Goal: Task Accomplishment & Management: Manage account settings

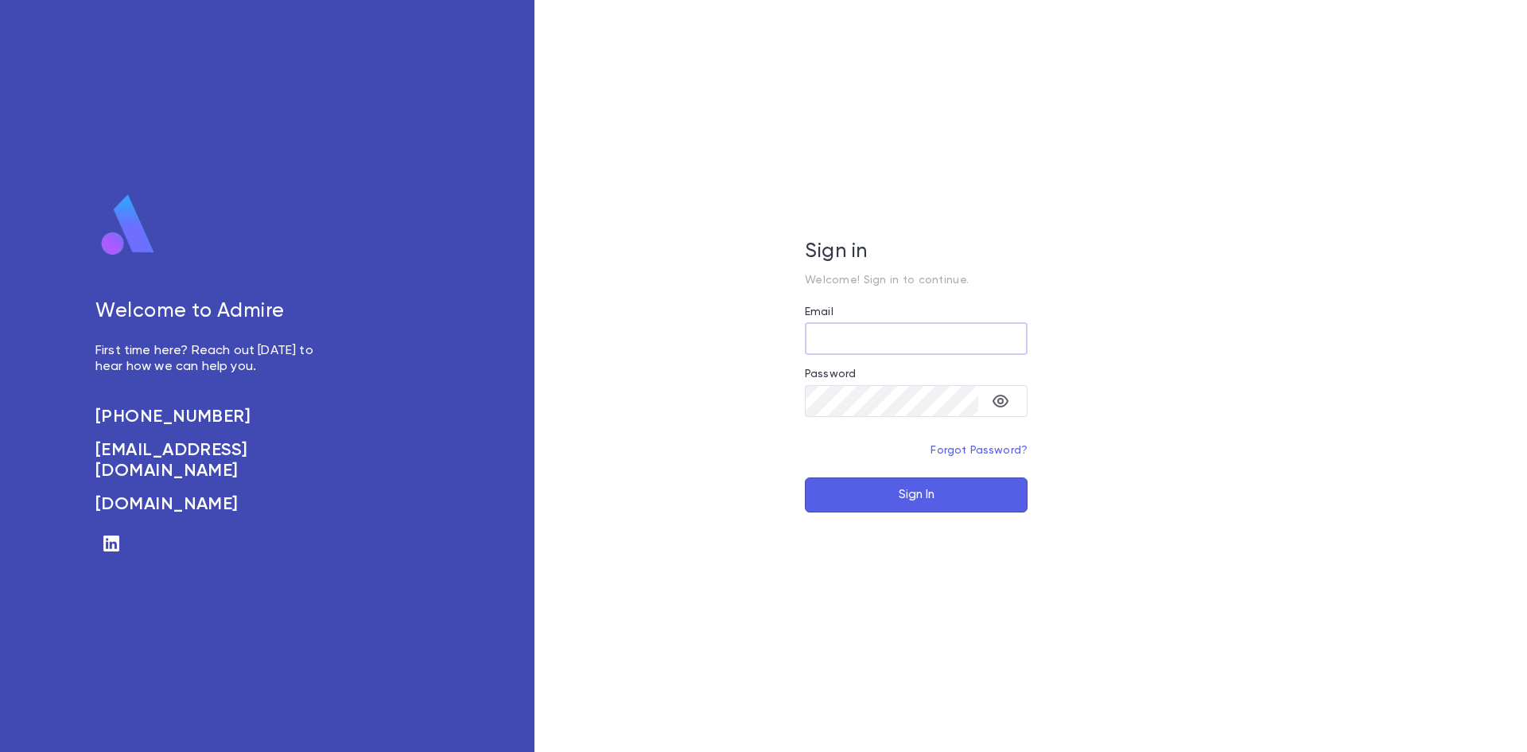
click at [898, 341] on input "Email" at bounding box center [916, 338] width 223 height 31
click at [920, 346] on input "Email" at bounding box center [916, 338] width 223 height 31
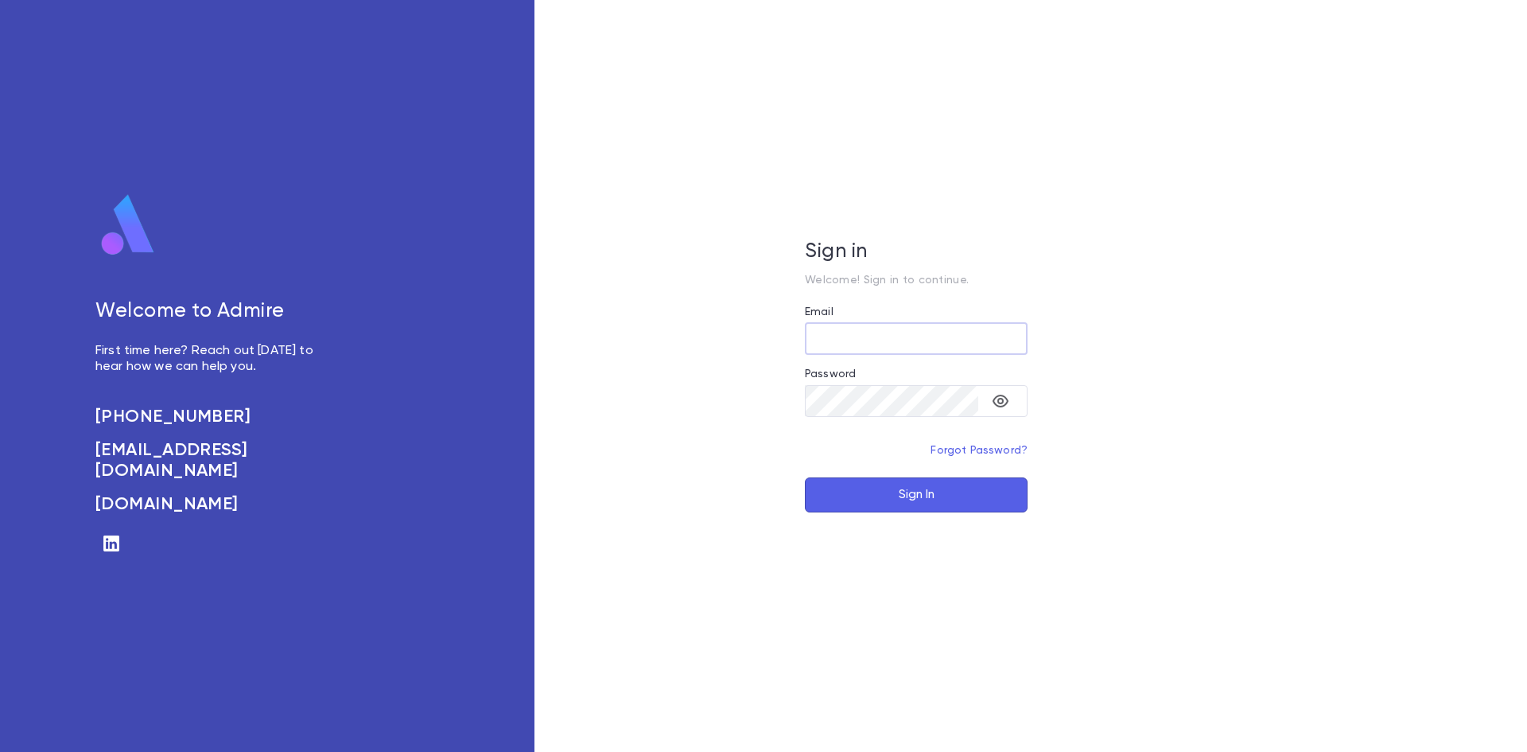
click at [920, 346] on input "Email" at bounding box center [916, 338] width 223 height 31
type input "**********"
click at [870, 512] on div "**********" at bounding box center [917, 376] width 764 height 752
click at [940, 494] on button "Sign In" at bounding box center [916, 494] width 223 height 35
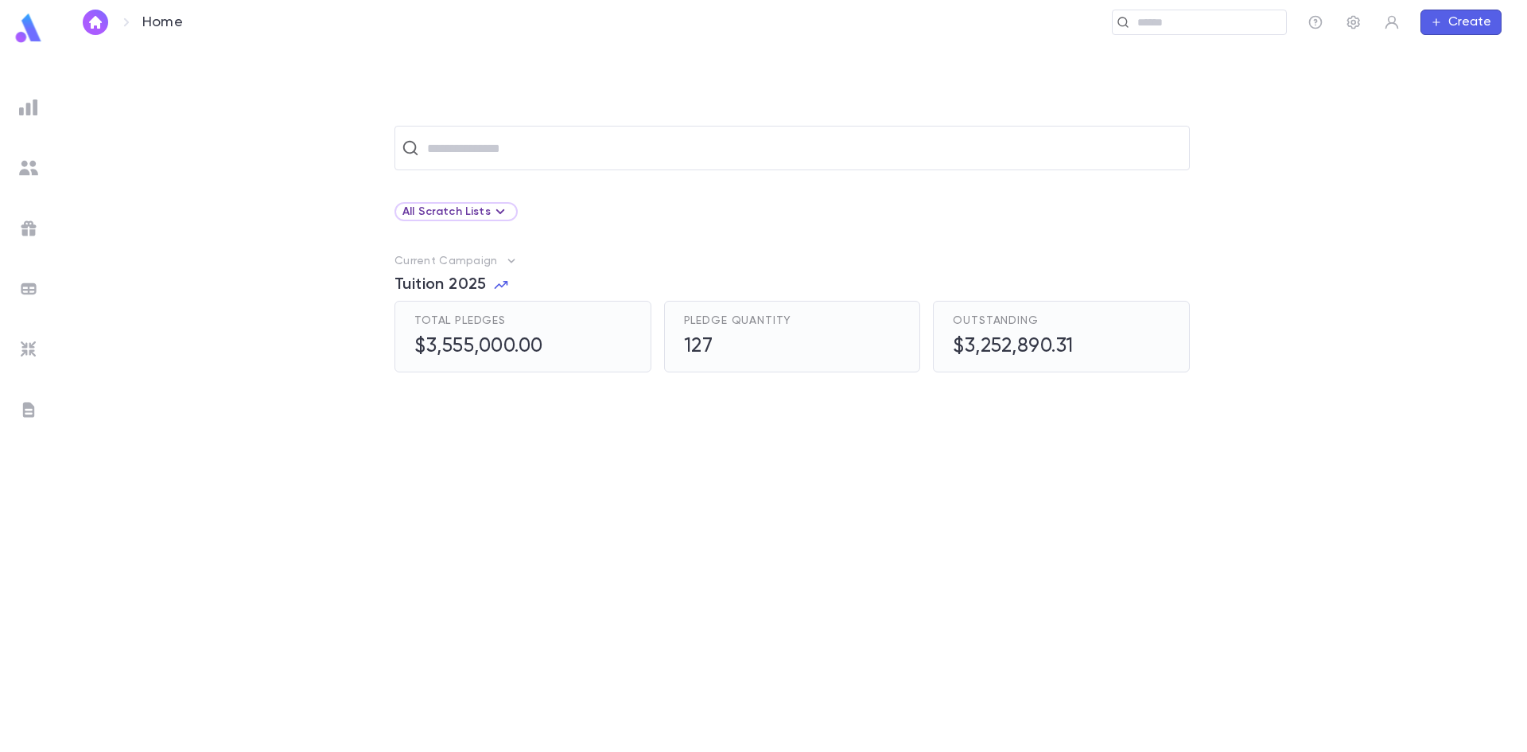
click at [433, 282] on span "Tuition 2025" at bounding box center [441, 284] width 92 height 19
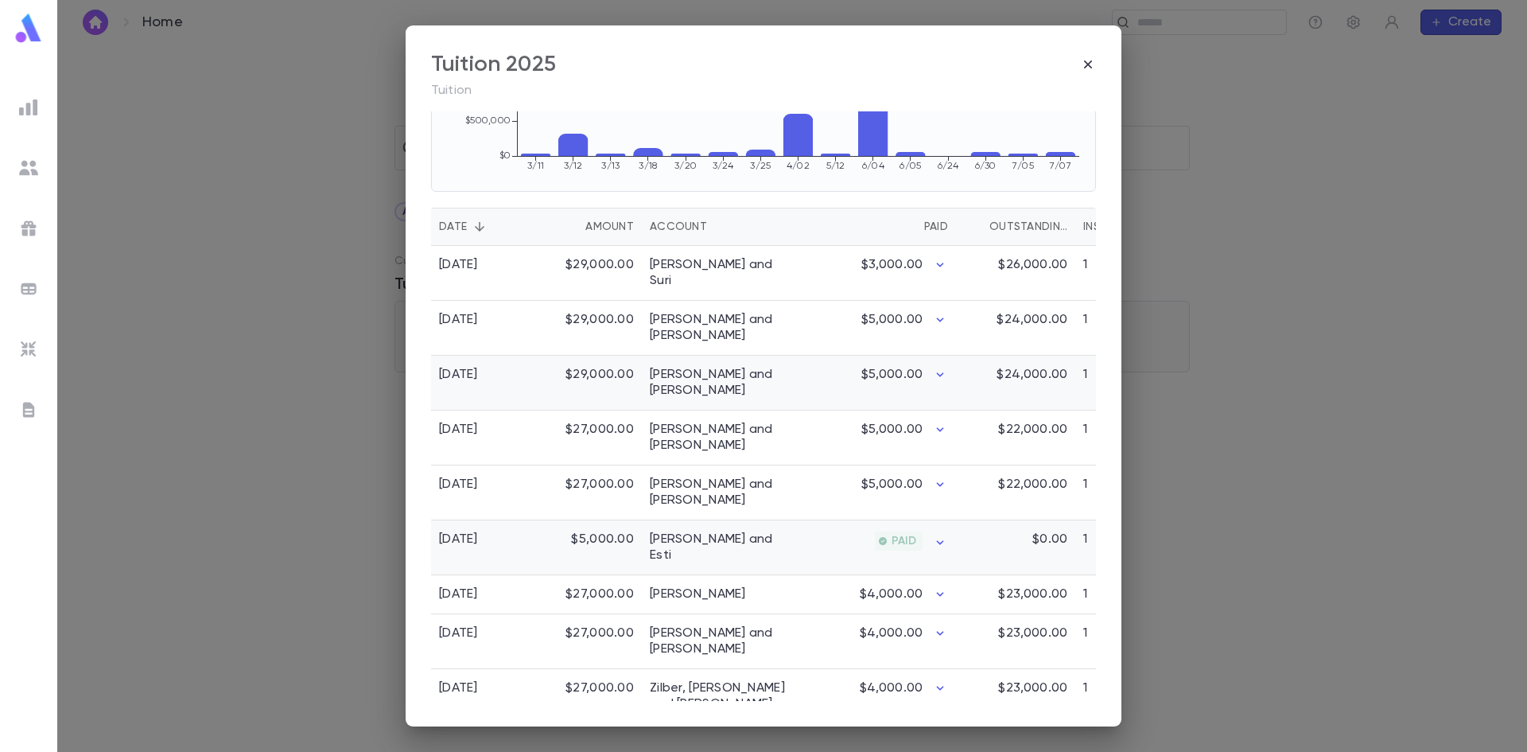
scroll to position [398, 0]
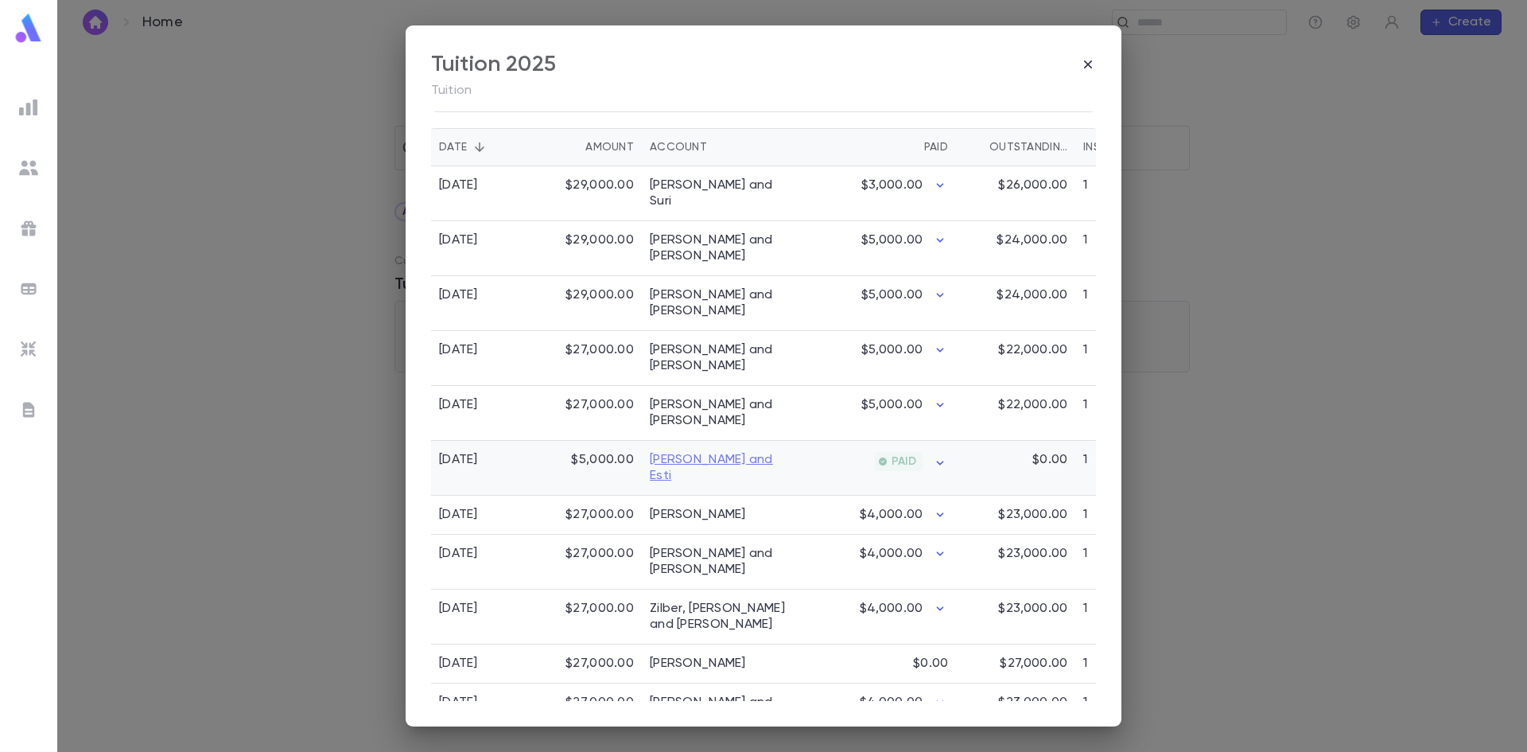
click at [670, 459] on link "[PERSON_NAME] and Esti" at bounding box center [721, 468] width 143 height 32
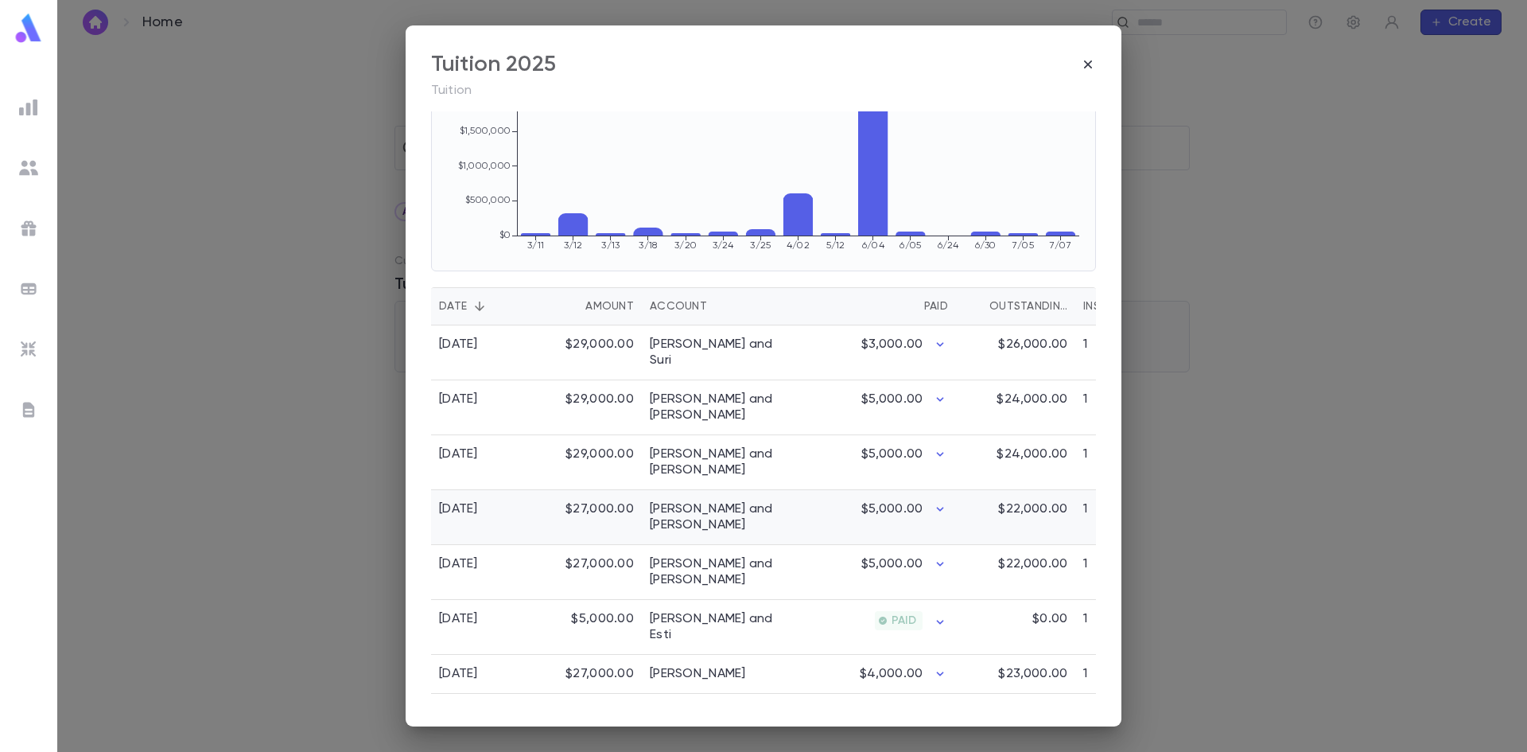
scroll to position [318, 0]
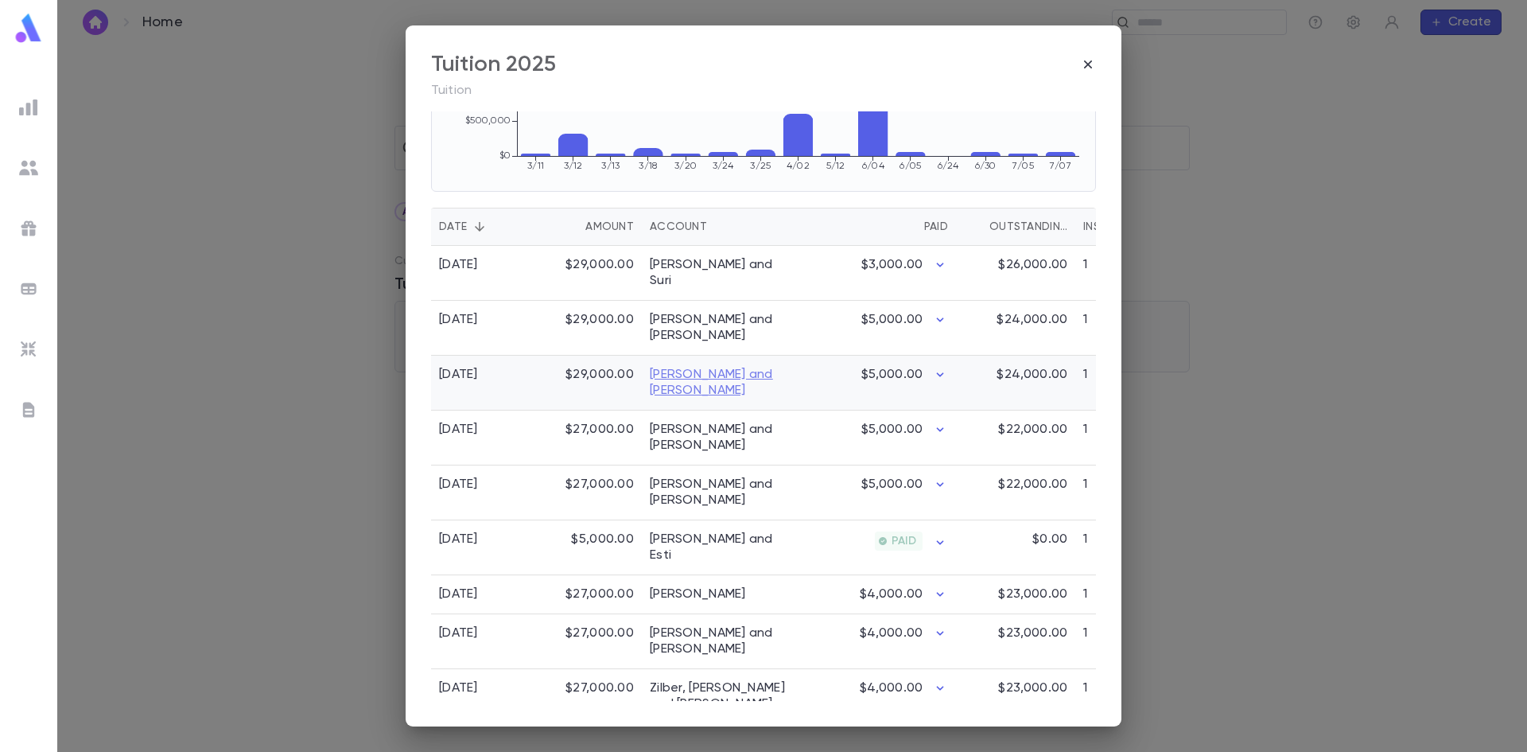
click at [705, 387] on link "[PERSON_NAME] and [PERSON_NAME]" at bounding box center [721, 383] width 143 height 32
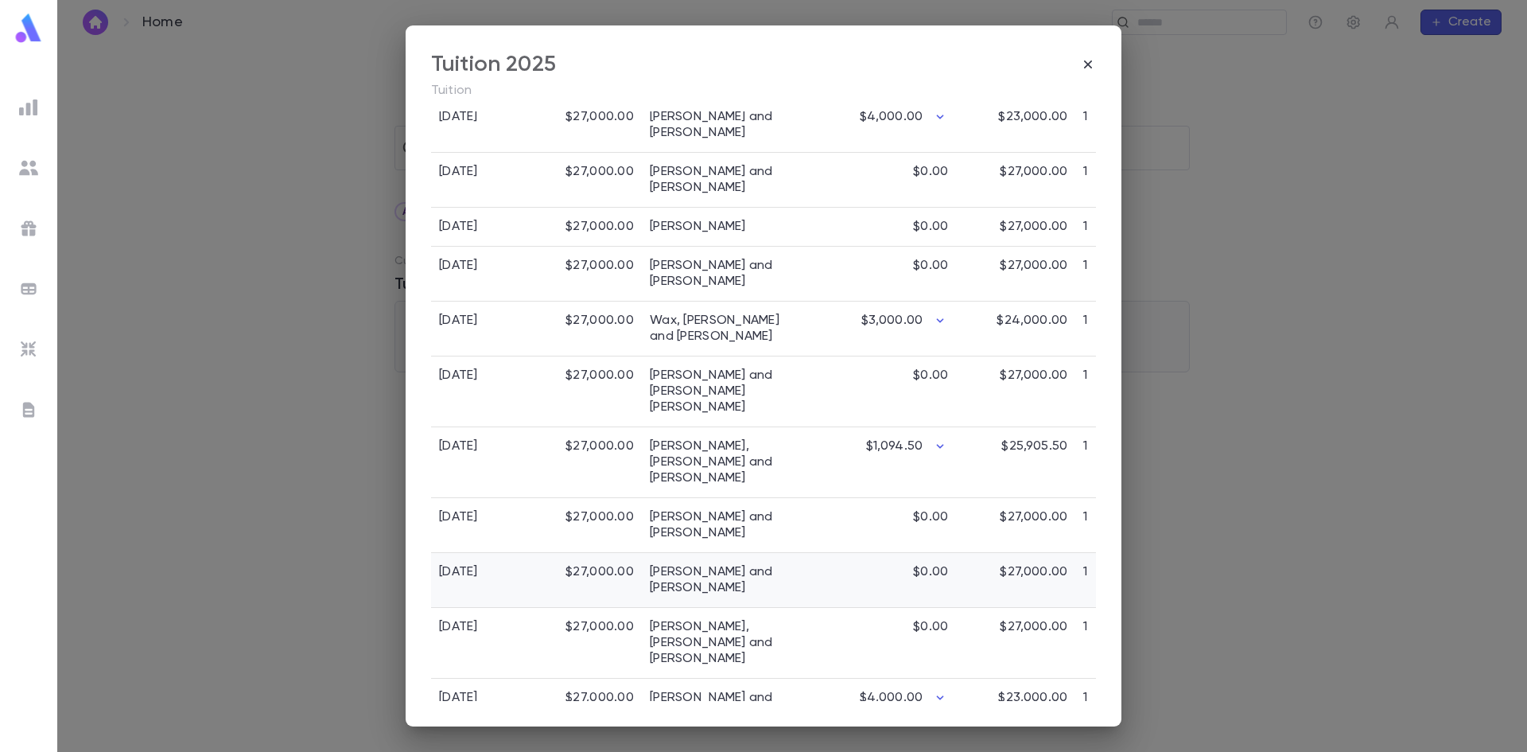
scroll to position [1172, 0]
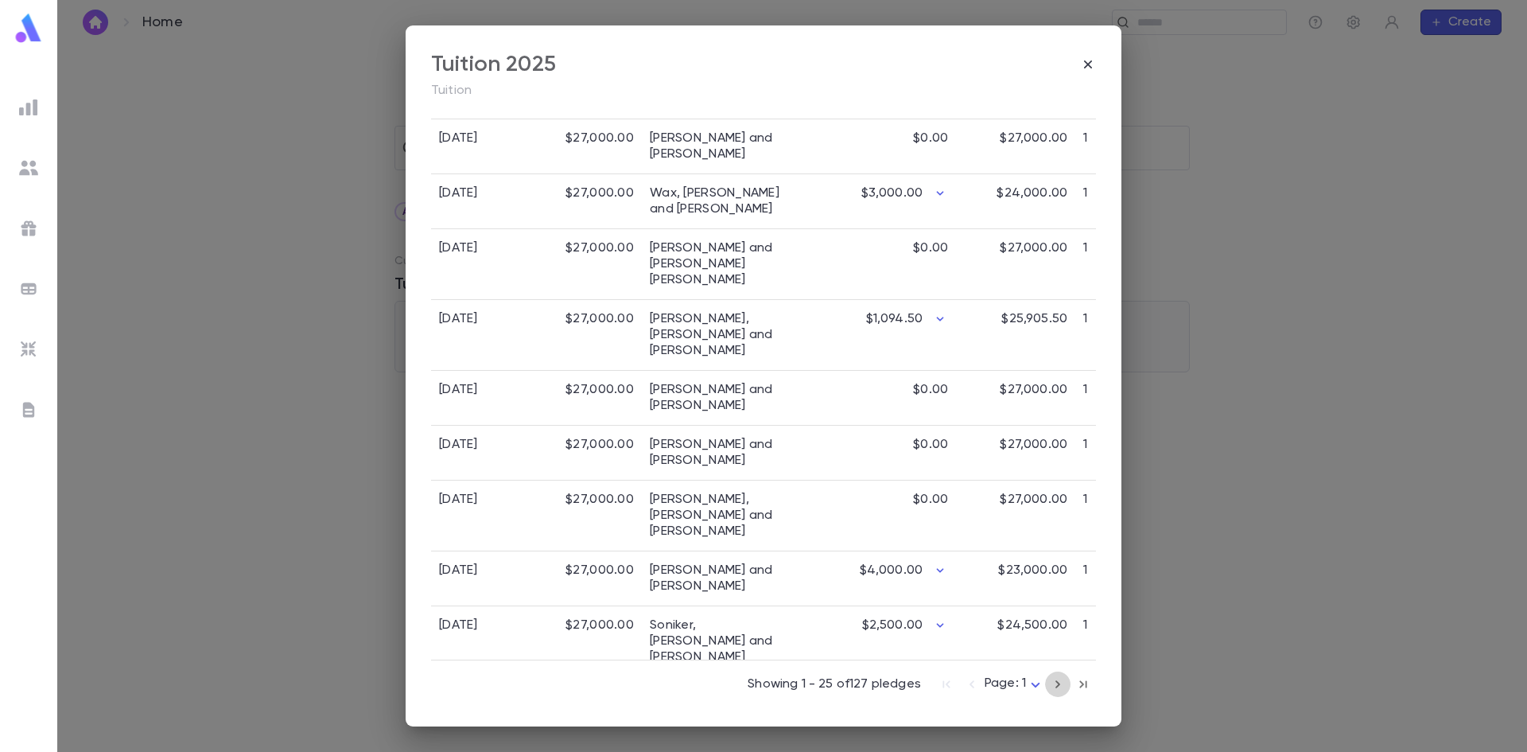
click at [1049, 689] on icon "button" at bounding box center [1057, 684] width 17 height 19
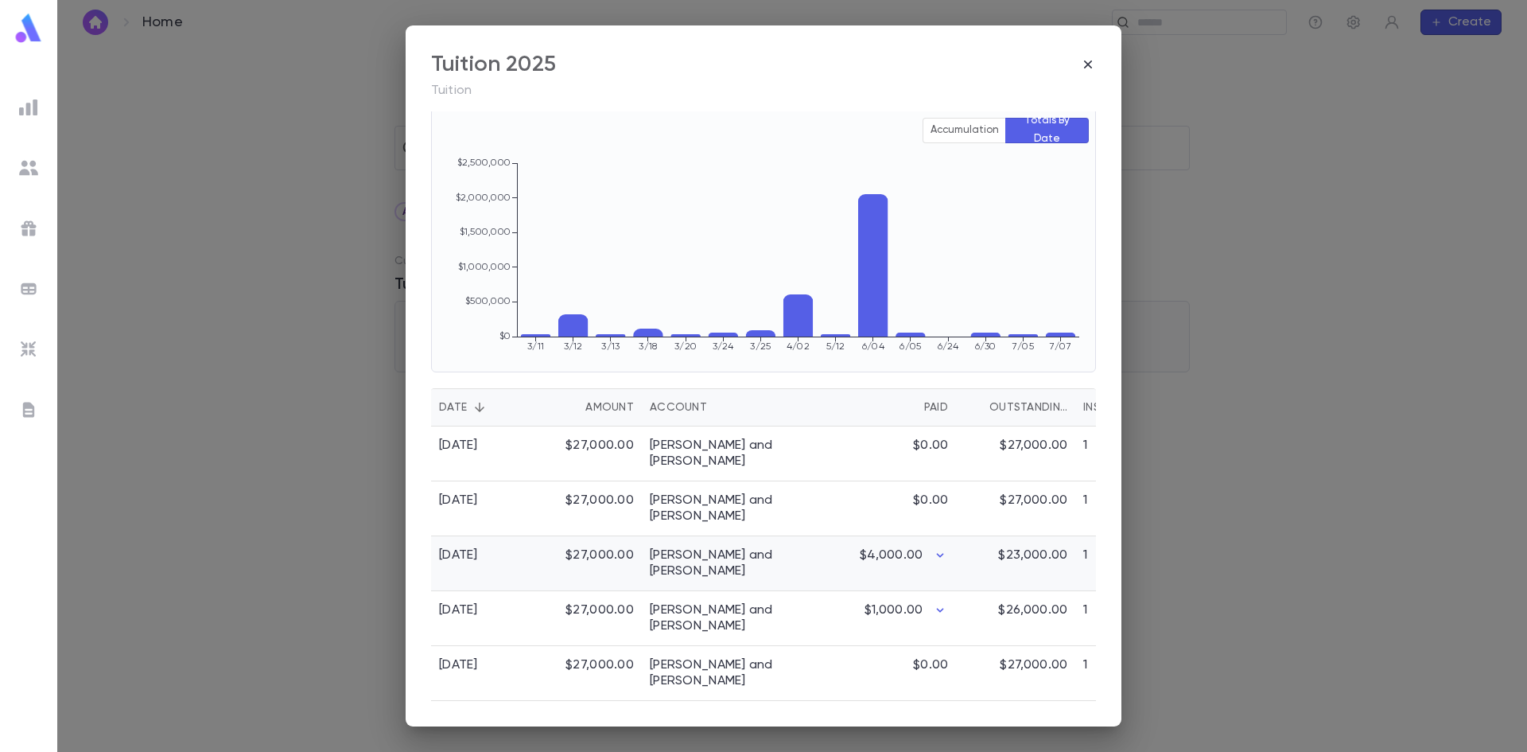
scroll to position [376, 0]
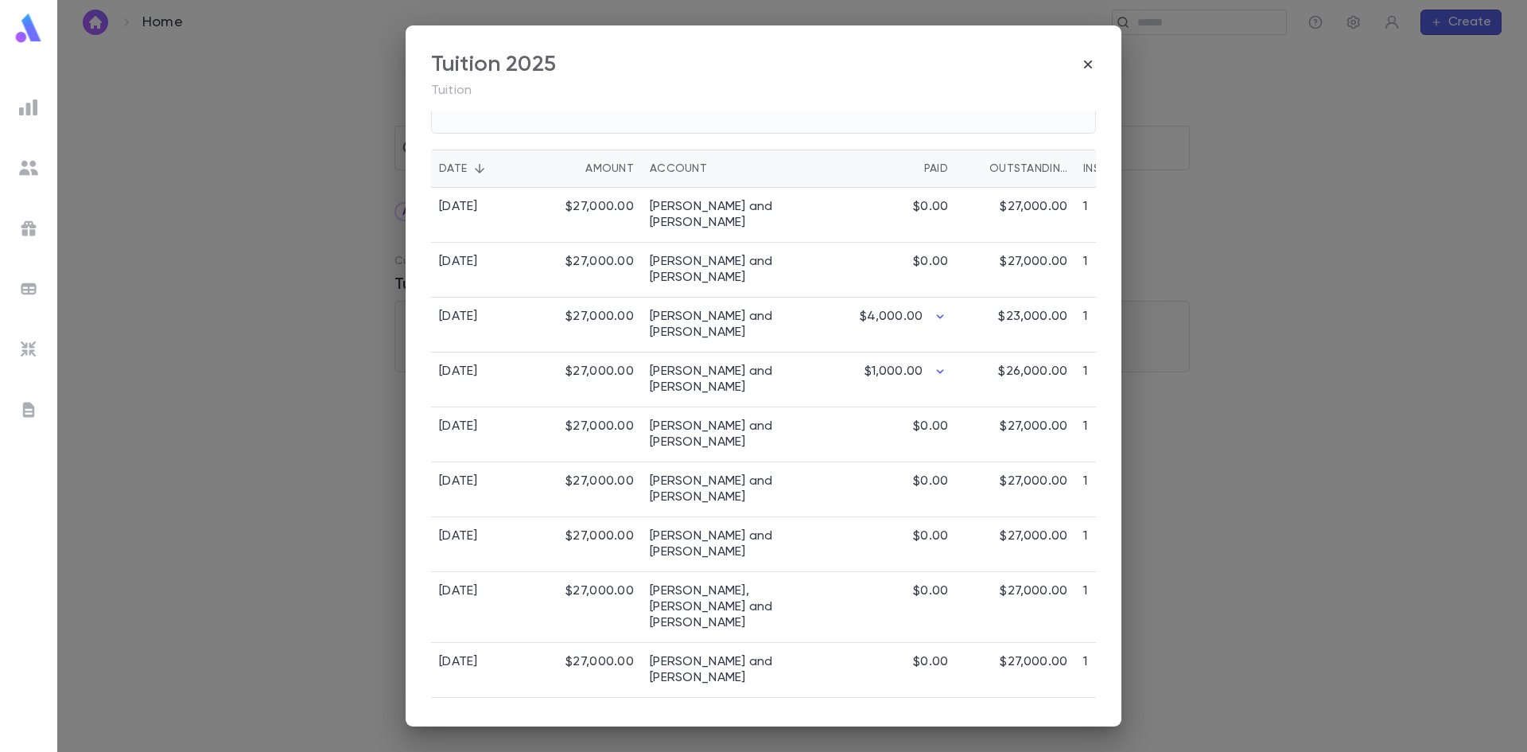
drag, startPoint x: 737, startPoint y: 705, endPoint x: 866, endPoint y: 705, distance: 129.7
click at [866, 705] on div "Tuition 2025 Tuition All Donors All Time Total Pledges $3,555,000.00 Pledge Qua…" at bounding box center [764, 375] width 716 height 701
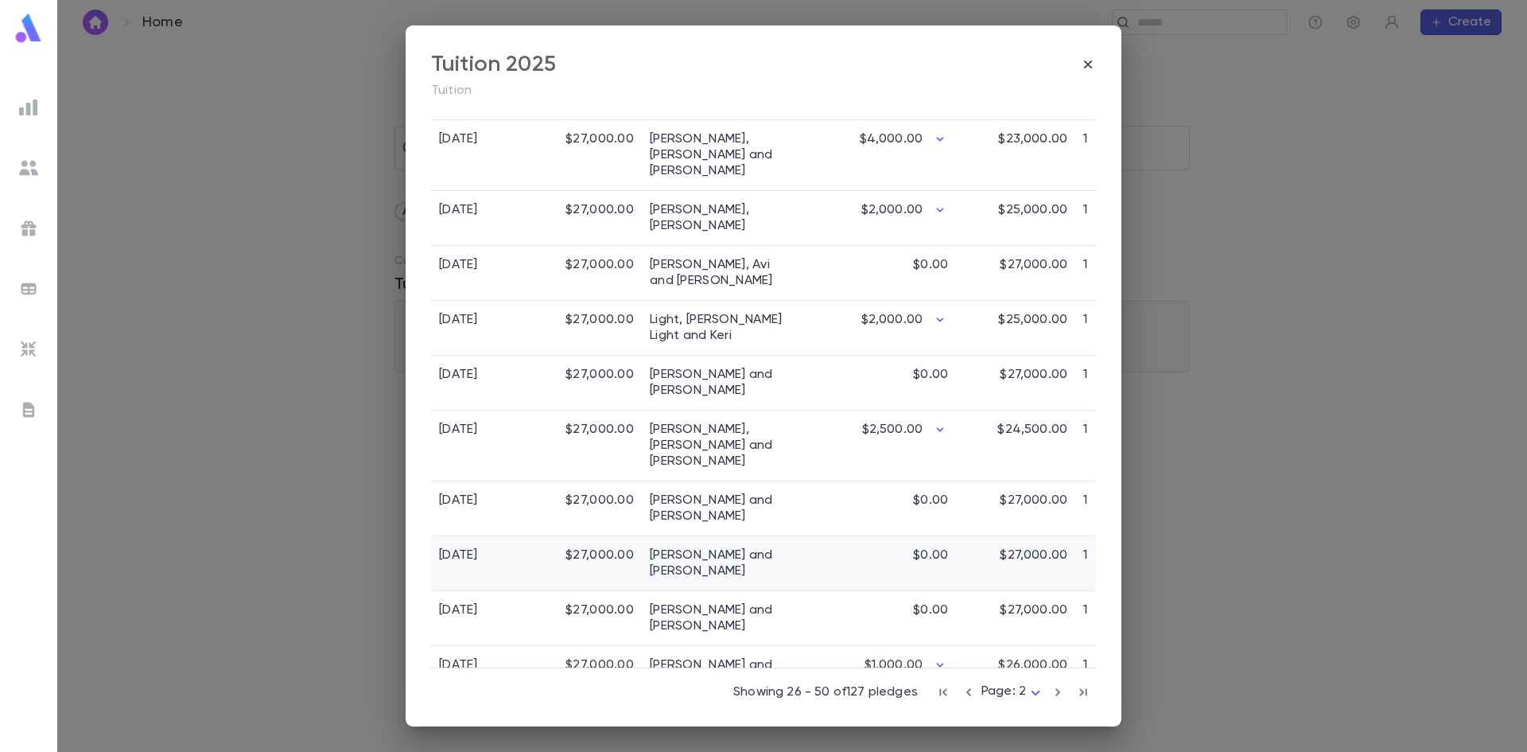
scroll to position [1204, 0]
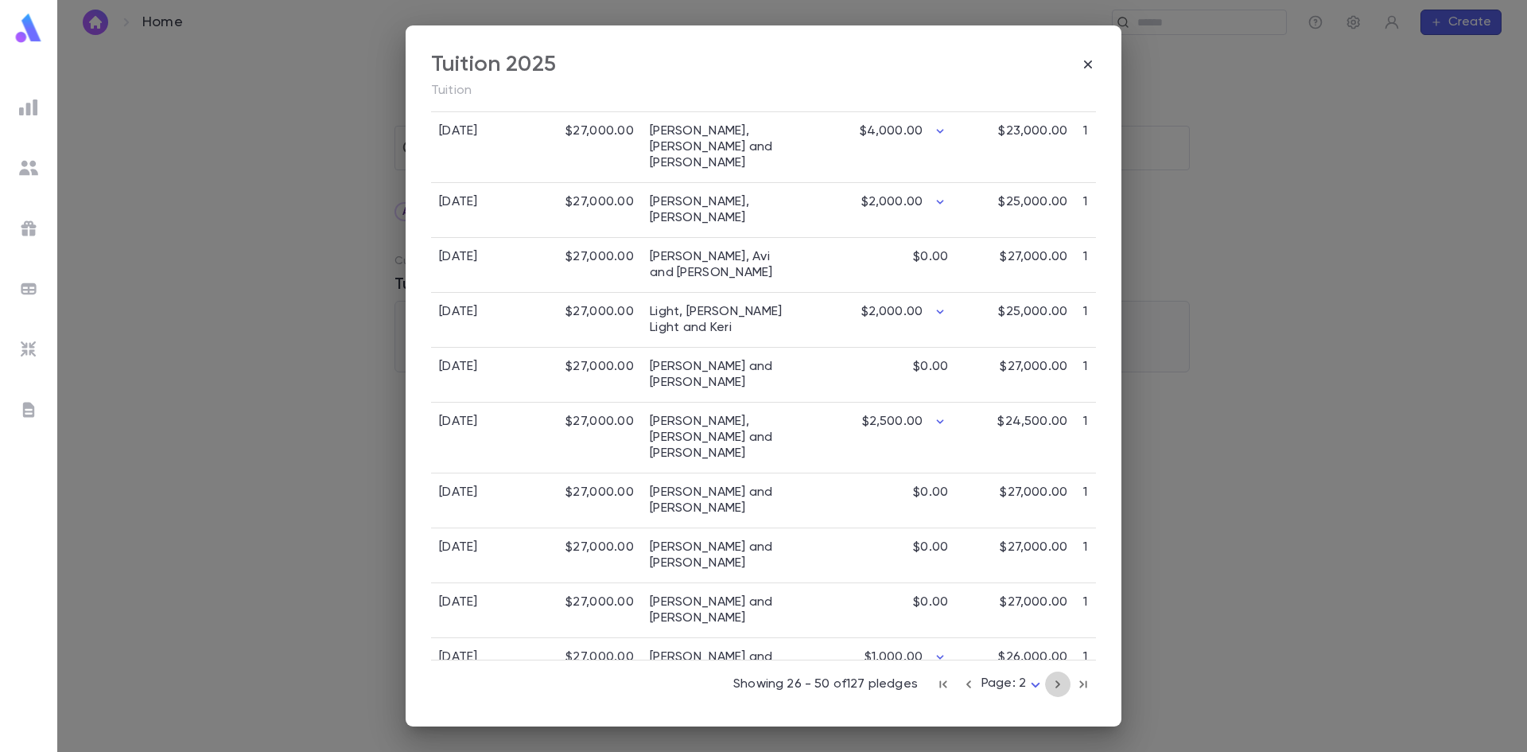
click at [1049, 685] on icon "button" at bounding box center [1057, 684] width 17 height 19
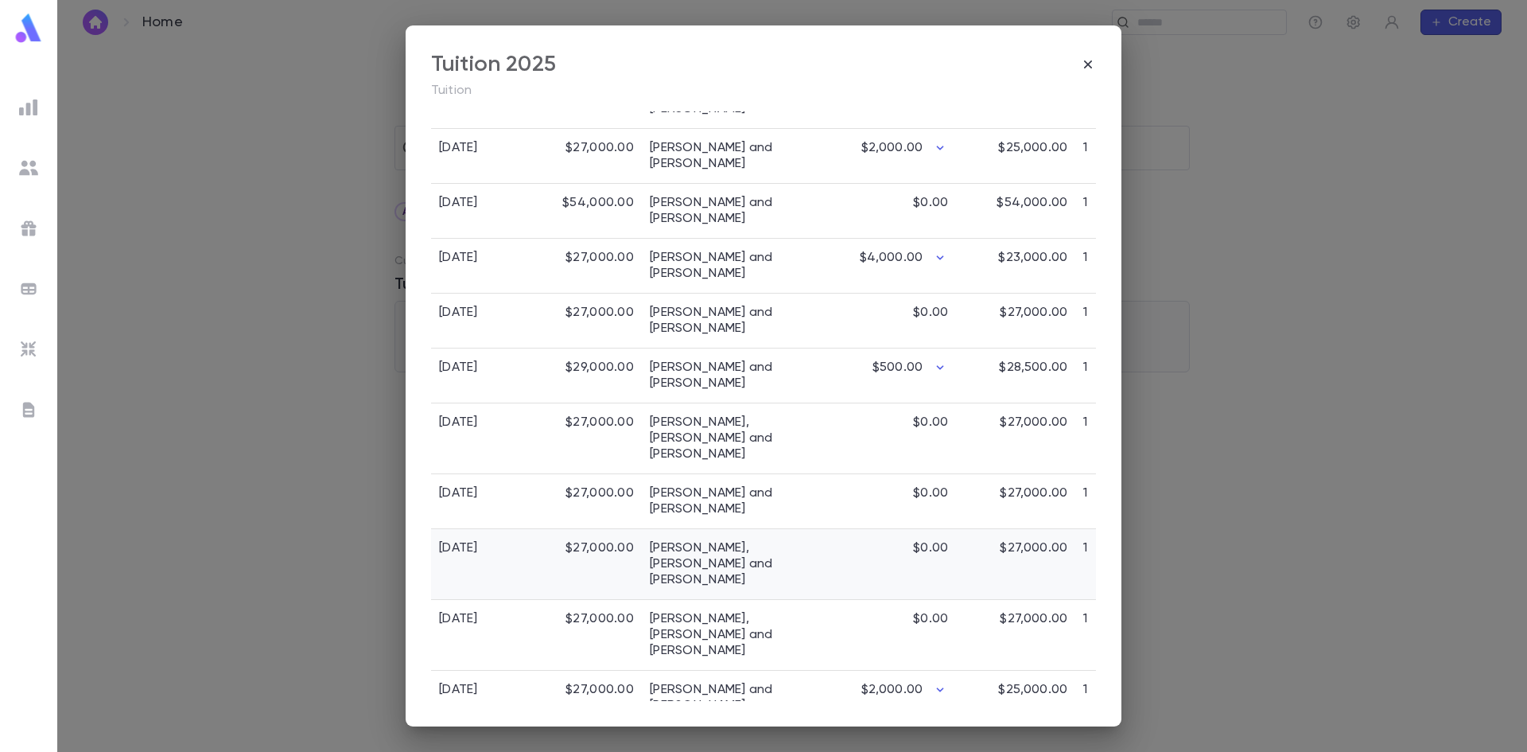
scroll to position [1251, 0]
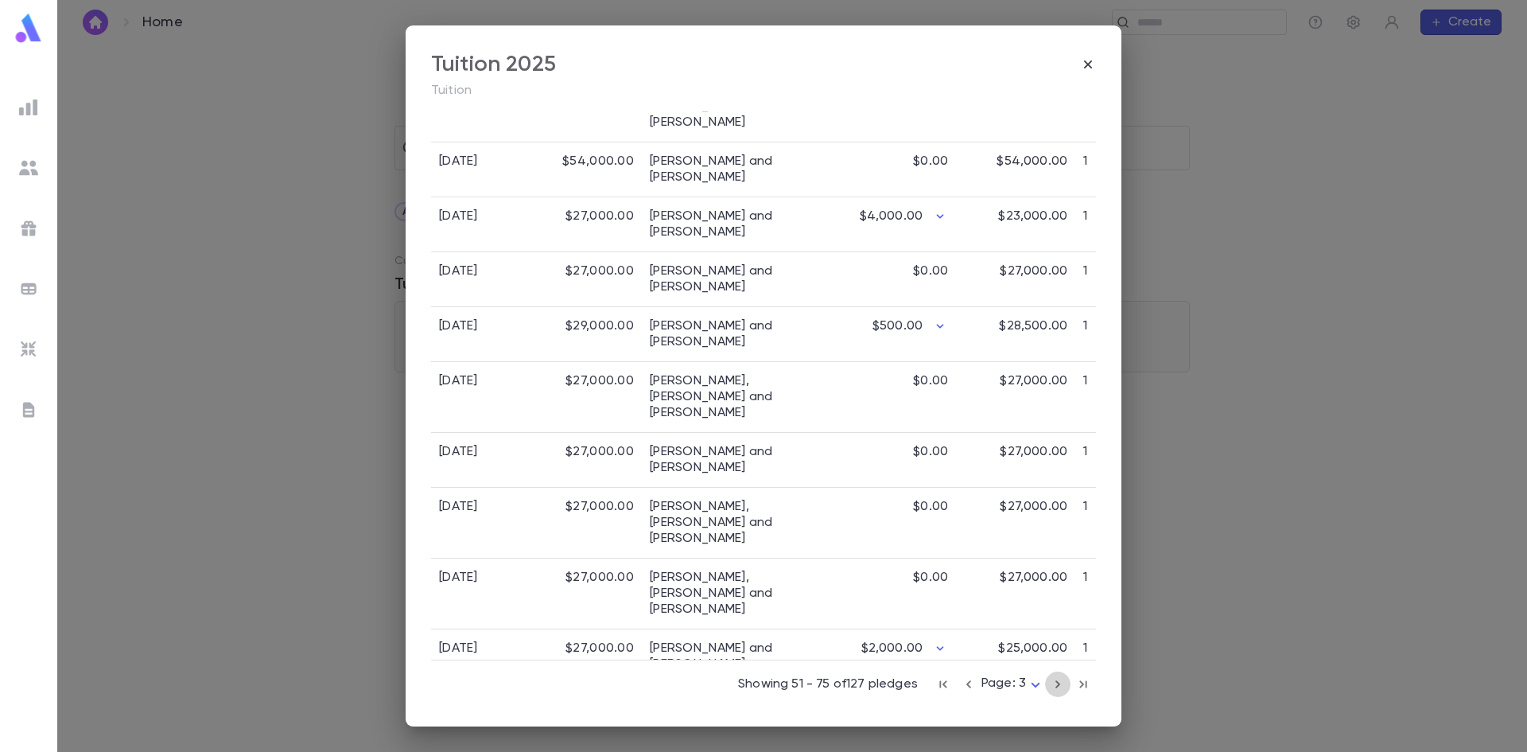
click at [1049, 686] on icon "button" at bounding box center [1057, 684] width 17 height 19
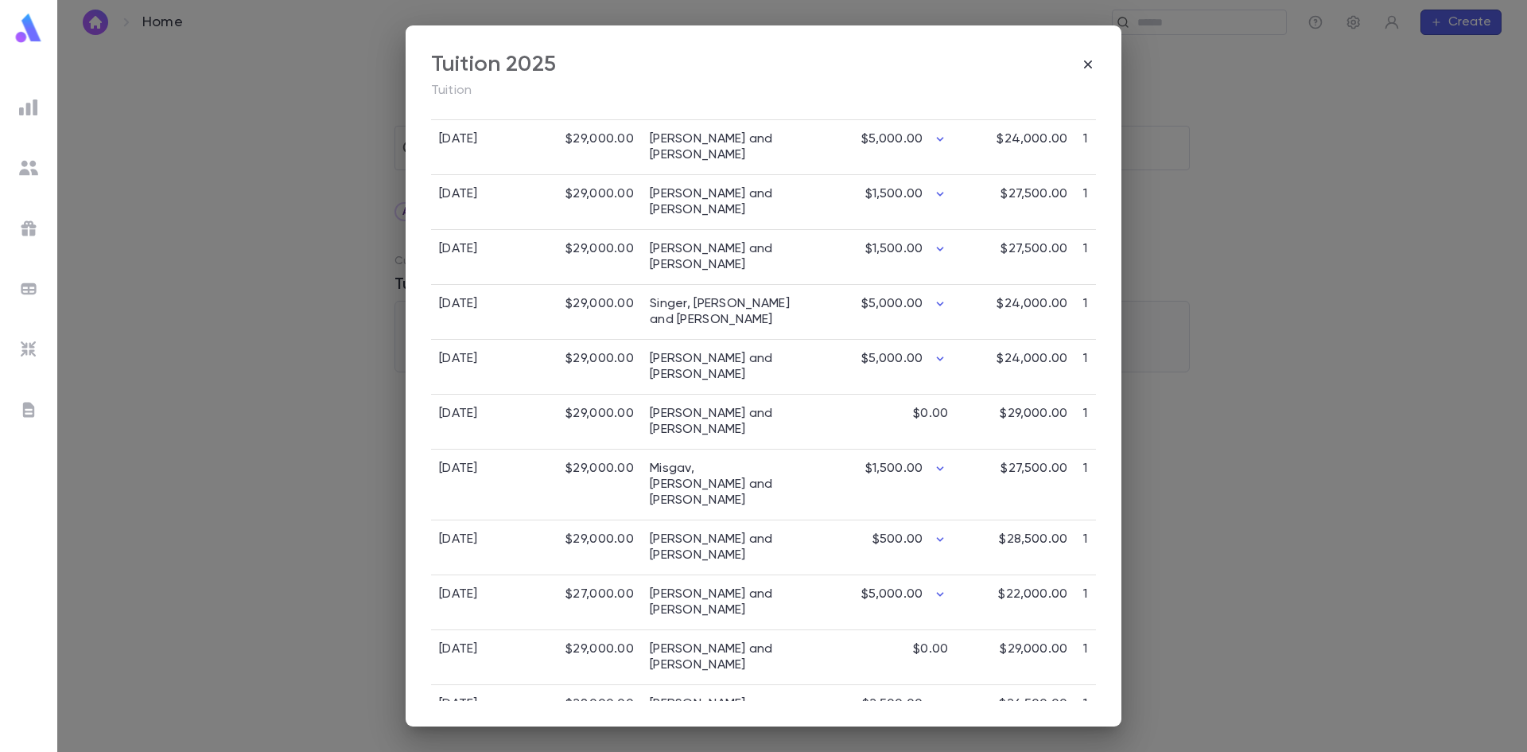
scroll to position [1156, 0]
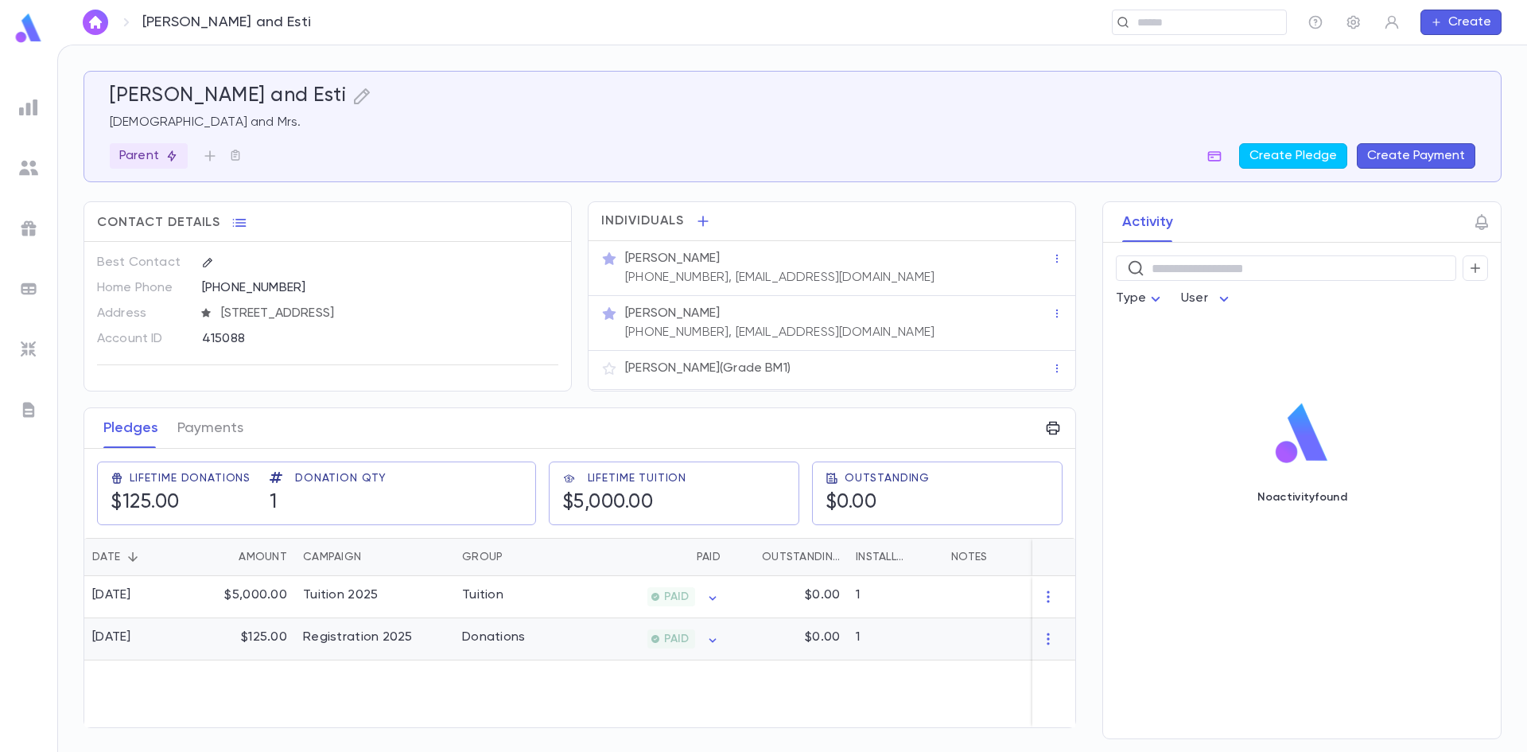
click at [519, 640] on div "Donations" at bounding box center [494, 637] width 64 height 16
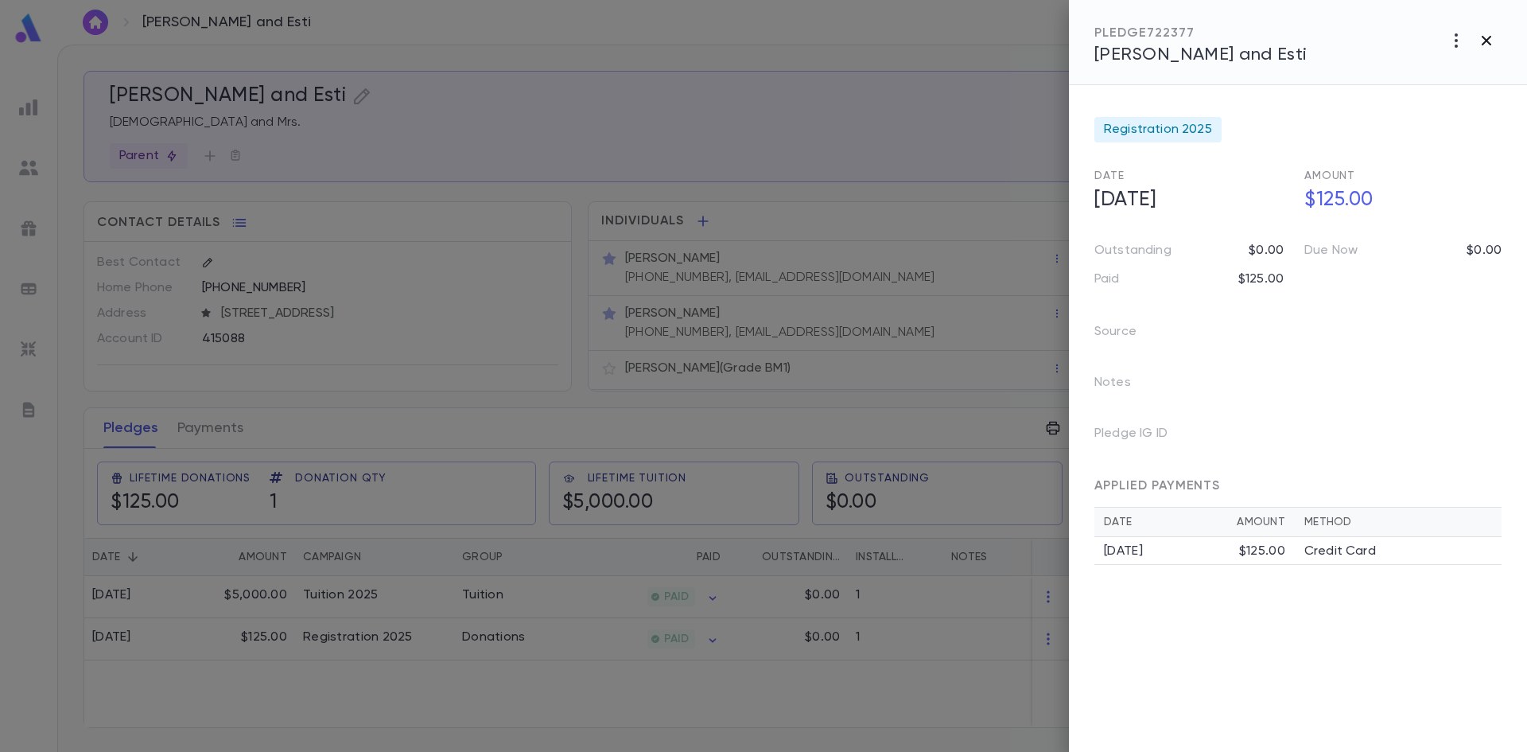
click at [1487, 36] on icon "button" at bounding box center [1486, 40] width 19 height 19
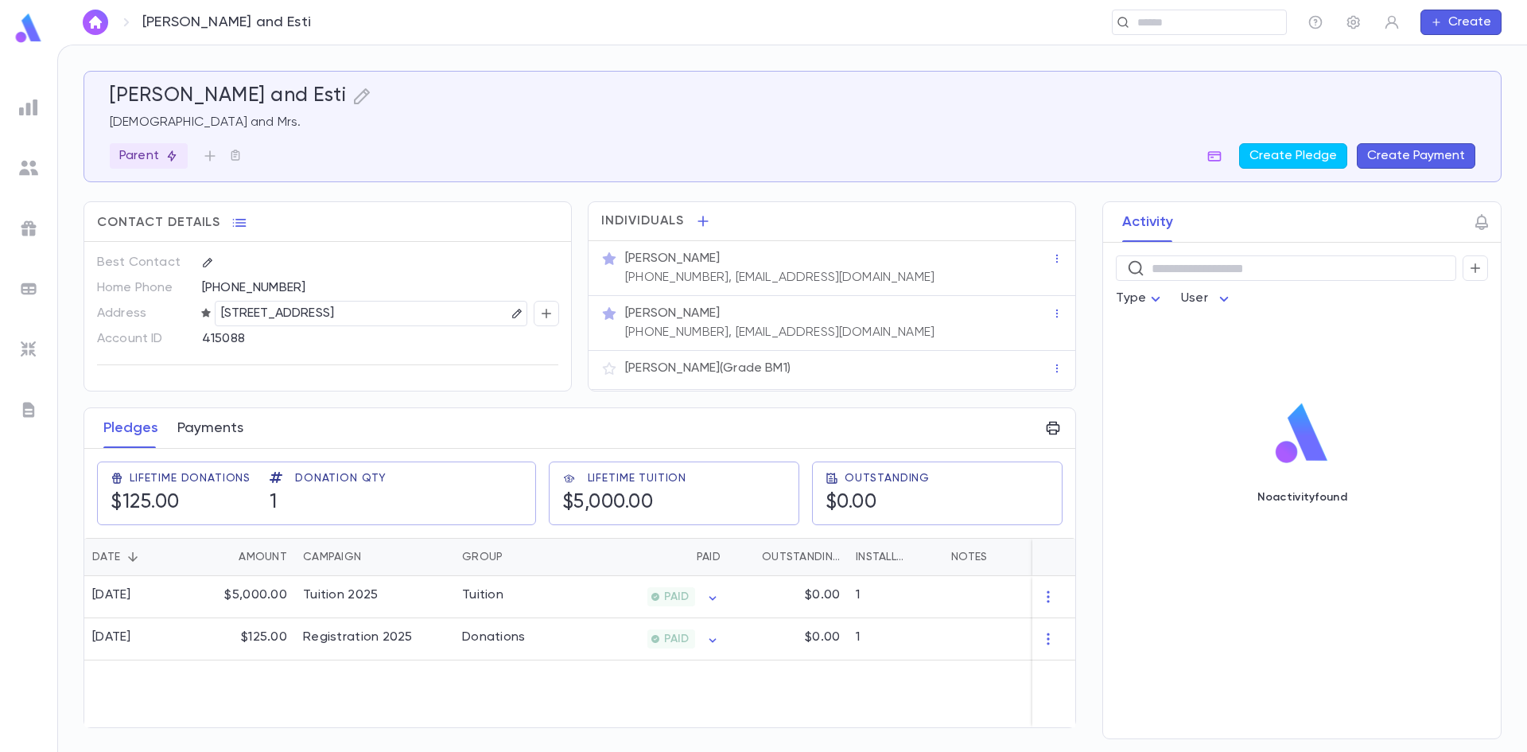
click at [221, 419] on button "Payments" at bounding box center [210, 428] width 66 height 40
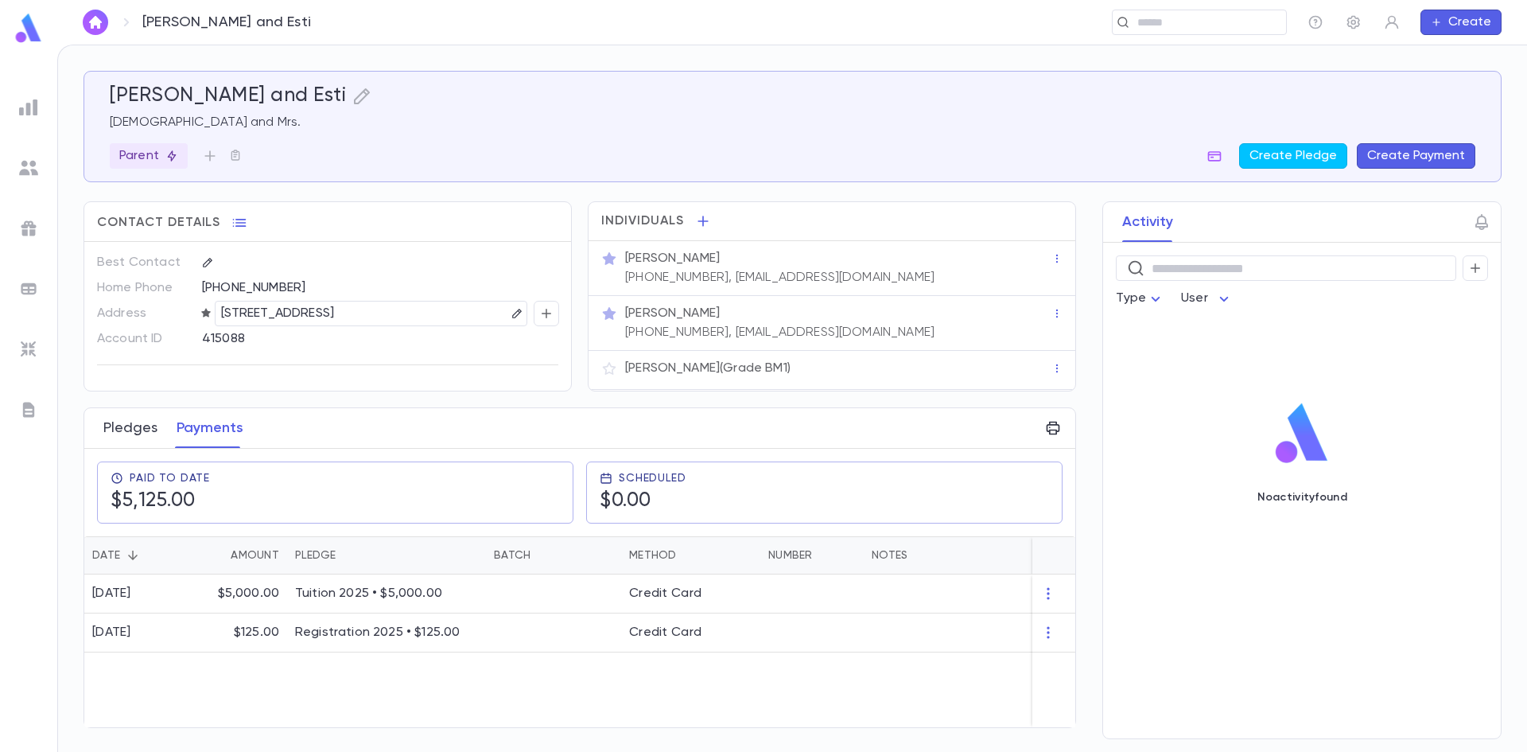
click at [137, 437] on button "Pledges" at bounding box center [130, 428] width 54 height 40
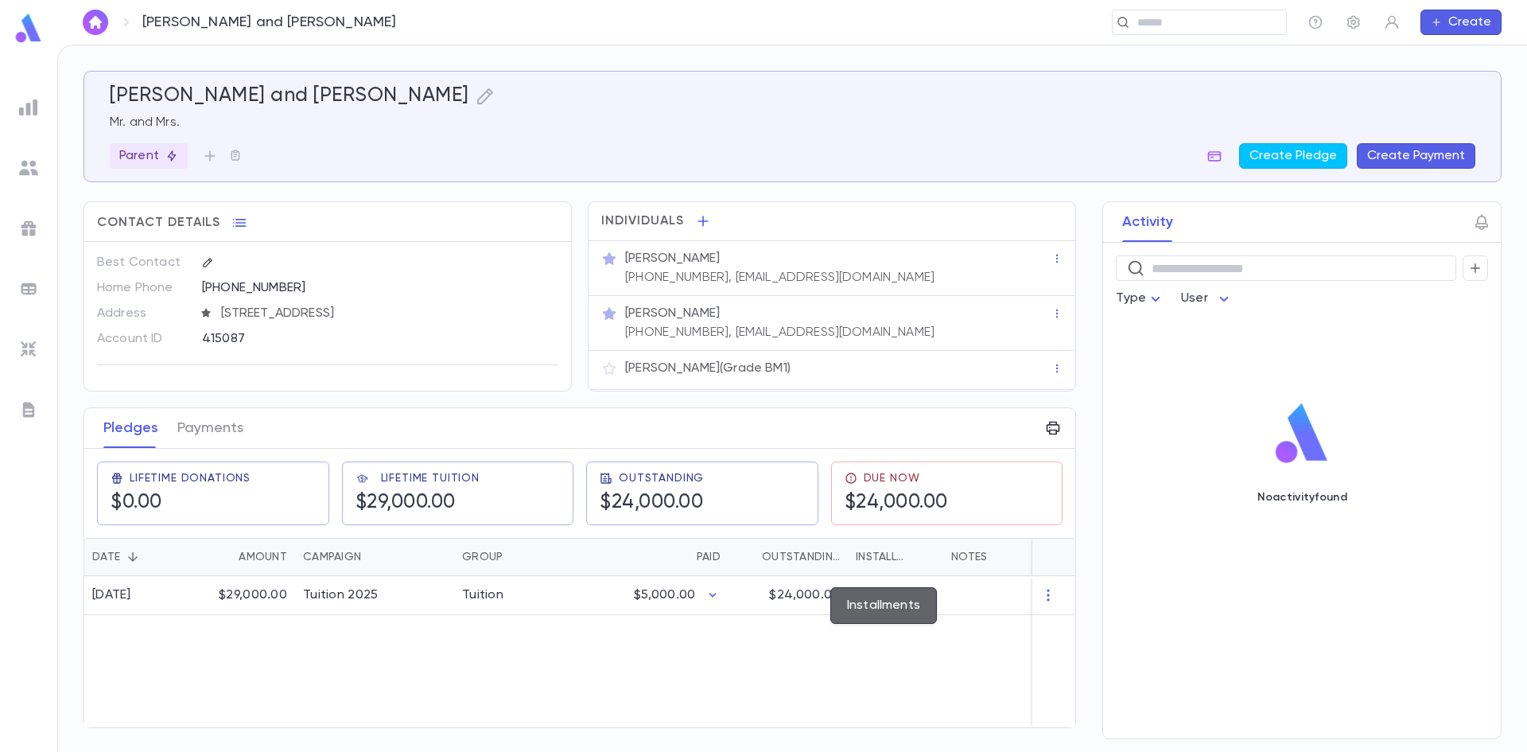
click at [869, 553] on div "Installments" at bounding box center [883, 557] width 54 height 38
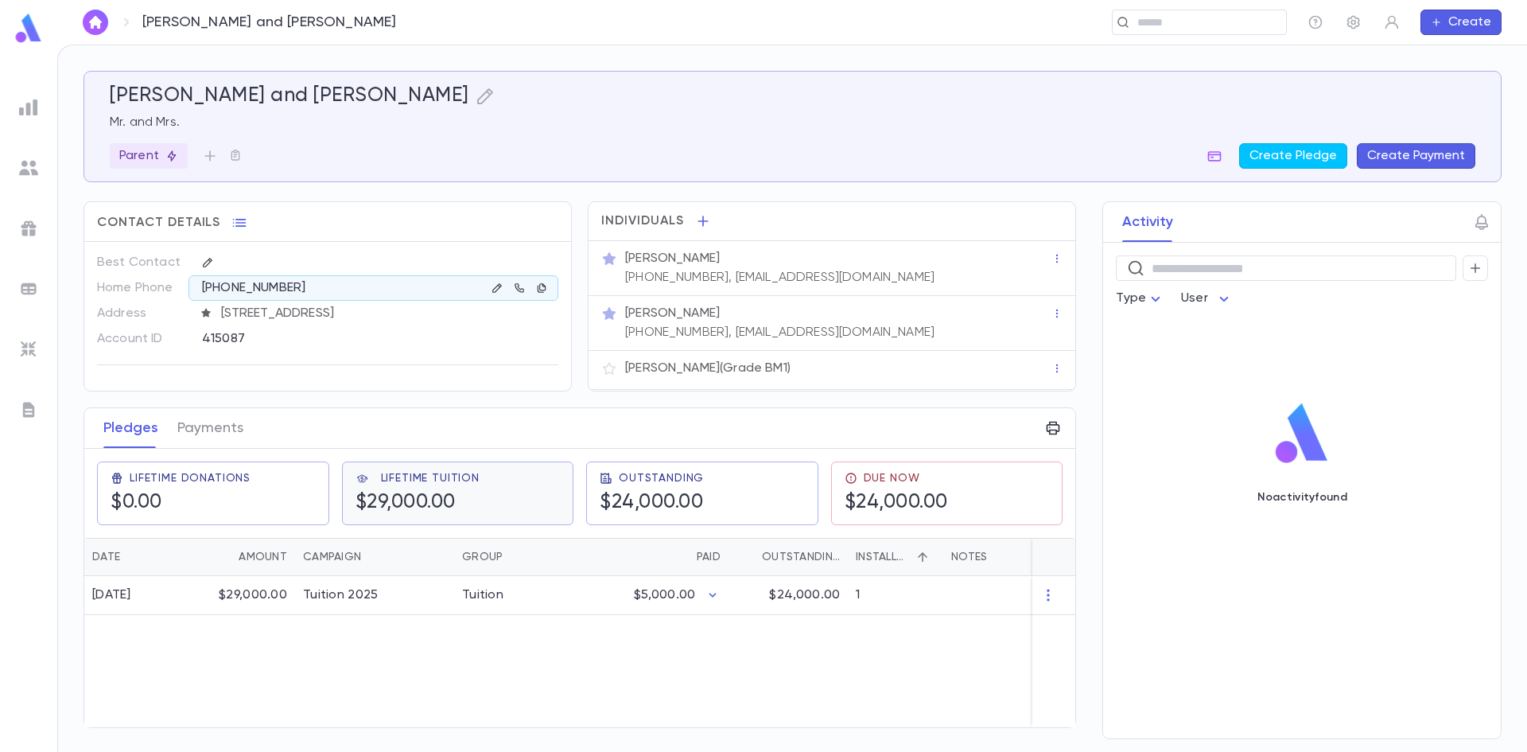
click at [465, 491] on h5 "$29,000.00" at bounding box center [418, 503] width 124 height 24
click at [947, 500] on h5 "$24,000.00" at bounding box center [896, 504] width 103 height 24
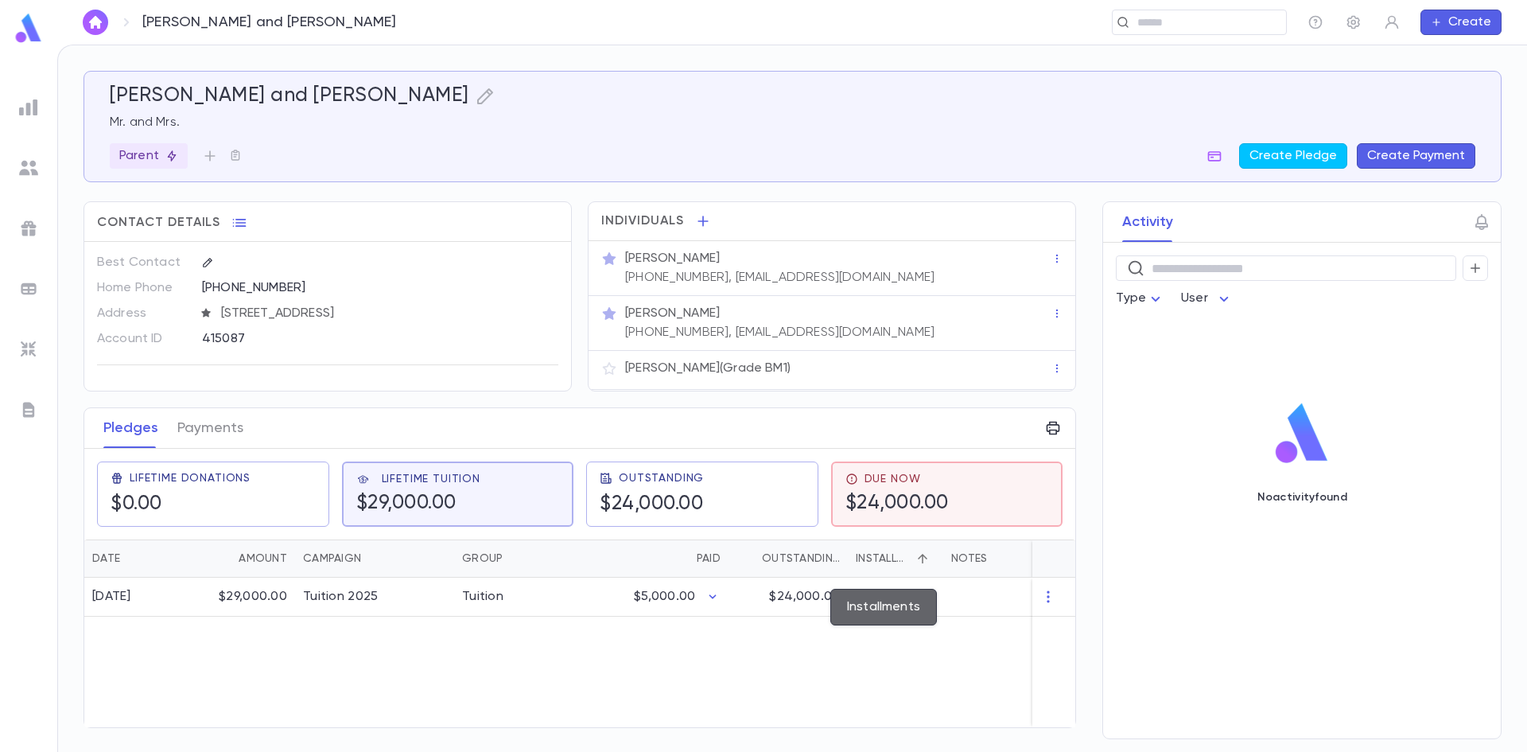
click at [873, 555] on div "Installments" at bounding box center [883, 558] width 54 height 38
click at [924, 561] on icon "Sort" at bounding box center [923, 559] width 10 height 10
click at [25, 348] on img at bounding box center [28, 349] width 19 height 19
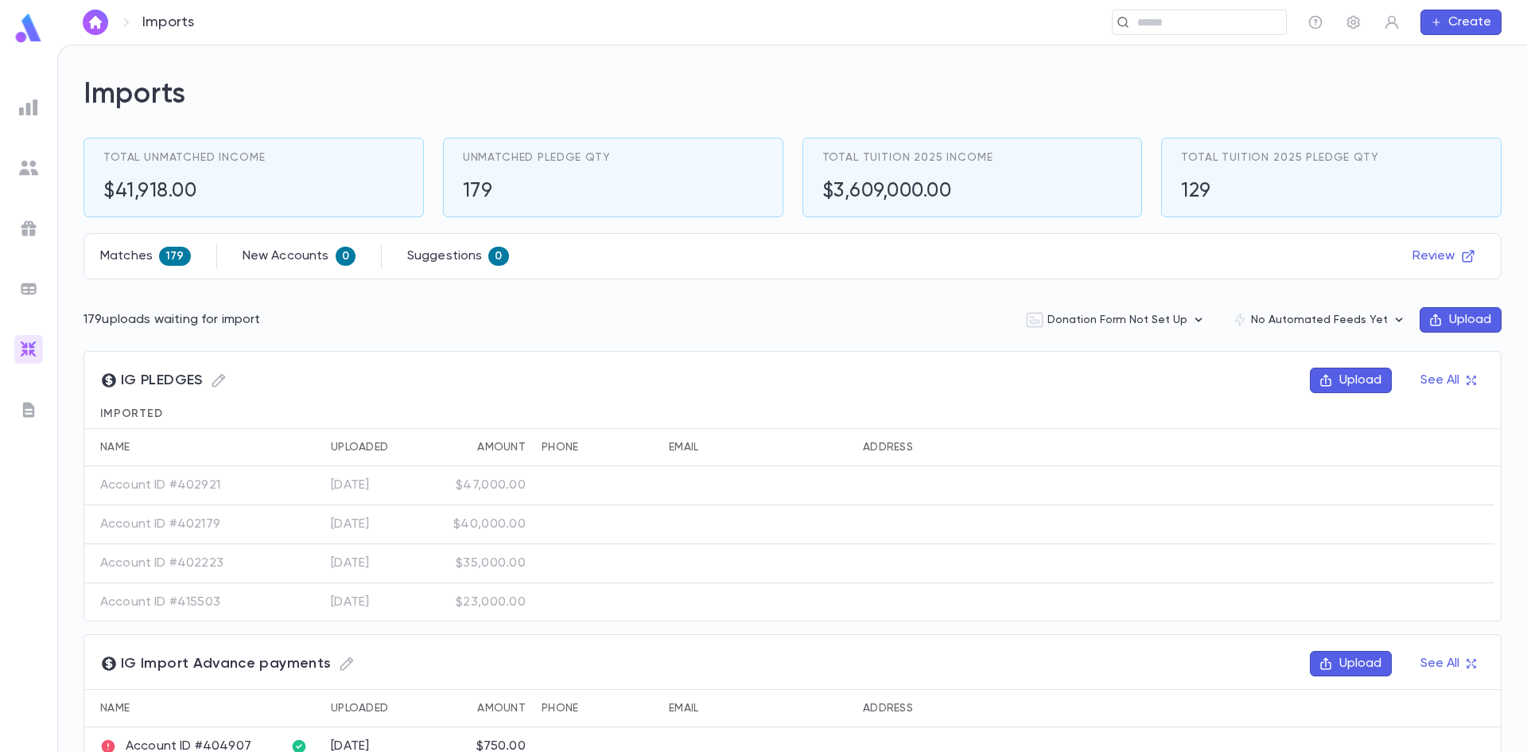
click at [25, 406] on img at bounding box center [28, 409] width 19 height 19
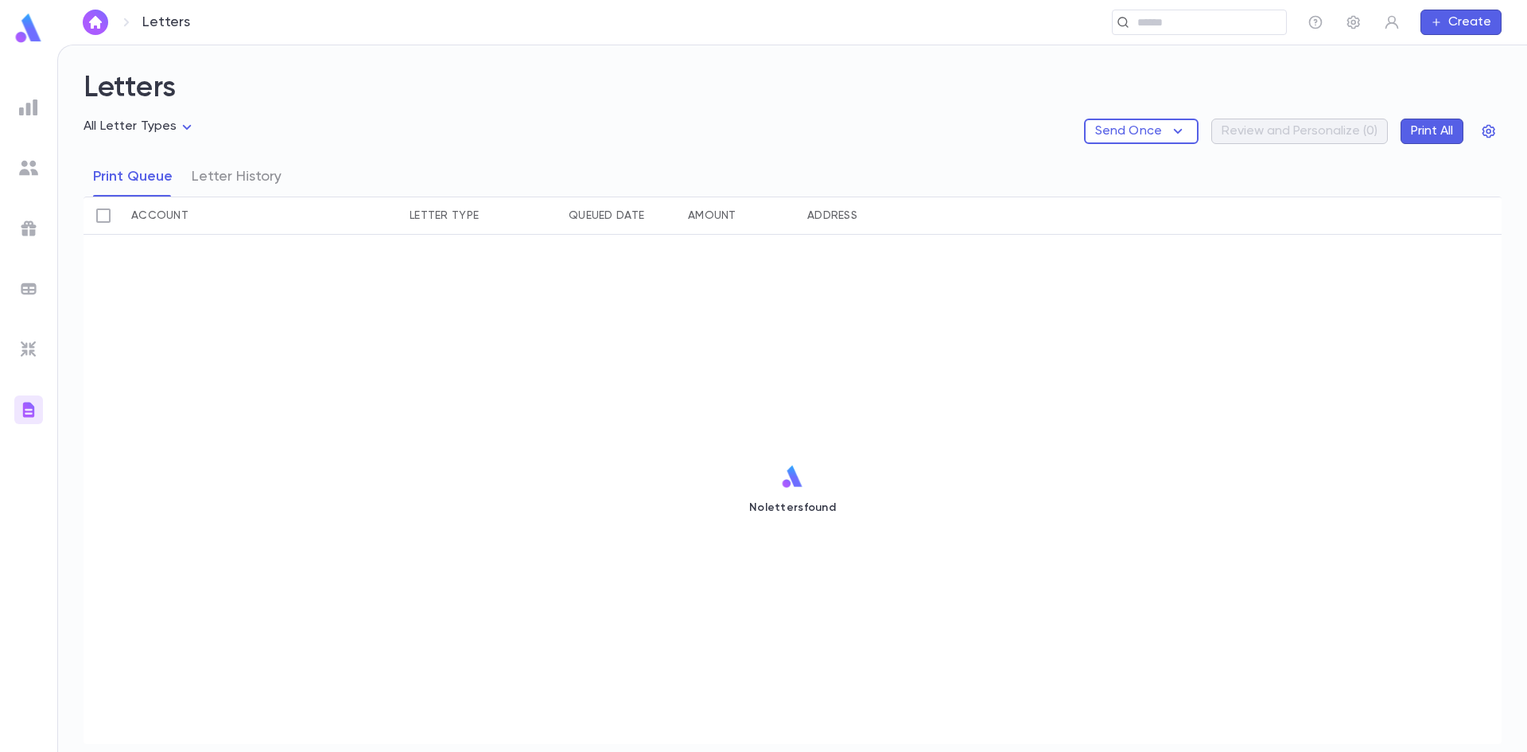
click at [21, 335] on div at bounding box center [28, 349] width 29 height 29
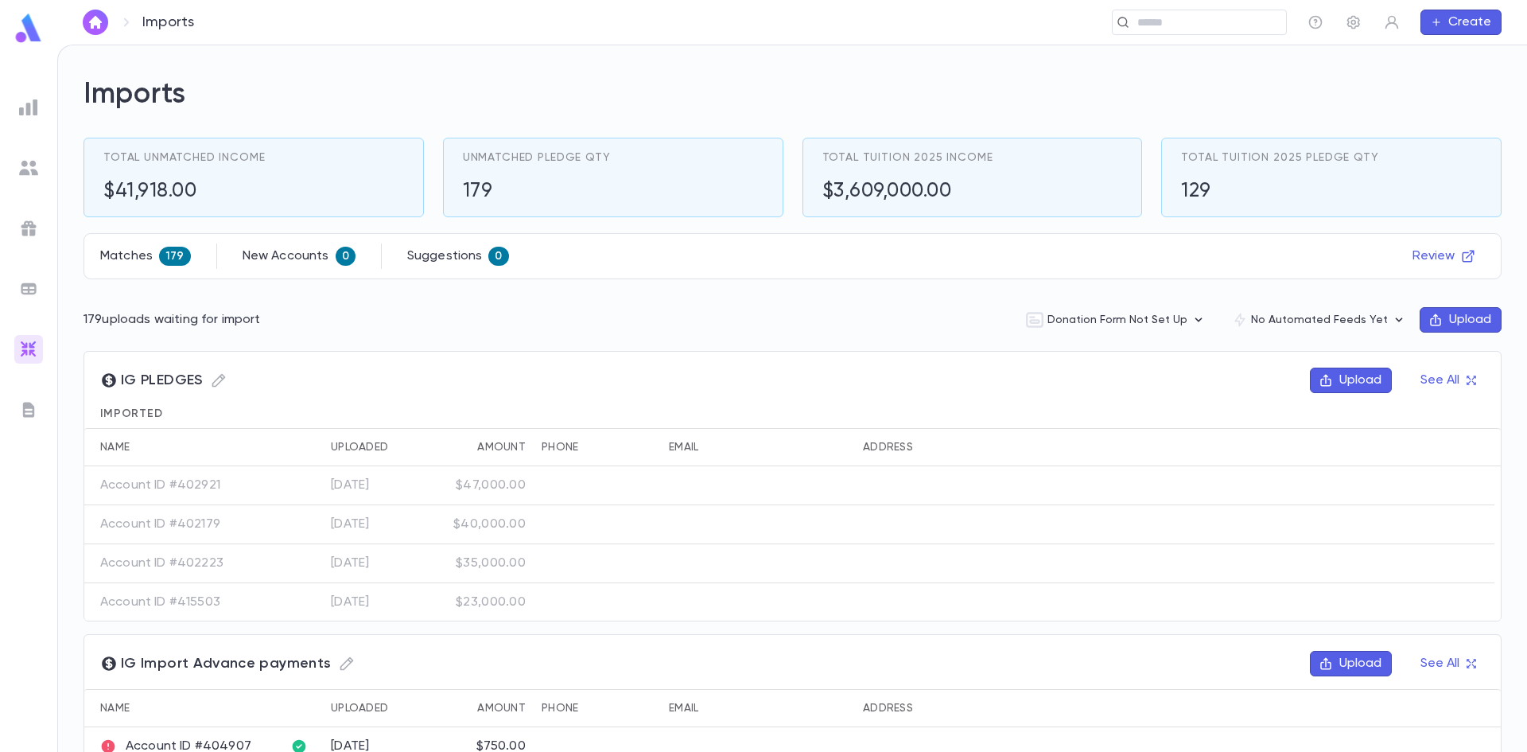
click at [30, 107] on img at bounding box center [28, 107] width 19 height 19
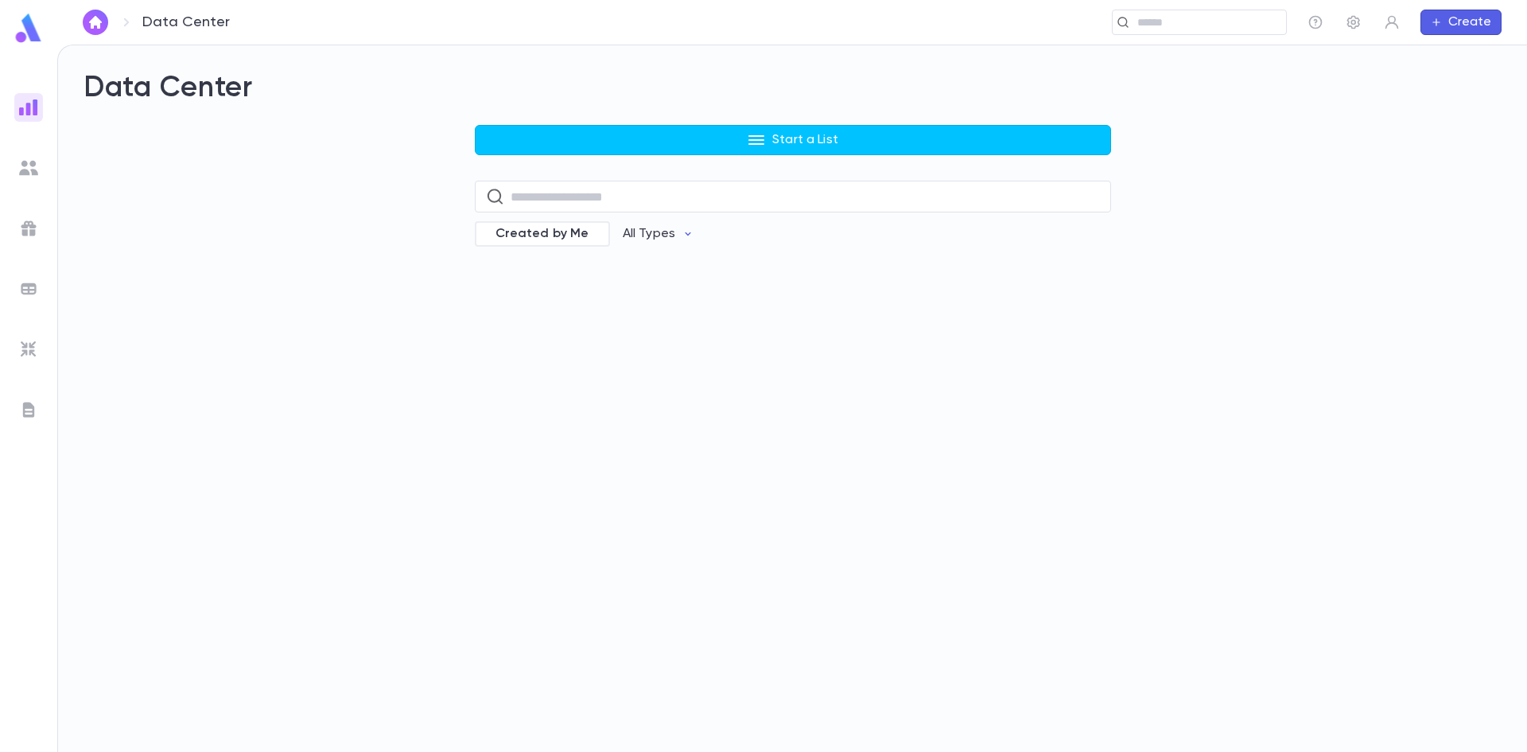
click at [20, 169] on img at bounding box center [28, 167] width 19 height 19
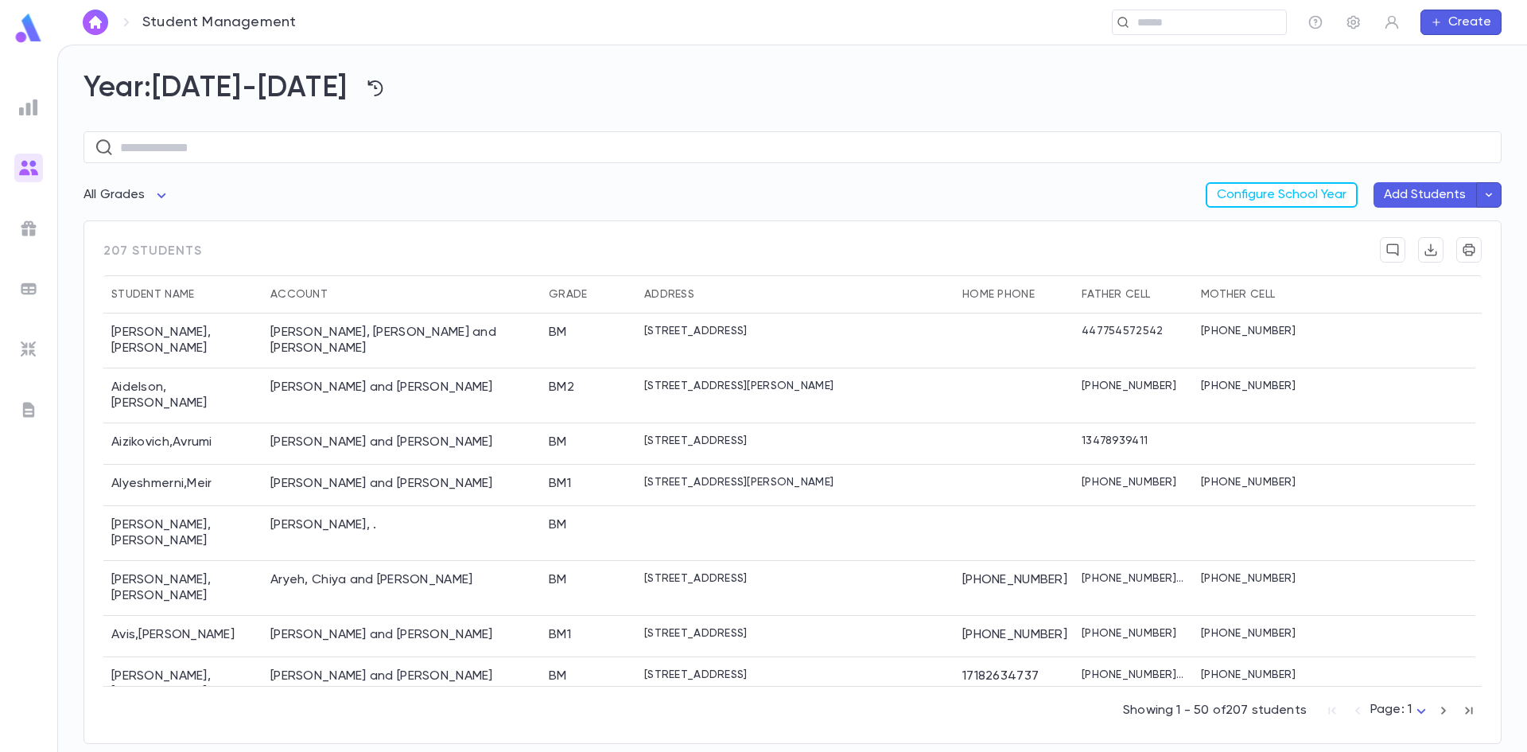
click at [37, 169] on img at bounding box center [28, 167] width 19 height 19
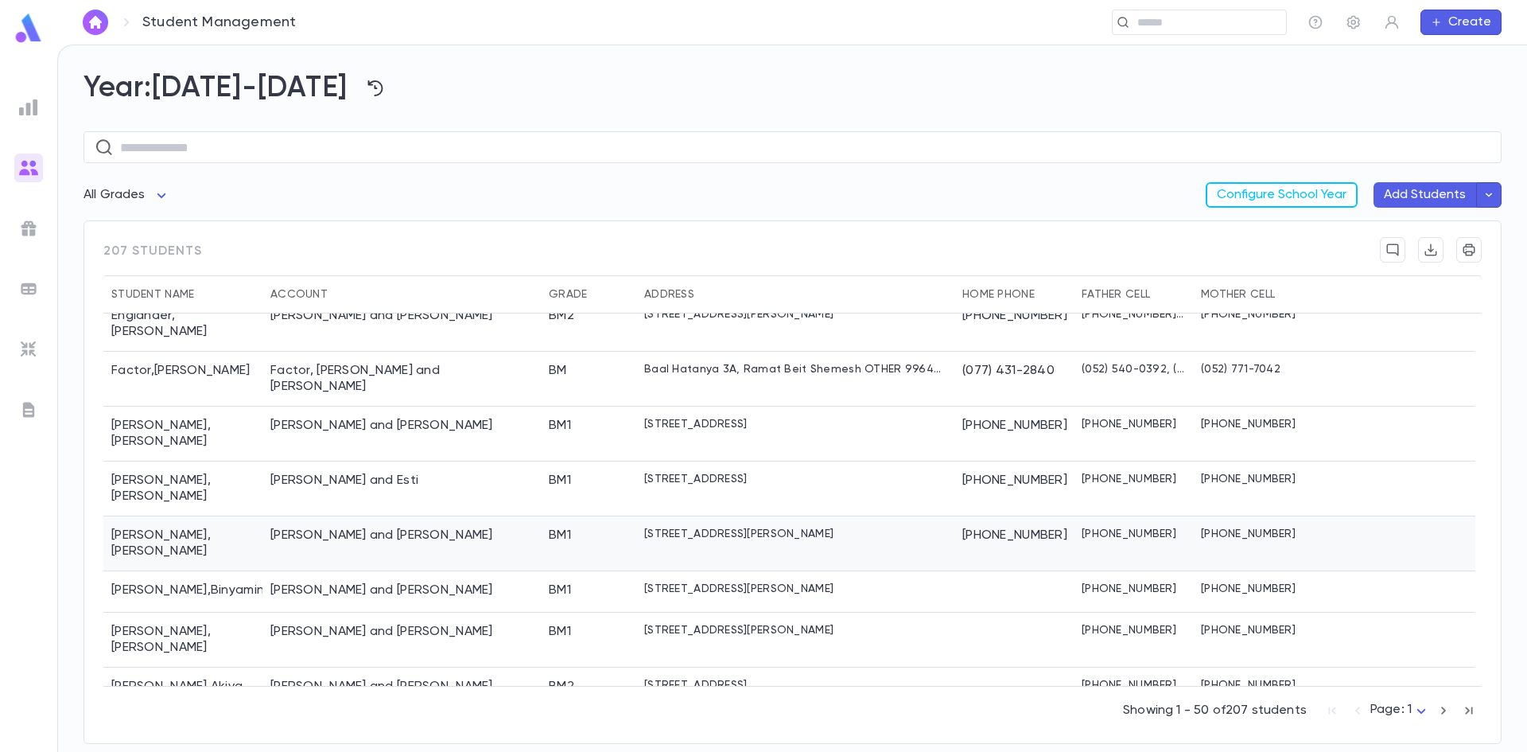
scroll to position [1696, 0]
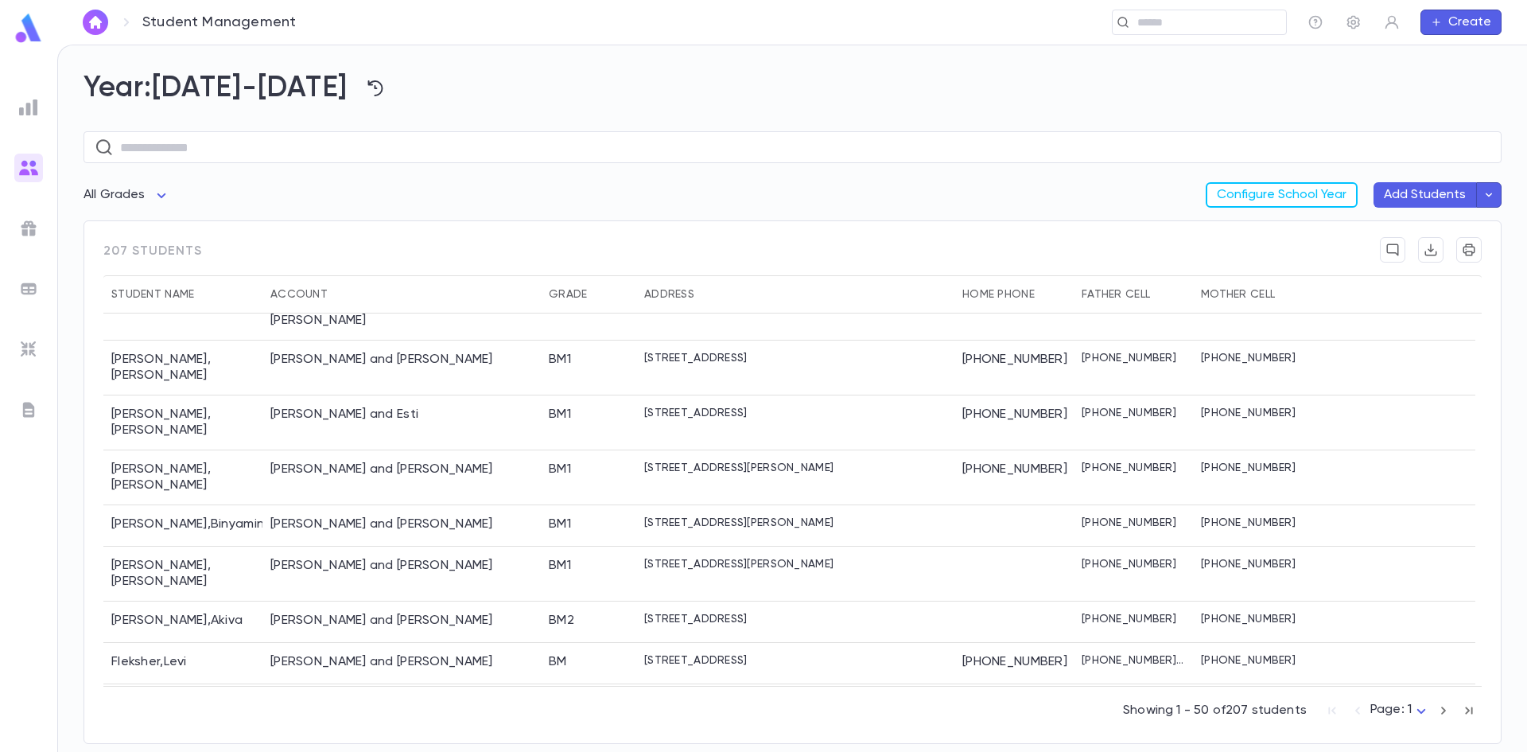
click at [1448, 714] on icon "button" at bounding box center [1443, 710] width 17 height 19
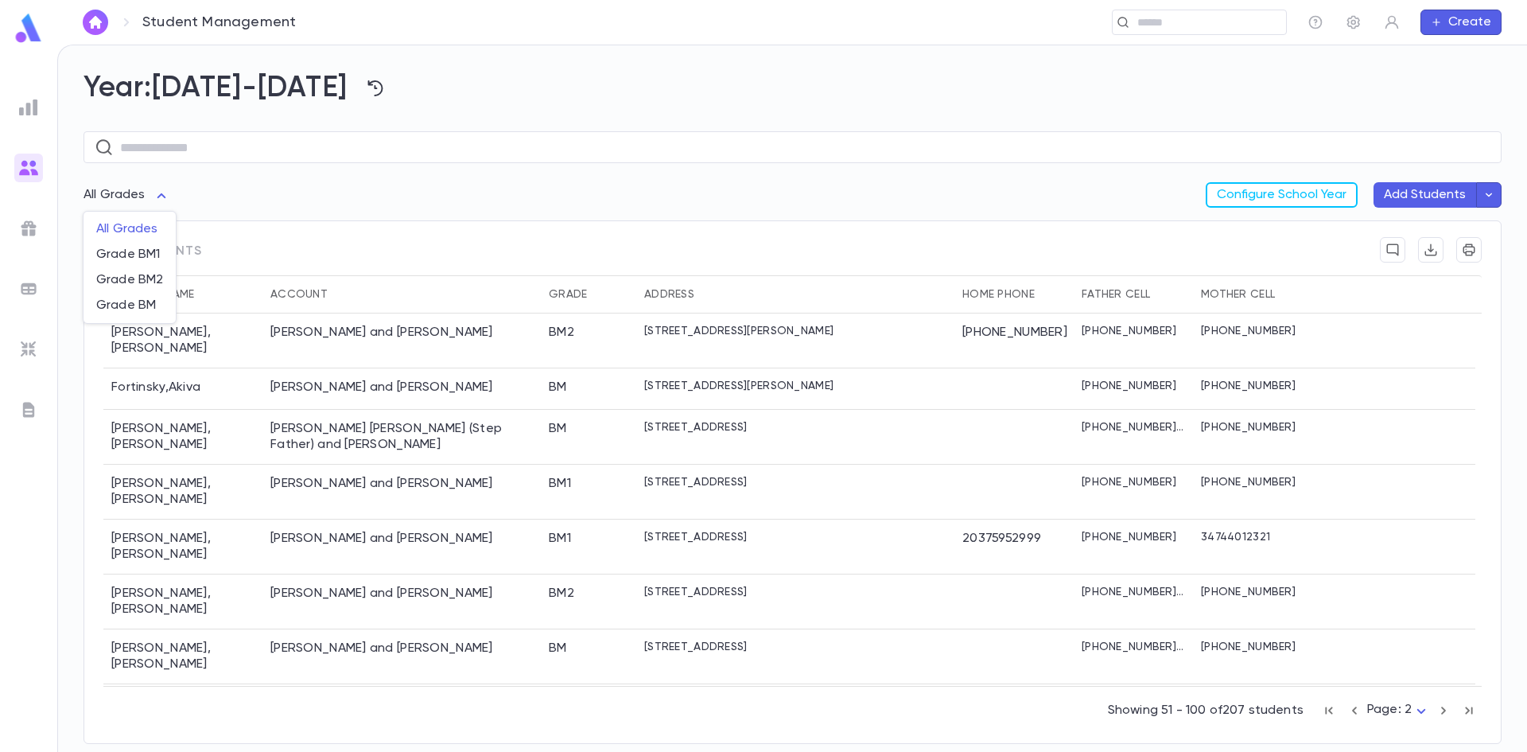
click at [150, 198] on body "Student Management ​ Create Year: 2025-2026 ​ All Grades Configure School Year …" at bounding box center [763, 398] width 1527 height 707
click at [146, 224] on span "All Grades" at bounding box center [129, 229] width 67 height 16
click at [366, 91] on icon "button" at bounding box center [375, 88] width 19 height 19
click at [364, 146] on li "2024-2025" at bounding box center [377, 146] width 108 height 25
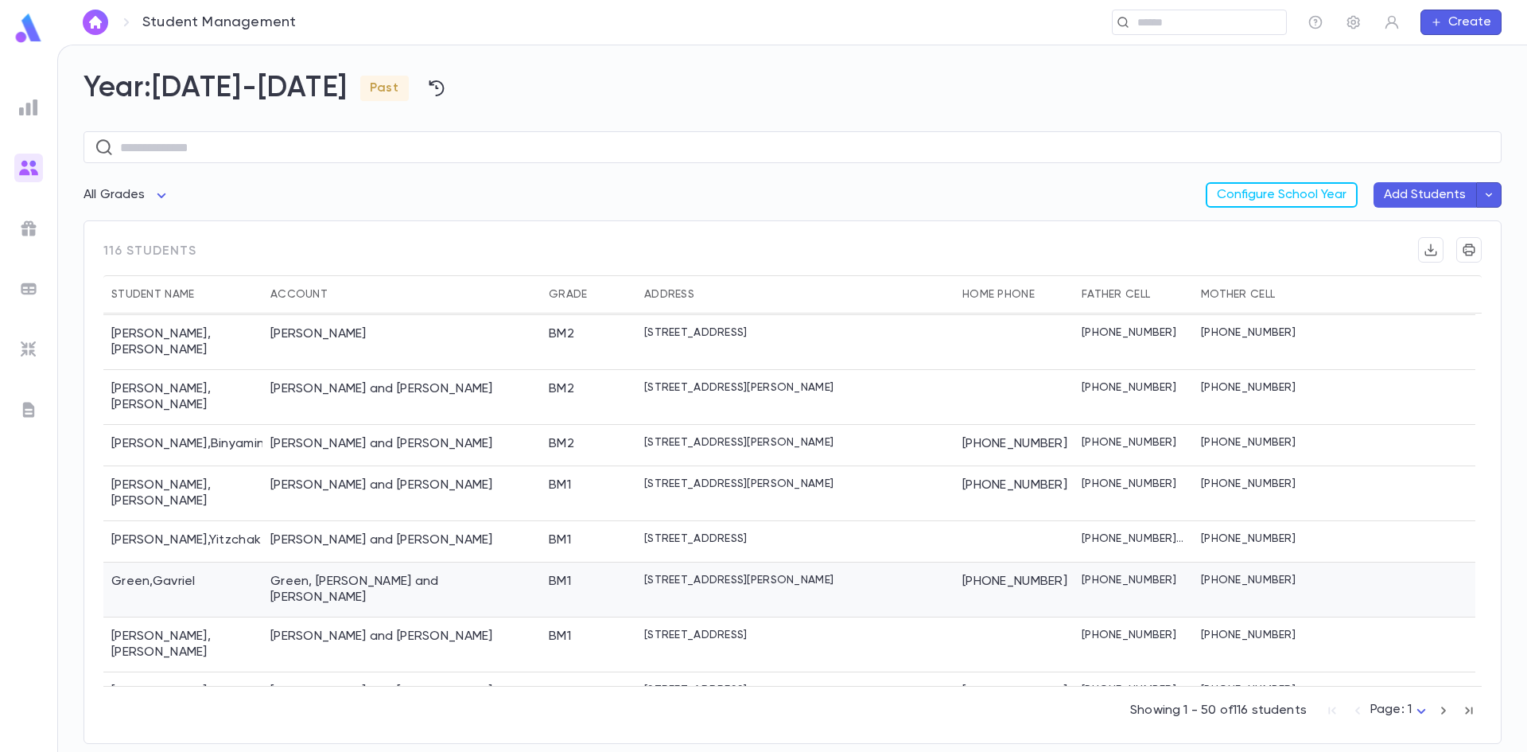
scroll to position [1709, 0]
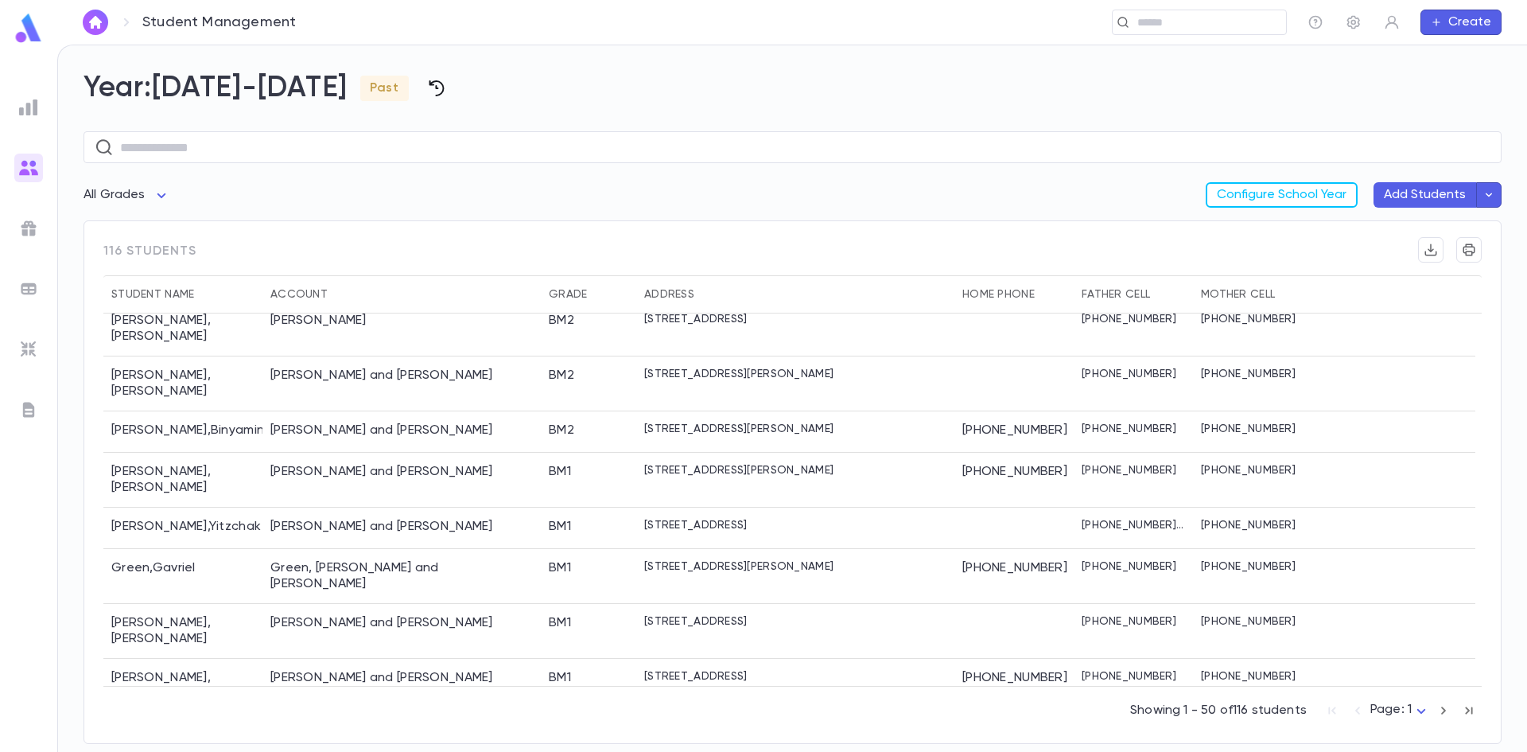
click at [427, 90] on icon "button" at bounding box center [436, 88] width 19 height 19
click at [396, 117] on li "2025-2026" at bounding box center [437, 121] width 108 height 25
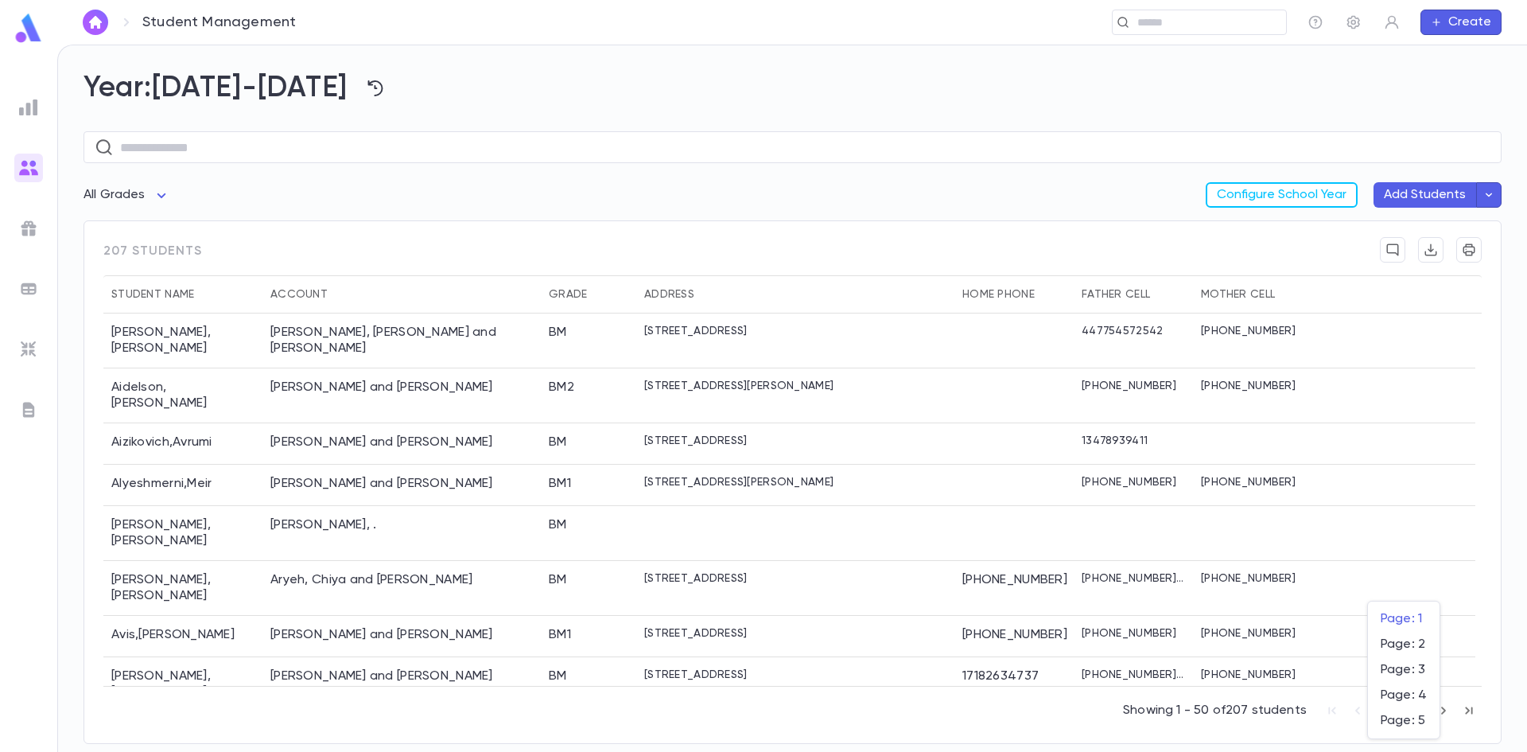
click at [1406, 713] on body "Student Management ​ Create Year: 2025-2026 ​ All Grades Configure School Year …" at bounding box center [763, 398] width 1527 height 707
click at [1397, 620] on span "Page: 1" at bounding box center [1404, 619] width 46 height 16
click at [335, 321] on div "Abenson, Jack and Esther" at bounding box center [401, 340] width 278 height 55
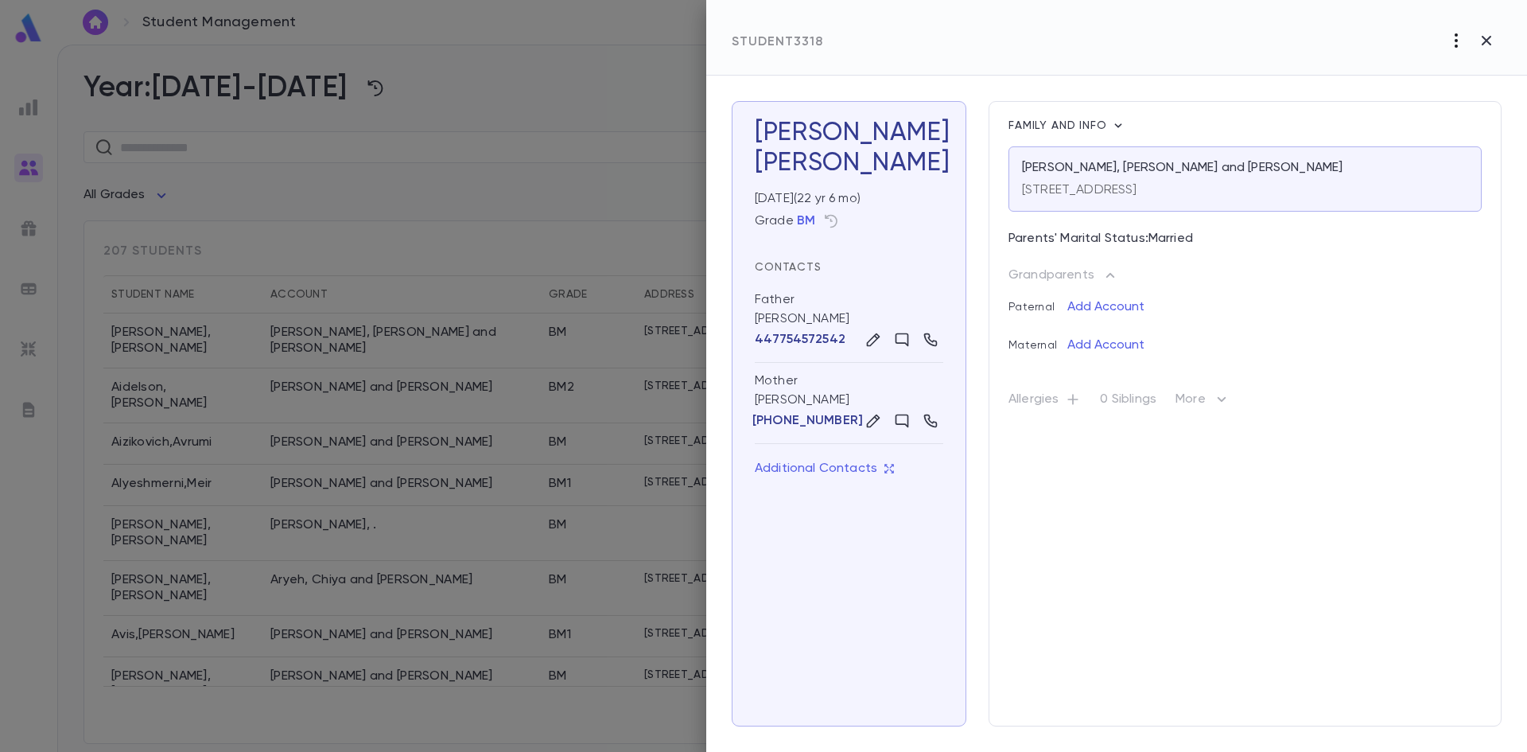
click at [1448, 41] on icon "button" at bounding box center [1456, 40] width 19 height 19
click at [1485, 41] on div at bounding box center [763, 376] width 1527 height 752
click at [1485, 41] on icon "button" at bounding box center [1487, 41] width 10 height 10
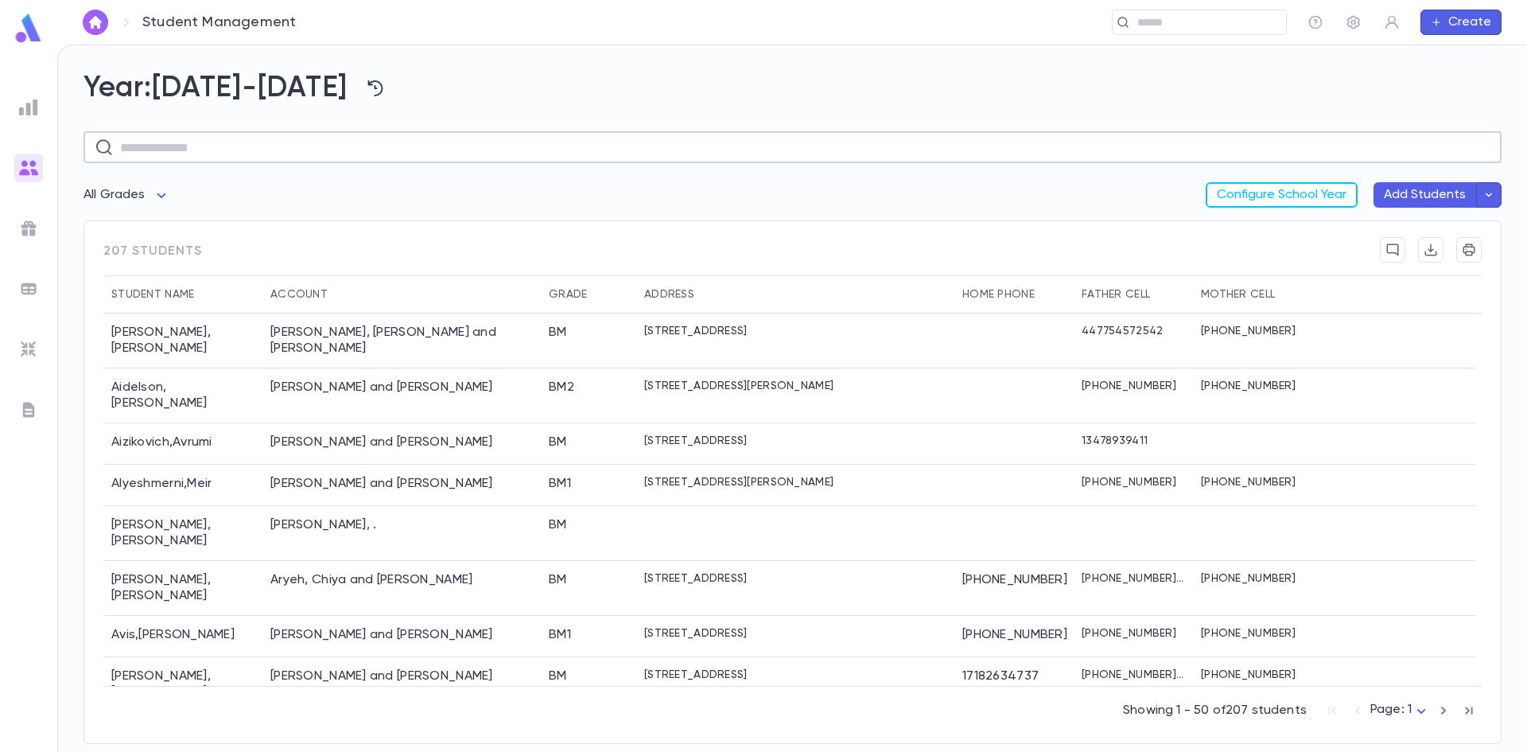
click at [270, 157] on input "text" at bounding box center [805, 147] width 1371 height 31
click at [1483, 11] on button "Create" at bounding box center [1461, 22] width 81 height 25
click at [1449, 96] on li "Payment" at bounding box center [1465, 103] width 81 height 25
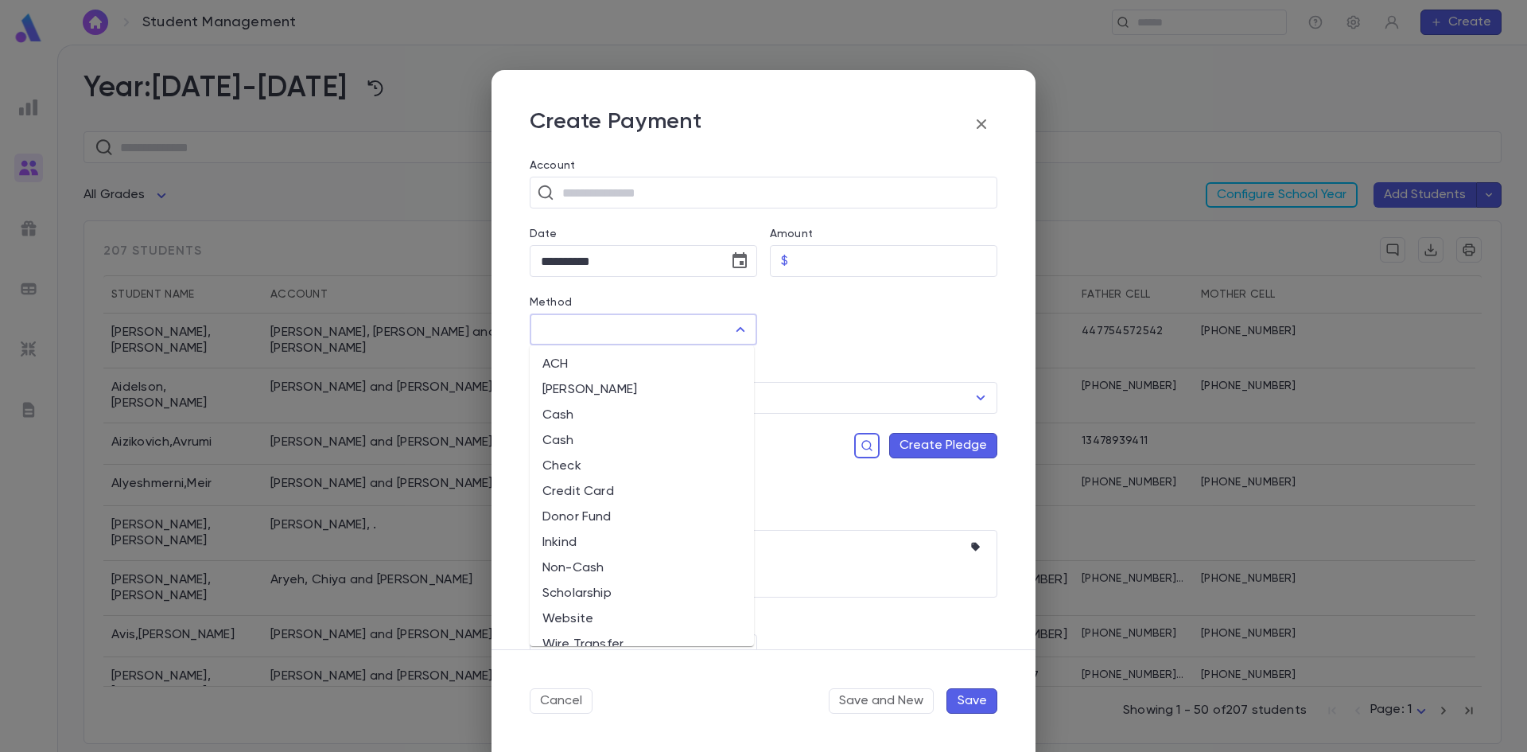
click at [722, 336] on input "Method" at bounding box center [631, 329] width 189 height 30
click at [720, 359] on li "ACH" at bounding box center [642, 364] width 224 height 25
type input "***"
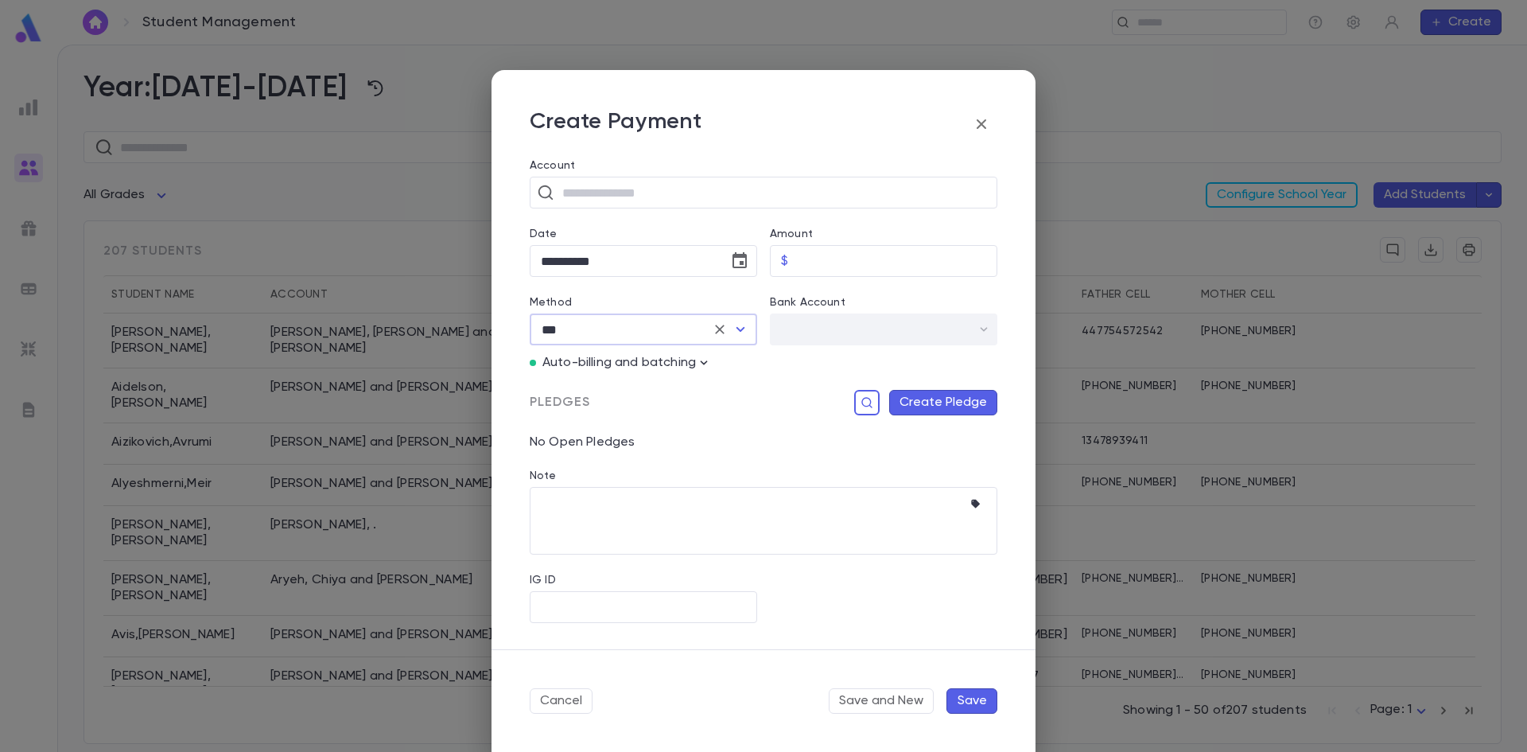
click at [722, 329] on icon "Clear" at bounding box center [720, 329] width 16 height 16
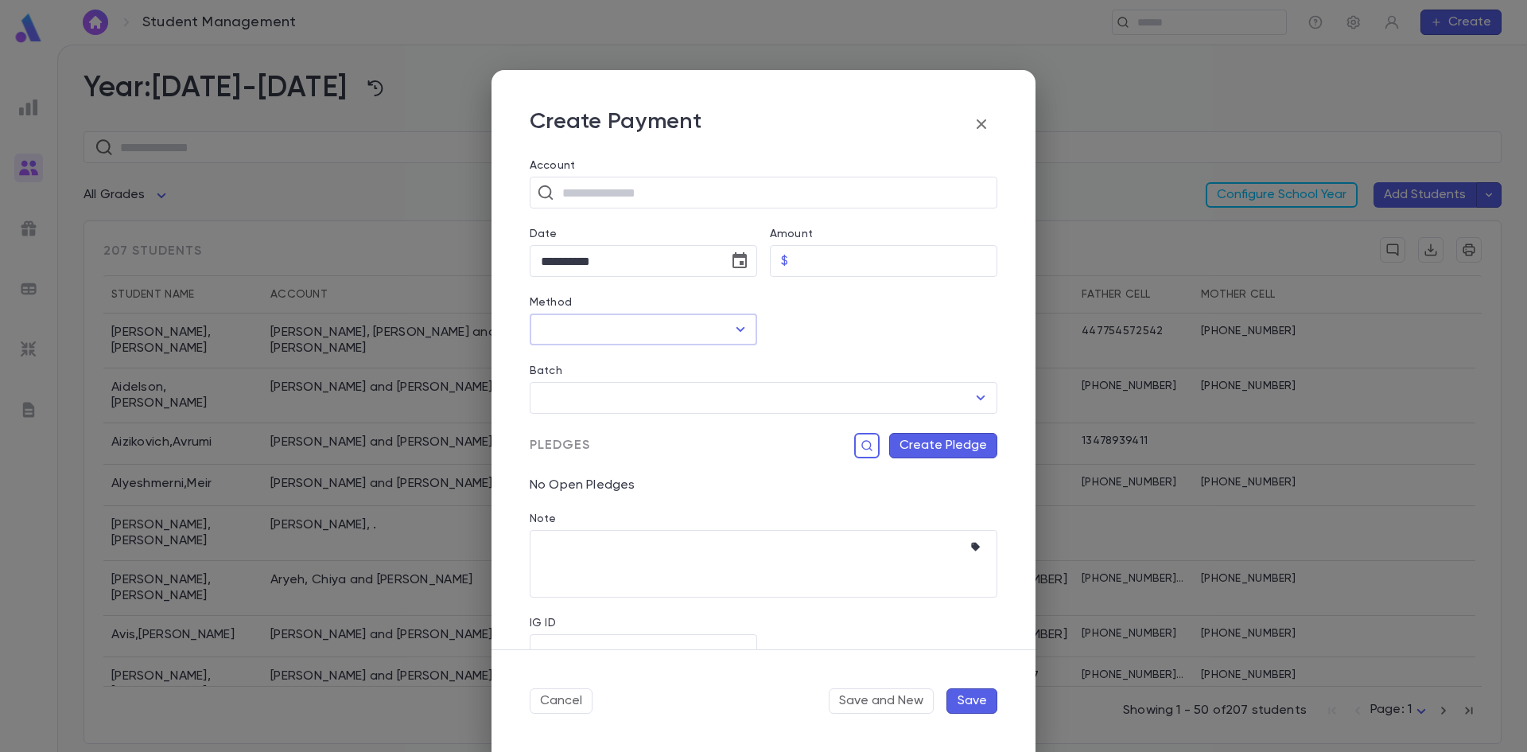
click at [986, 126] on icon "button" at bounding box center [981, 124] width 19 height 19
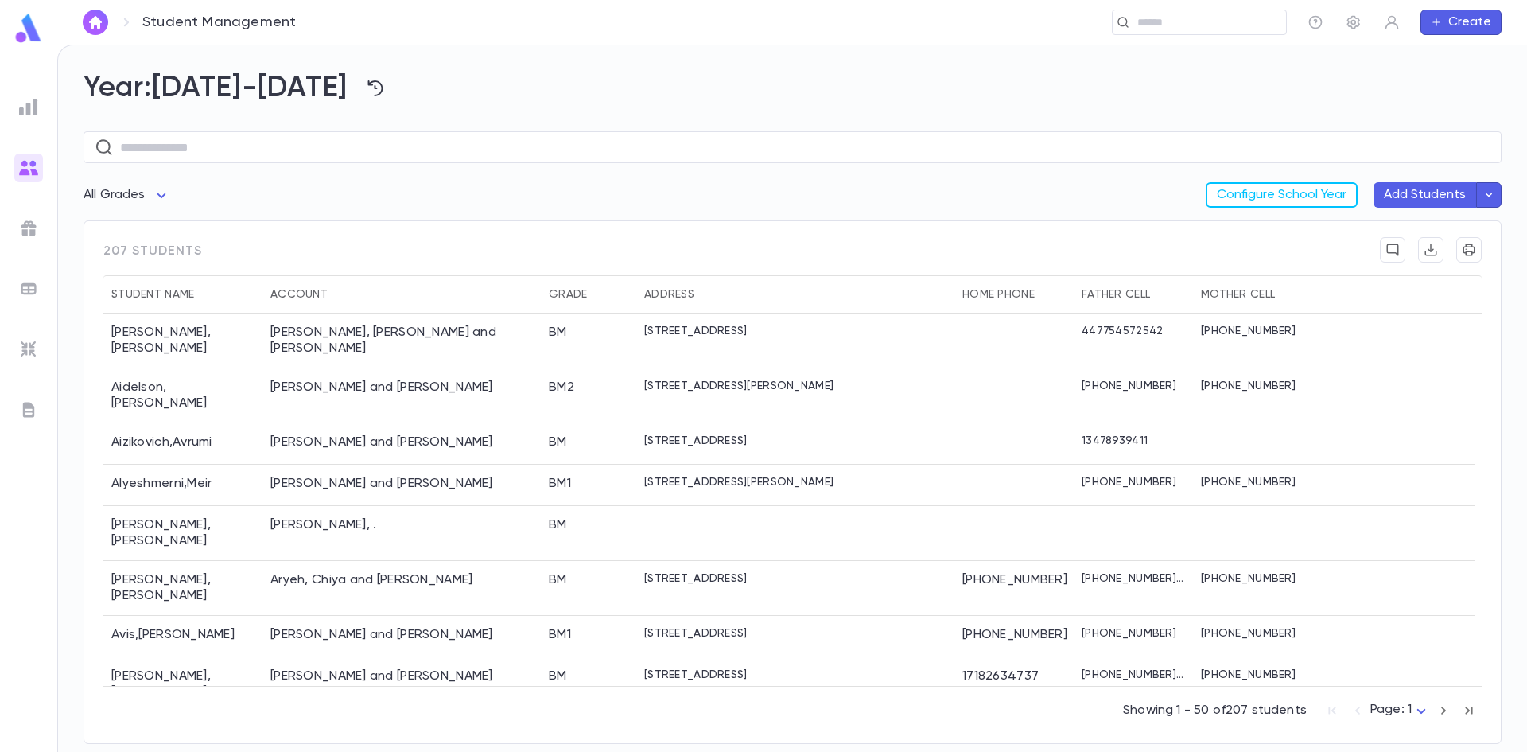
click at [1463, 19] on button "Create" at bounding box center [1461, 22] width 81 height 25
click at [1169, 115] on div at bounding box center [763, 376] width 1527 height 752
click at [8, 95] on ul at bounding box center [28, 419] width 57 height 665
click at [17, 102] on div at bounding box center [28, 107] width 29 height 29
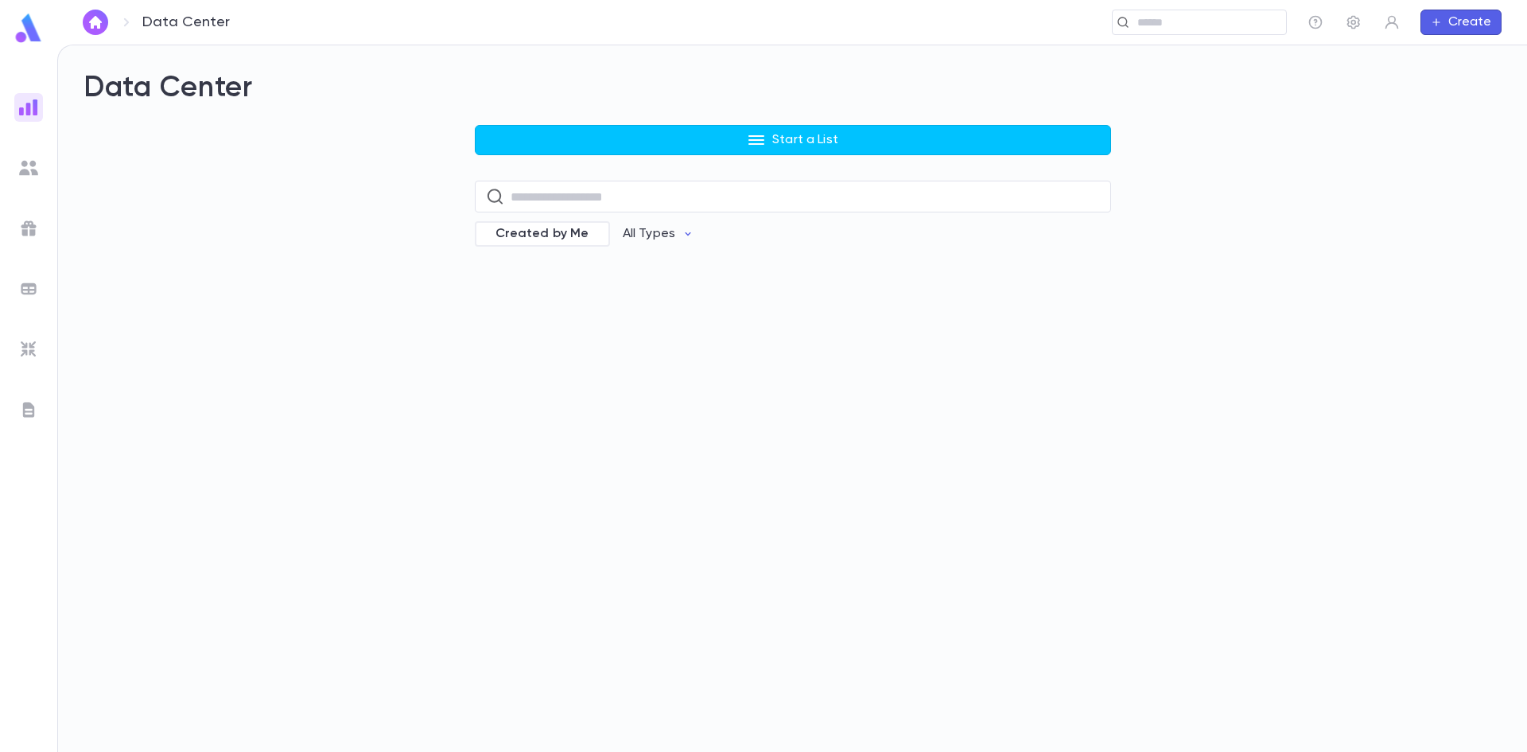
click at [39, 225] on div at bounding box center [28, 228] width 29 height 29
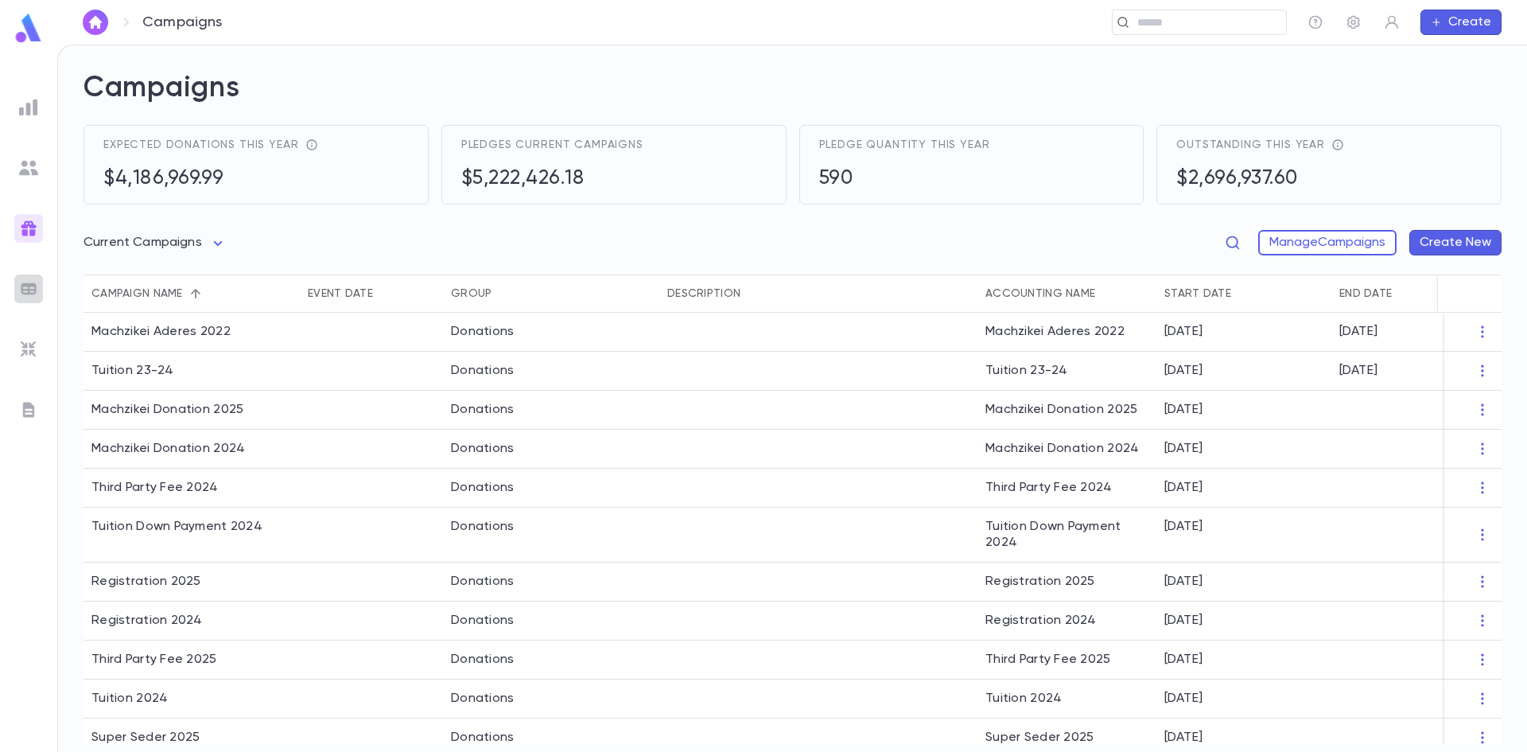
click at [39, 287] on div at bounding box center [28, 288] width 29 height 29
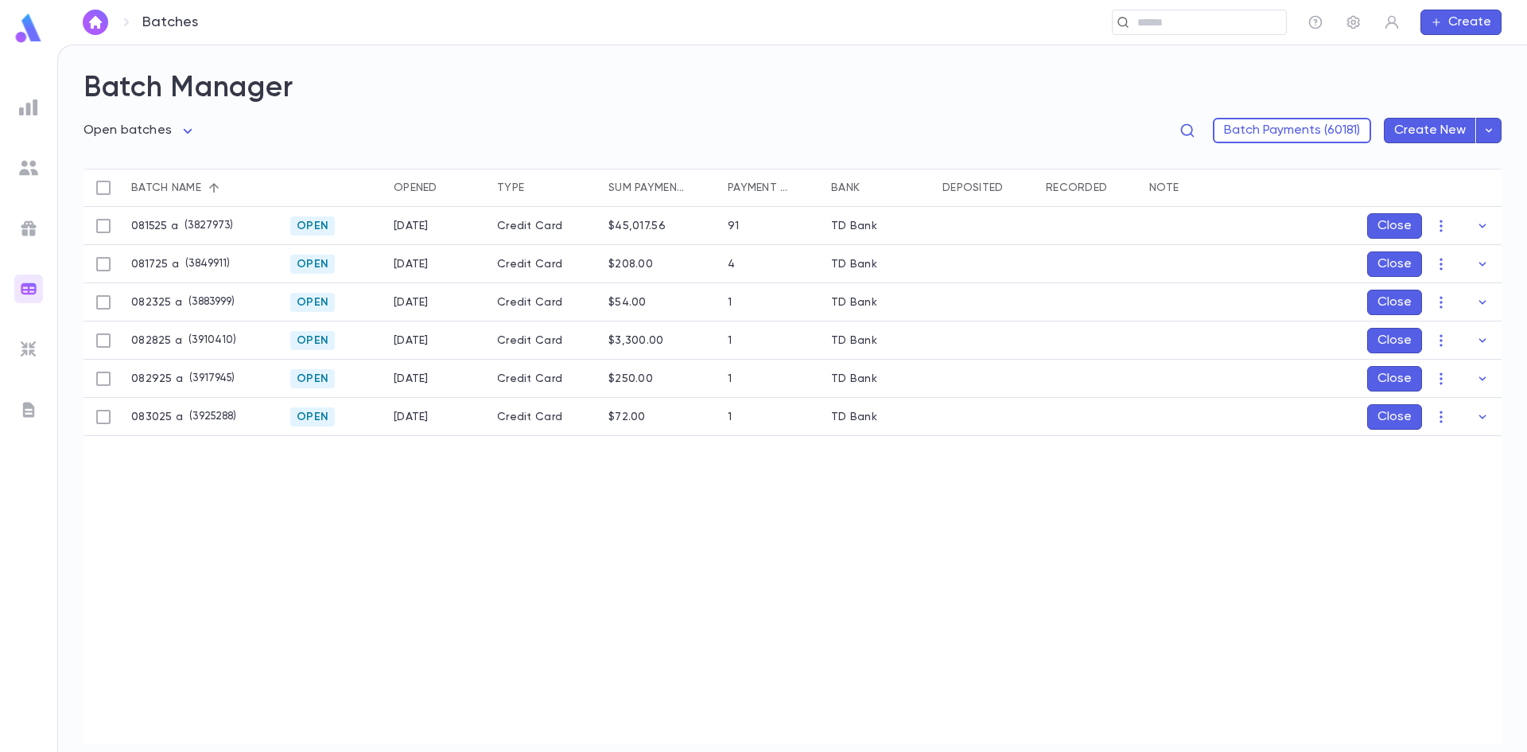
click at [29, 349] on img at bounding box center [28, 349] width 19 height 19
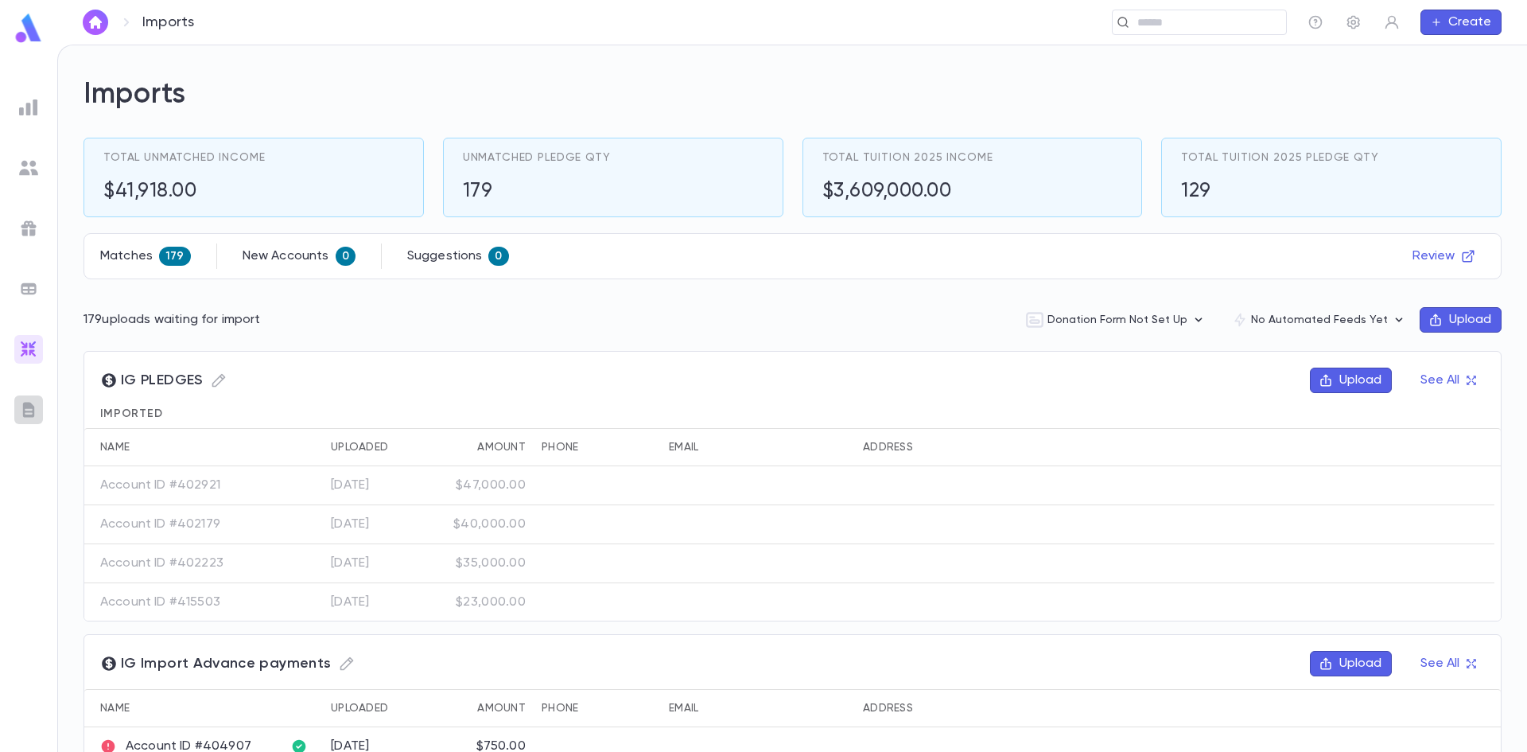
click at [23, 411] on img at bounding box center [28, 409] width 19 height 19
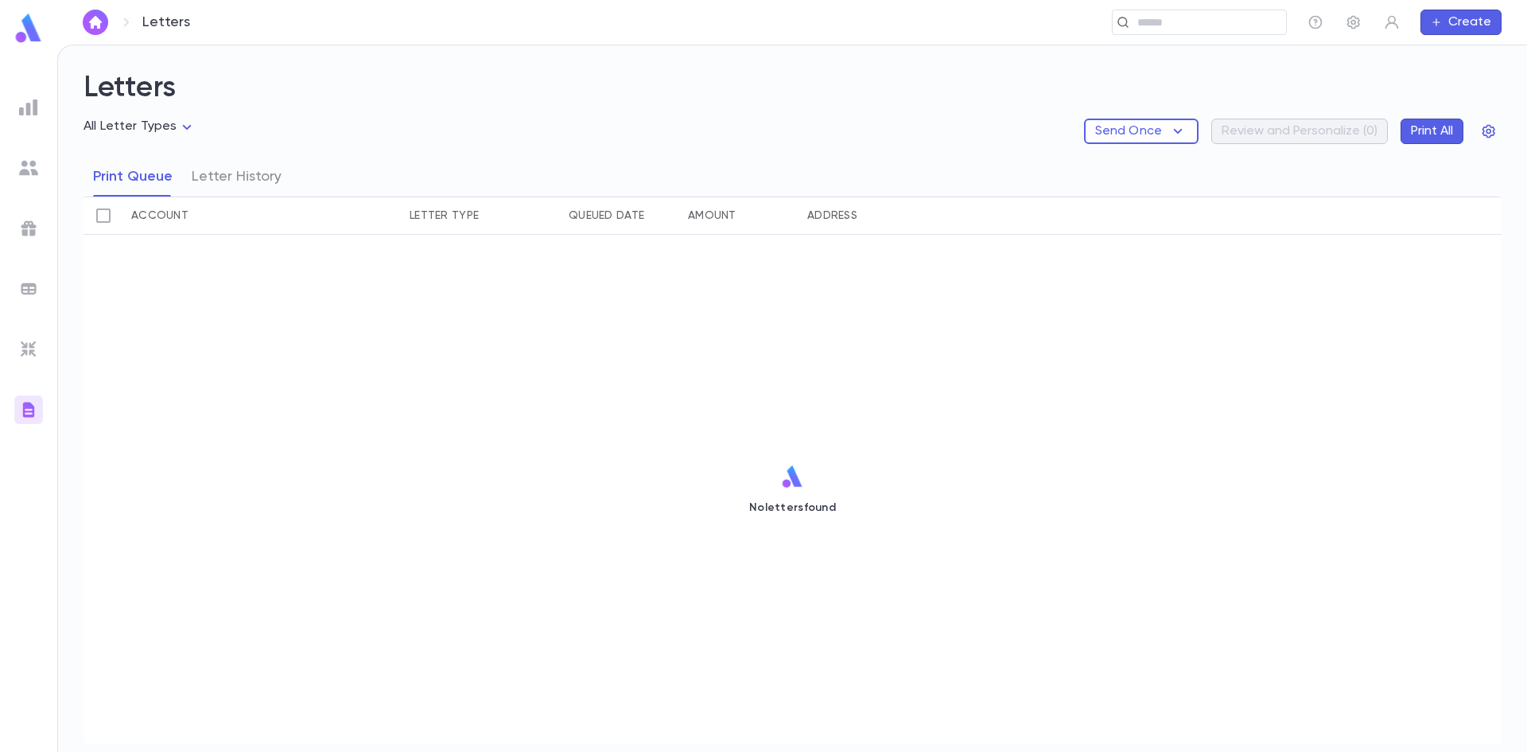
click at [16, 115] on div at bounding box center [28, 107] width 29 height 29
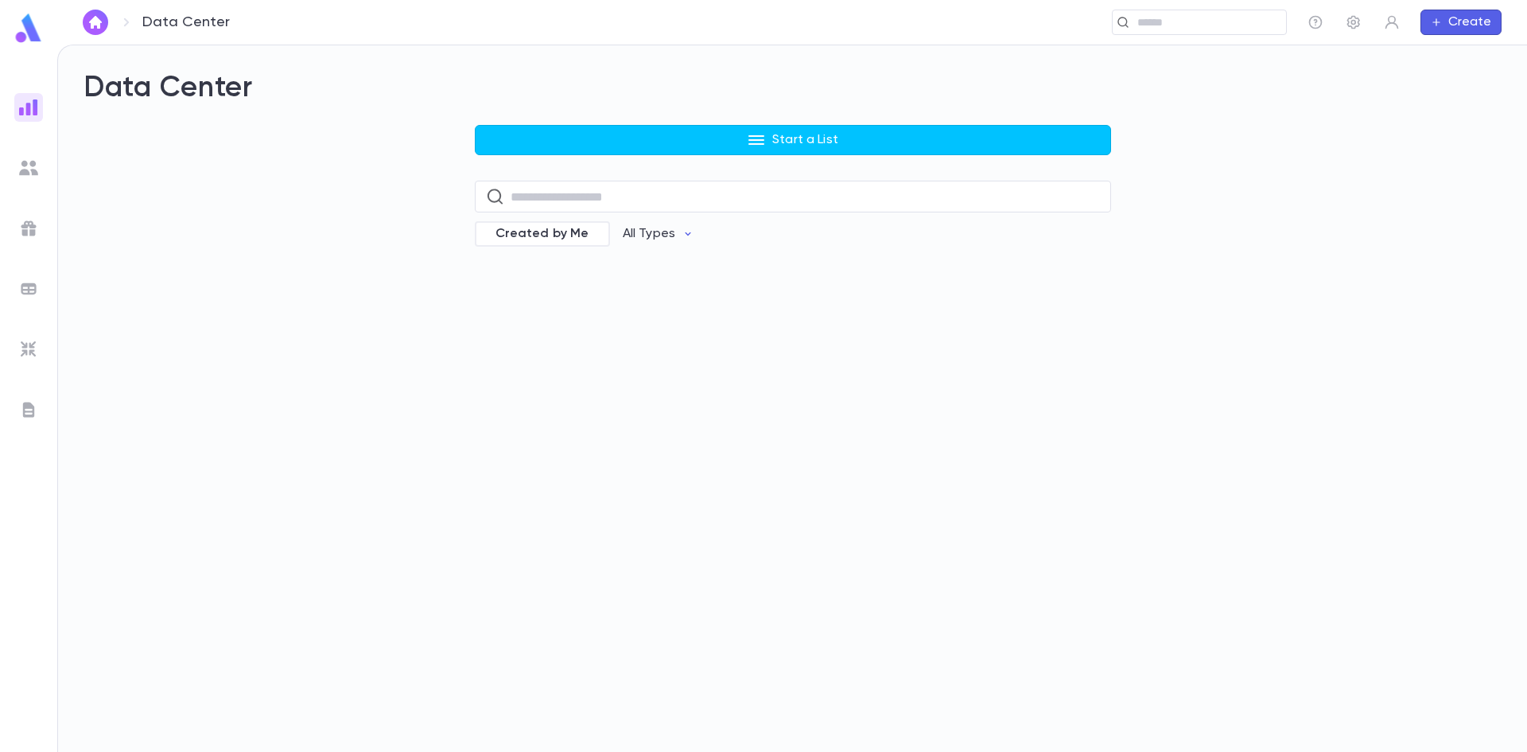
click at [27, 29] on img at bounding box center [29, 28] width 32 height 31
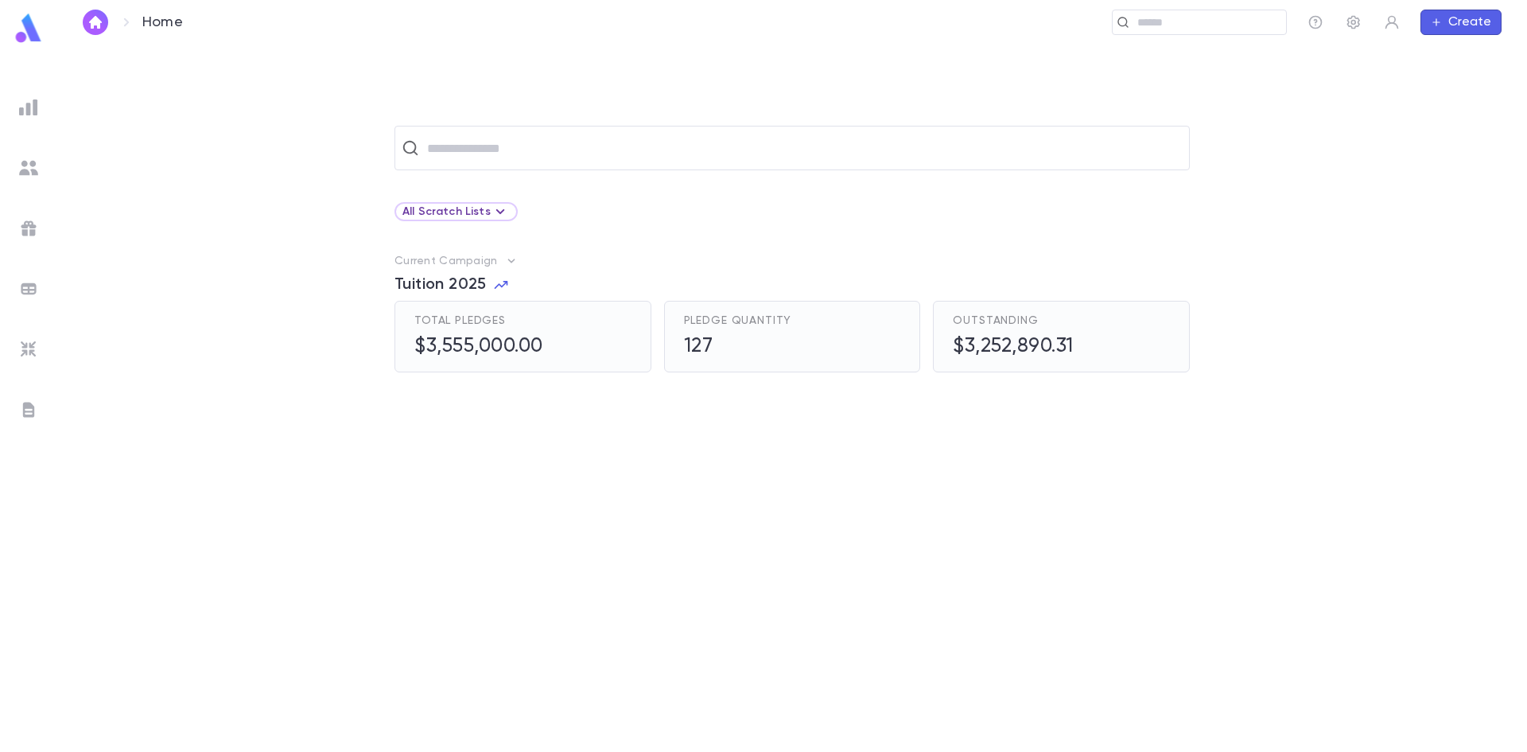
click at [470, 347] on h5 "$3,555,000.00" at bounding box center [478, 347] width 129 height 24
click at [470, 280] on span "Tuition 2025" at bounding box center [441, 284] width 92 height 19
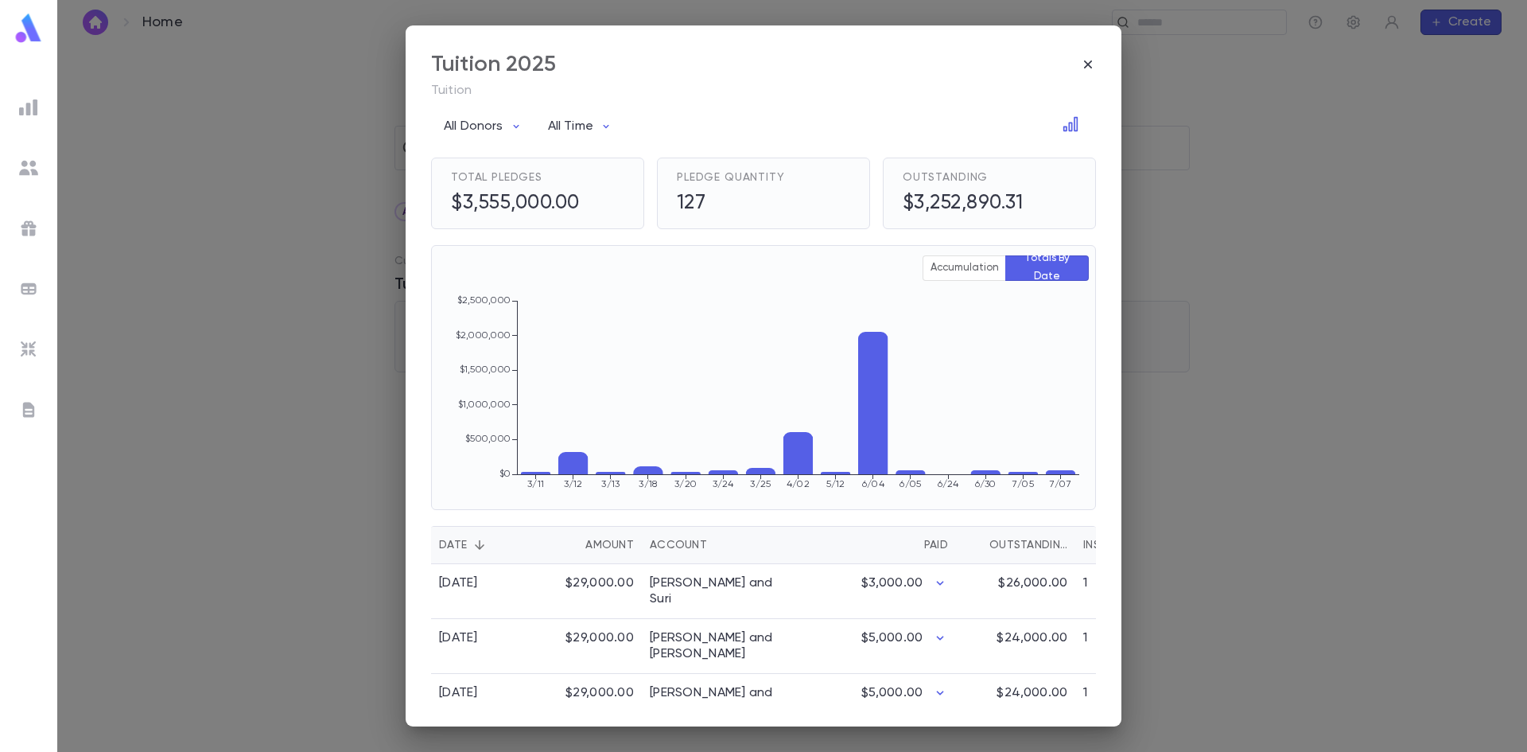
click at [256, 208] on div "Tuition 2025 Tuition All Donors All Time Total Pledges $3,555,000.00 Pledge Qua…" at bounding box center [763, 376] width 1527 height 752
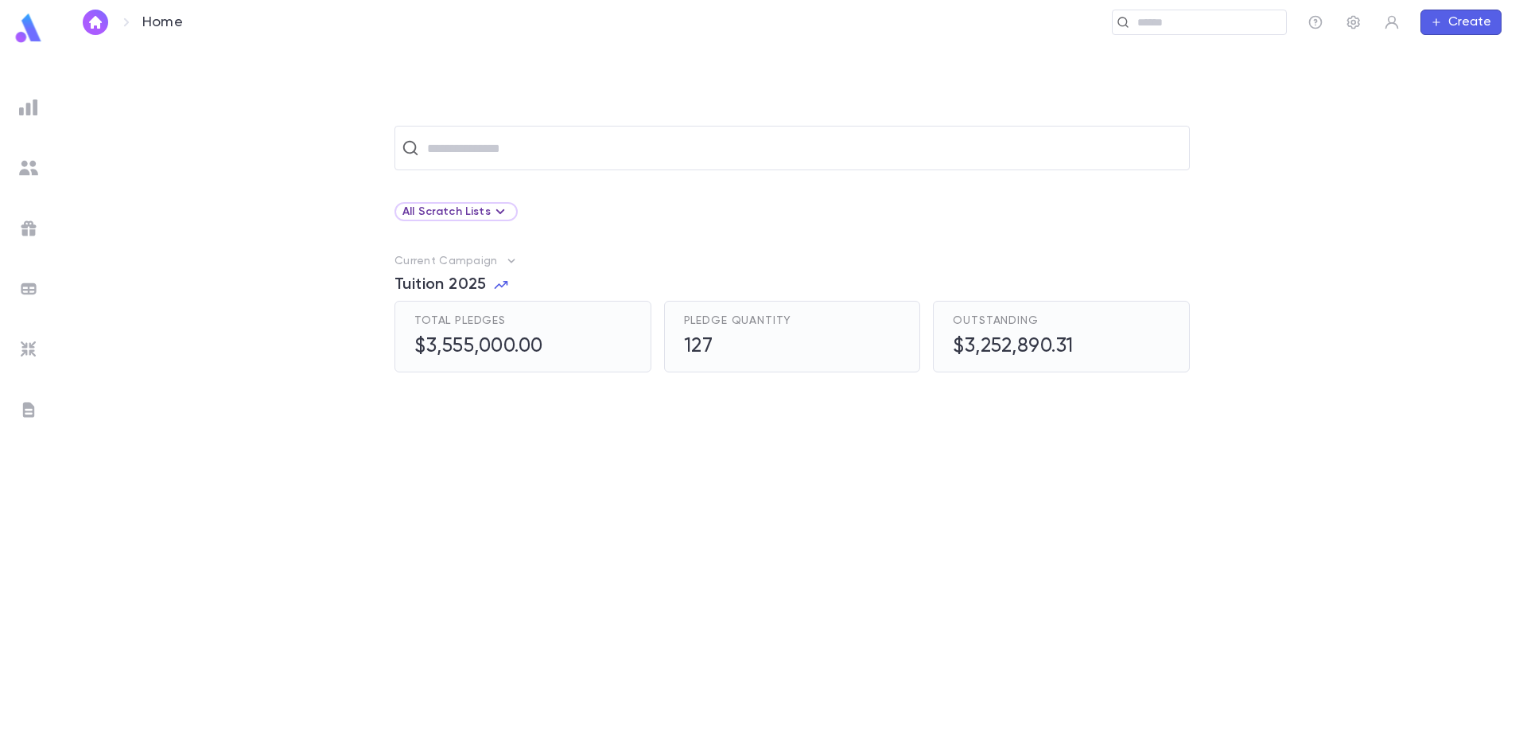
click at [473, 281] on span "Tuition 2025" at bounding box center [441, 284] width 92 height 19
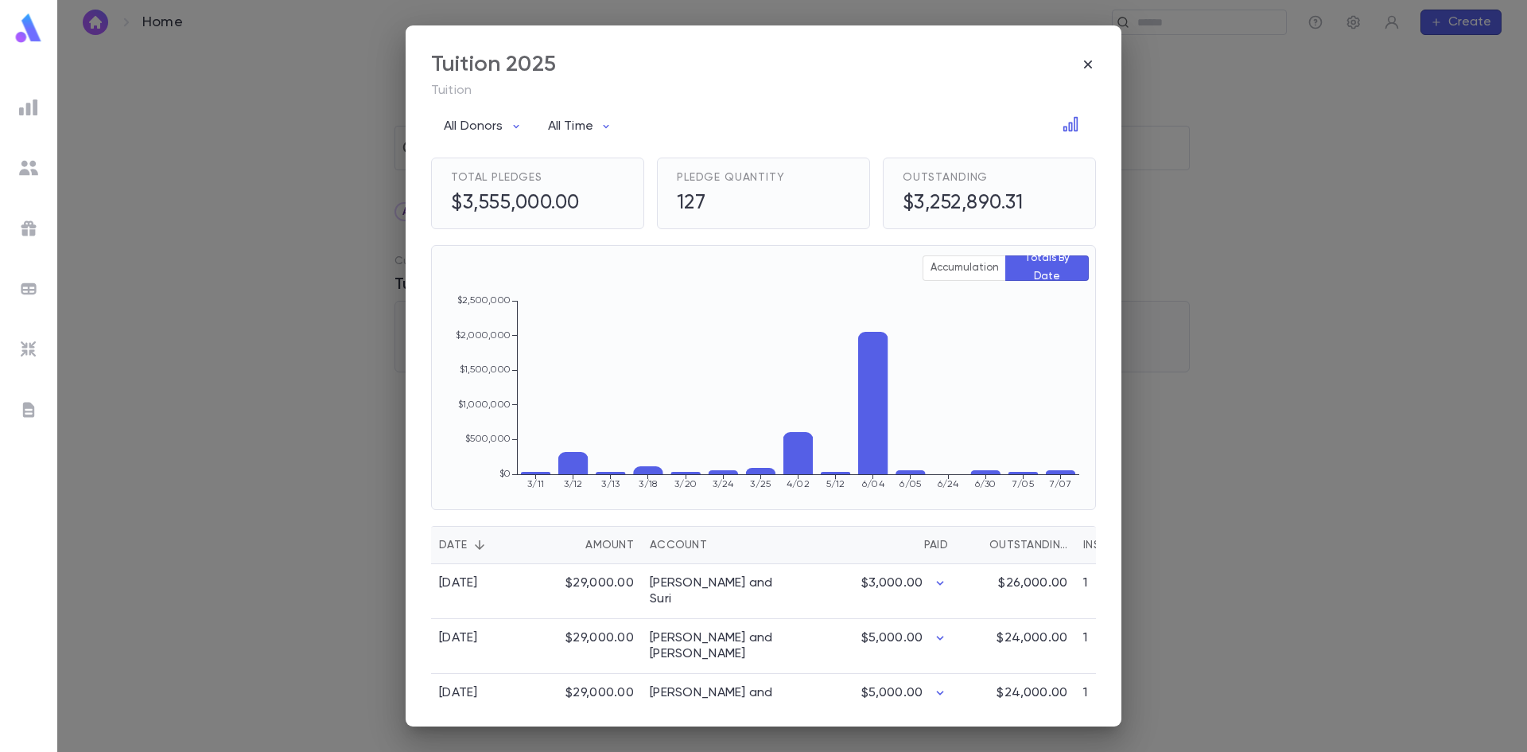
click at [679, 550] on div "Account" at bounding box center [678, 545] width 57 height 38
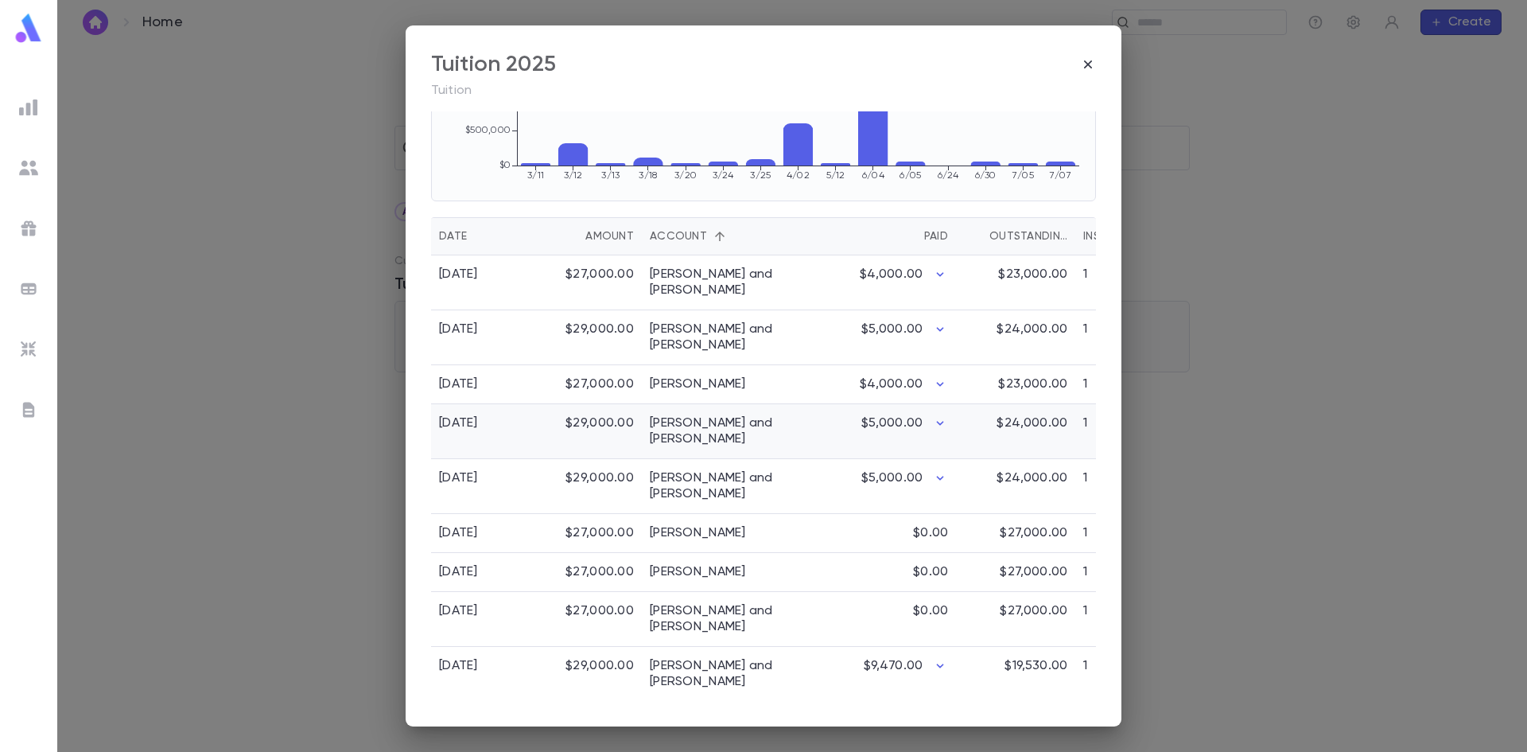
scroll to position [318, 0]
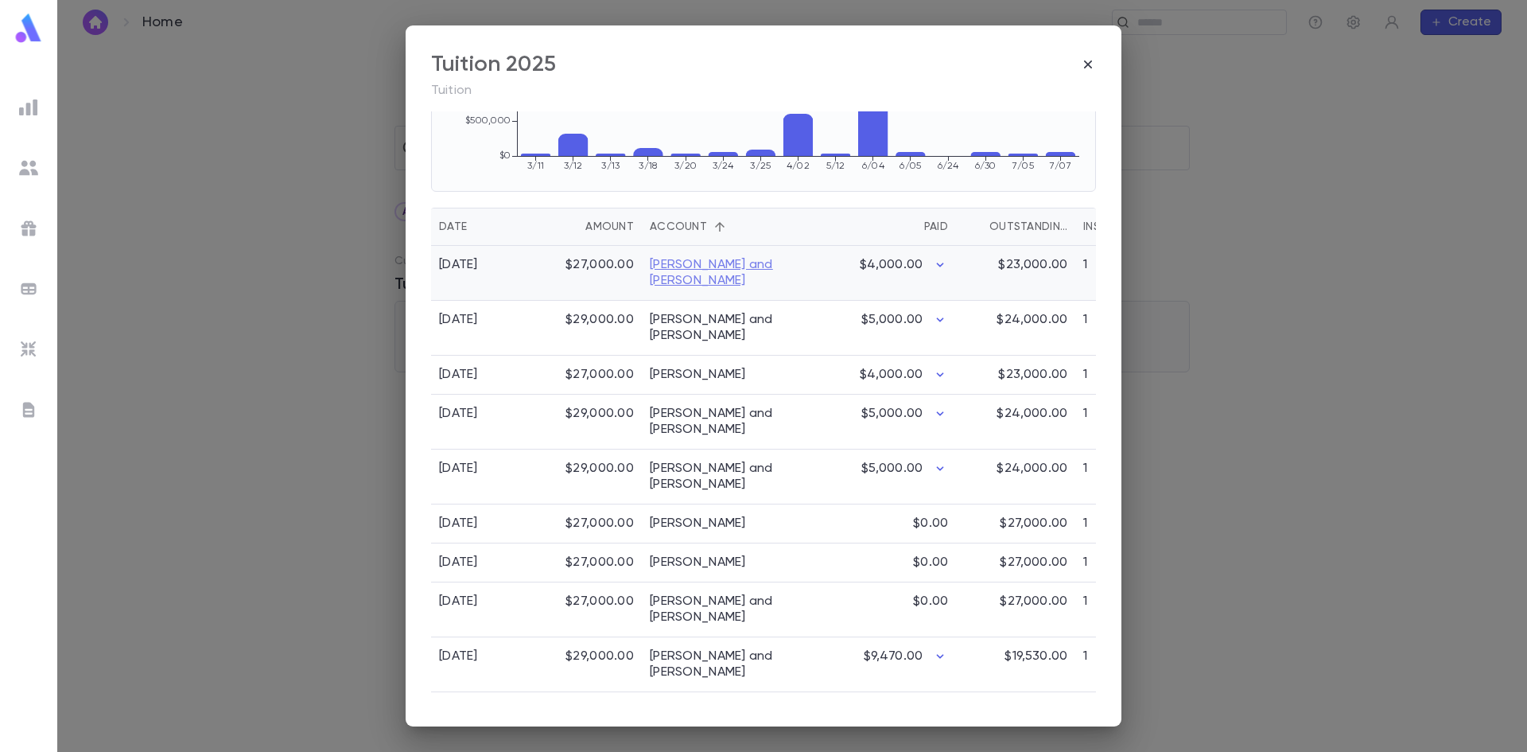
click at [702, 266] on link "Aidelson, David and Deborah" at bounding box center [721, 273] width 143 height 32
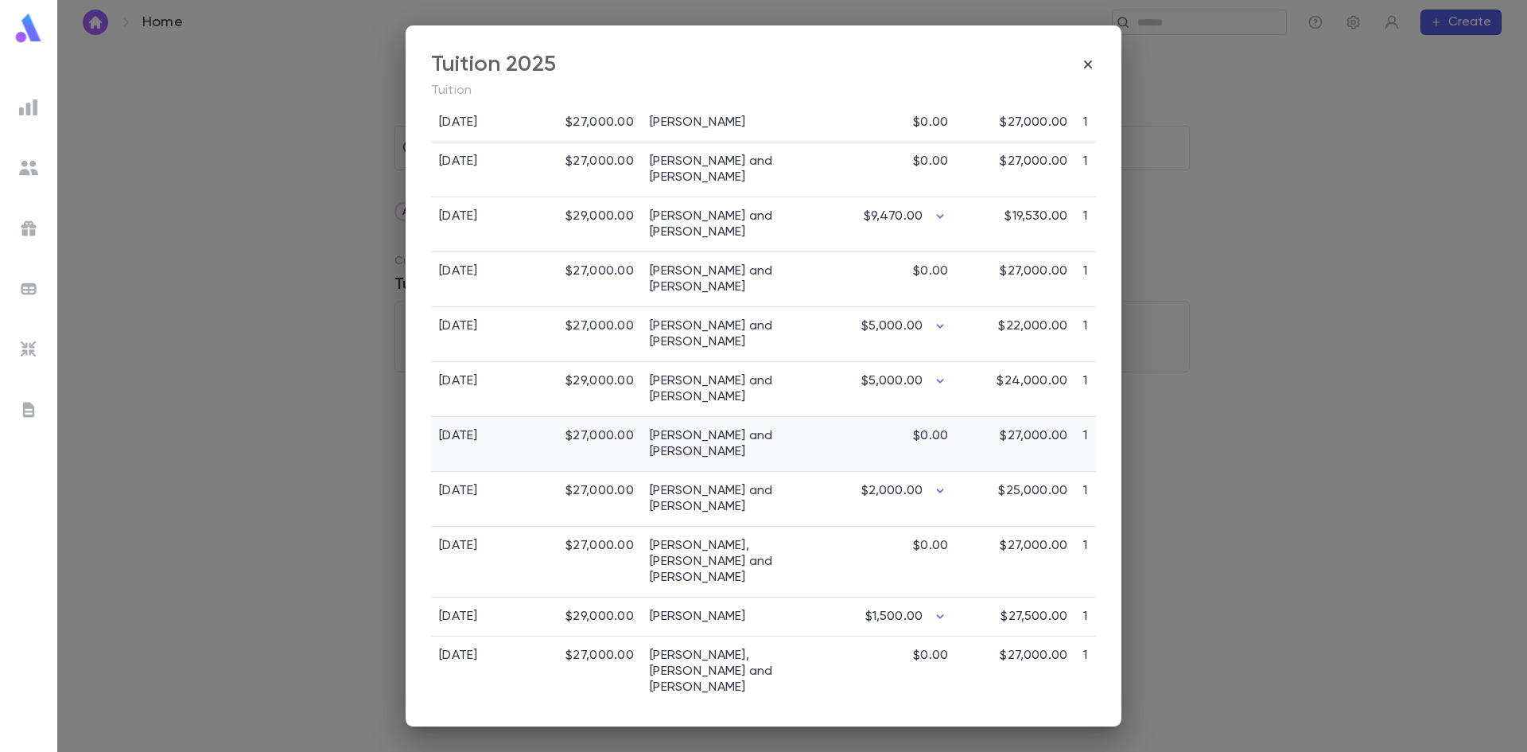
scroll to position [440, 0]
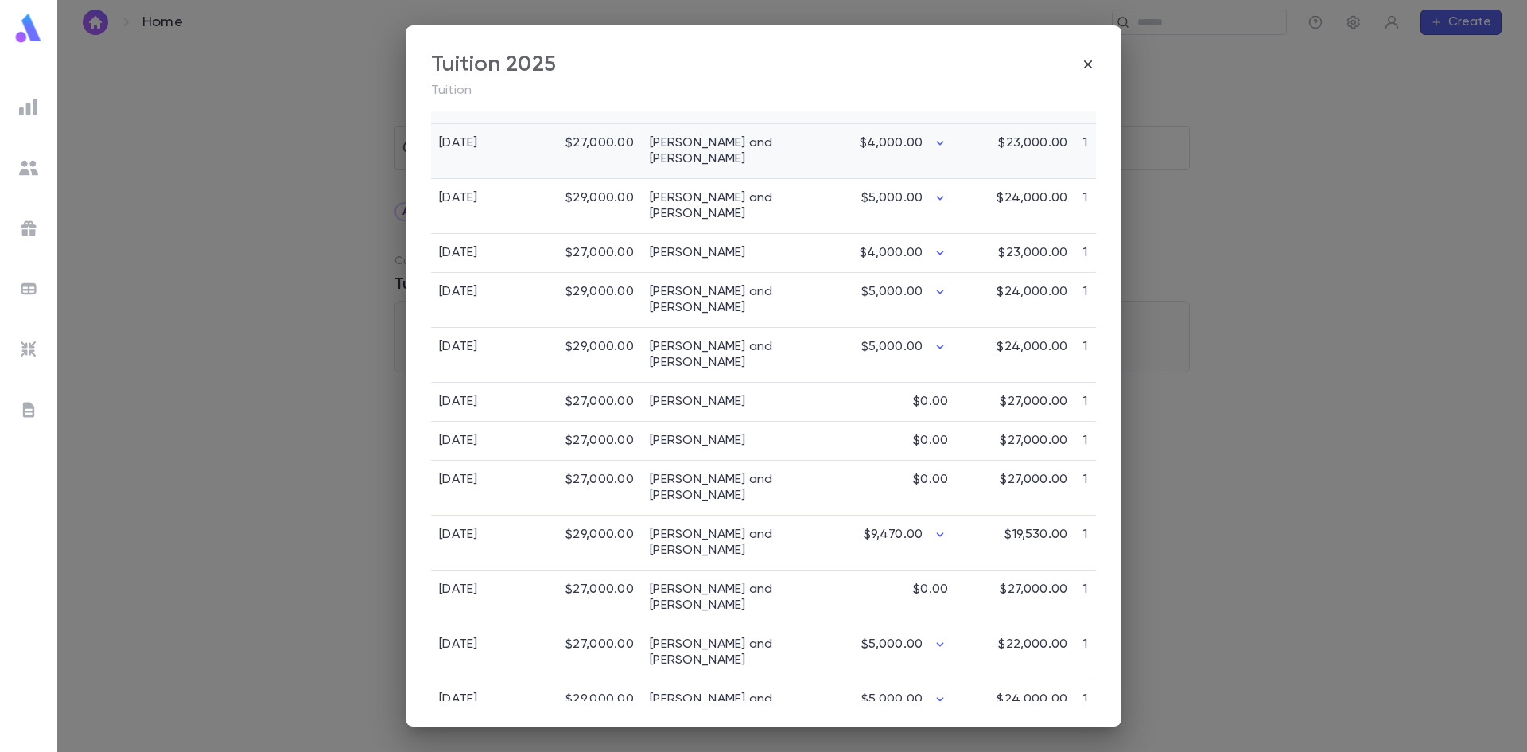
click at [471, 143] on div "6/4/2025" at bounding box center [458, 143] width 39 height 16
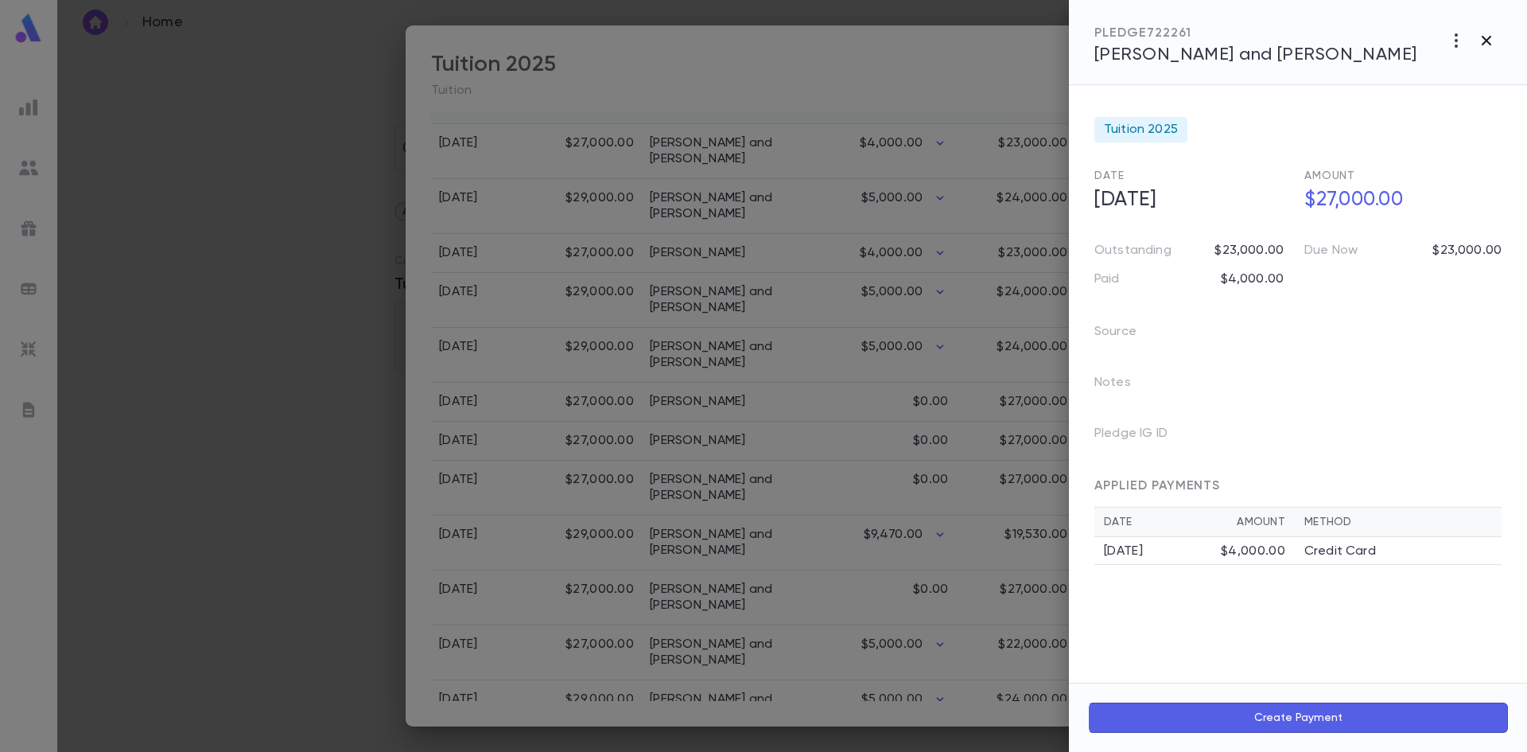
click at [1495, 45] on icon "button" at bounding box center [1486, 40] width 19 height 19
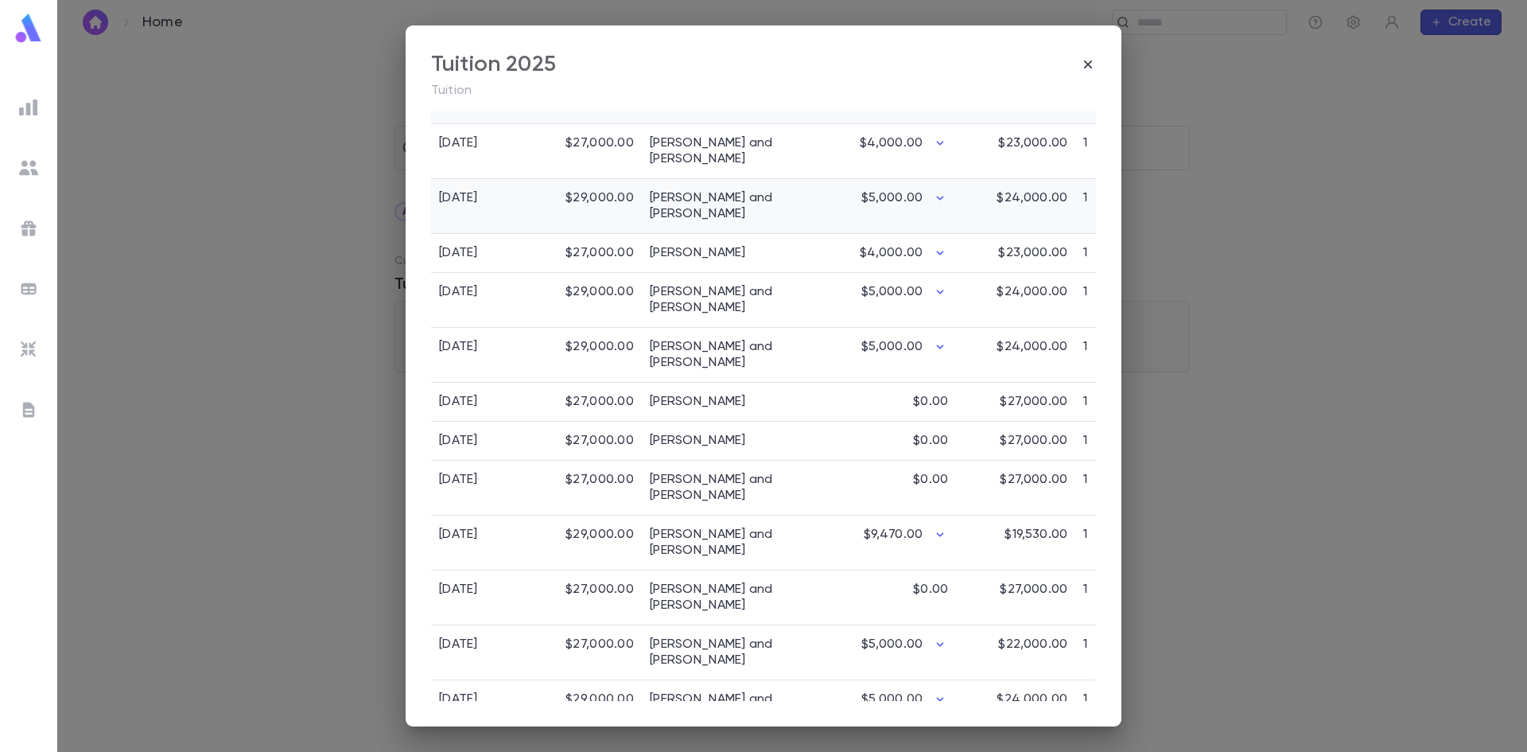
click at [550, 200] on div "$29,000.00" at bounding box center [590, 206] width 103 height 55
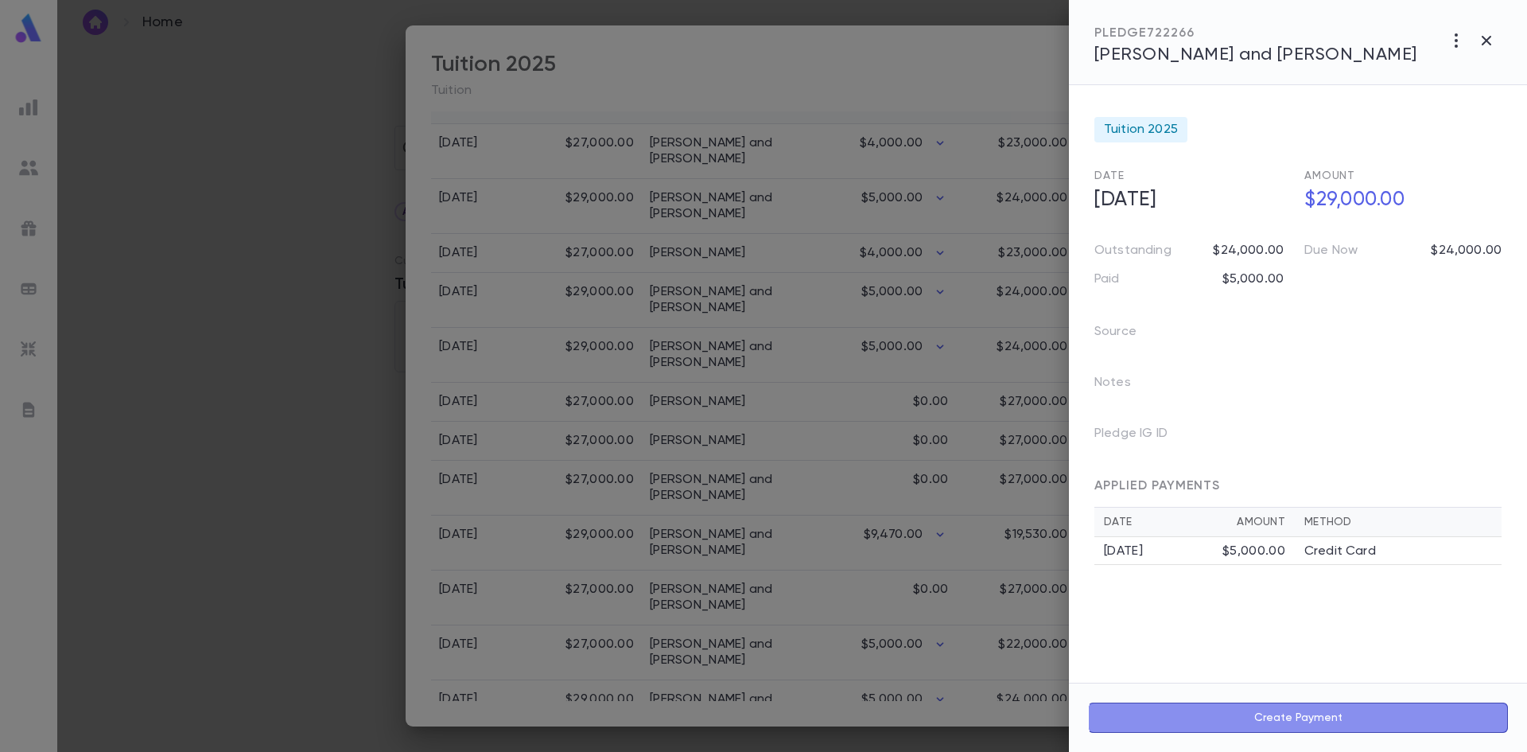
click at [1316, 719] on button "Create Payment" at bounding box center [1298, 717] width 420 height 30
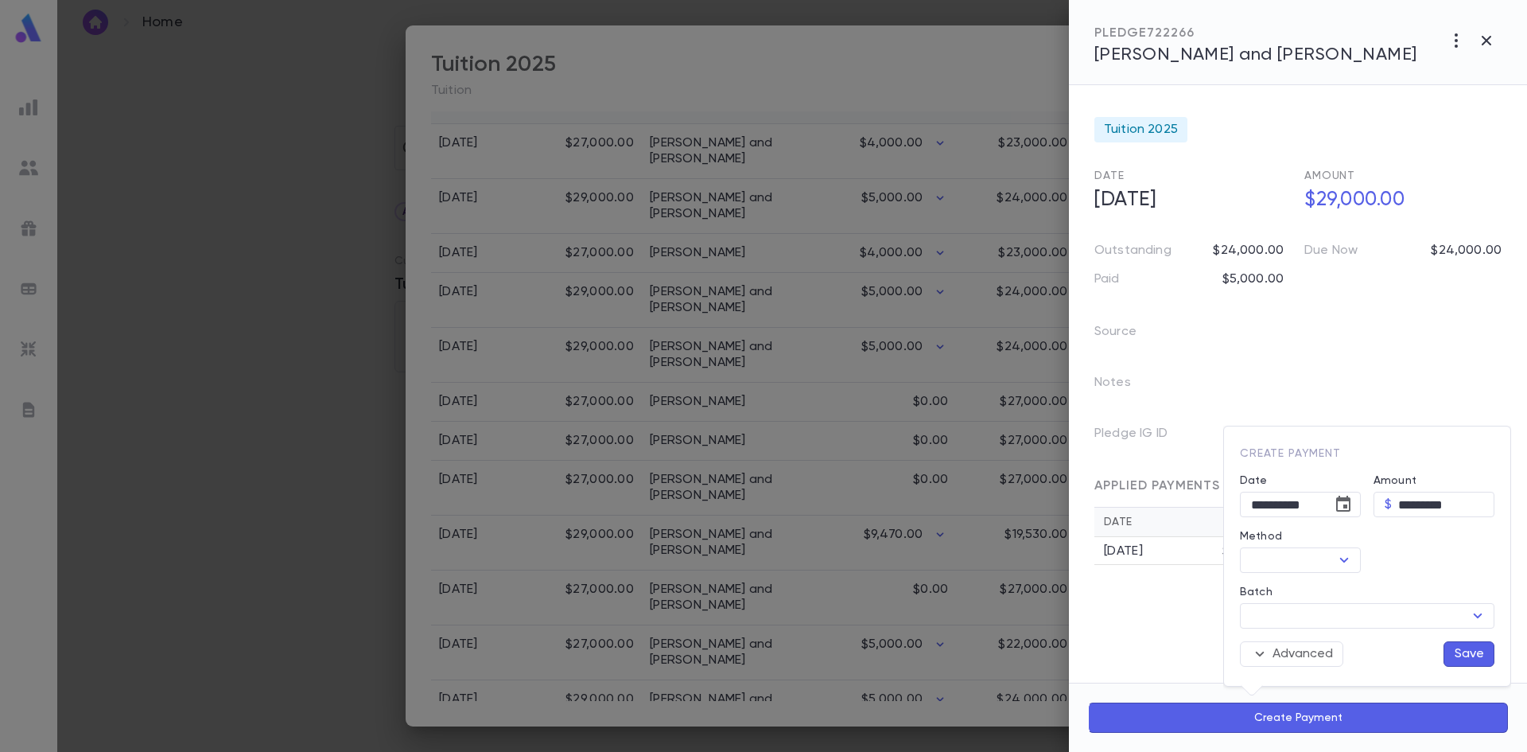
click at [1487, 41] on div at bounding box center [763, 376] width 1527 height 752
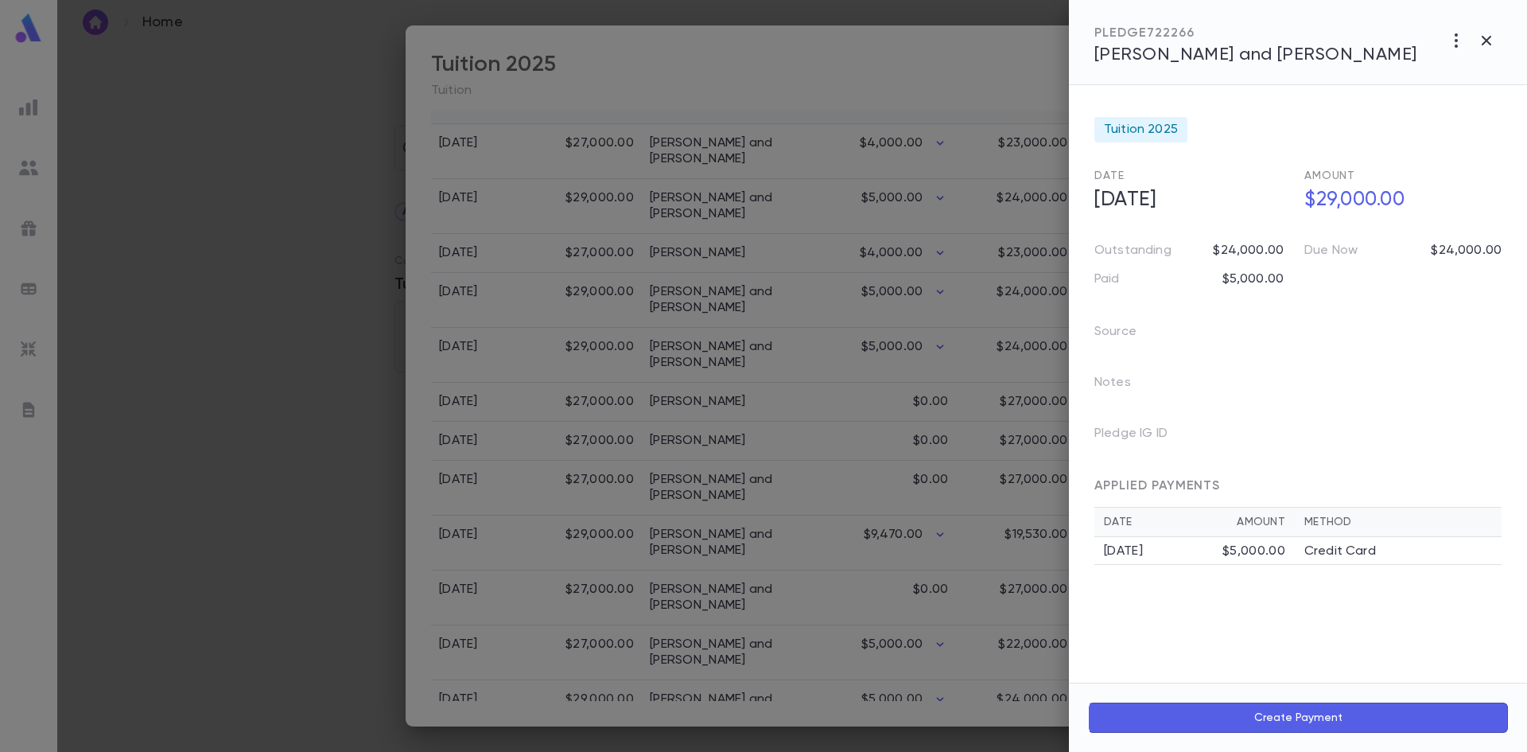
click at [1487, 41] on icon "button" at bounding box center [1487, 41] width 10 height 10
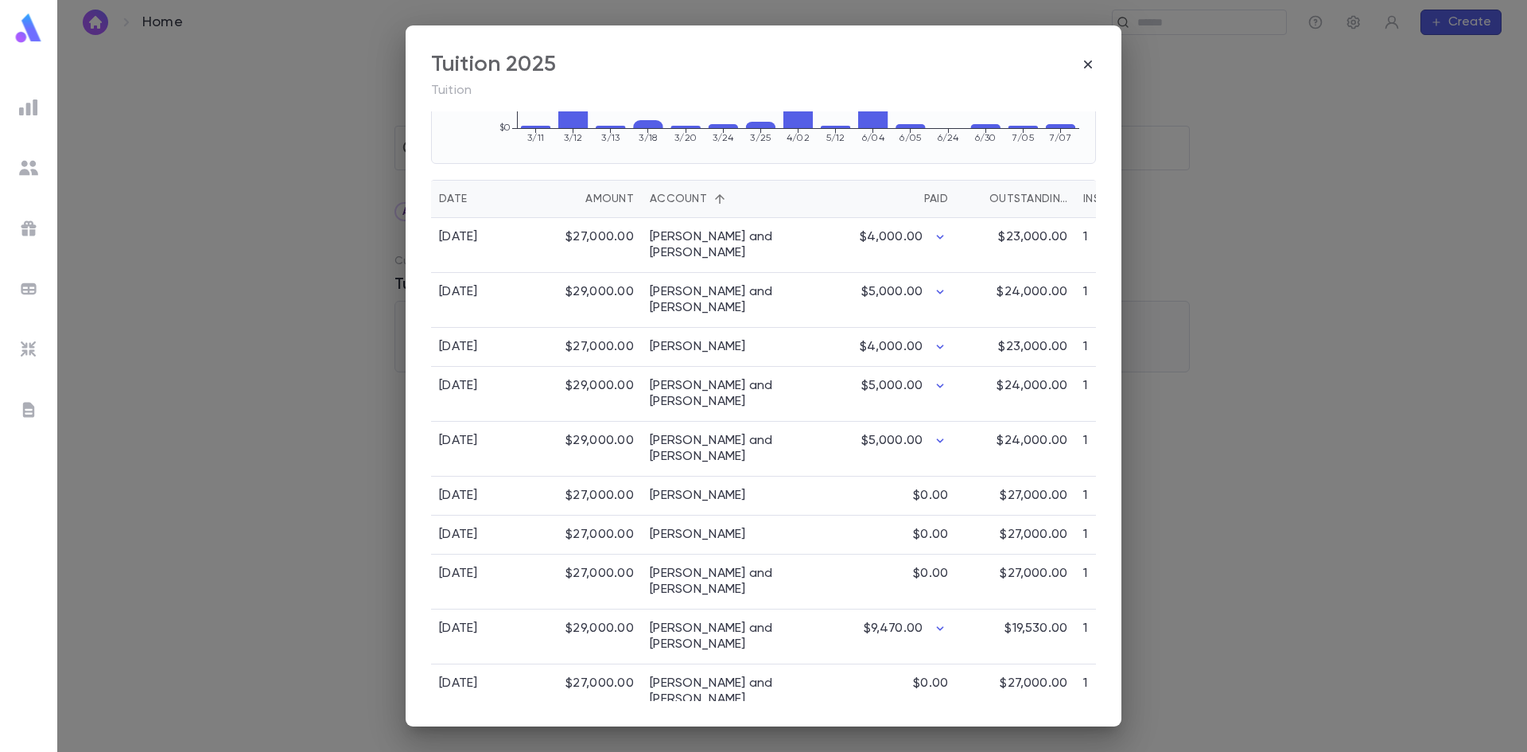
scroll to position [360, 0]
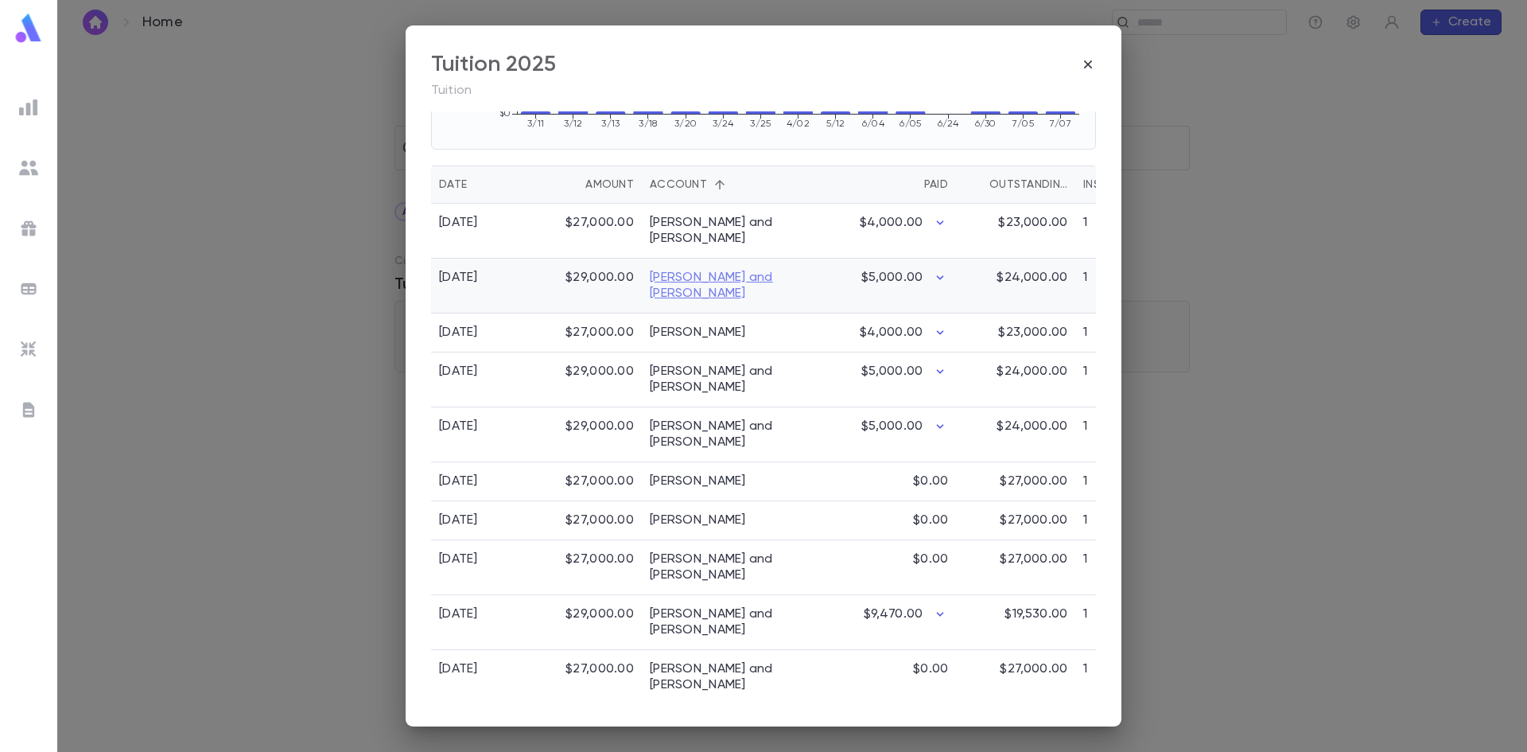
click at [675, 274] on link "[PERSON_NAME] and [PERSON_NAME]" at bounding box center [721, 286] width 143 height 32
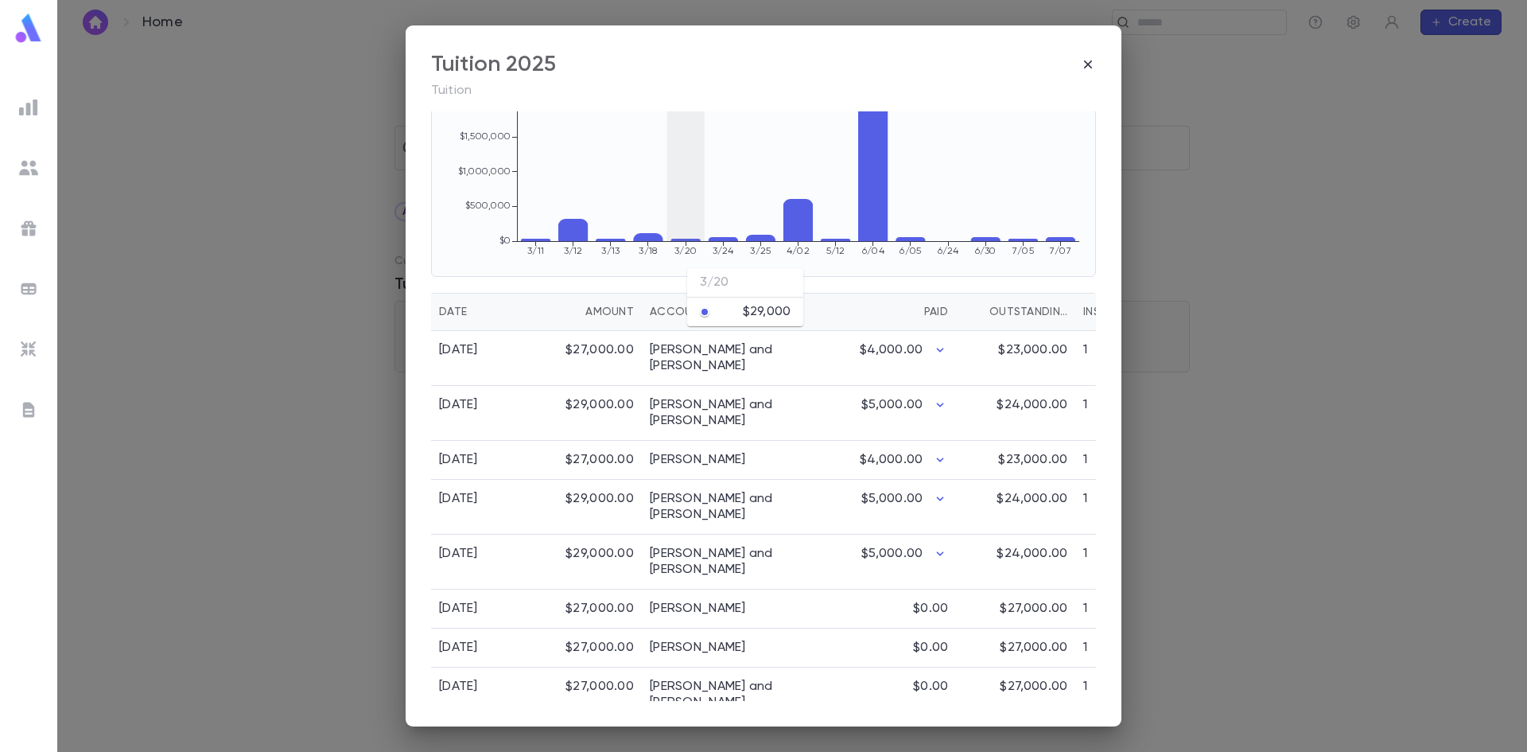
scroll to position [122, 0]
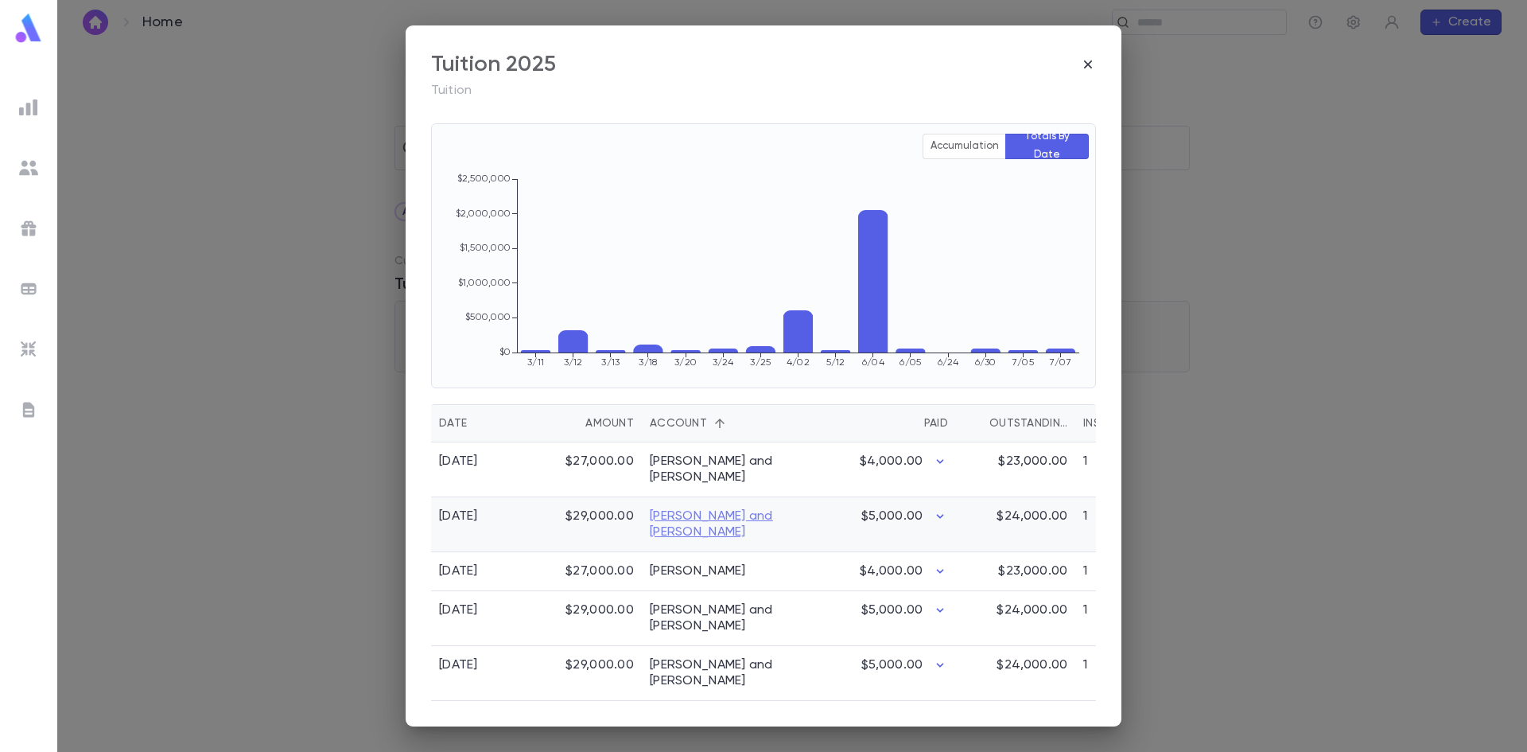
click at [691, 520] on link "[PERSON_NAME] and [PERSON_NAME]" at bounding box center [721, 524] width 143 height 32
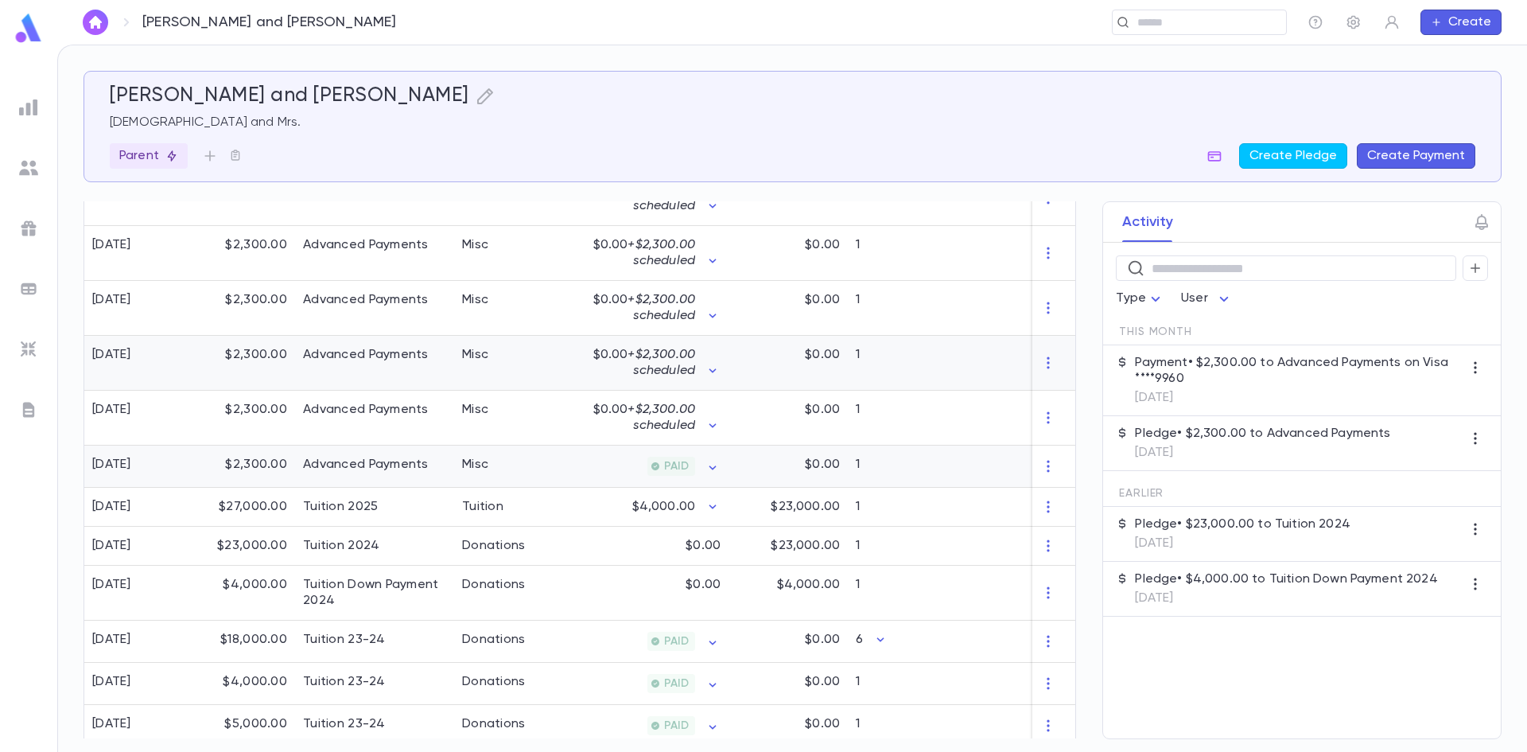
scroll to position [640, 0]
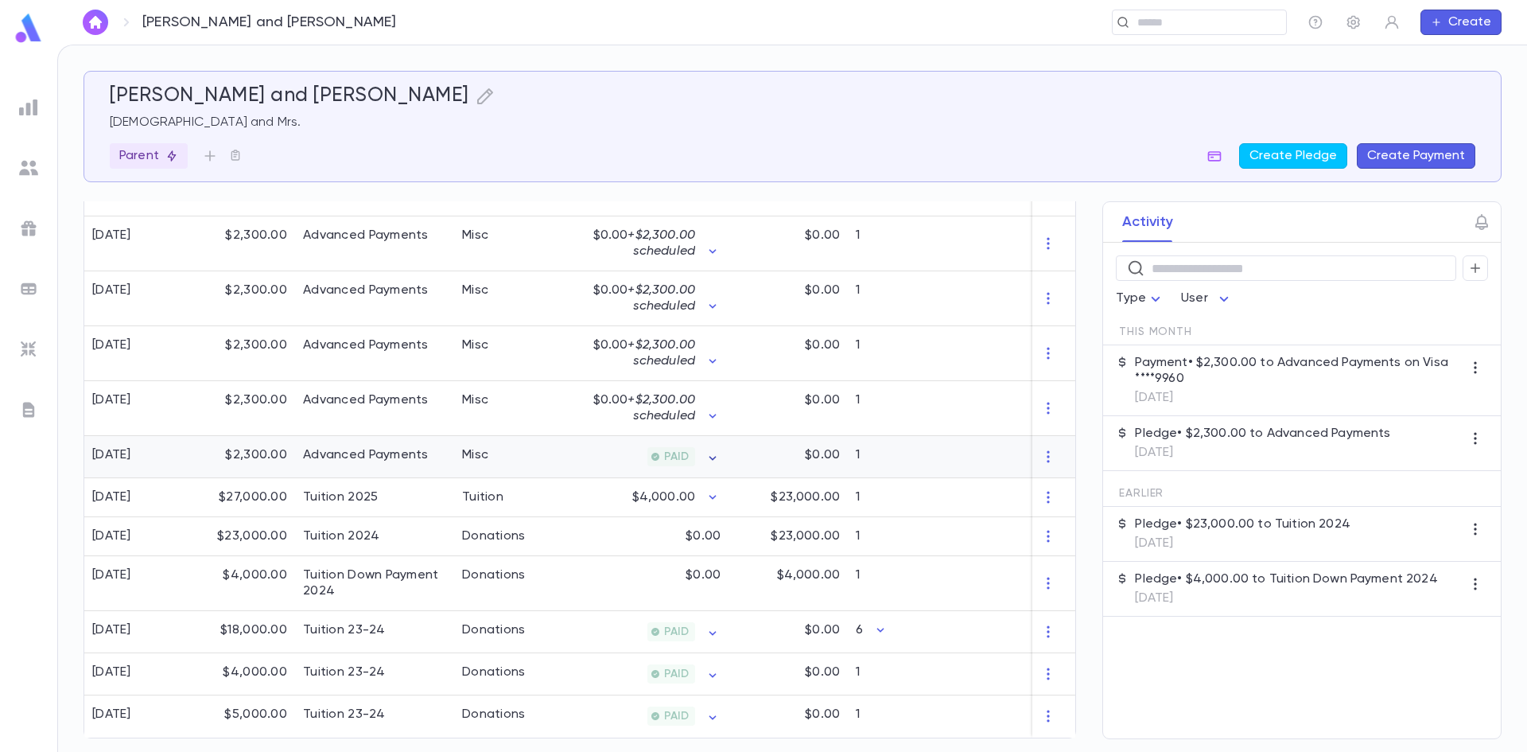
click at [714, 450] on icon "button" at bounding box center [713, 458] width 16 height 16
click at [923, 461] on div "Payments Date Amount Method 8/15/2025 $2,300.00 Credit Card" at bounding box center [763, 376] width 1527 height 752
click at [741, 490] on span "Payments" at bounding box center [751, 484] width 60 height 11
click at [697, 448] on div at bounding box center [763, 376] width 1527 height 752
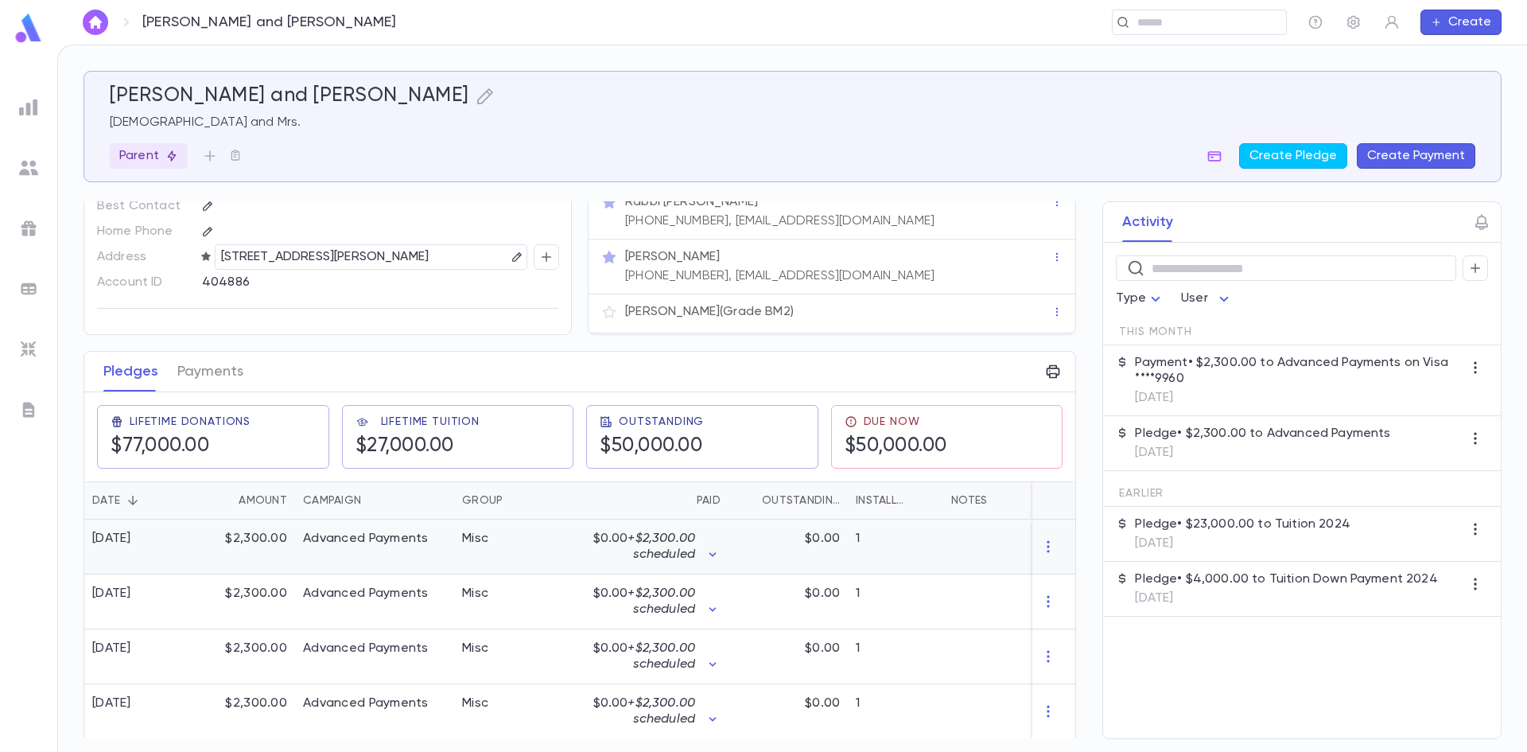
scroll to position [0, 0]
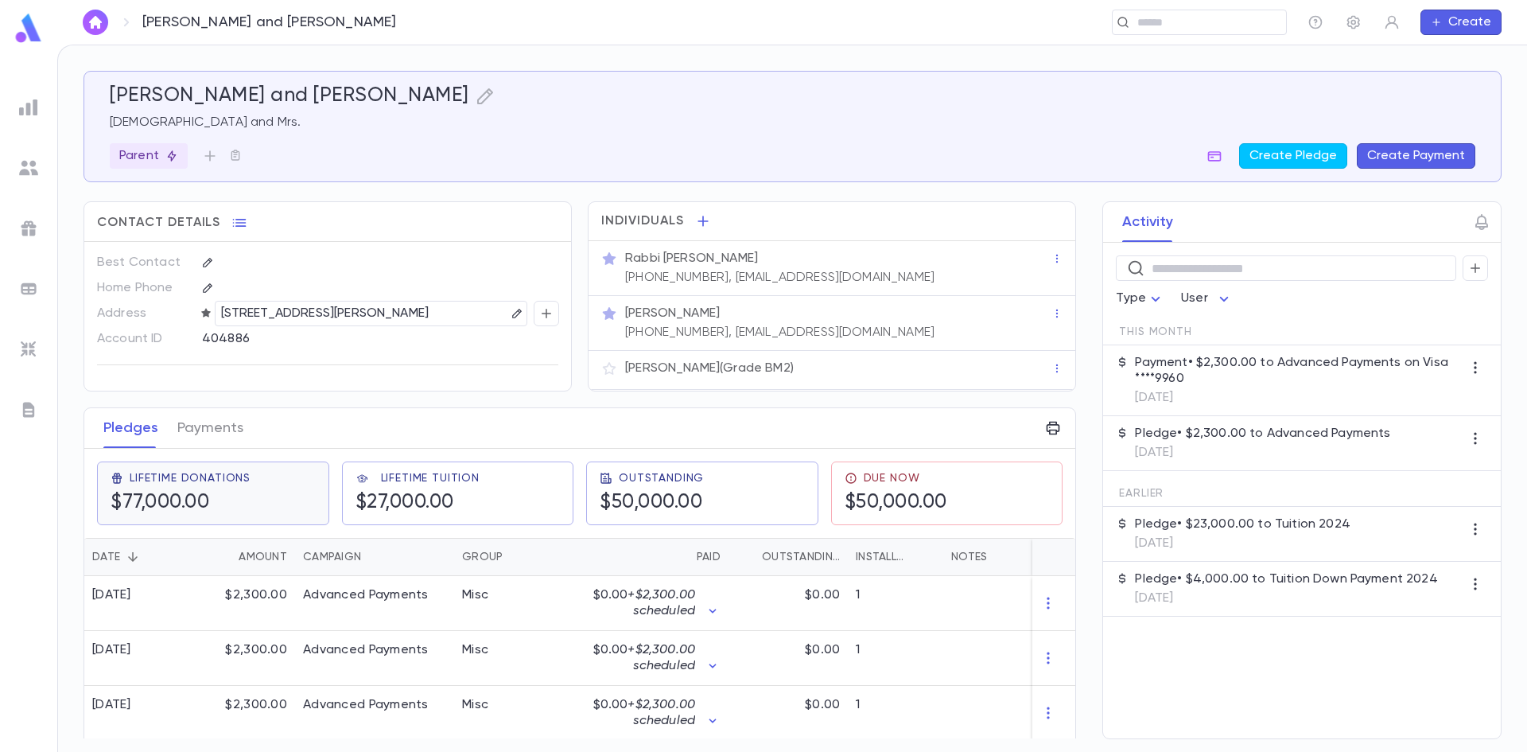
click at [248, 511] on h5 "$77,000.00" at bounding box center [181, 503] width 140 height 24
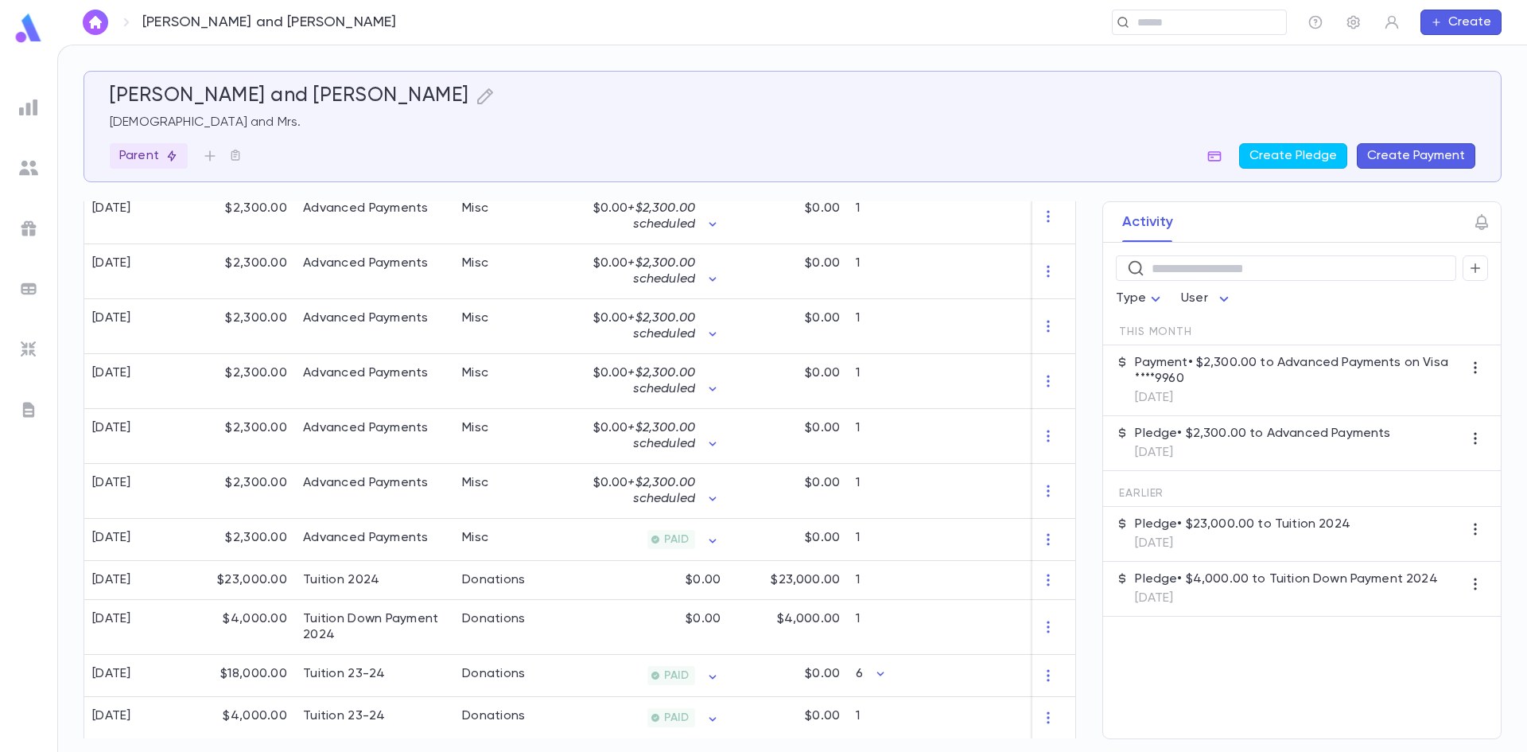
scroll to position [557, 0]
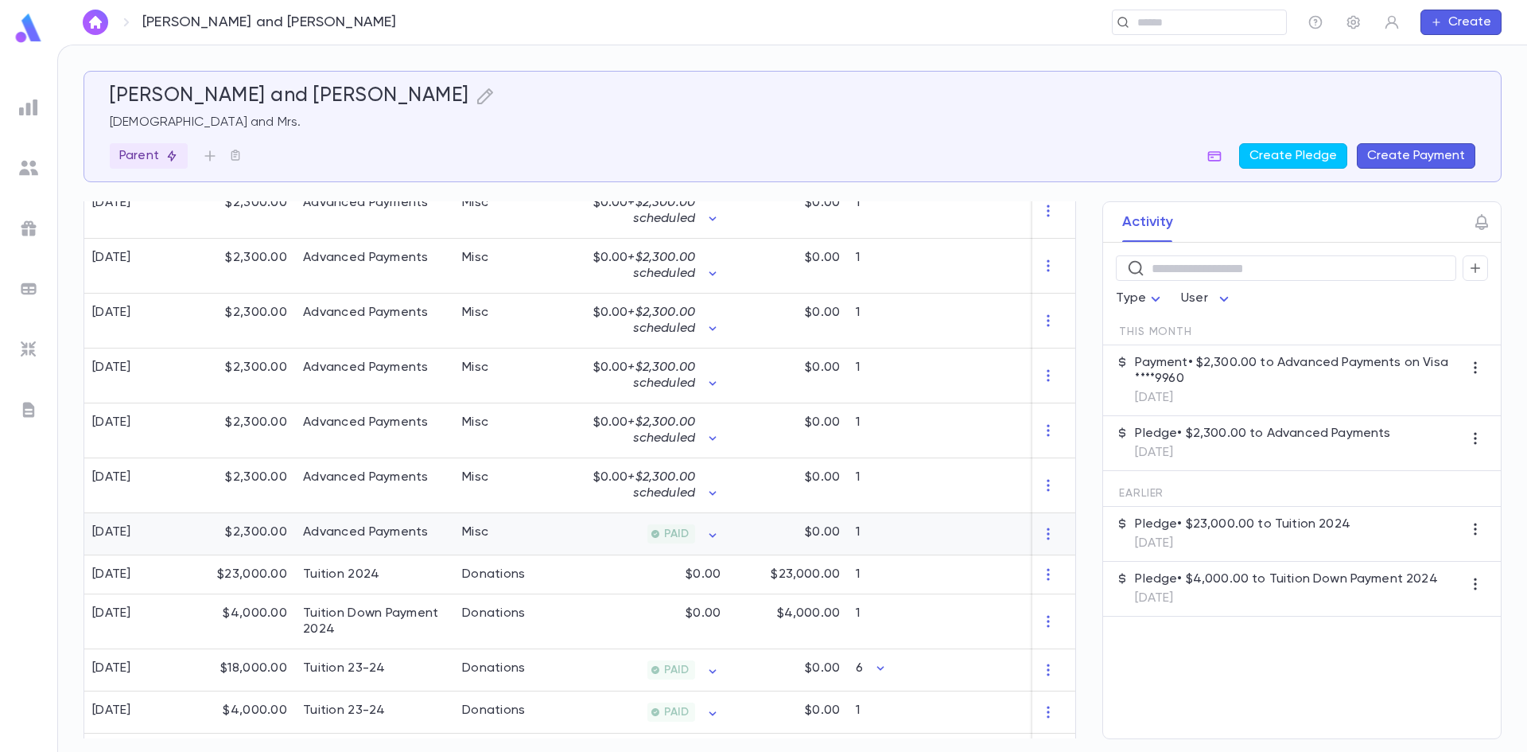
click at [375, 535] on div "Advanced Payments" at bounding box center [366, 532] width 126 height 16
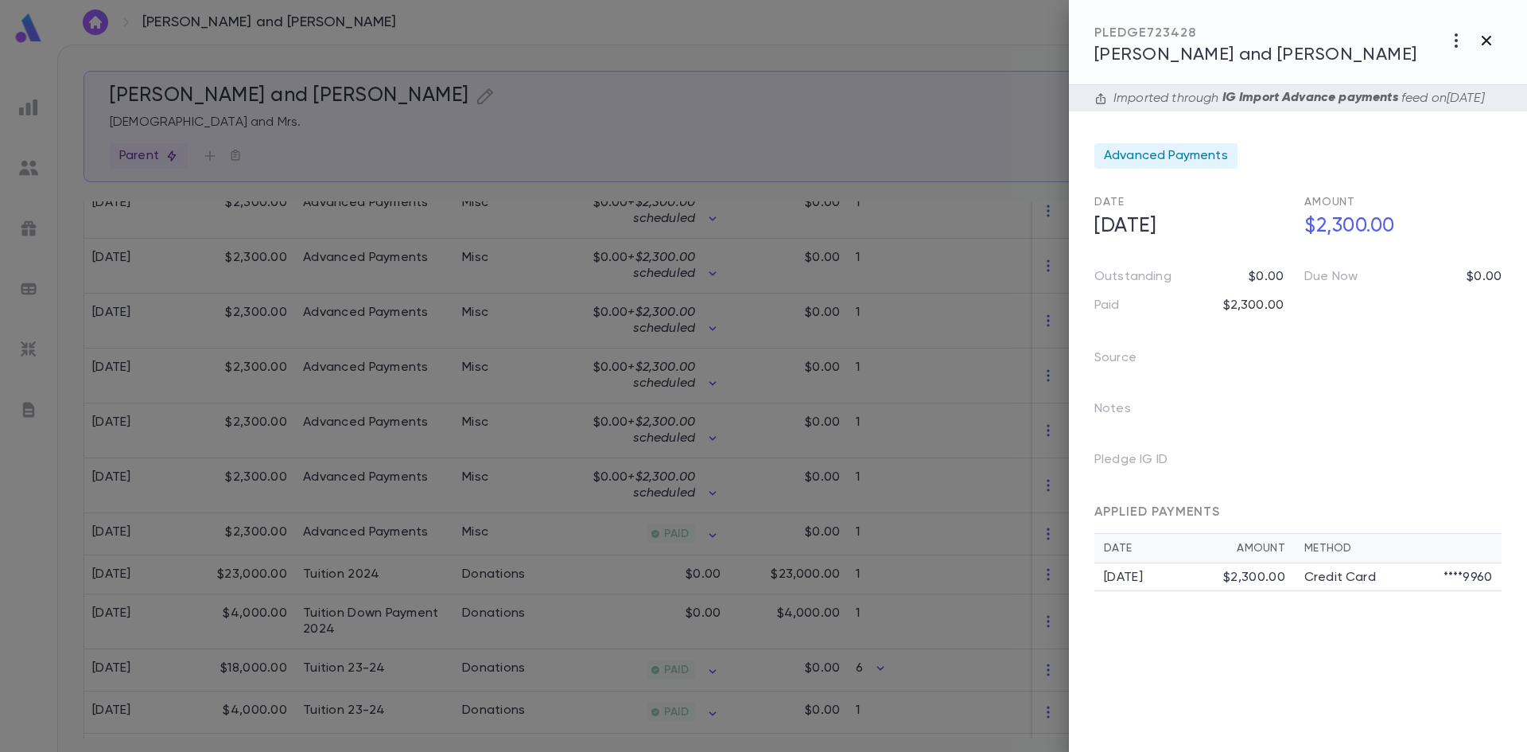
click at [1475, 47] on button "button" at bounding box center [1487, 40] width 30 height 30
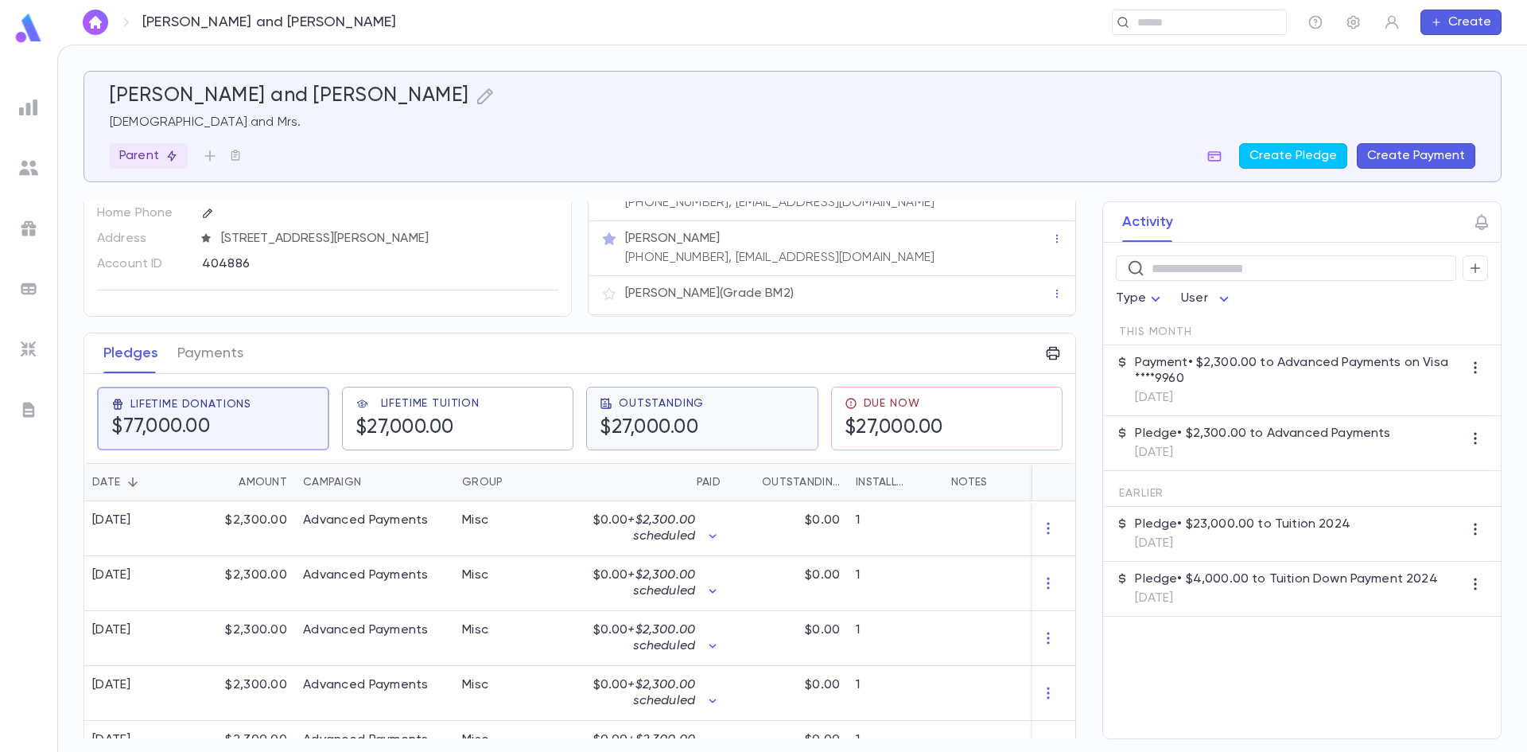
scroll to position [0, 0]
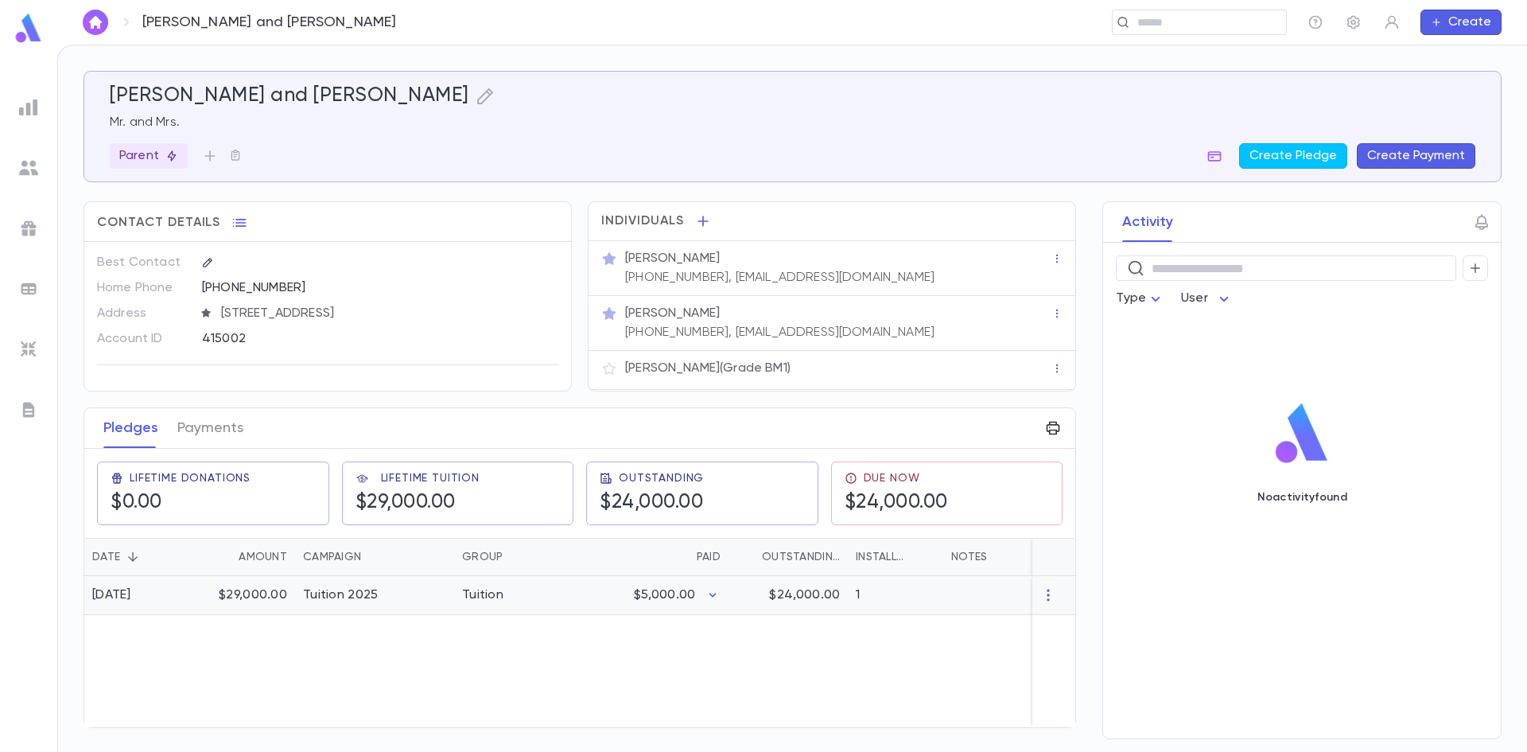
click at [406, 591] on div "Tuition 2025" at bounding box center [374, 595] width 159 height 39
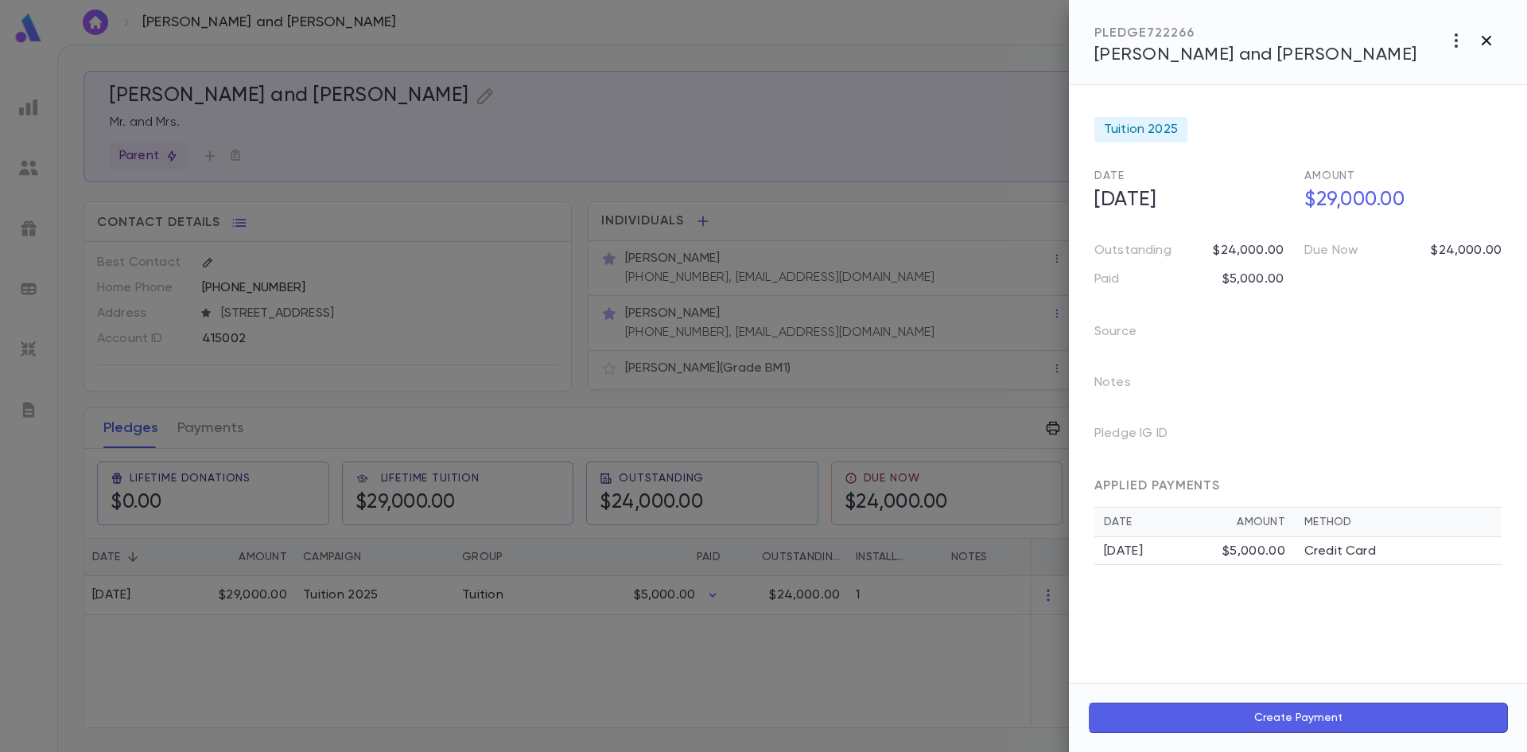
click at [1484, 41] on icon "button" at bounding box center [1486, 40] width 19 height 19
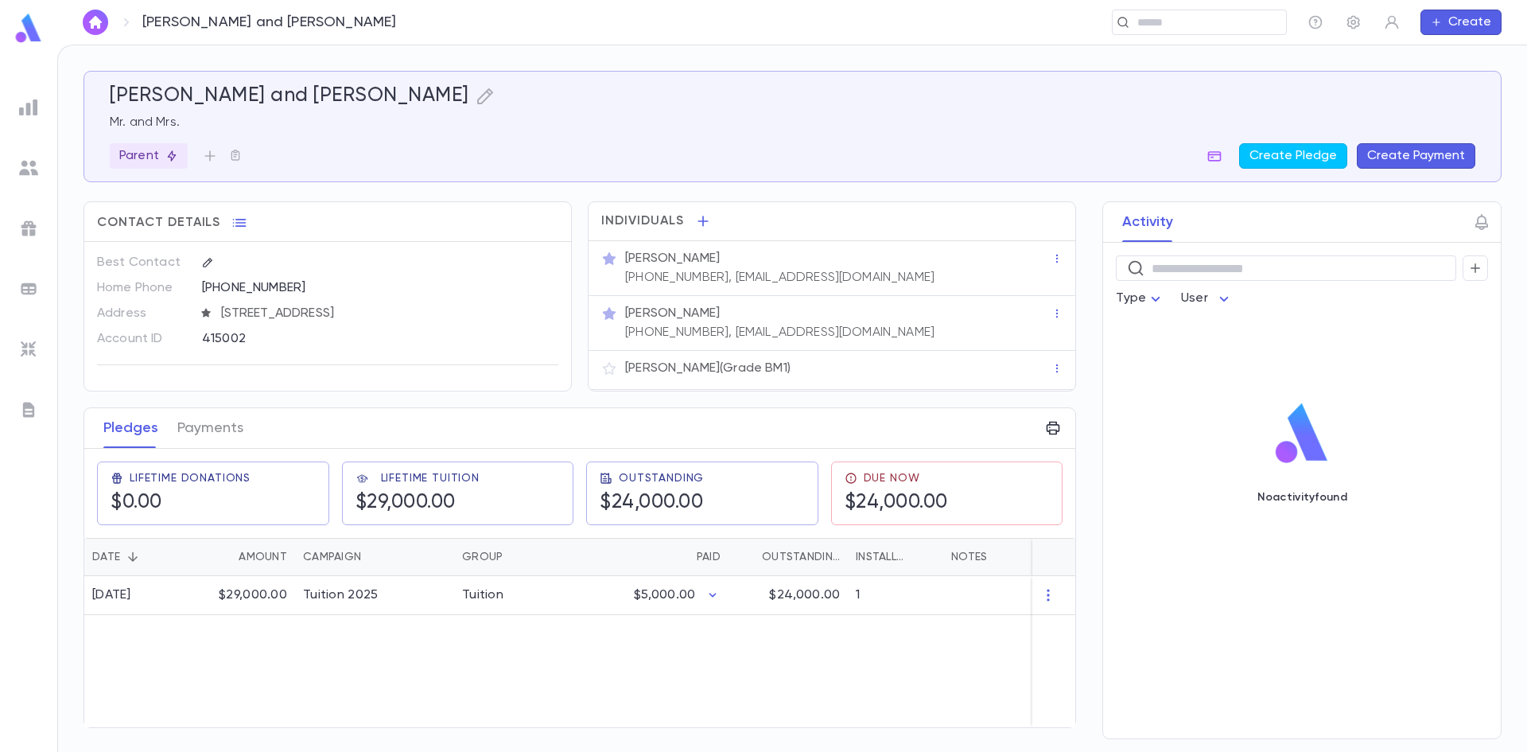
click at [1429, 157] on button "Create Payment" at bounding box center [1416, 155] width 119 height 25
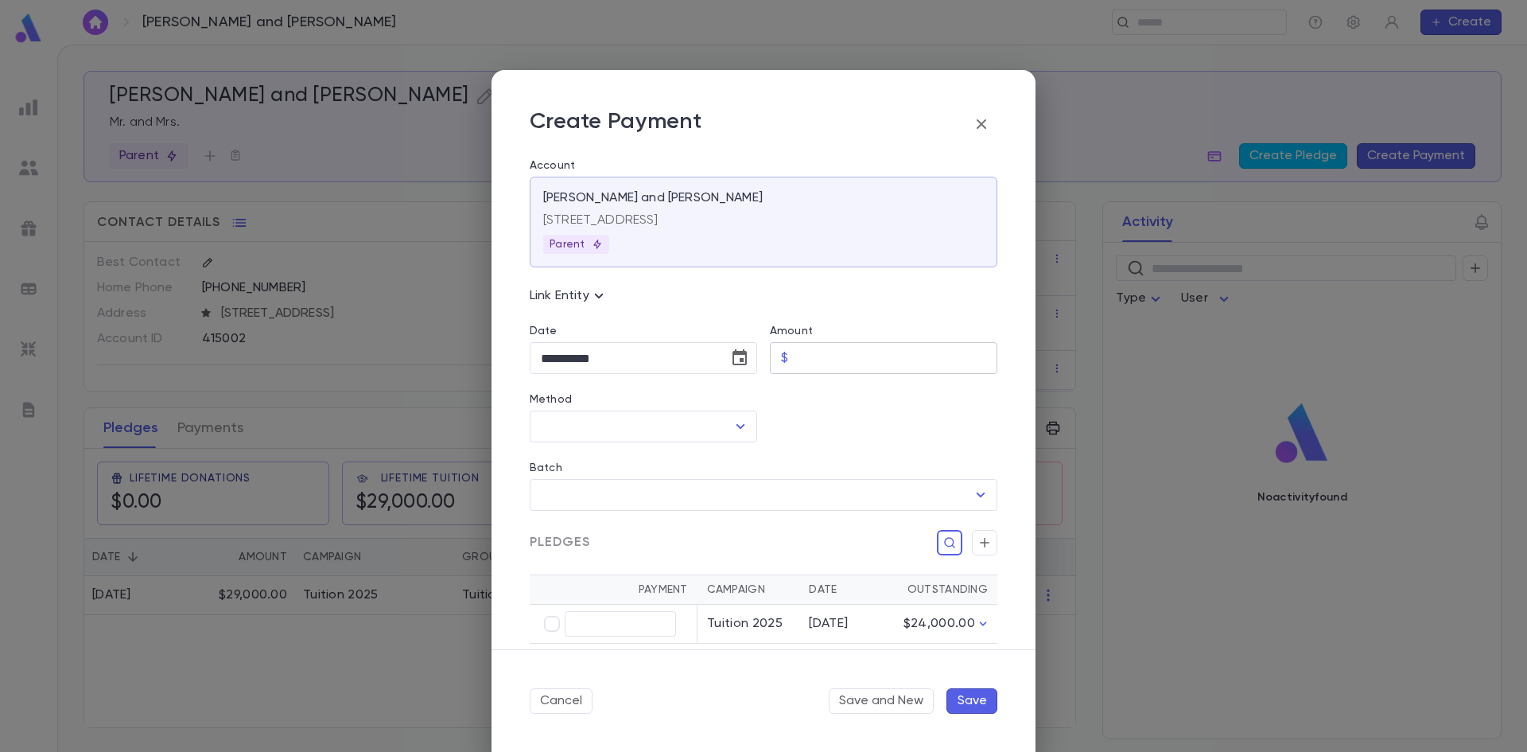
click at [838, 354] on input "Amount" at bounding box center [896, 358] width 203 height 31
type input "********"
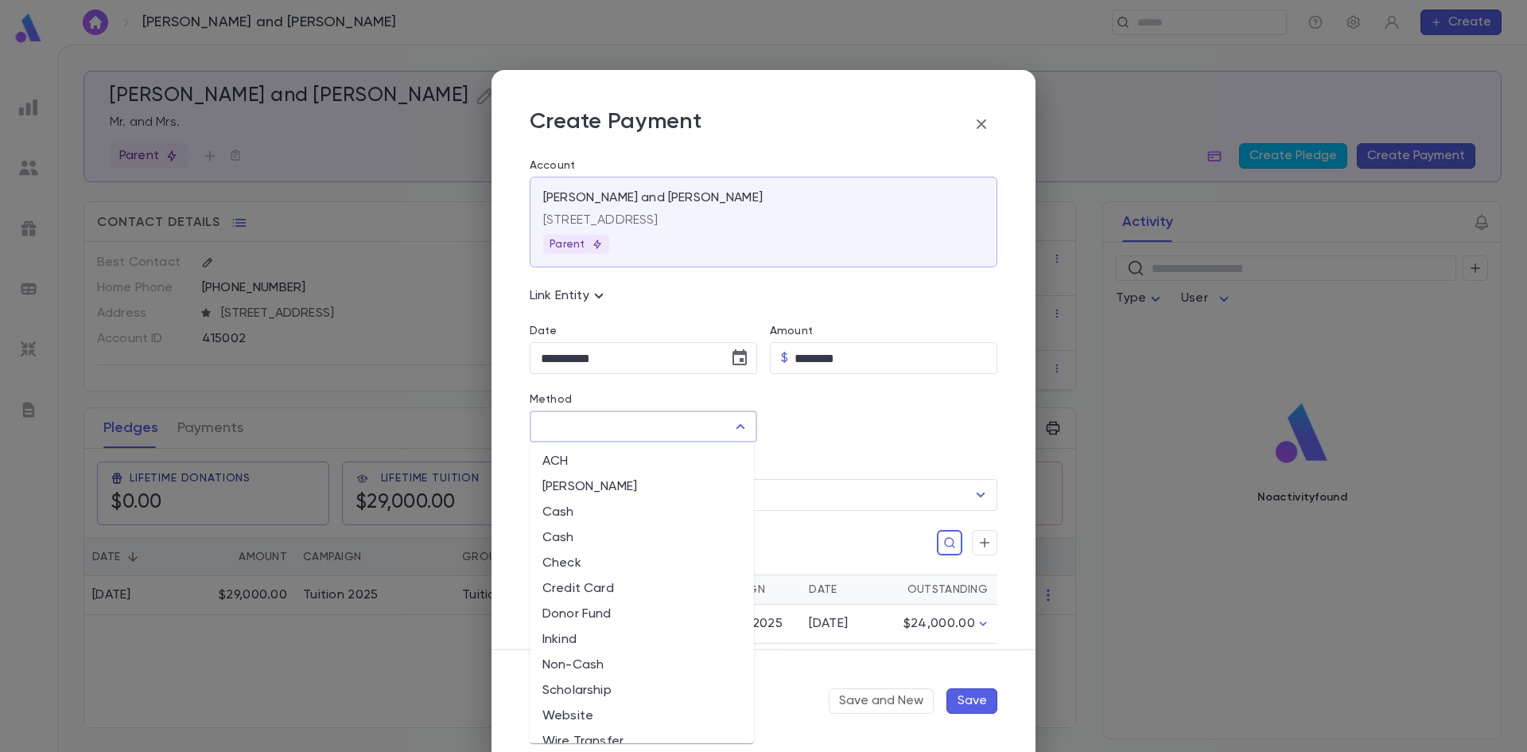
click at [650, 423] on input "Method" at bounding box center [631, 426] width 189 height 30
click at [594, 584] on li "Credit Card" at bounding box center [642, 588] width 224 height 25
type input "**********"
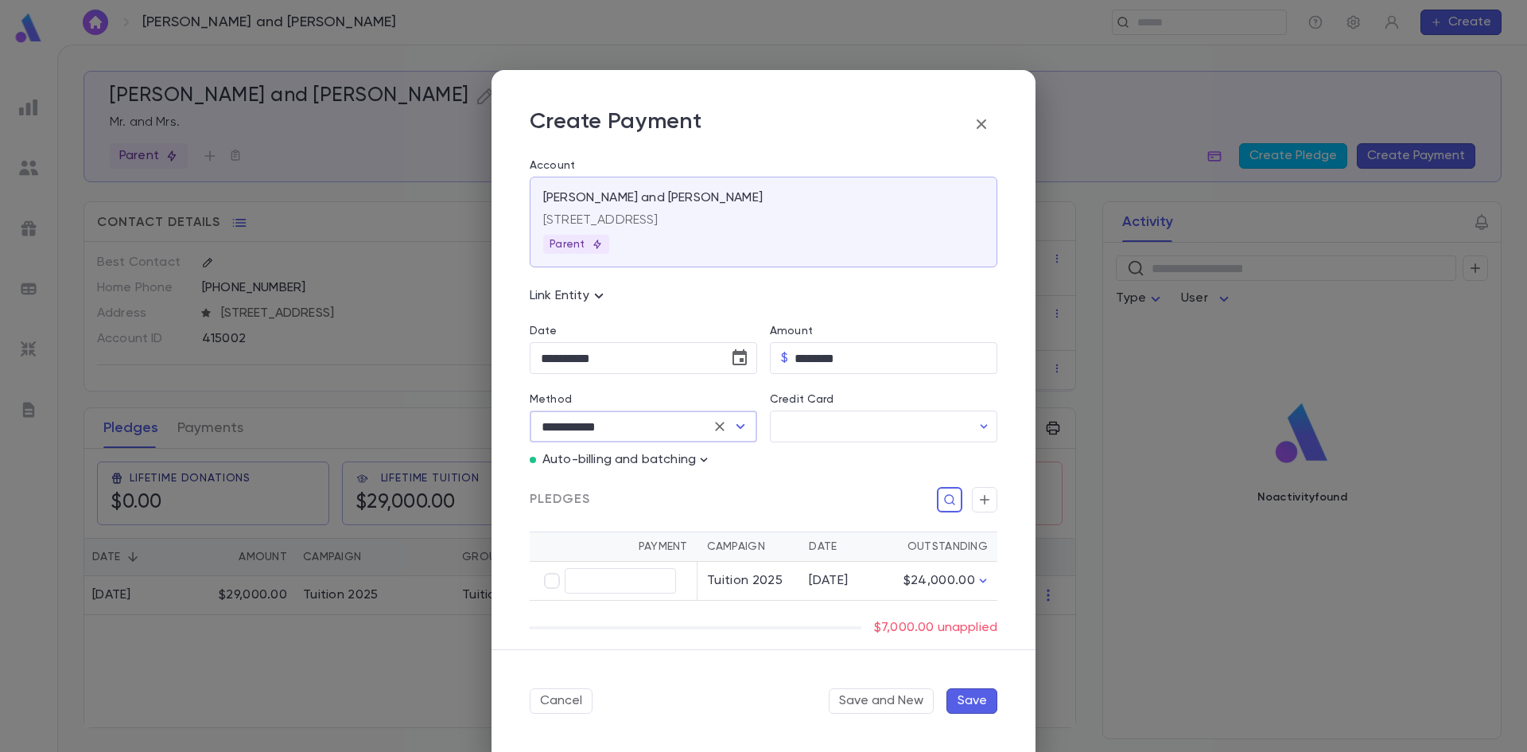
click at [978, 126] on icon "button" at bounding box center [981, 124] width 19 height 19
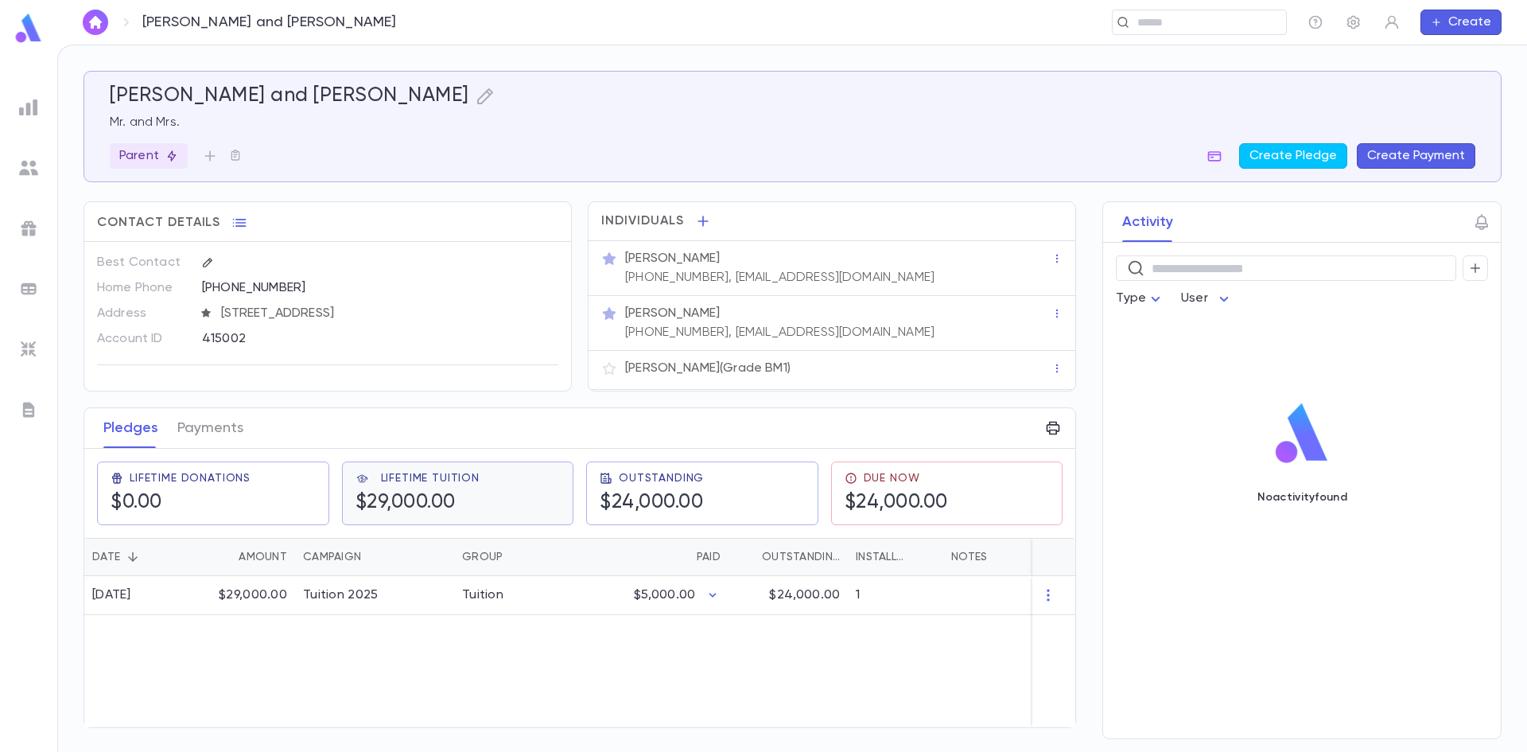
click at [487, 494] on div "Lifetime Tuition $29,000.00" at bounding box center [458, 493] width 205 height 43
click at [449, 583] on div "Tuition 2025" at bounding box center [374, 596] width 159 height 39
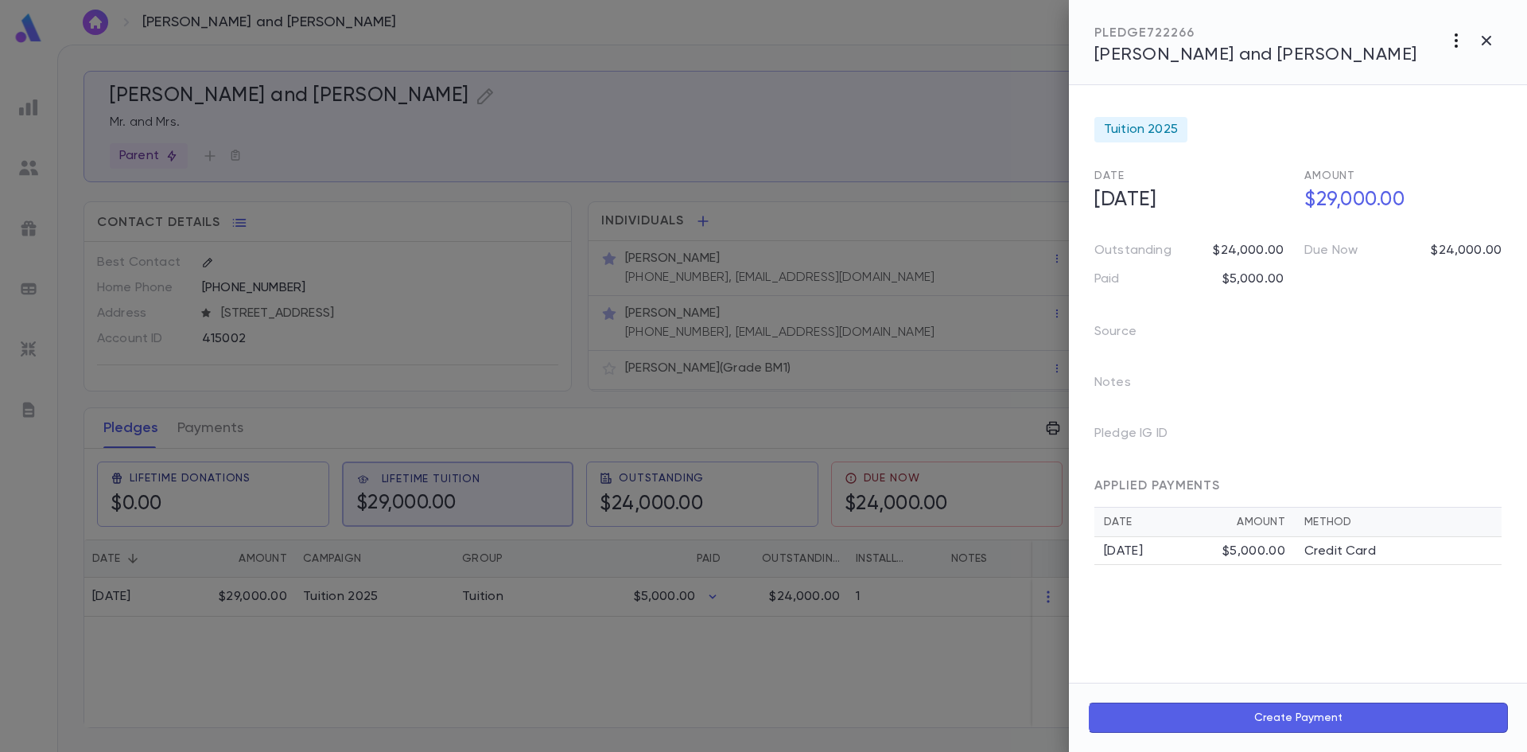
click at [1453, 48] on icon "button" at bounding box center [1456, 40] width 19 height 19
click at [1424, 354] on div at bounding box center [763, 376] width 1527 height 752
click at [1449, 49] on icon "button" at bounding box center [1456, 40] width 19 height 19
click at [1424, 71] on li "Create Installment Schedule" at bounding box center [1421, 73] width 198 height 25
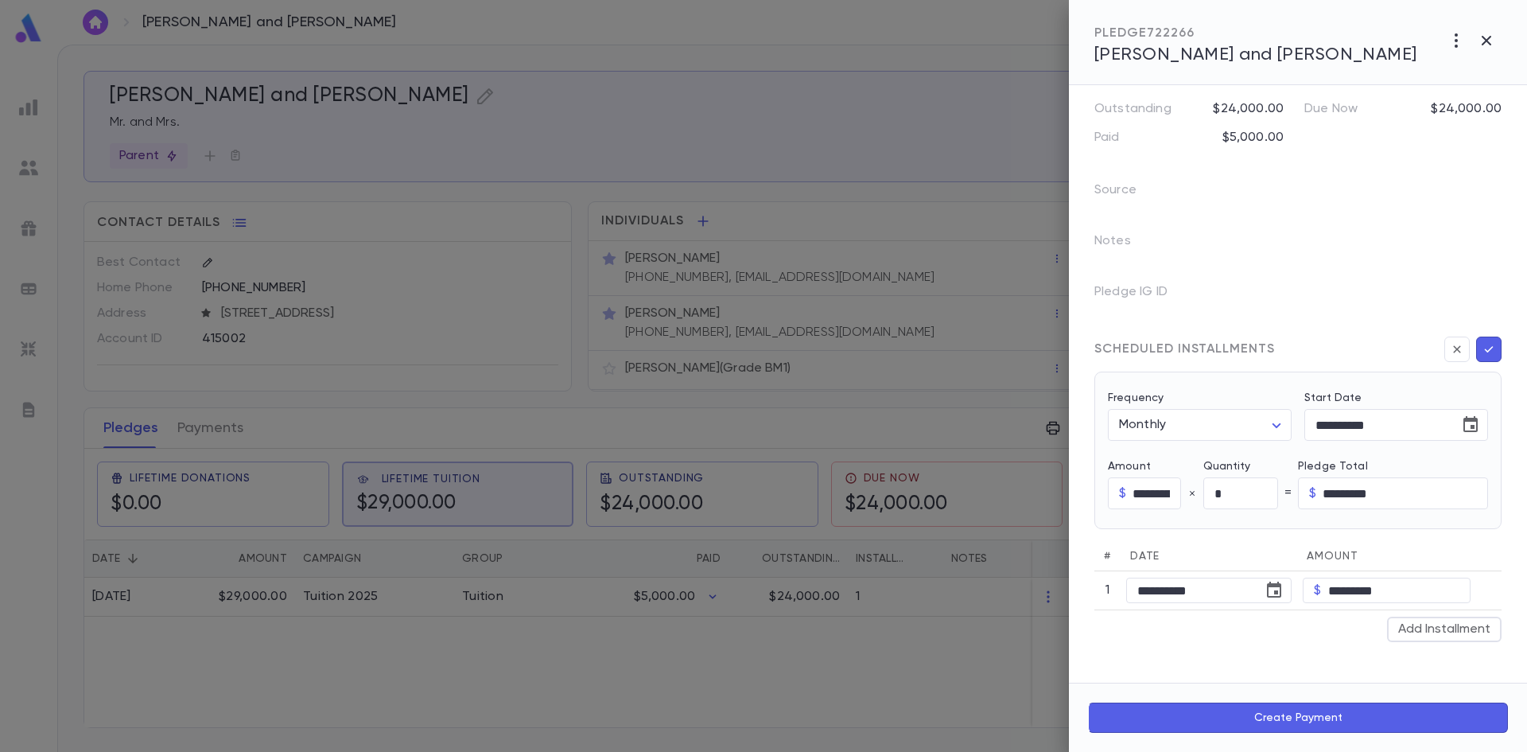
scroll to position [159, 0]
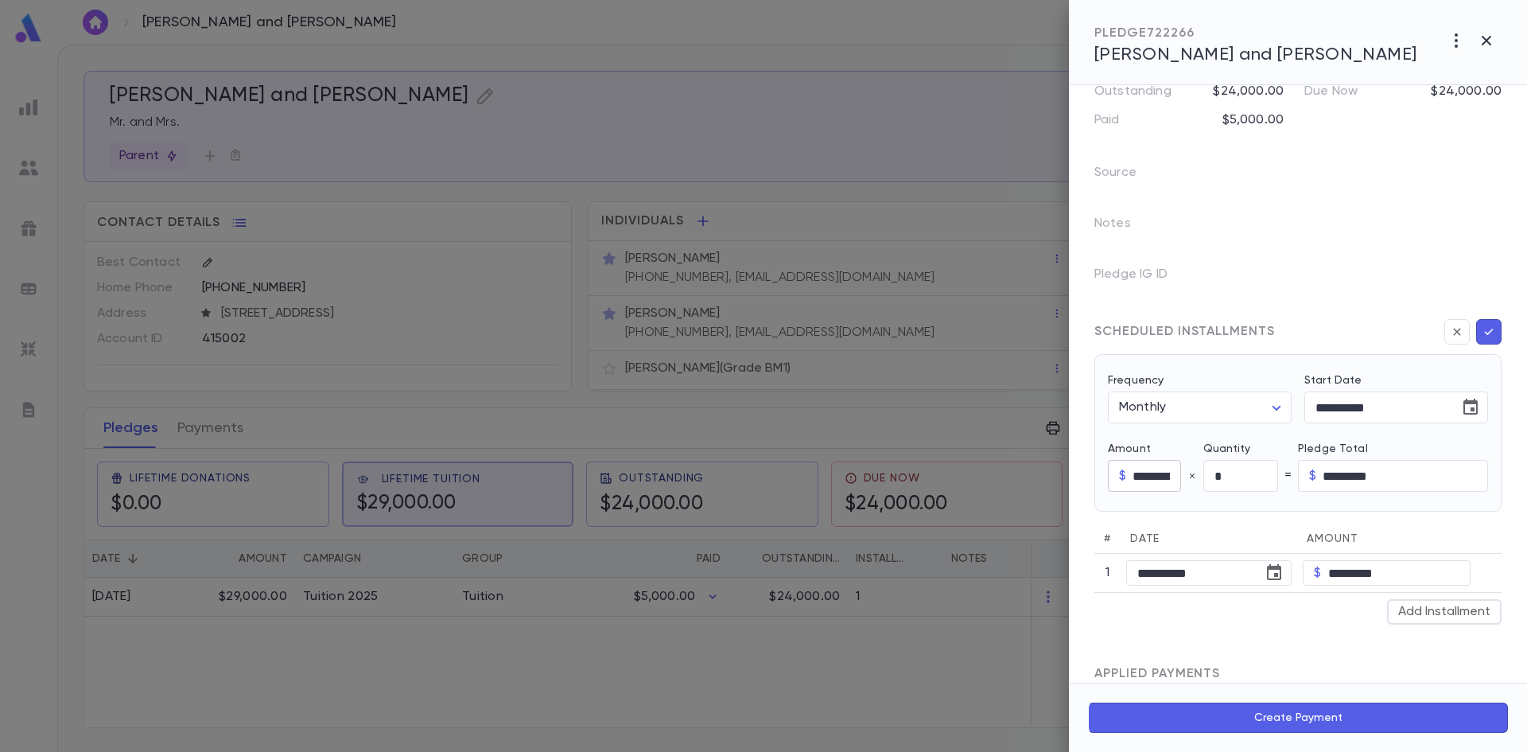
click at [1175, 480] on input "*********" at bounding box center [1157, 476] width 48 height 31
click at [1172, 477] on input "*********" at bounding box center [1157, 476] width 48 height 31
click at [1166, 481] on input "*********" at bounding box center [1157, 476] width 48 height 31
type input "*****"
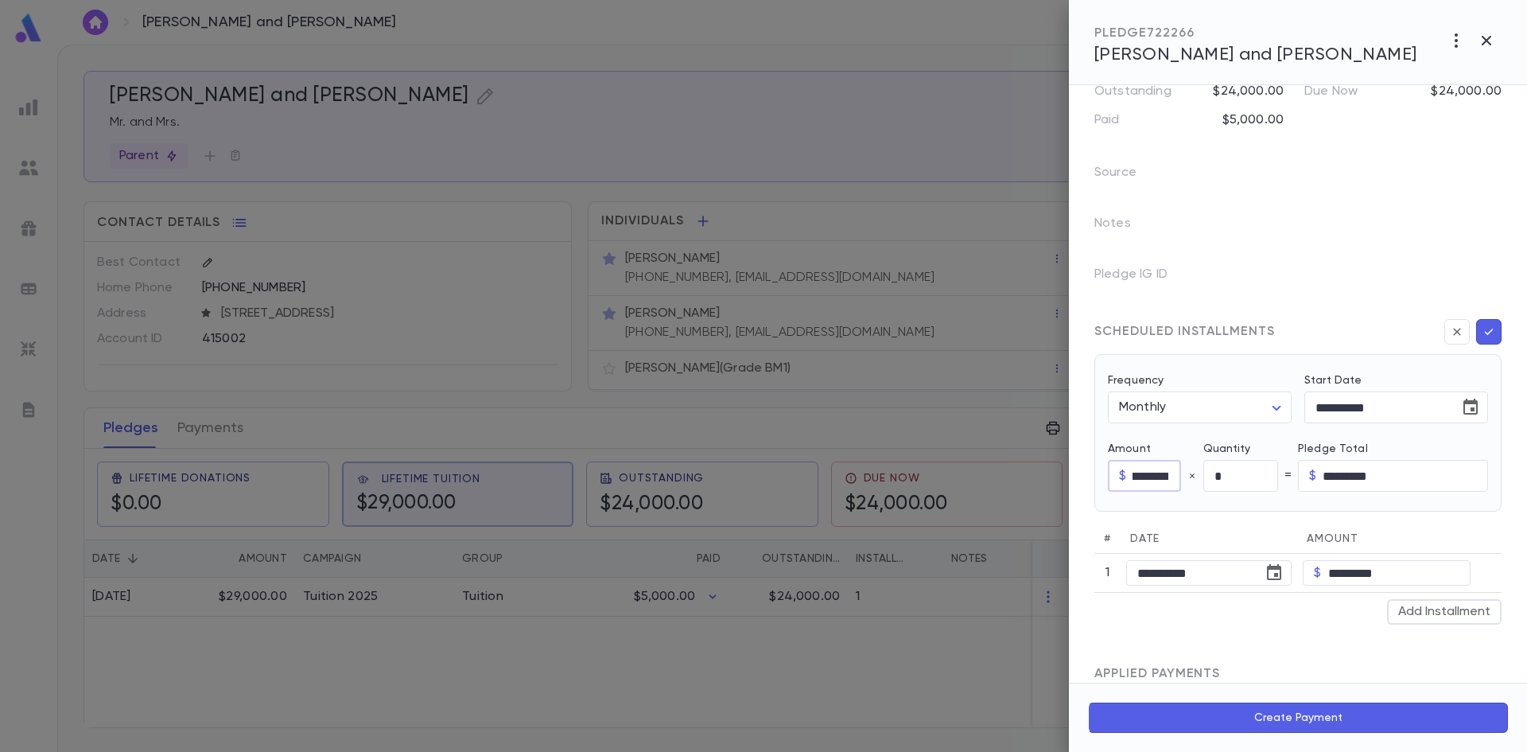
drag, startPoint x: 1135, startPoint y: 474, endPoint x: 1141, endPoint y: 481, distance: 9.1
click at [1136, 475] on input "*********" at bounding box center [1156, 476] width 47 height 31
type input "**********"
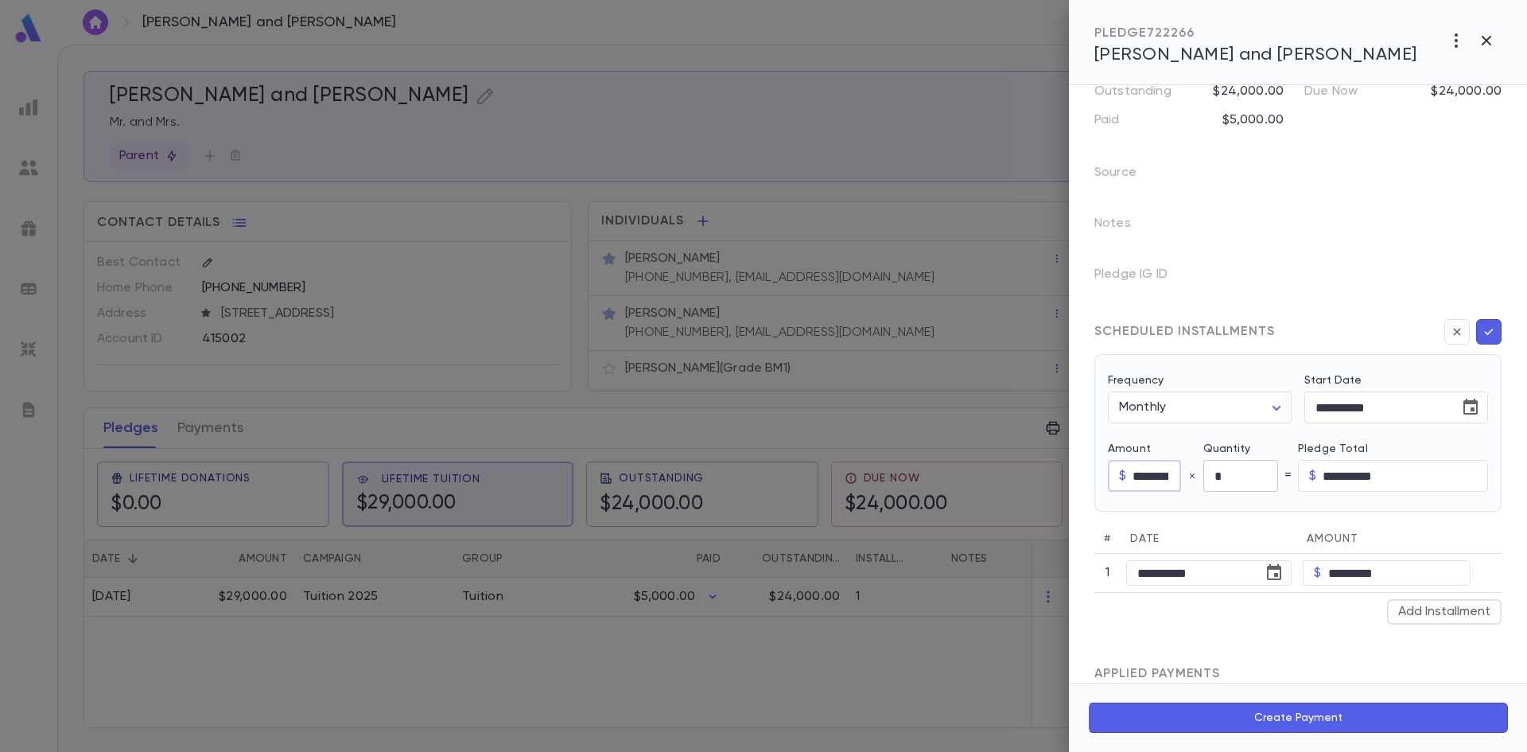
click at [1252, 482] on input "*" at bounding box center [1241, 476] width 75 height 31
click at [1136, 476] on input "**********" at bounding box center [1156, 476] width 47 height 31
type input "*********"
click at [1240, 480] on input "*" at bounding box center [1241, 476] width 75 height 31
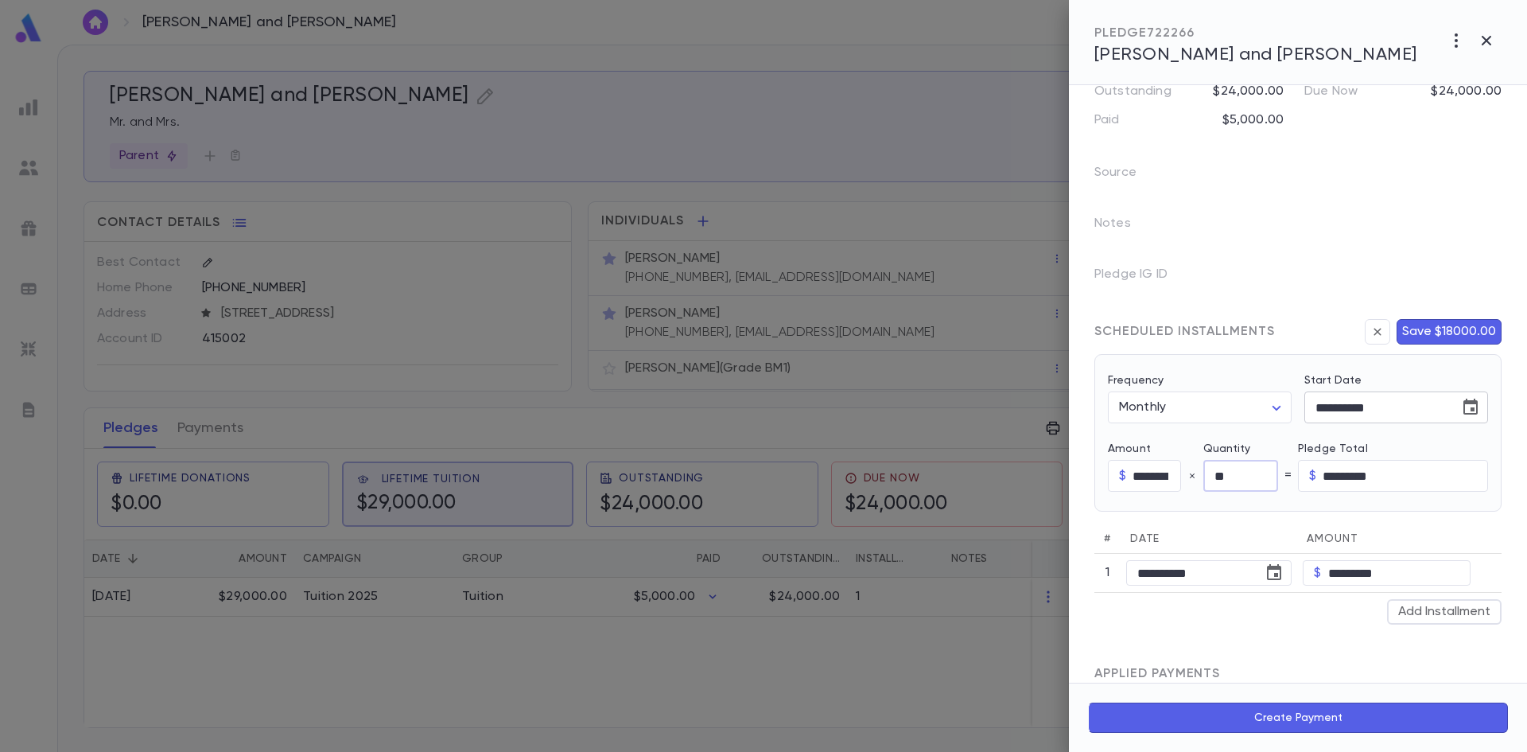
type input "**"
type input "**********"
click at [1465, 413] on icon "Choose date, selected date is Mar 12, 2025" at bounding box center [1471, 407] width 14 height 16
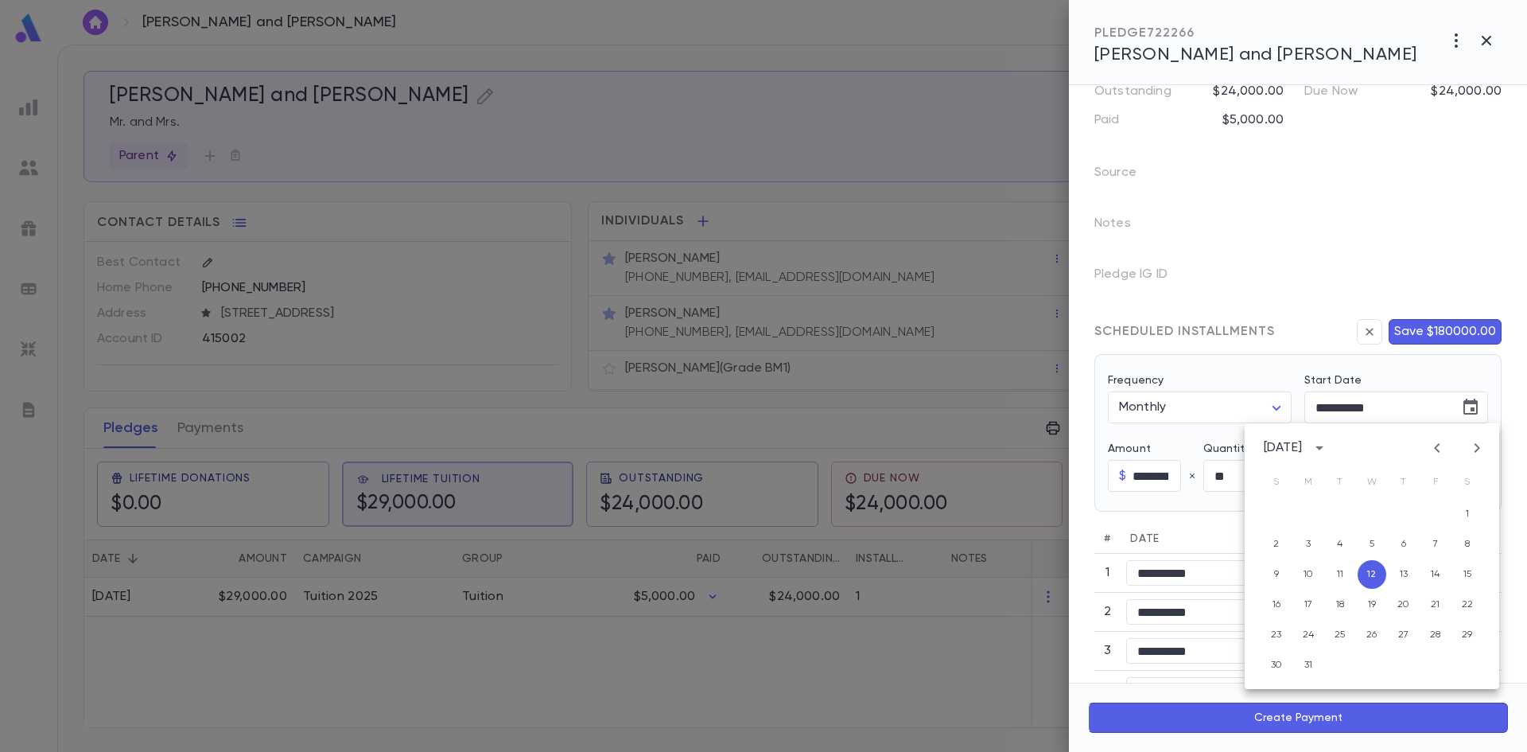
click at [1442, 453] on icon "Previous month" at bounding box center [1437, 447] width 19 height 19
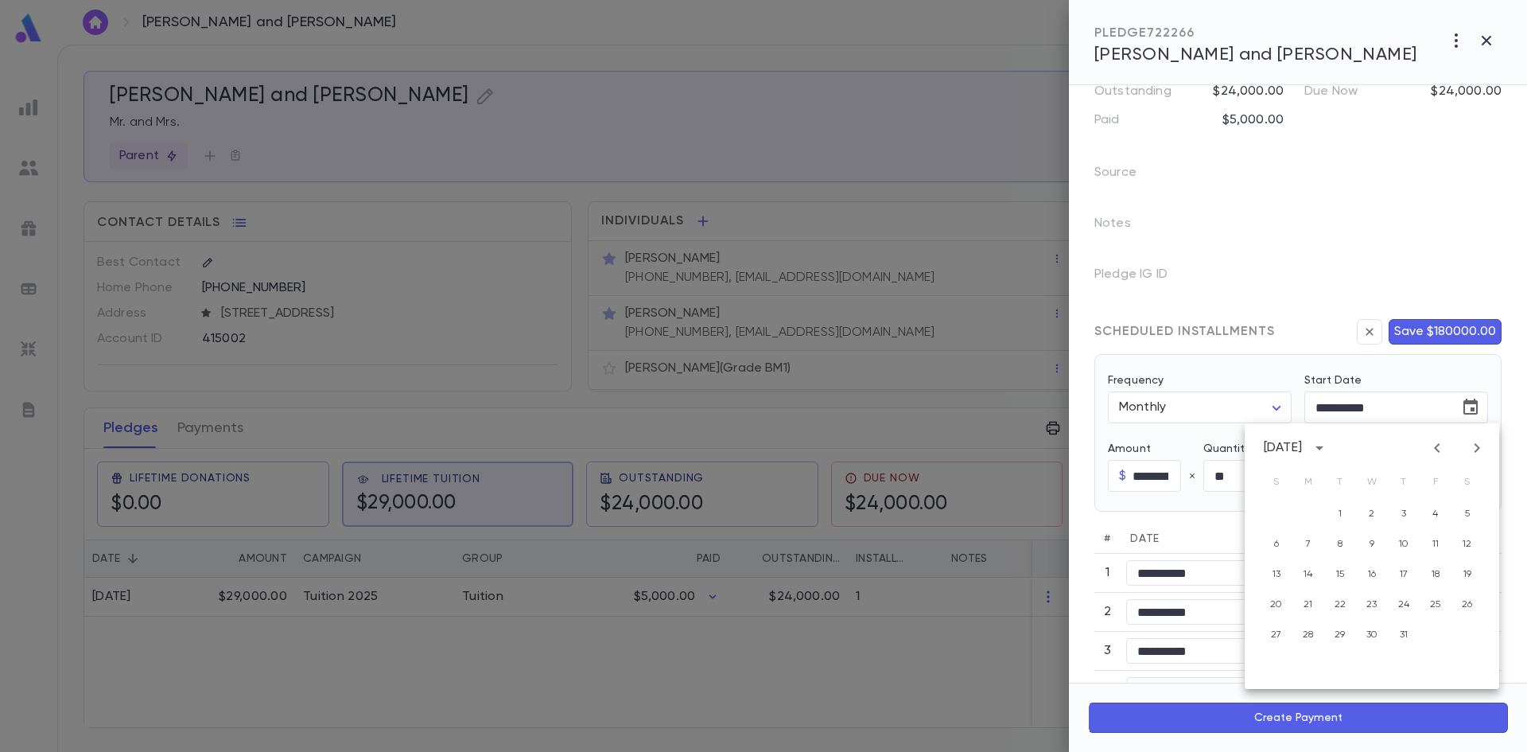
click at [1442, 453] on icon "Previous month" at bounding box center [1437, 447] width 19 height 19
click at [1478, 450] on icon "Next month" at bounding box center [1478, 448] width 6 height 10
click at [1281, 510] on button "1" at bounding box center [1276, 514] width 29 height 29
type input "**********"
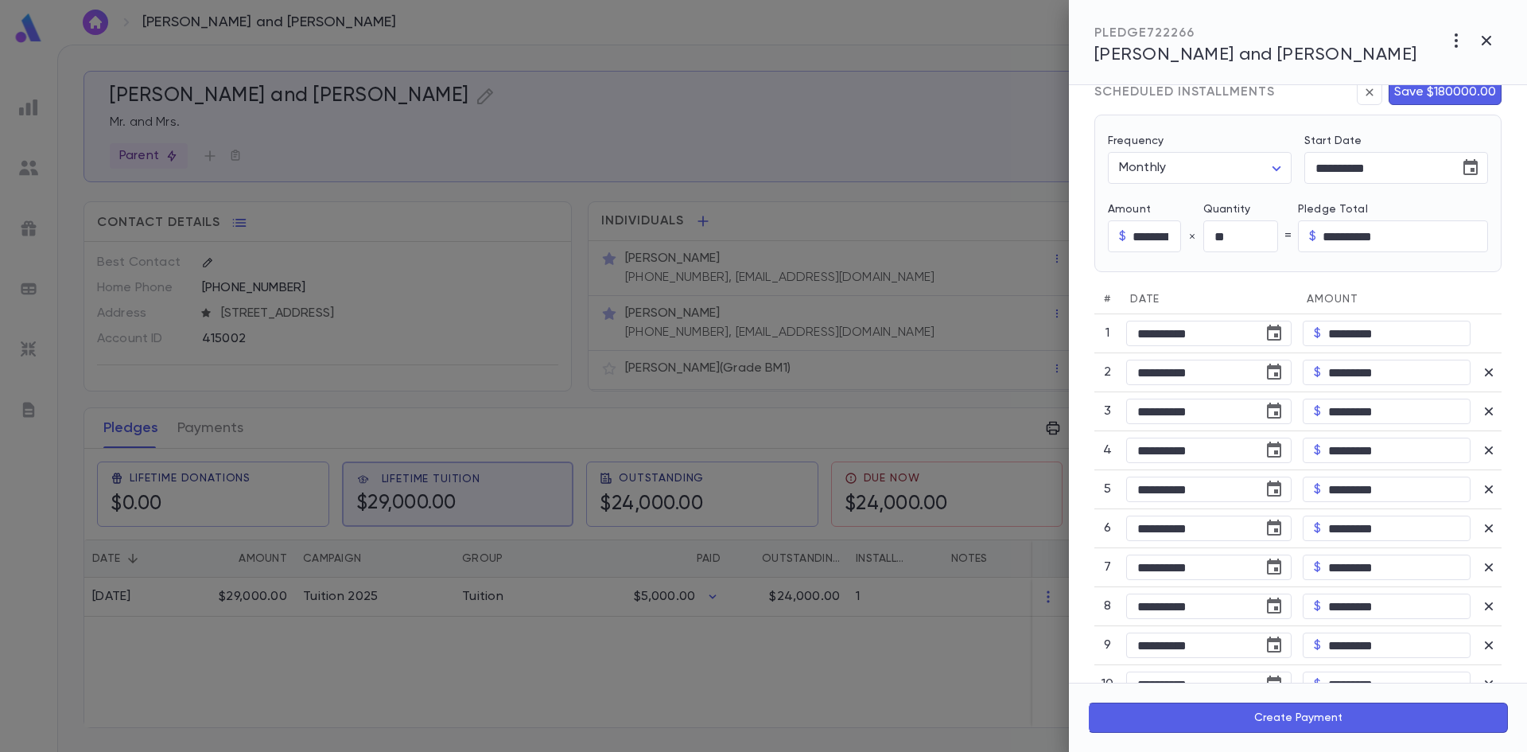
scroll to position [398, 0]
drag, startPoint x: 1143, startPoint y: 238, endPoint x: 1156, endPoint y: 251, distance: 18.6
click at [1143, 238] on input "*********" at bounding box center [1156, 237] width 47 height 31
type input "********"
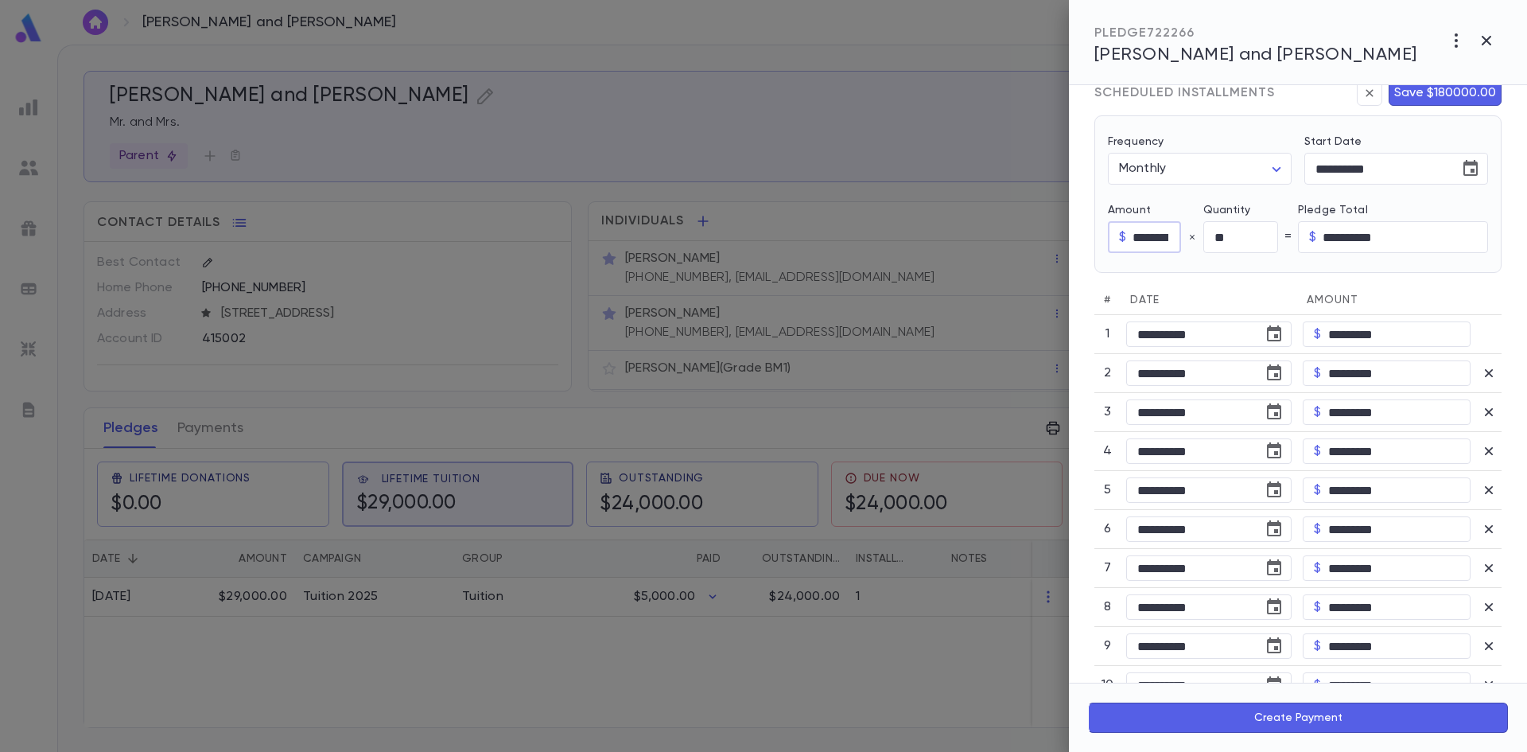
scroll to position [0, 0]
drag, startPoint x: 1160, startPoint y: 235, endPoint x: 1080, endPoint y: 250, distance: 80.8
click at [1080, 250] on div "**********" at bounding box center [1298, 383] width 458 height 597
type input "********"
type input "*********"
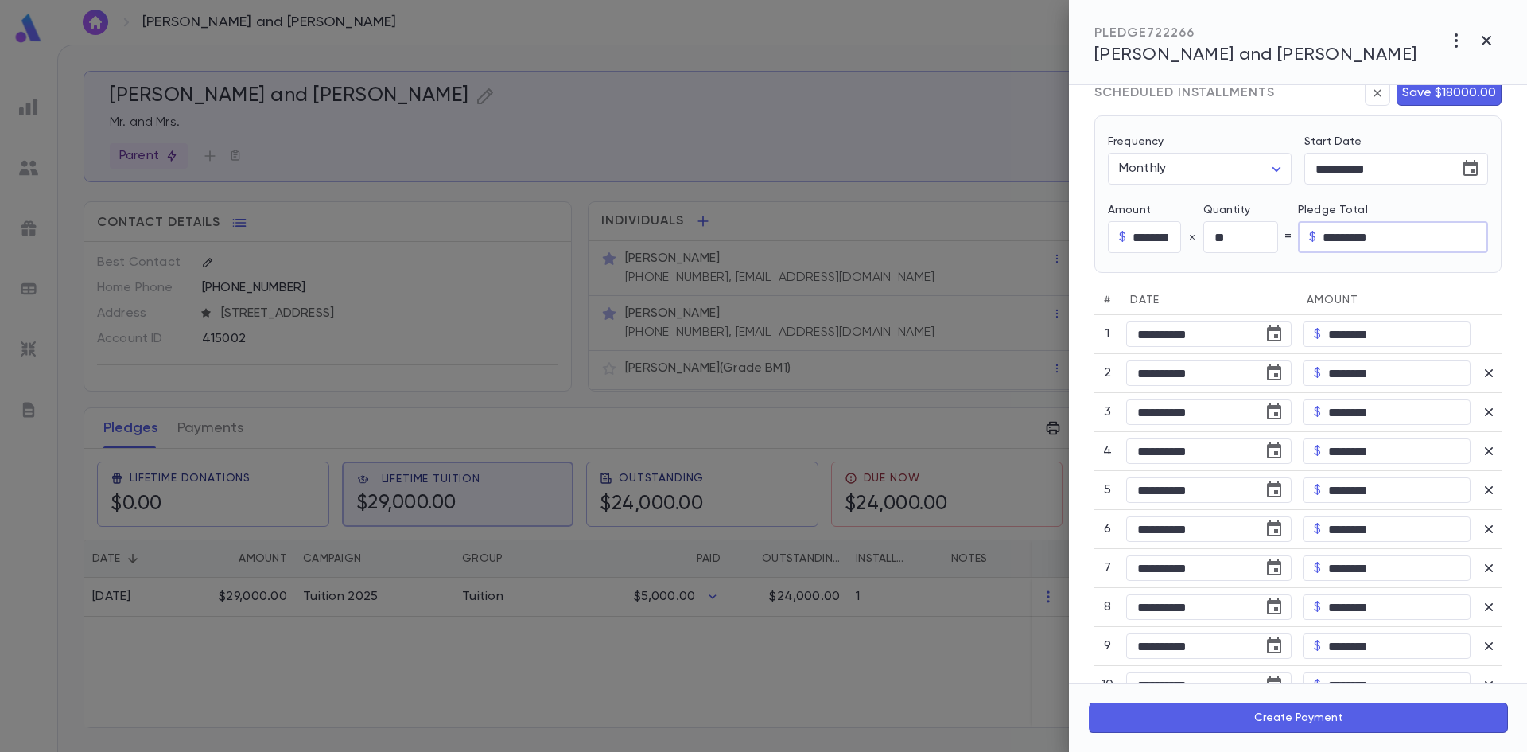
drag, startPoint x: 1417, startPoint y: 240, endPoint x: 1316, endPoint y: 240, distance: 100.2
click at [1316, 240] on div "$ ********* ​" at bounding box center [1393, 237] width 190 height 32
click at [1178, 240] on input "********" at bounding box center [1156, 237] width 47 height 31
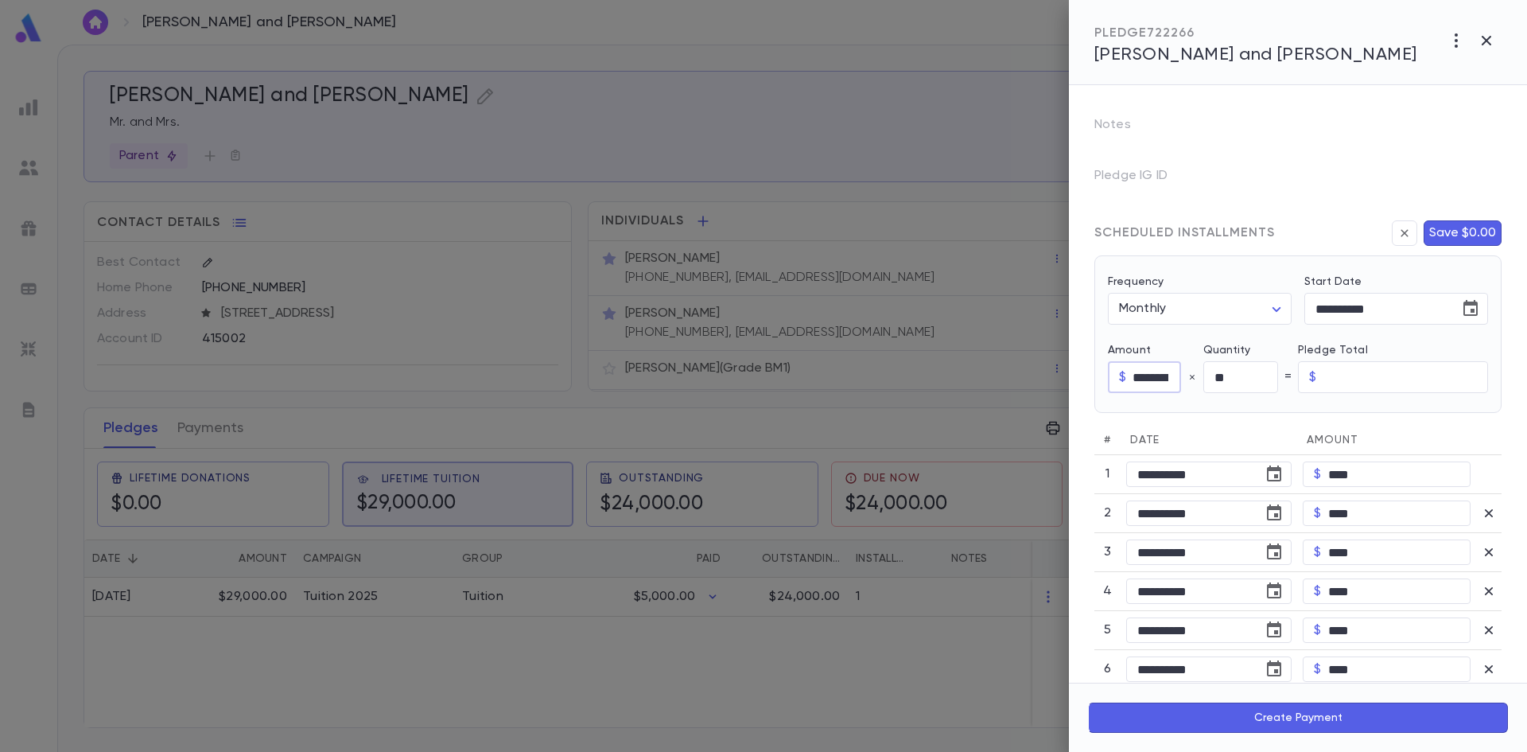
scroll to position [239, 0]
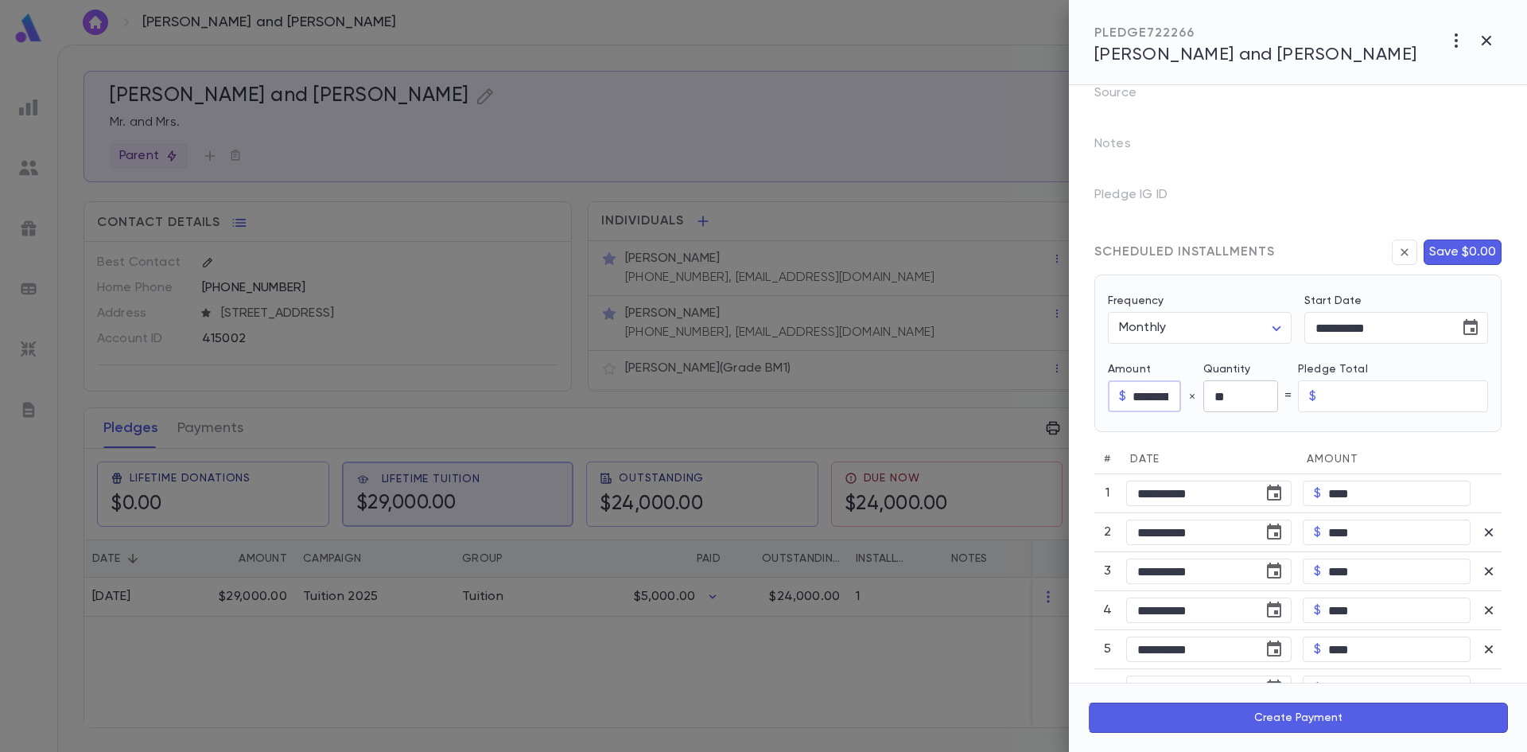
type input "********"
click at [1235, 393] on input "**" at bounding box center [1241, 396] width 75 height 31
type input "*********"
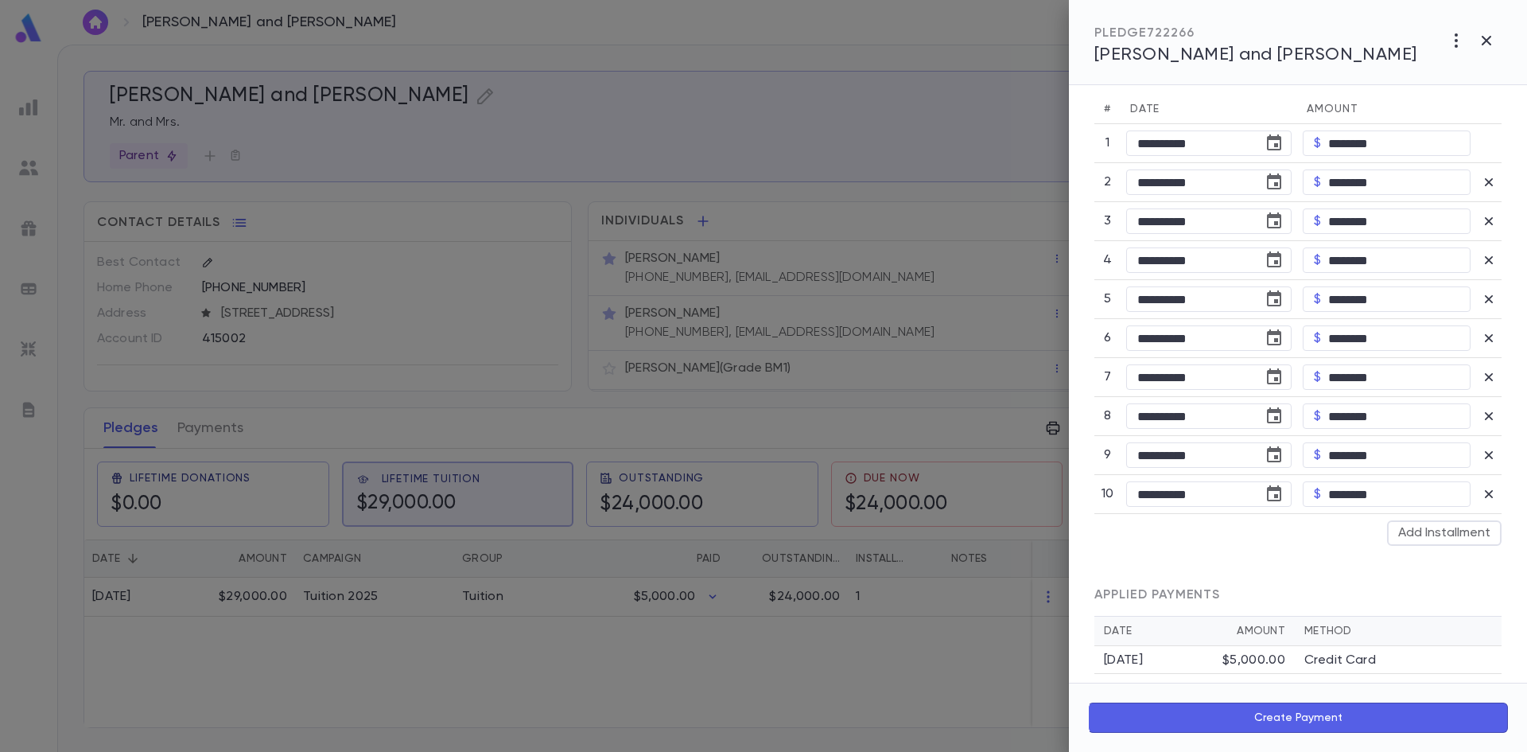
scroll to position [606, 0]
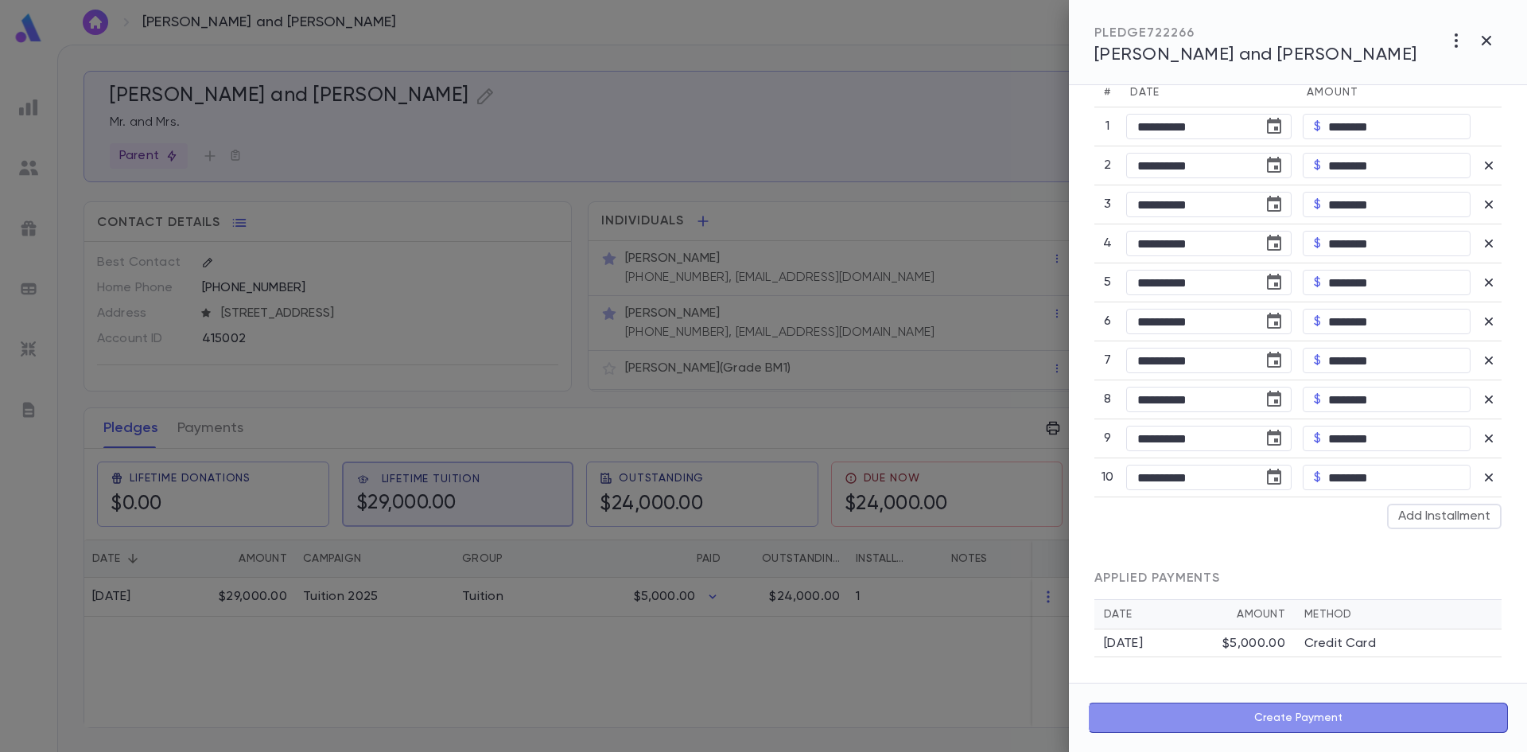
click at [1259, 714] on button "Create Payment" at bounding box center [1298, 717] width 420 height 30
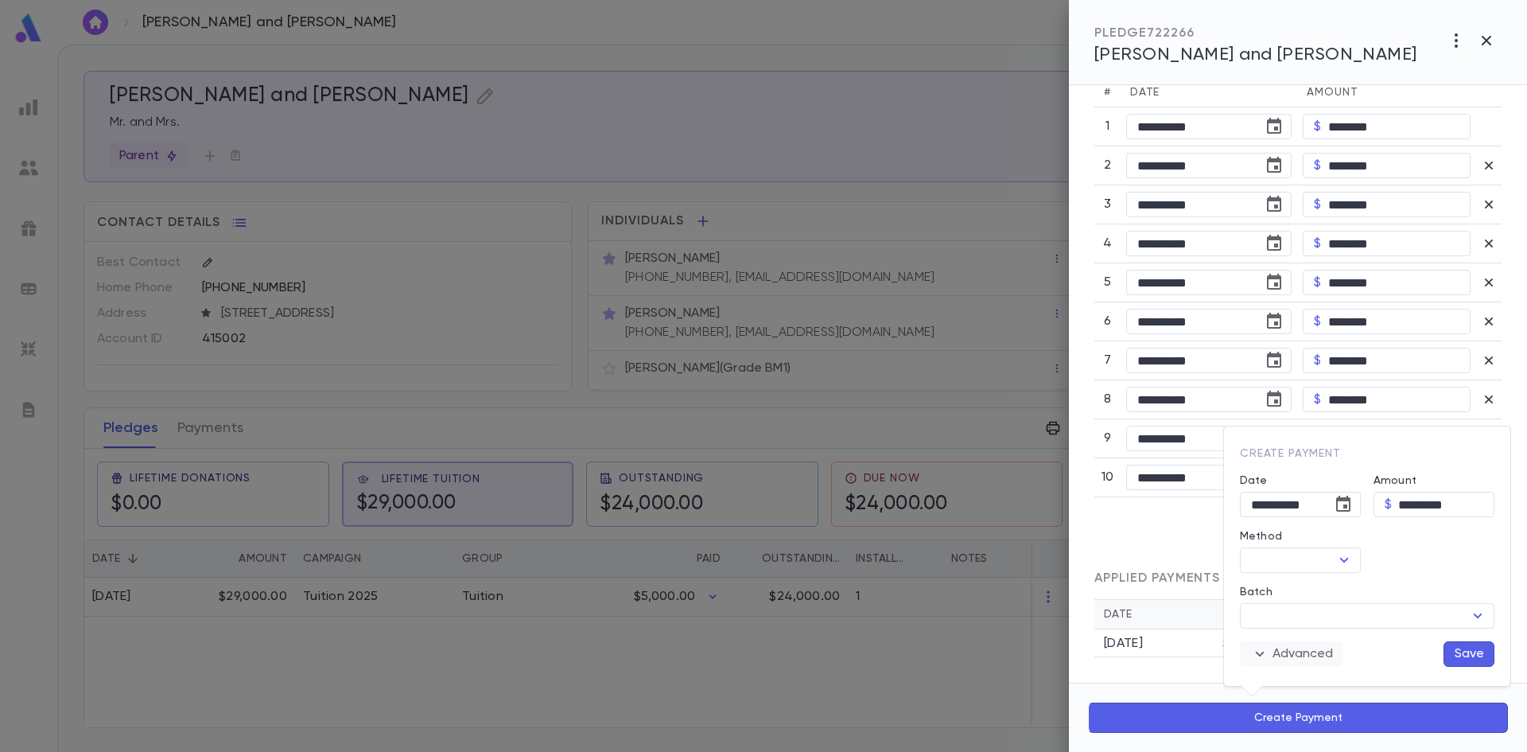
click at [1254, 652] on icon "button" at bounding box center [1259, 653] width 19 height 19
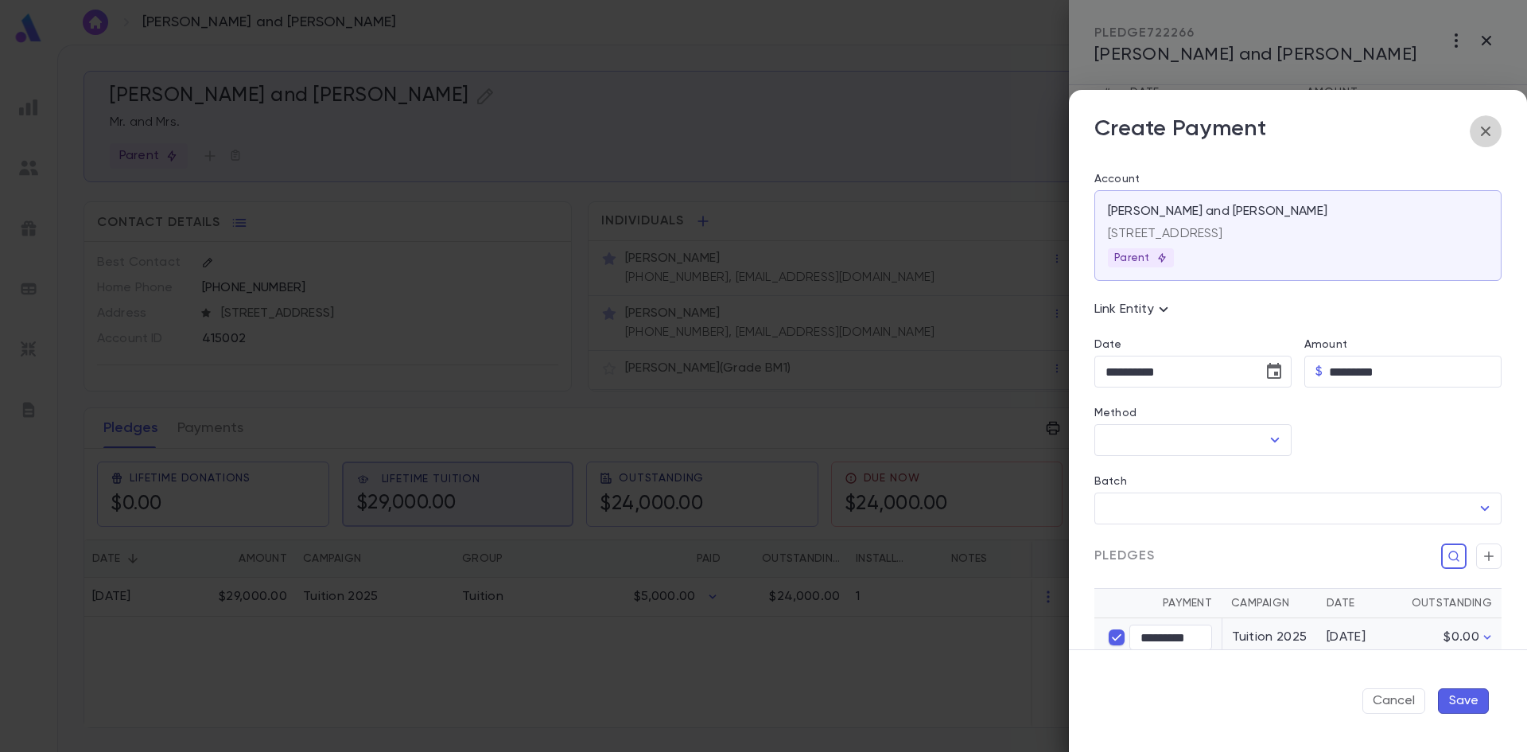
click at [1480, 132] on icon "button" at bounding box center [1485, 131] width 19 height 19
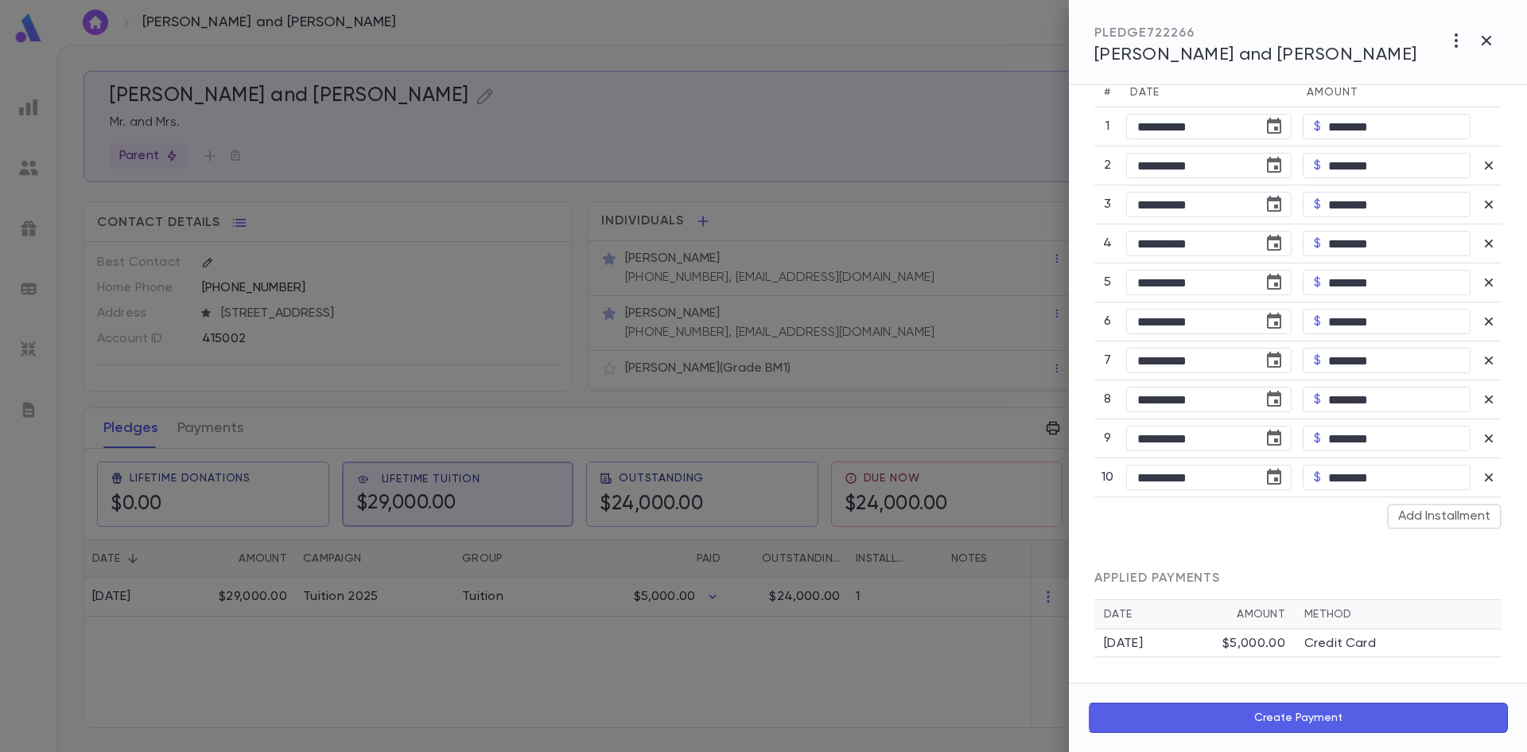
scroll to position [288, 0]
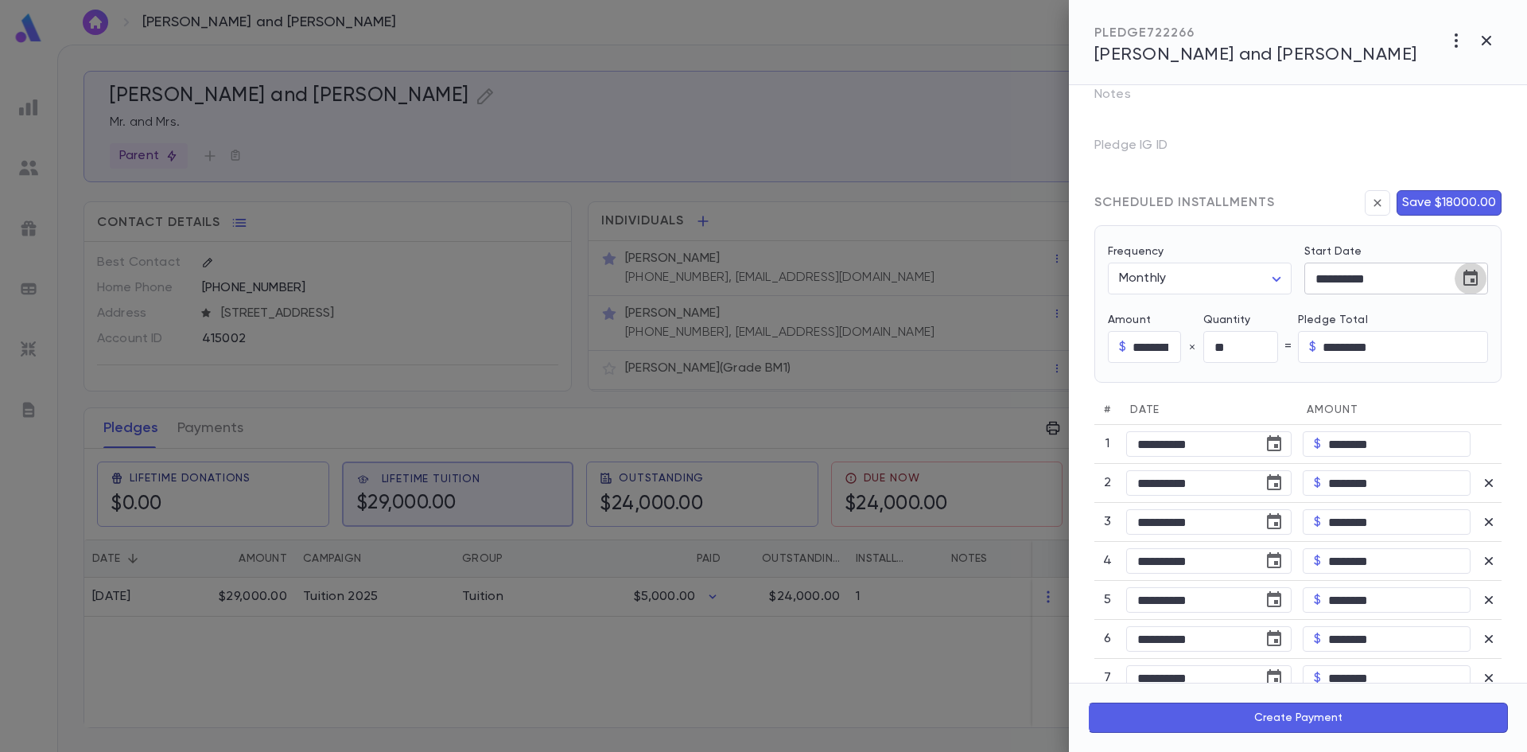
click at [1464, 284] on icon "Choose date, selected date is Sep 1, 2024" at bounding box center [1471, 278] width 14 height 16
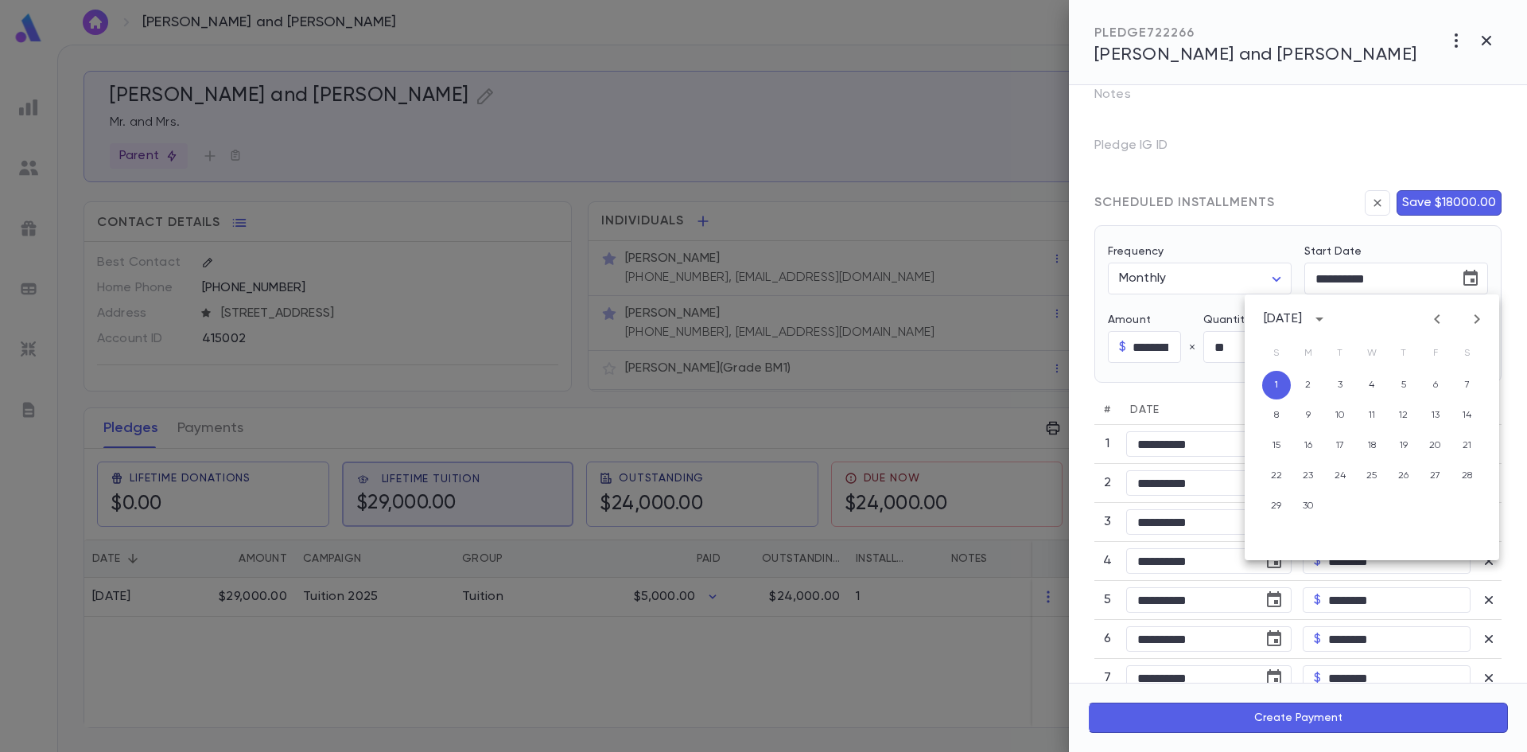
click at [1478, 320] on icon "Next month" at bounding box center [1478, 319] width 6 height 10
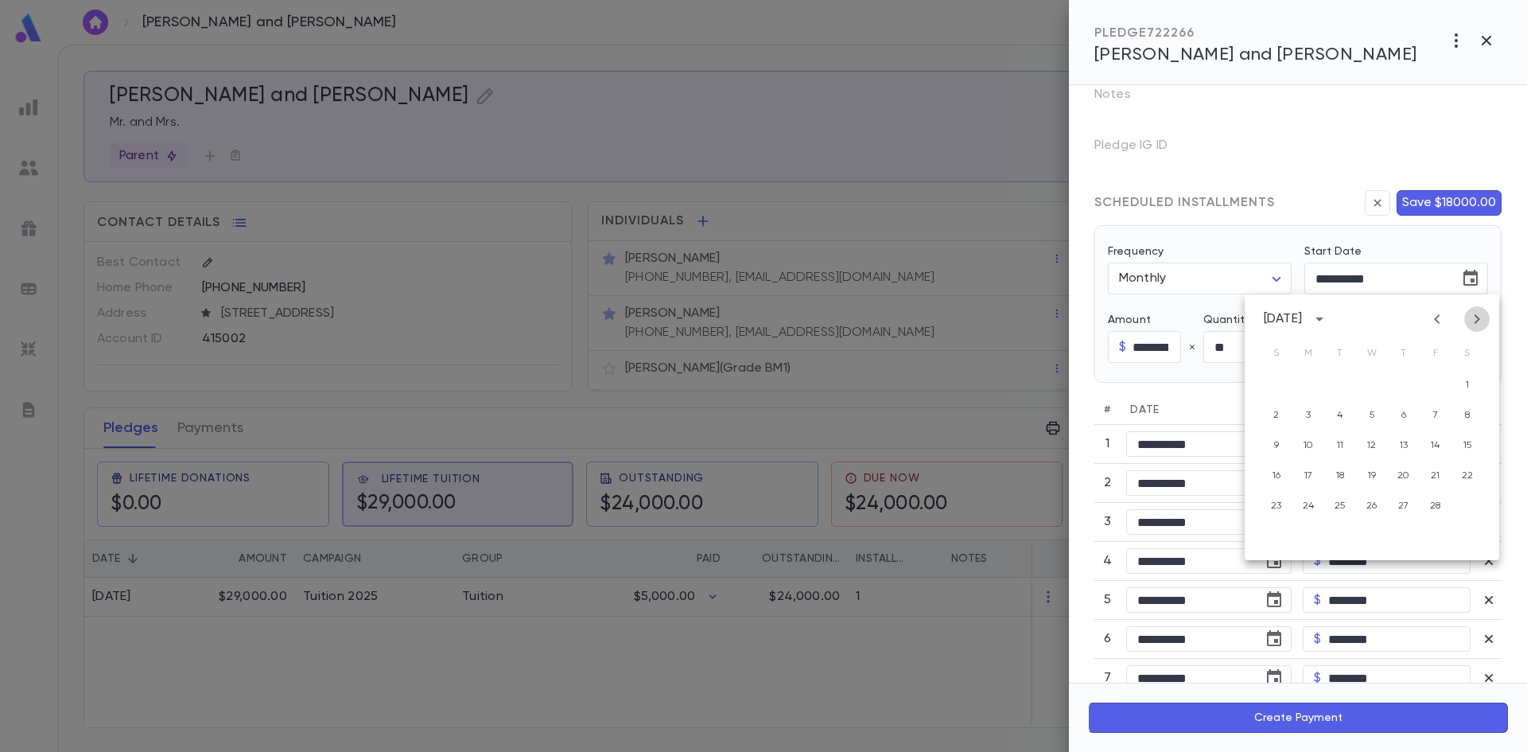
click at [1478, 320] on icon "Next month" at bounding box center [1478, 319] width 6 height 10
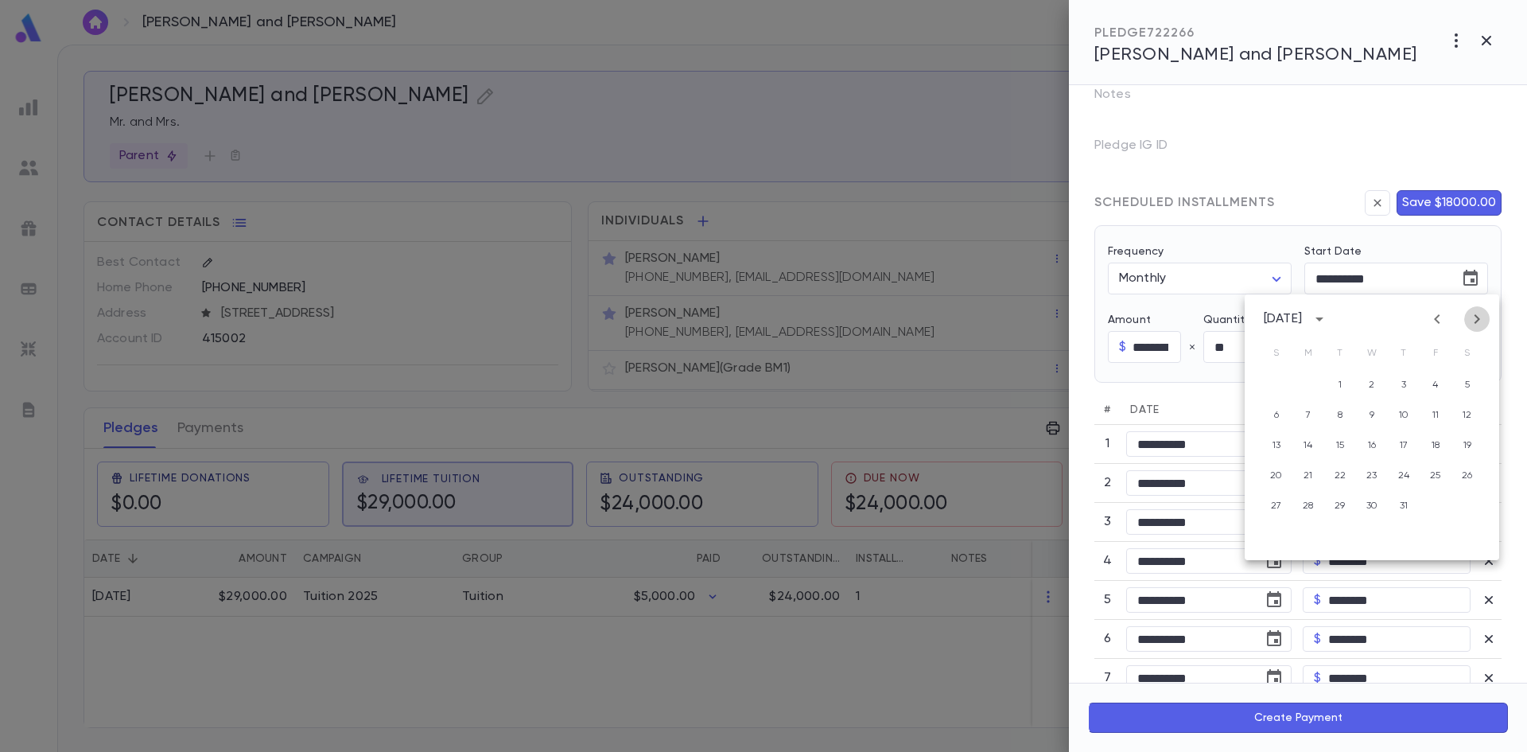
click at [1478, 320] on icon "Next month" at bounding box center [1478, 319] width 6 height 10
click at [1477, 325] on icon "Next month" at bounding box center [1477, 318] width 19 height 19
click at [1311, 385] on button "1" at bounding box center [1308, 385] width 29 height 29
type input "**********"
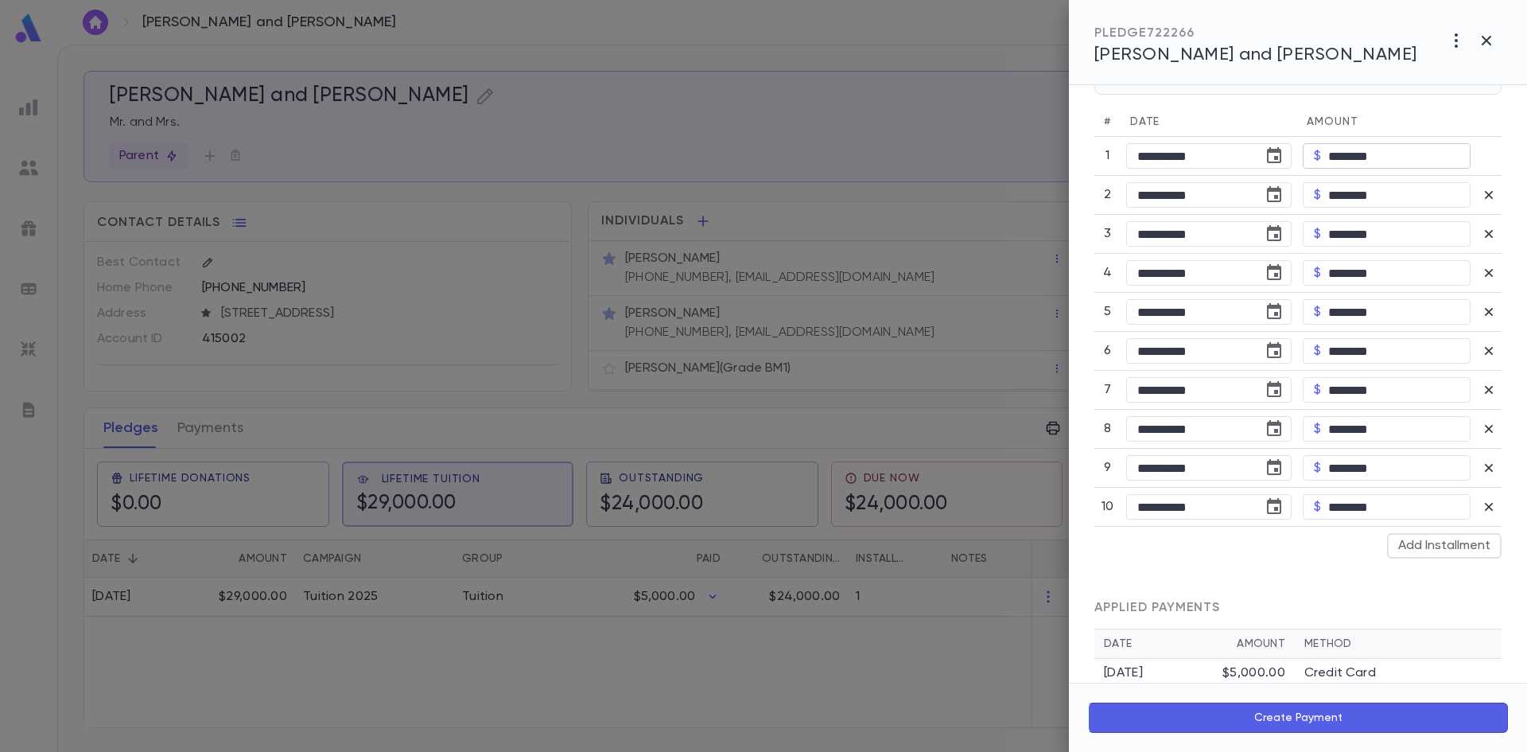
scroll to position [606, 0]
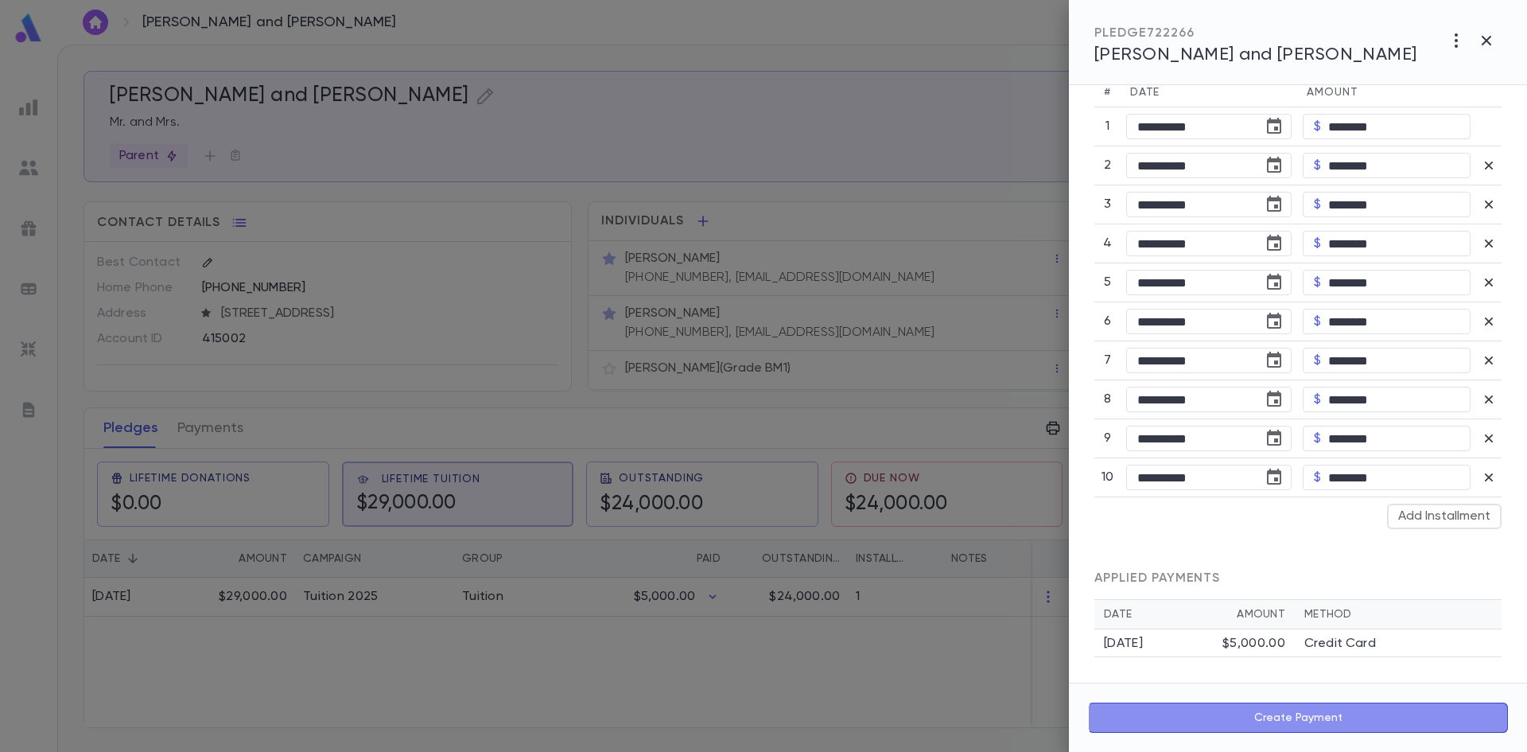
click at [1301, 718] on button "Create Payment" at bounding box center [1298, 717] width 420 height 30
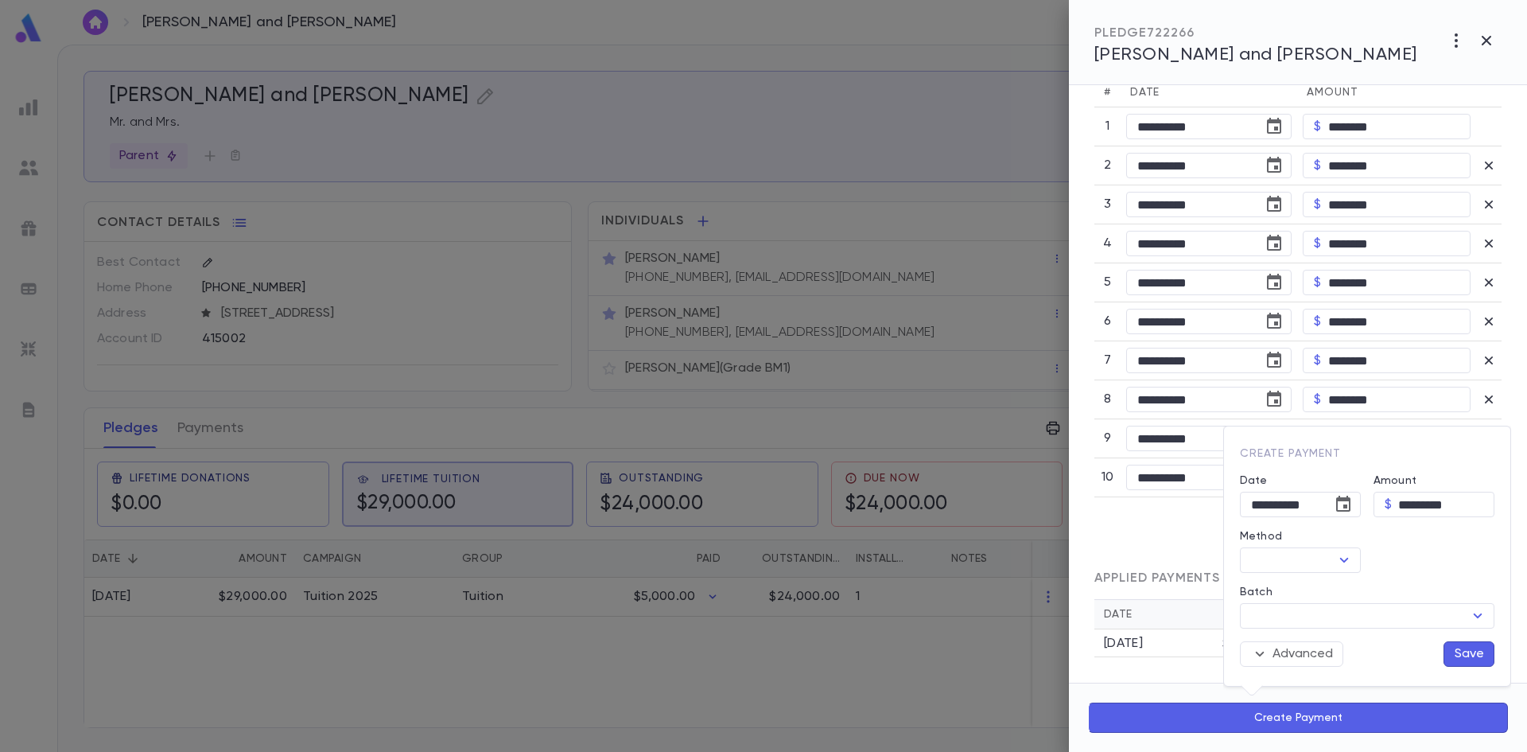
click at [1268, 709] on div at bounding box center [763, 376] width 1527 height 752
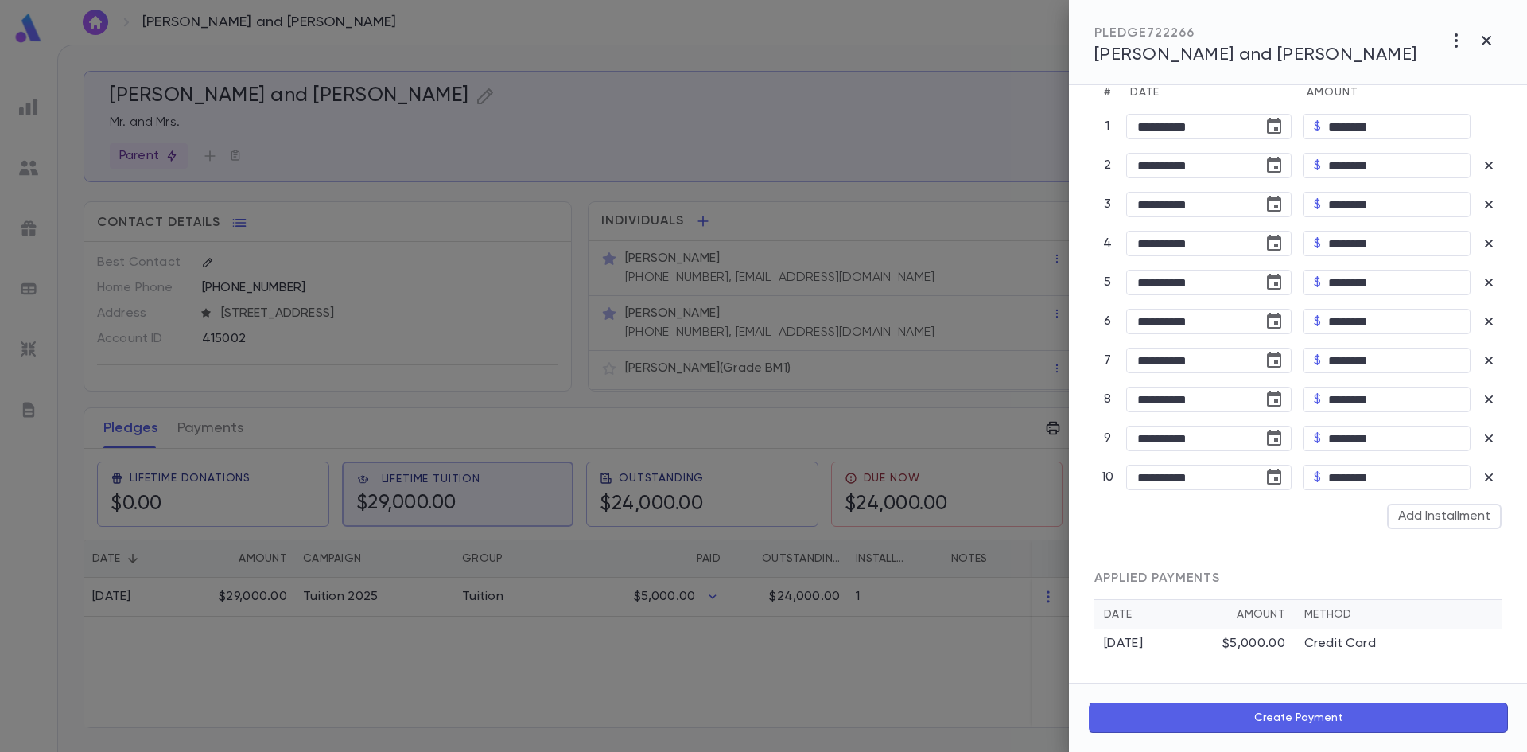
click at [1268, 714] on button "Create Payment" at bounding box center [1298, 717] width 420 height 30
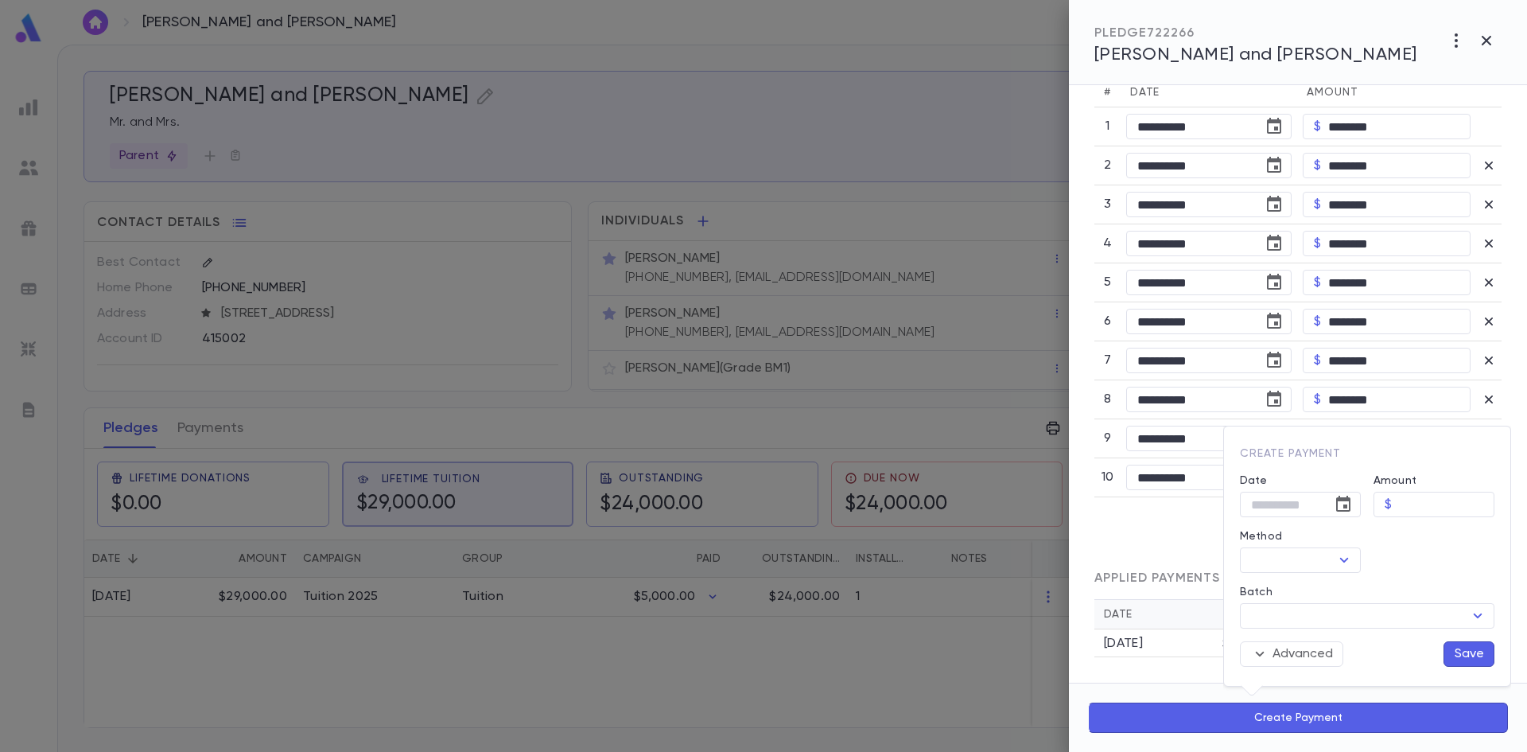
type input "*********"
type input "**********"
click at [1346, 559] on icon "Open" at bounding box center [1344, 560] width 9 height 5
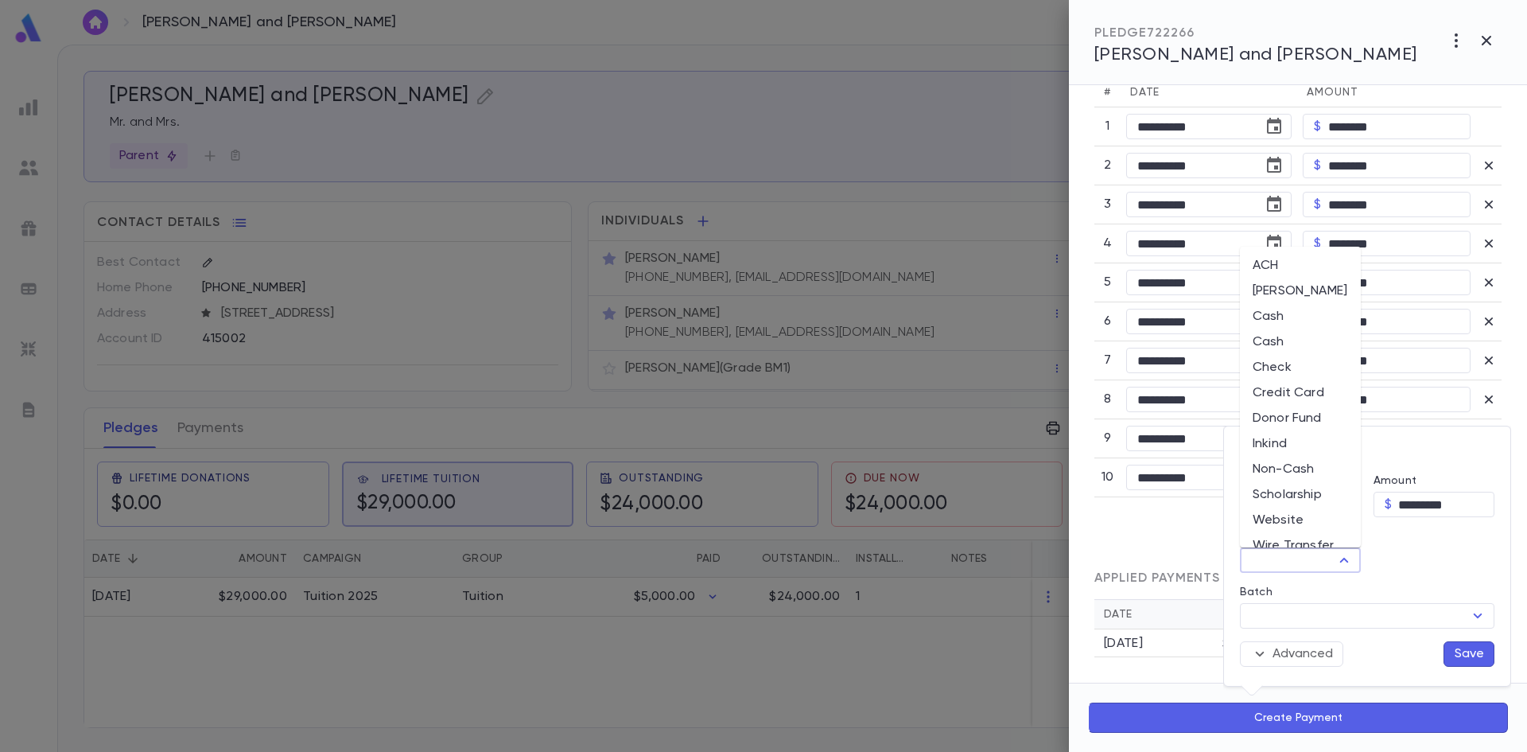
click at [1300, 390] on li "Credit Card" at bounding box center [1300, 392] width 121 height 25
type input "**********"
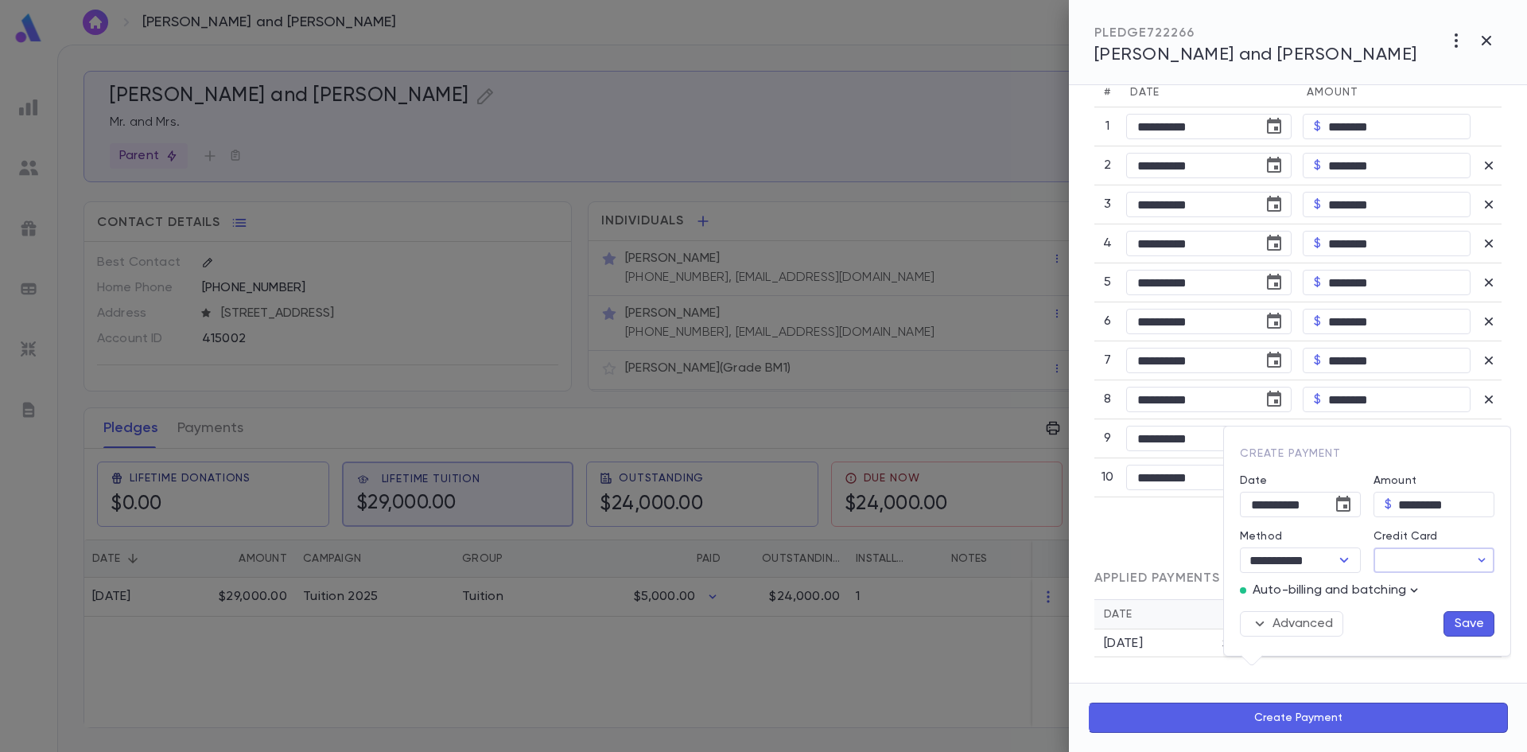
click at [1421, 561] on input "Credit Card" at bounding box center [1421, 560] width 95 height 25
click at [1456, 622] on button "Add Credit Card" at bounding box center [1437, 621] width 119 height 25
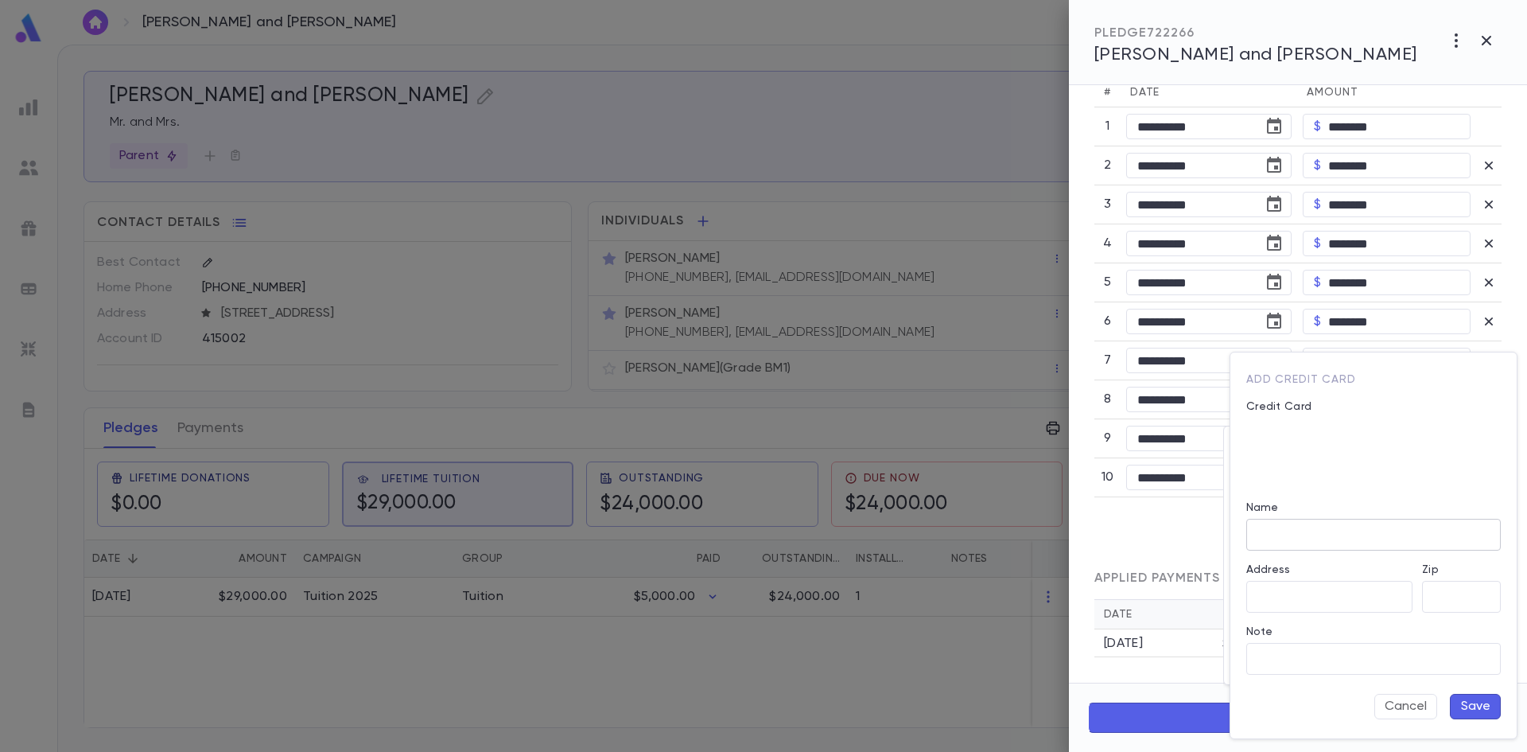
type input "**********"
type input "*****"
click at [1332, 661] on input "Note" at bounding box center [1373, 659] width 255 height 31
click at [1335, 683] on div "Cancel Save" at bounding box center [1369, 697] width 264 height 45
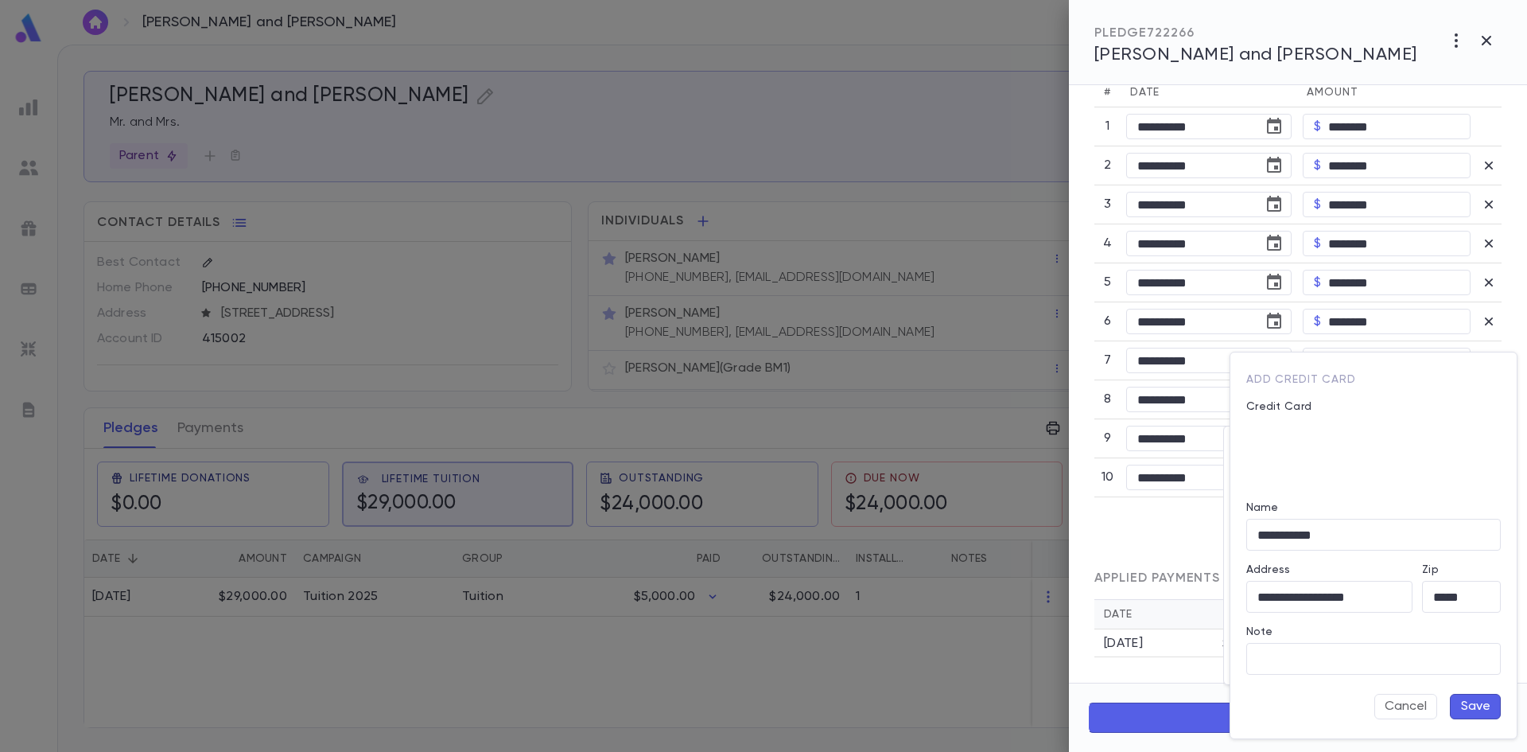
click at [1490, 719] on div "**********" at bounding box center [1374, 545] width 286 height 386
click at [1486, 700] on button "Save" at bounding box center [1475, 706] width 51 height 25
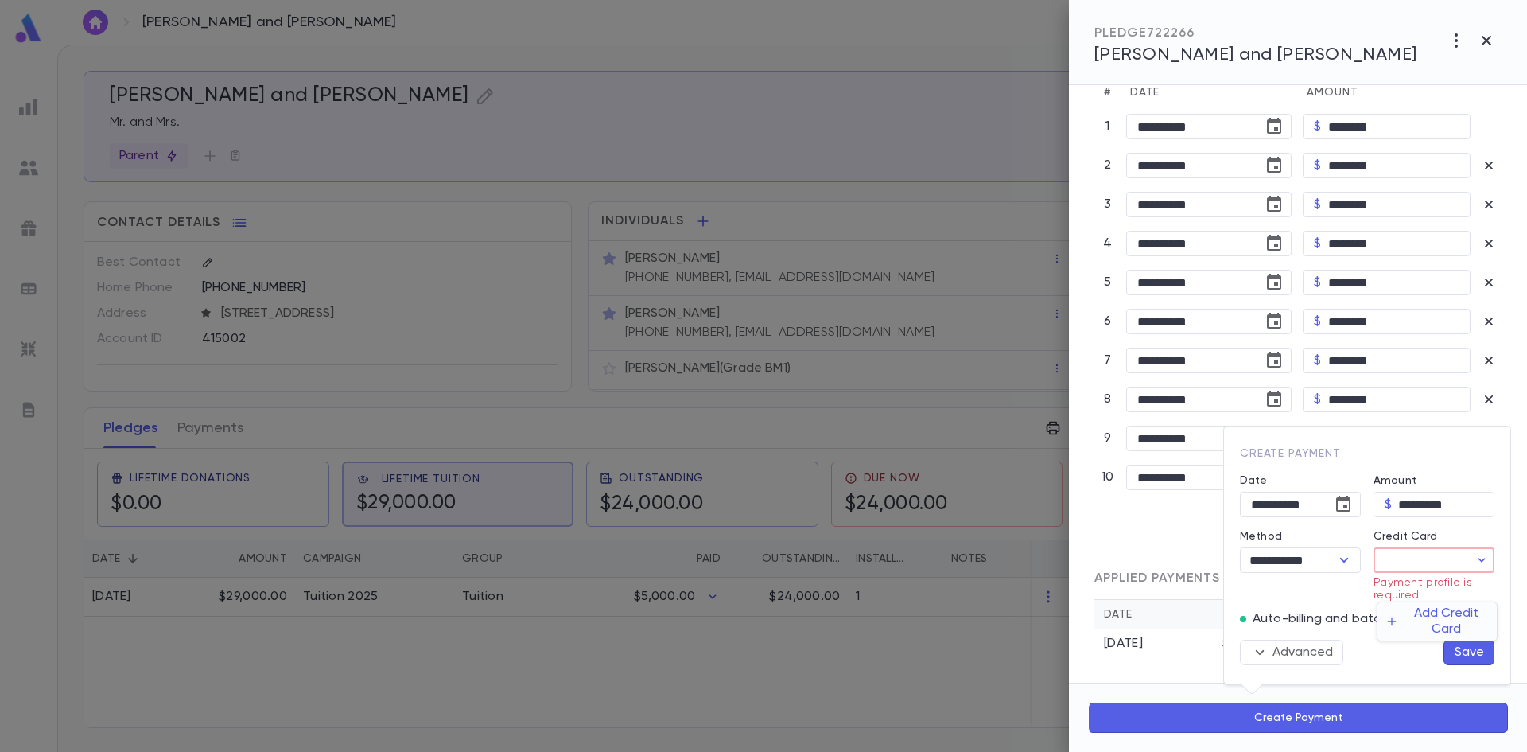
type input "********"
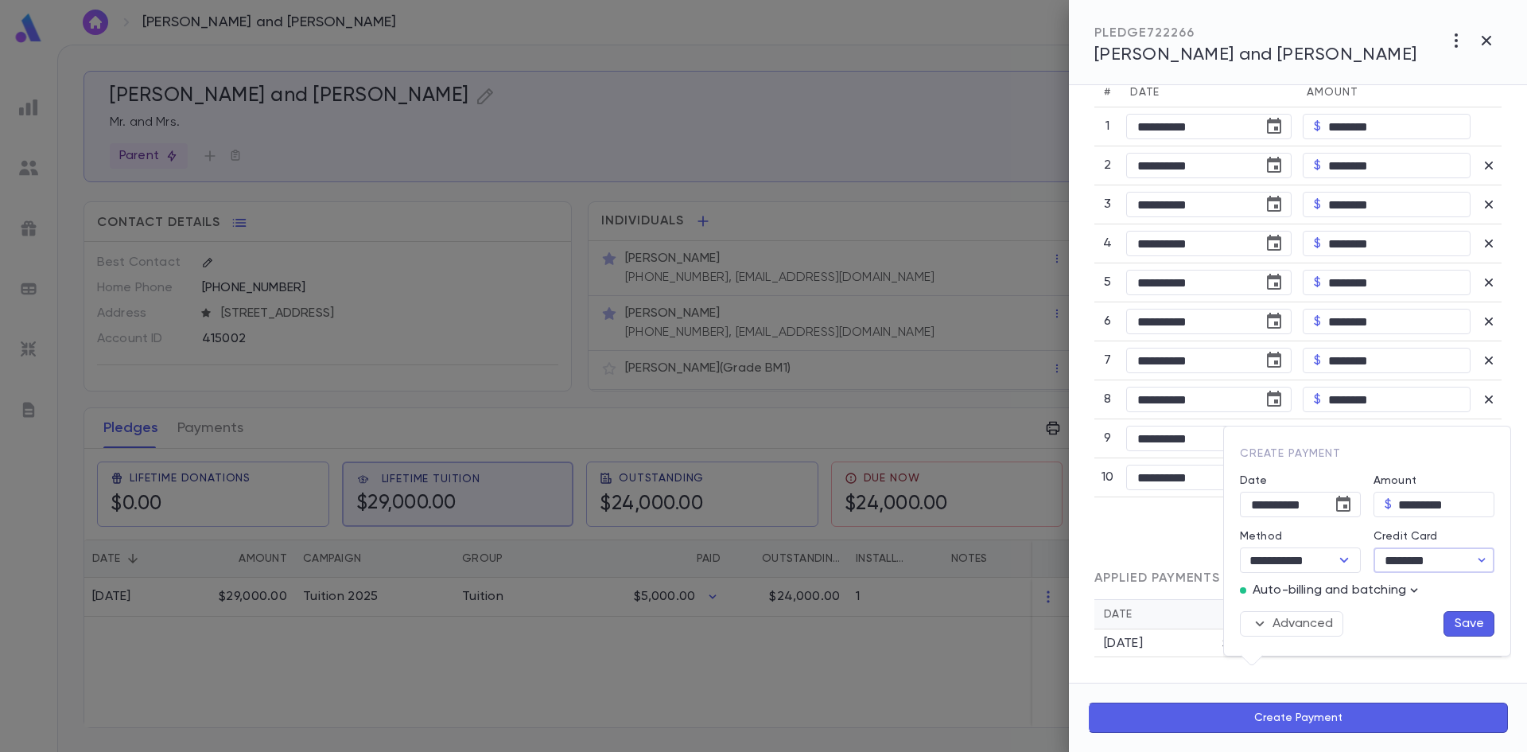
click at [1460, 618] on button "Save" at bounding box center [1469, 623] width 51 height 25
type input "**********"
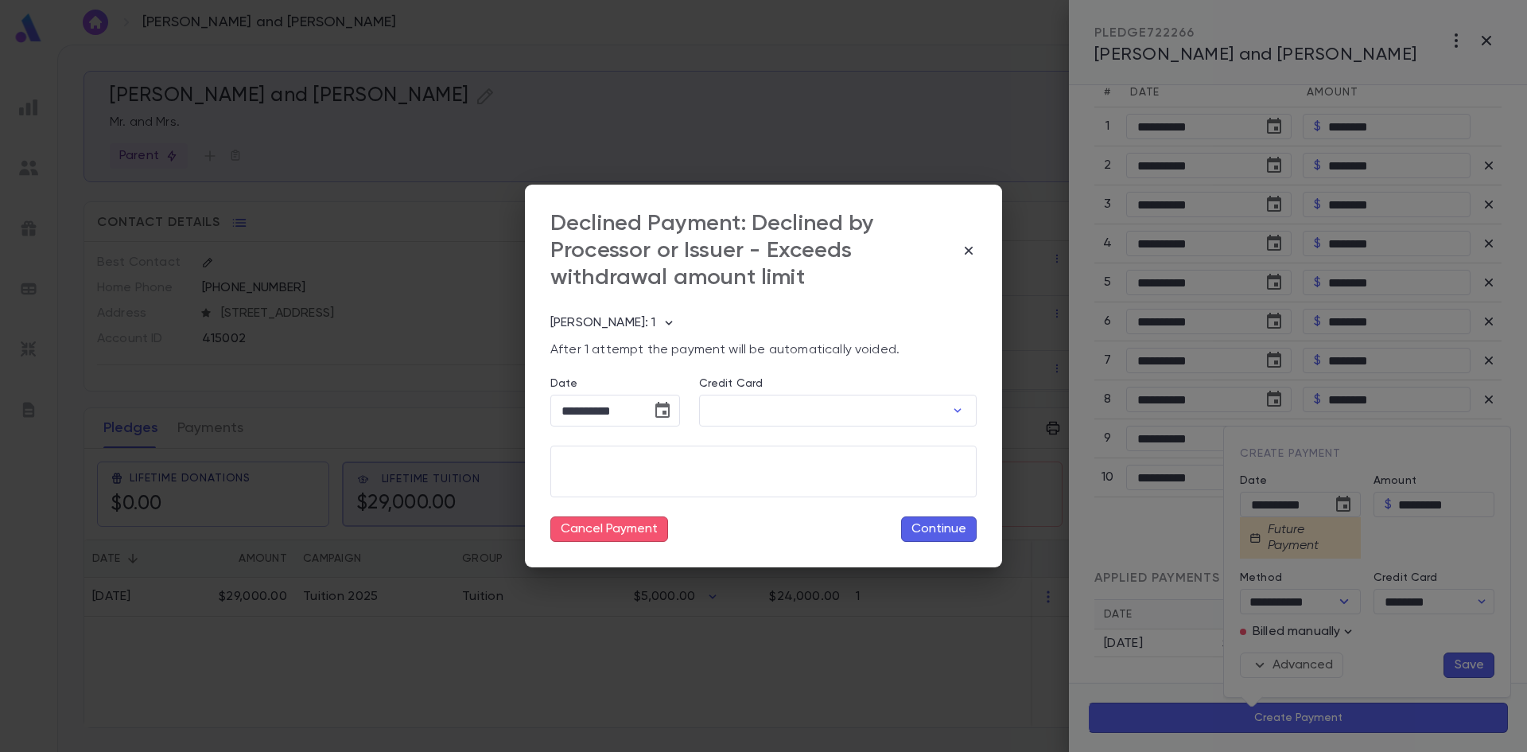
type input "********"
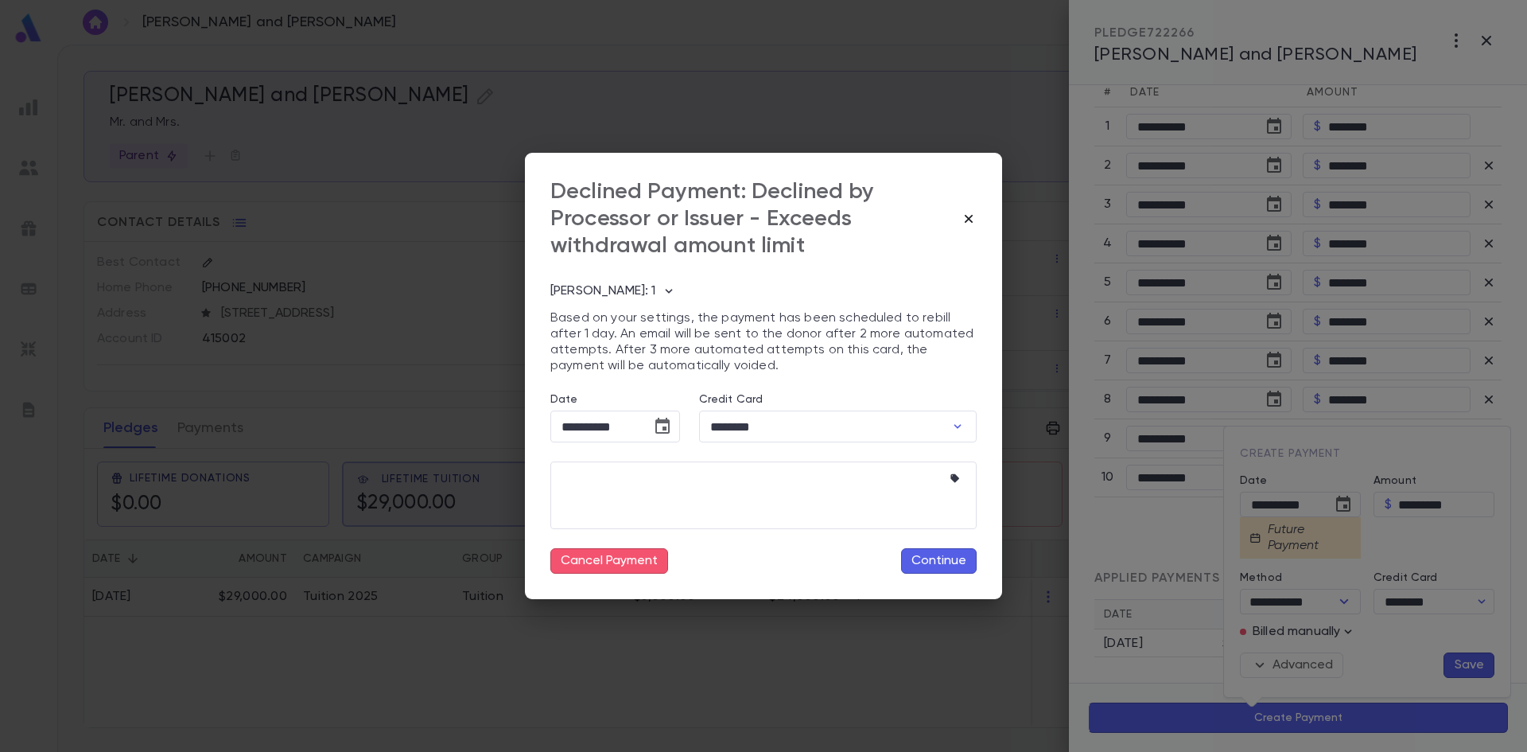
click at [972, 220] on icon "button" at bounding box center [969, 219] width 16 height 16
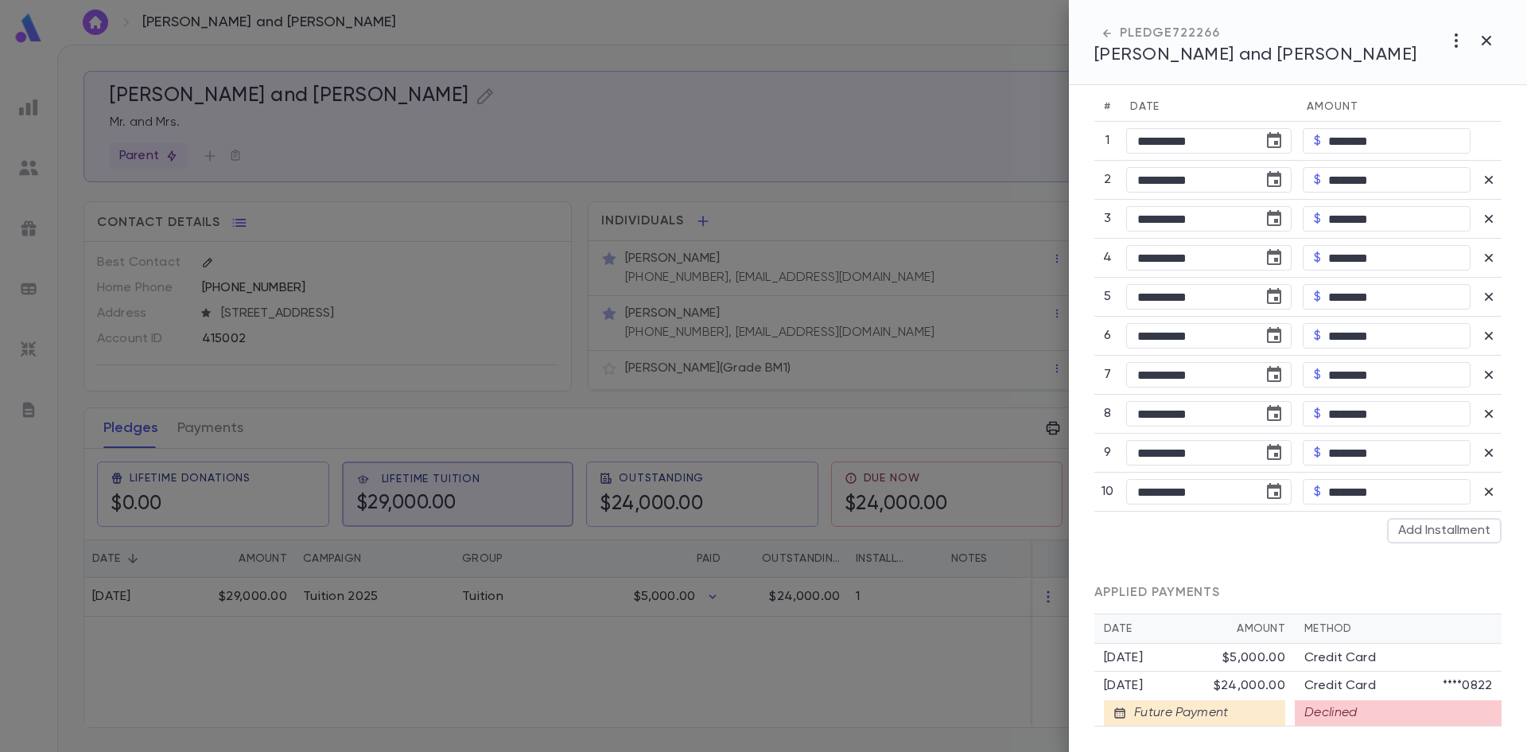
scroll to position [702, 0]
click at [1340, 706] on div "Declined" at bounding box center [1398, 712] width 207 height 25
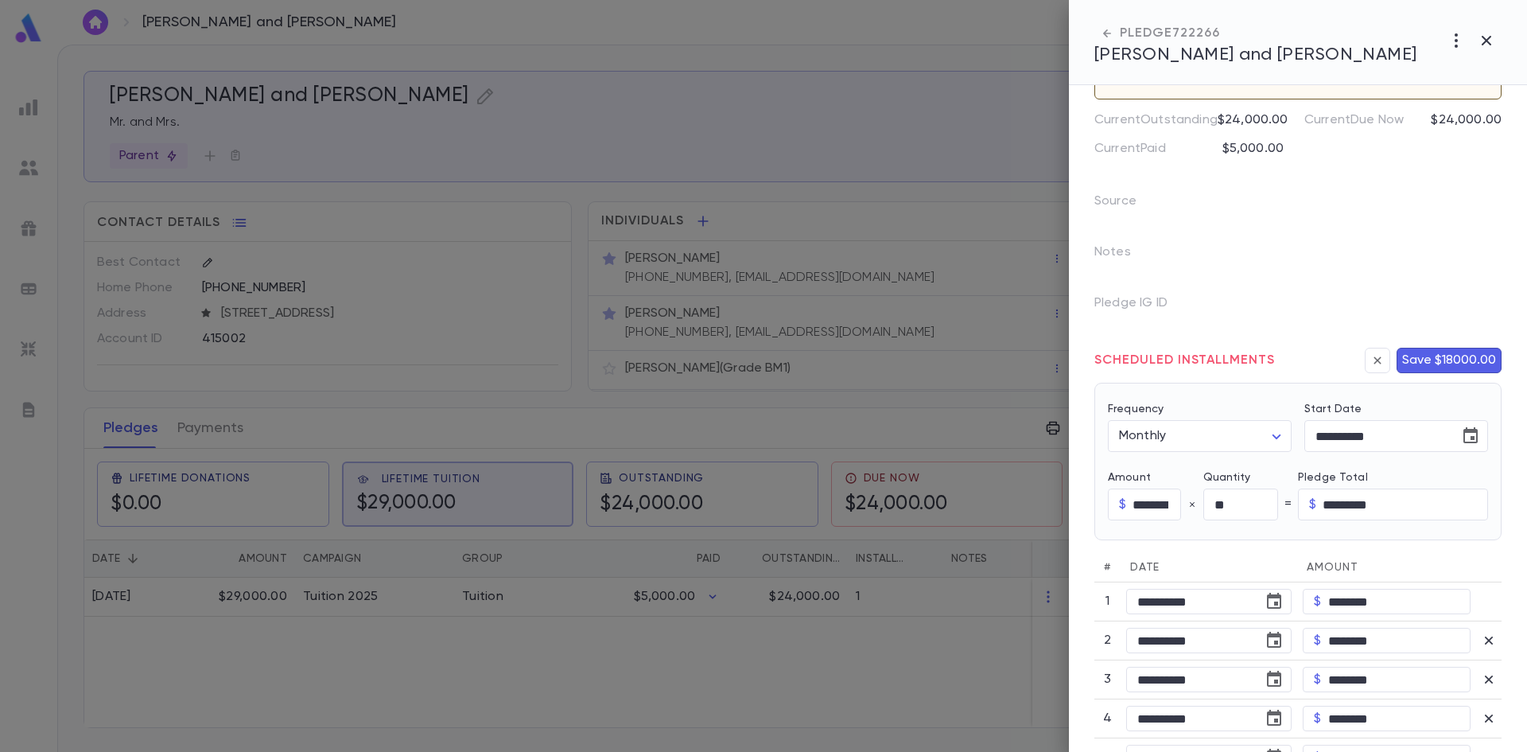
scroll to position [0, 0]
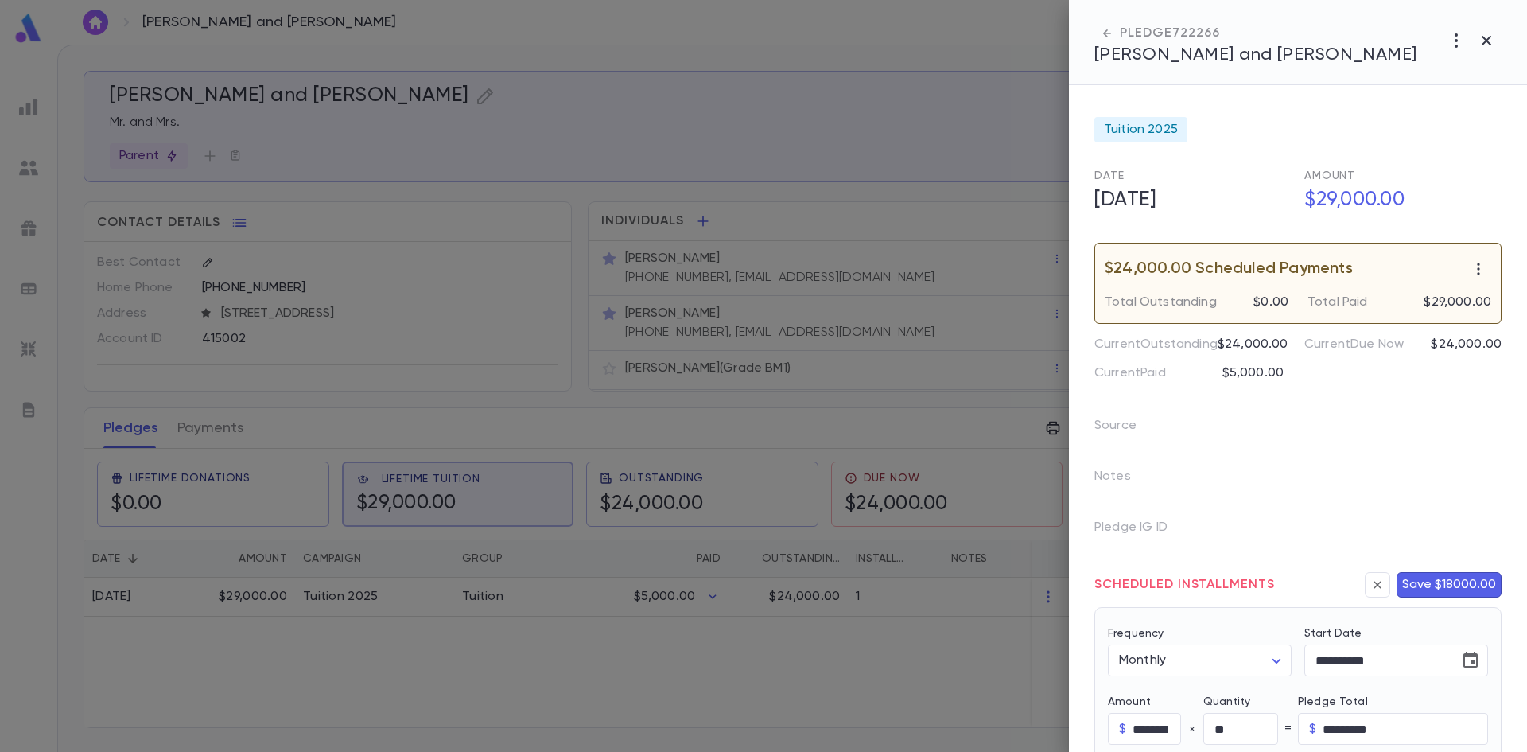
click at [1326, 296] on p "Total Paid" at bounding box center [1338, 302] width 60 height 16
click at [1474, 274] on icon "button" at bounding box center [1479, 269] width 16 height 16
click at [1456, 301] on li "Delete scheduled payments" at bounding box center [1422, 299] width 197 height 25
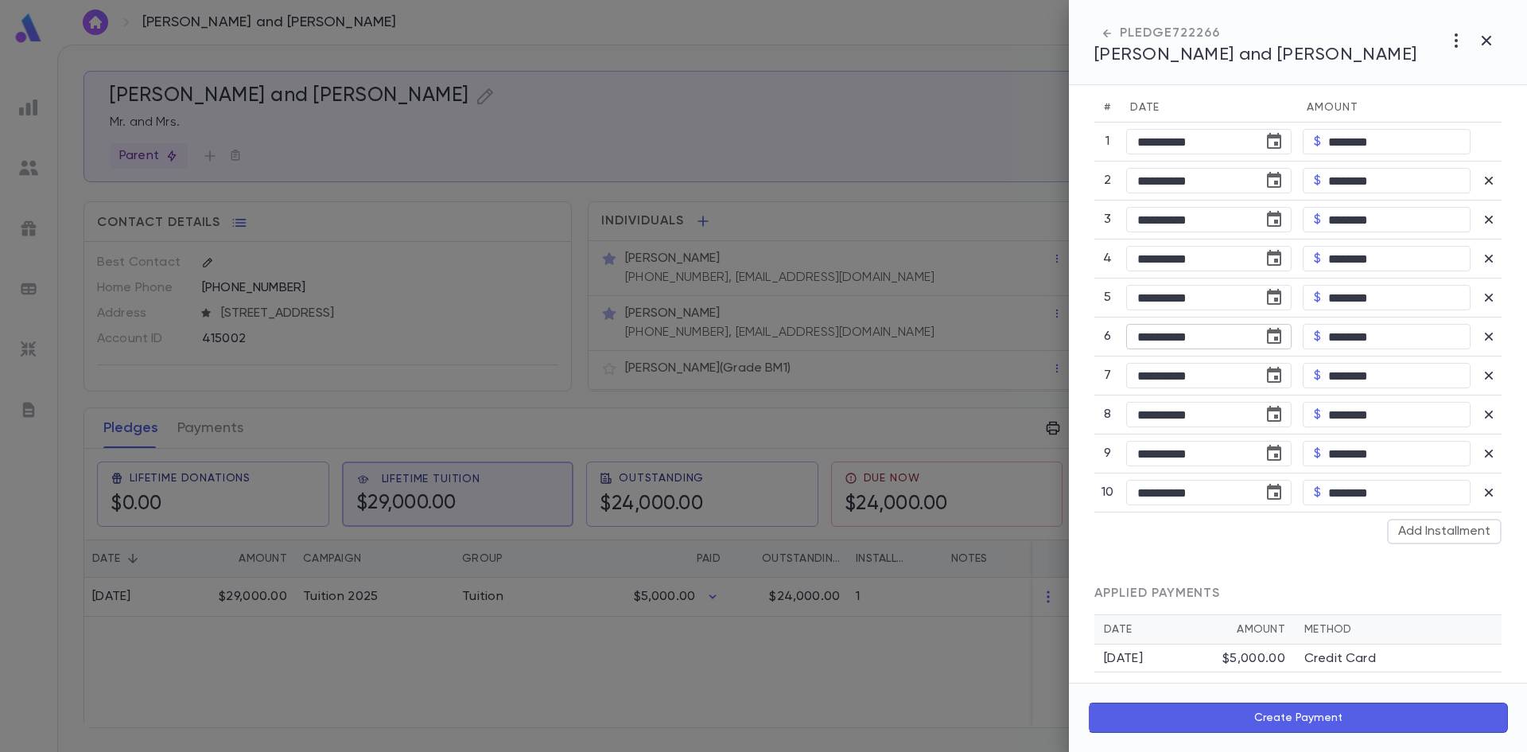
scroll to position [606, 0]
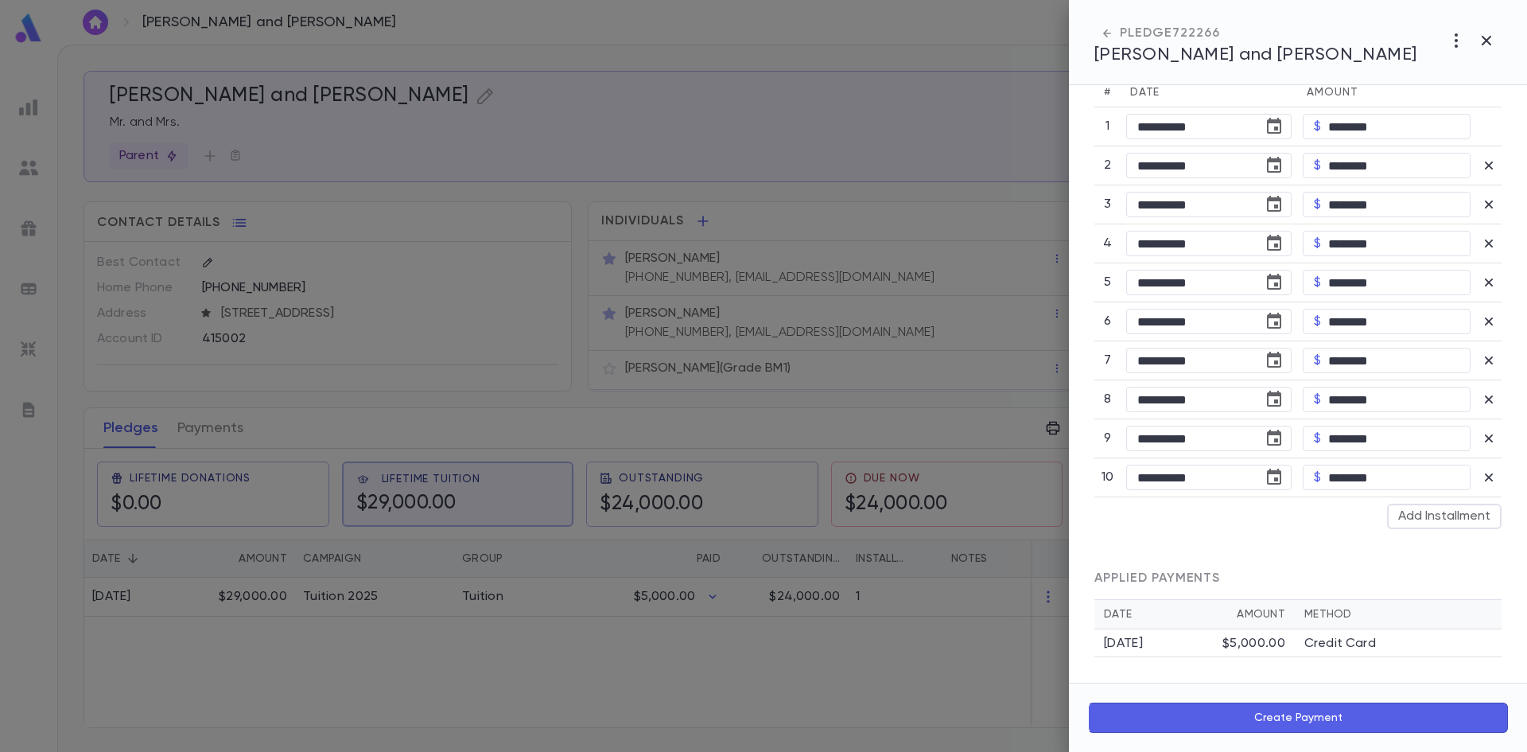
click at [1258, 702] on button "Create Payment" at bounding box center [1298, 717] width 420 height 30
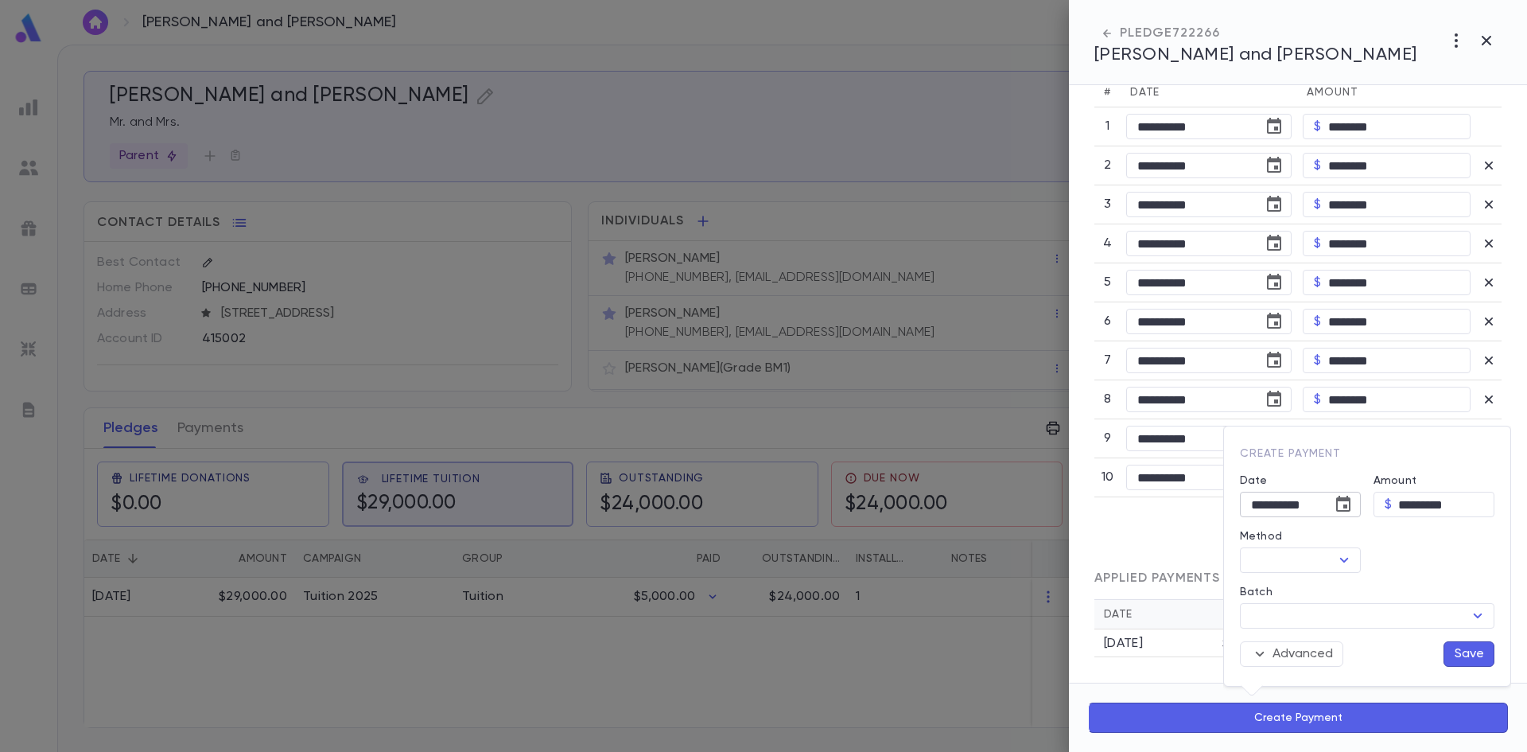
click at [1343, 510] on icon "Choose date, selected date is Aug 31, 2025" at bounding box center [1343, 504] width 14 height 16
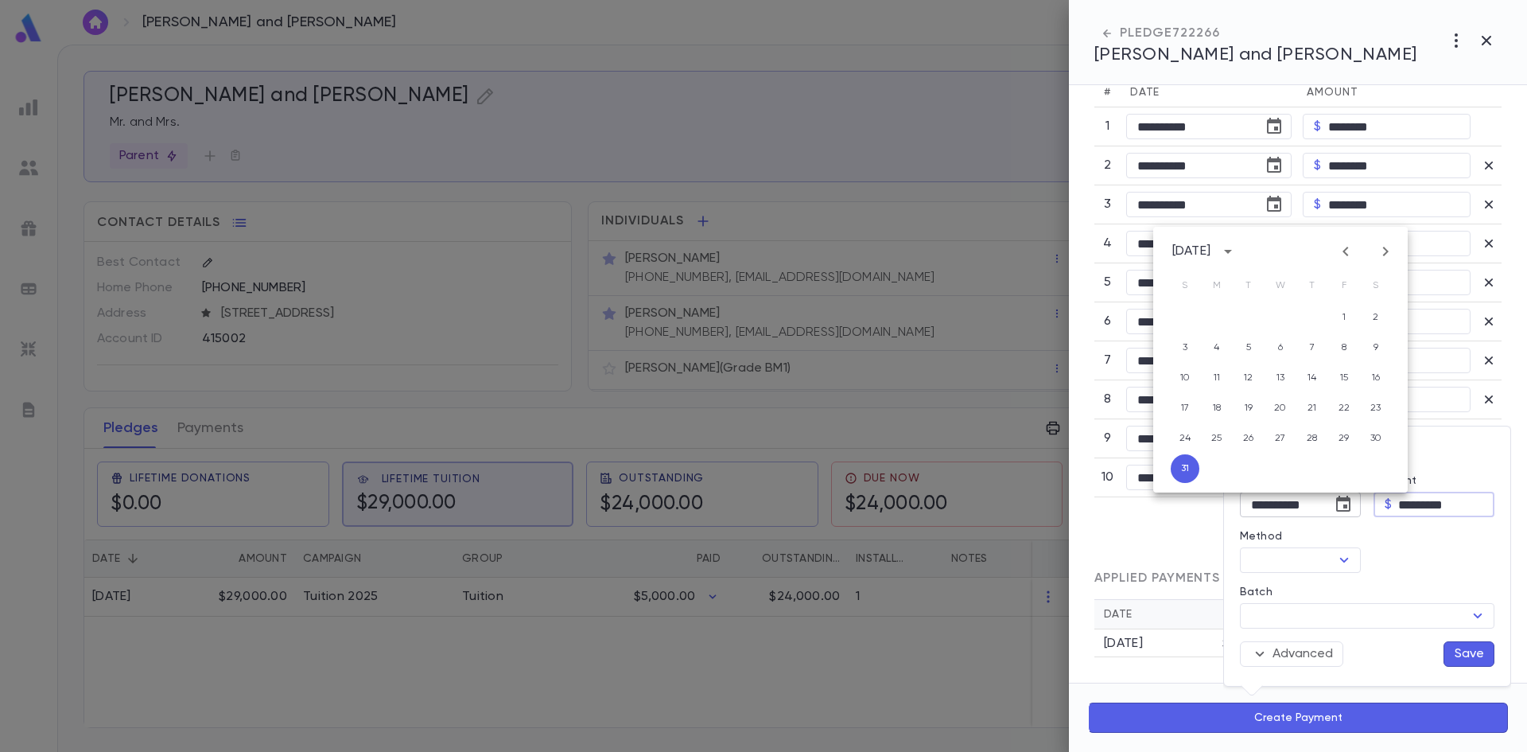
drag, startPoint x: 1475, startPoint y: 513, endPoint x: 1343, endPoint y: 502, distance: 132.5
click at [1343, 502] on div "**********" at bounding box center [1360, 563] width 267 height 205
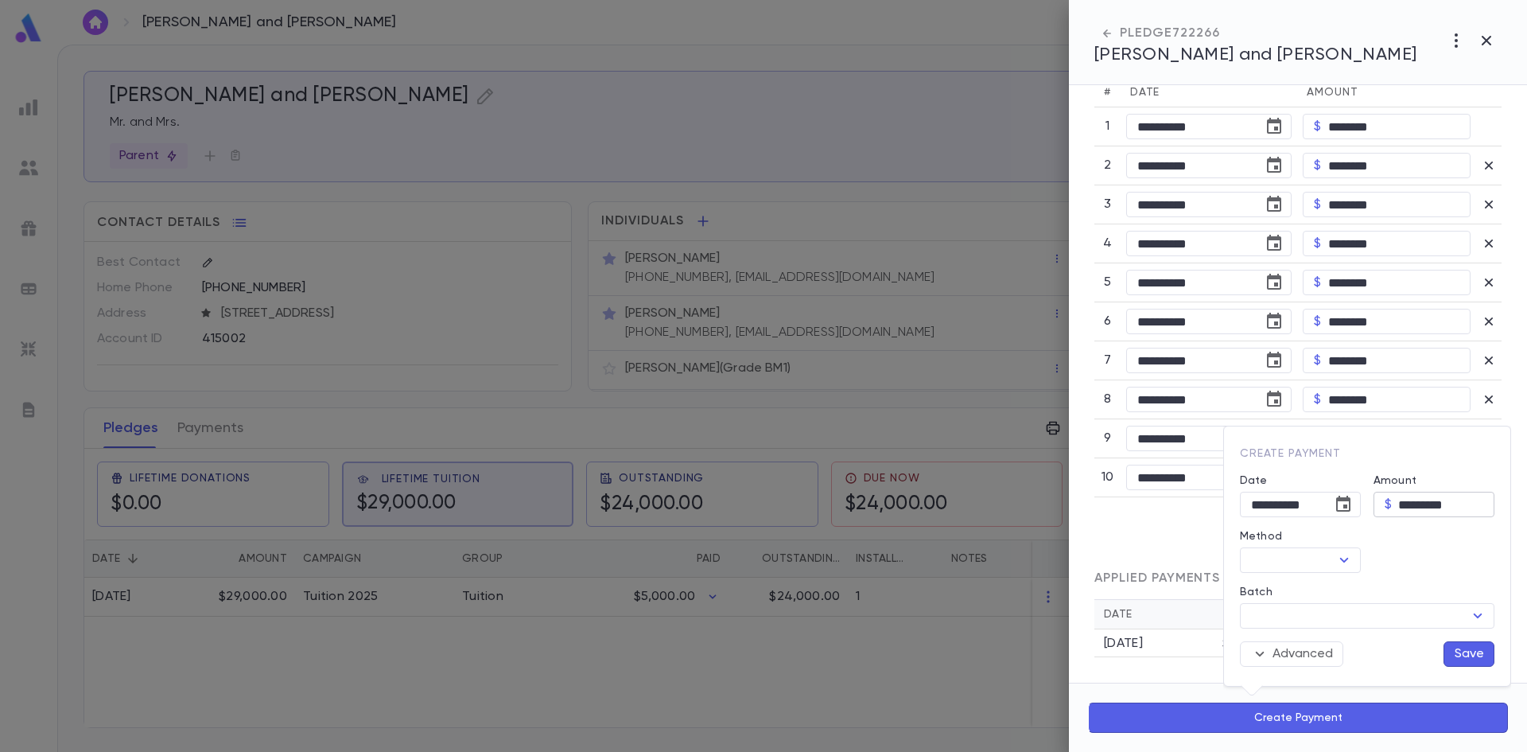
click at [1455, 504] on input "*********" at bounding box center [1446, 504] width 96 height 25
click at [1464, 513] on input "*********" at bounding box center [1446, 504] width 96 height 25
type input "****"
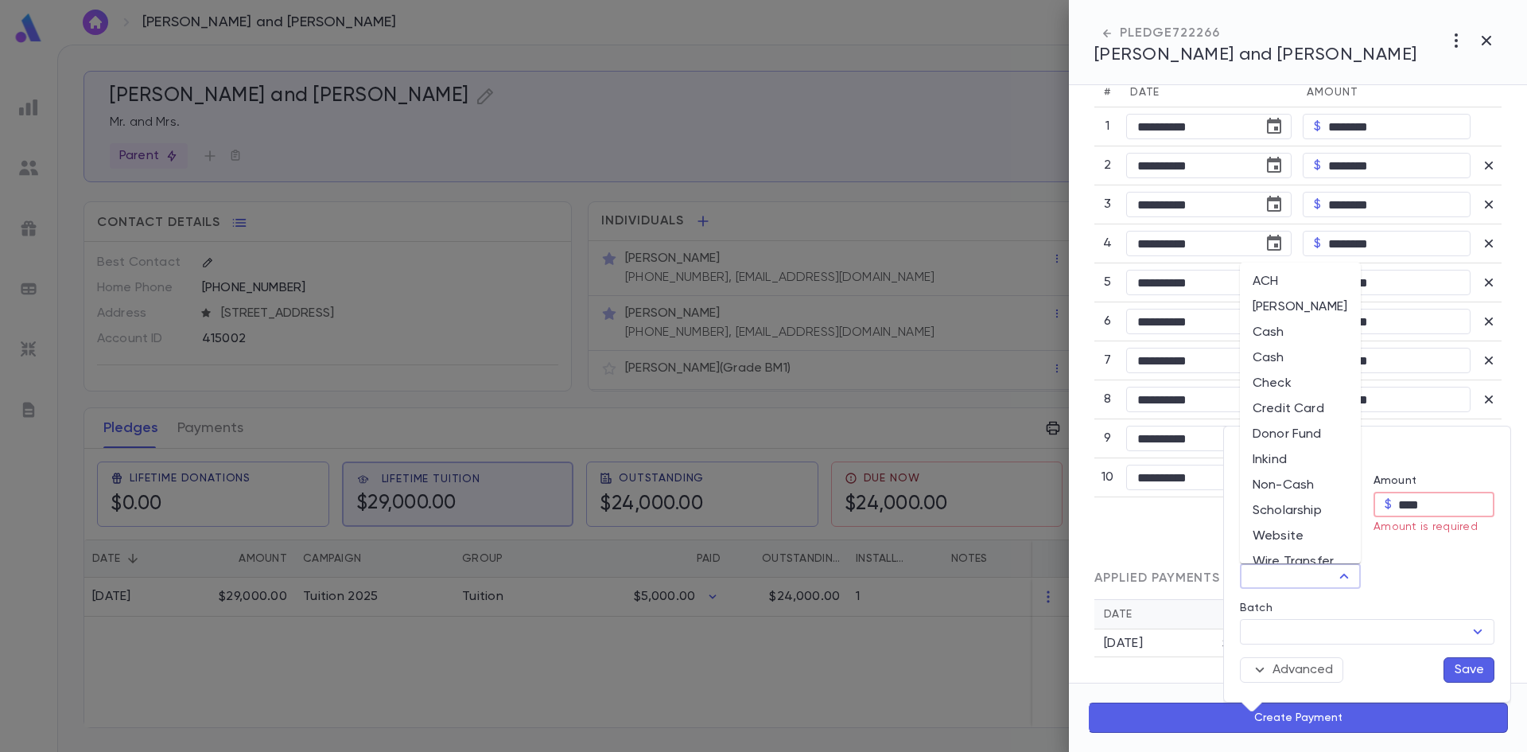
click at [1307, 578] on input "Method" at bounding box center [1287, 576] width 85 height 22
click at [1288, 406] on li "Credit Card" at bounding box center [1300, 408] width 121 height 25
type input "**********"
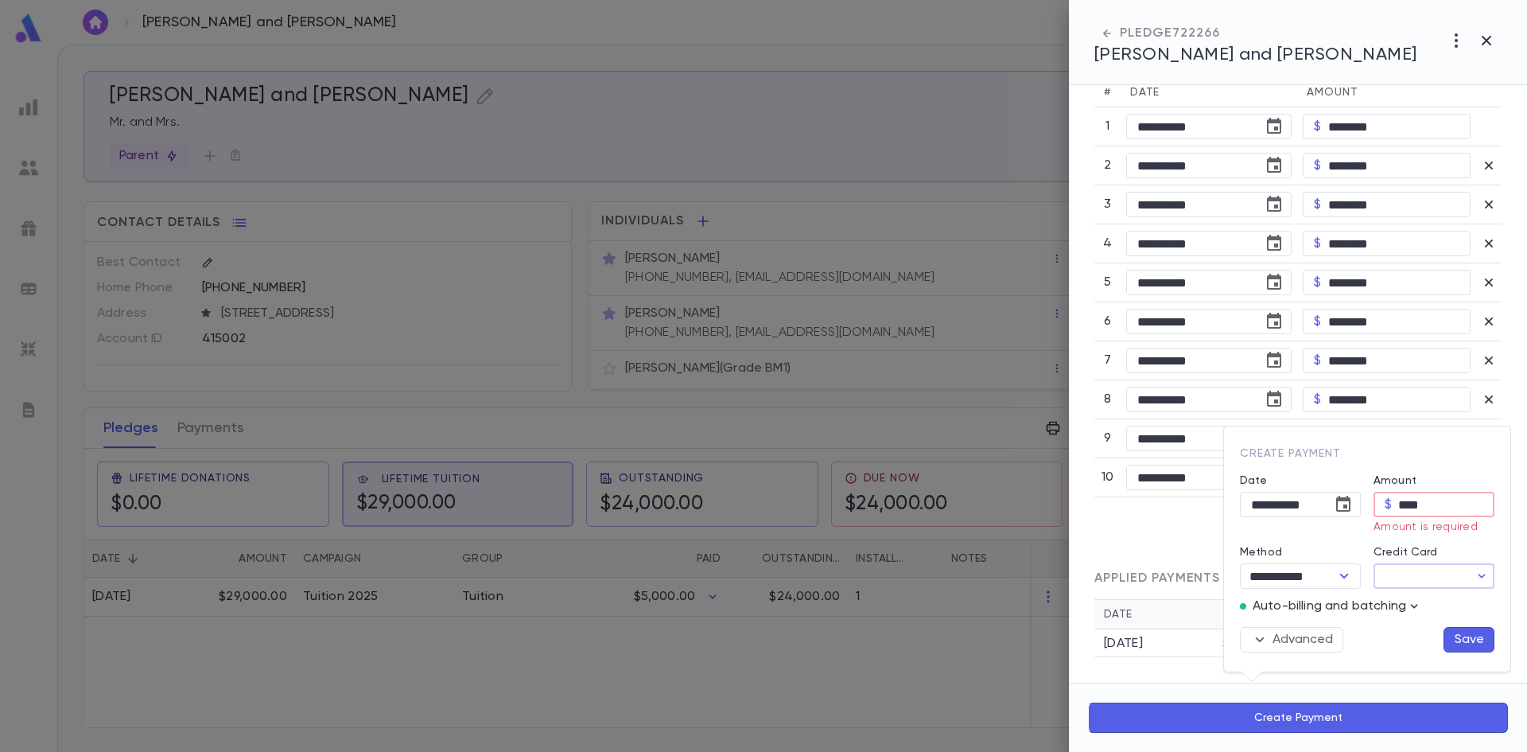
click at [1432, 564] on input "Credit Card" at bounding box center [1421, 576] width 95 height 25
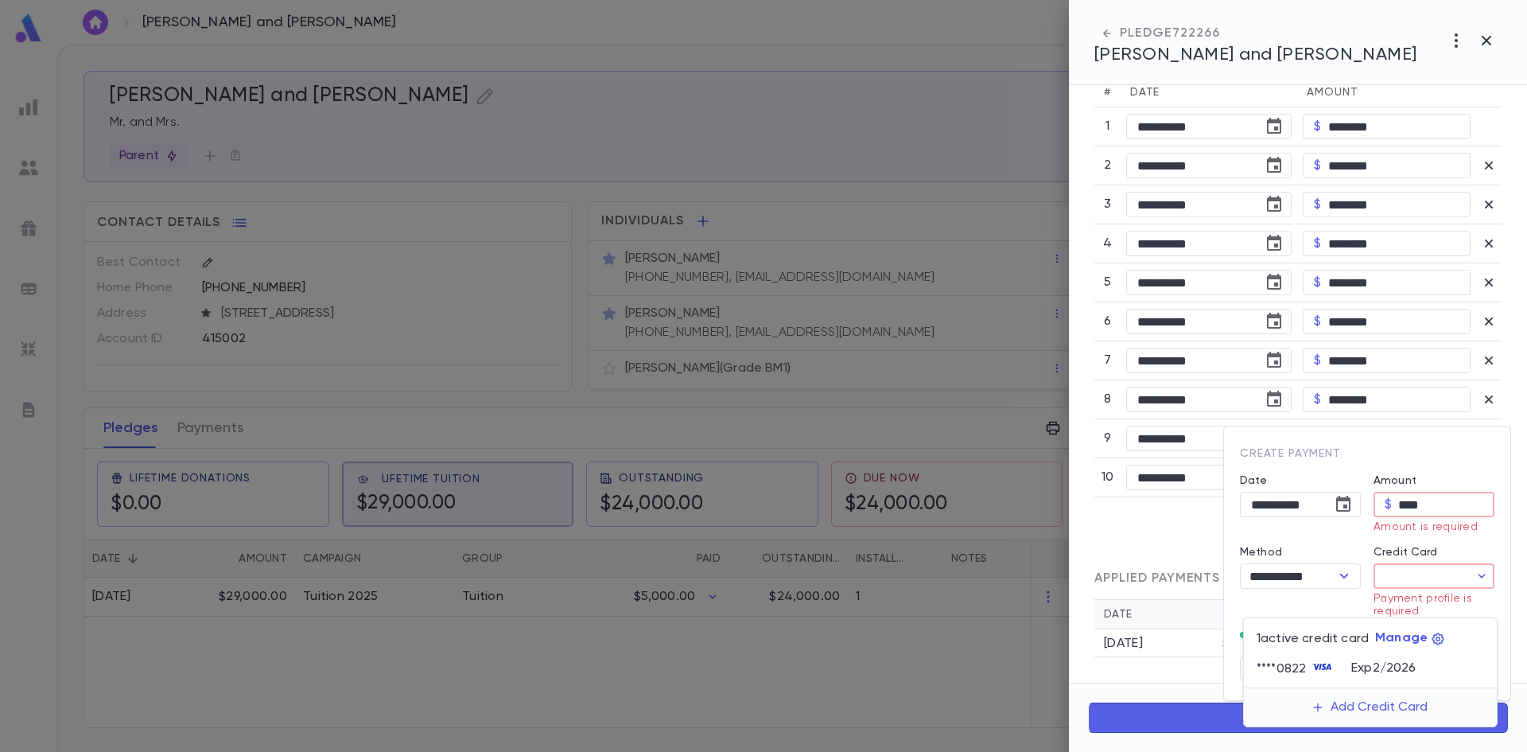
click at [1359, 674] on p "Exp 2 / 2026" at bounding box center [1383, 668] width 64 height 16
type input "********"
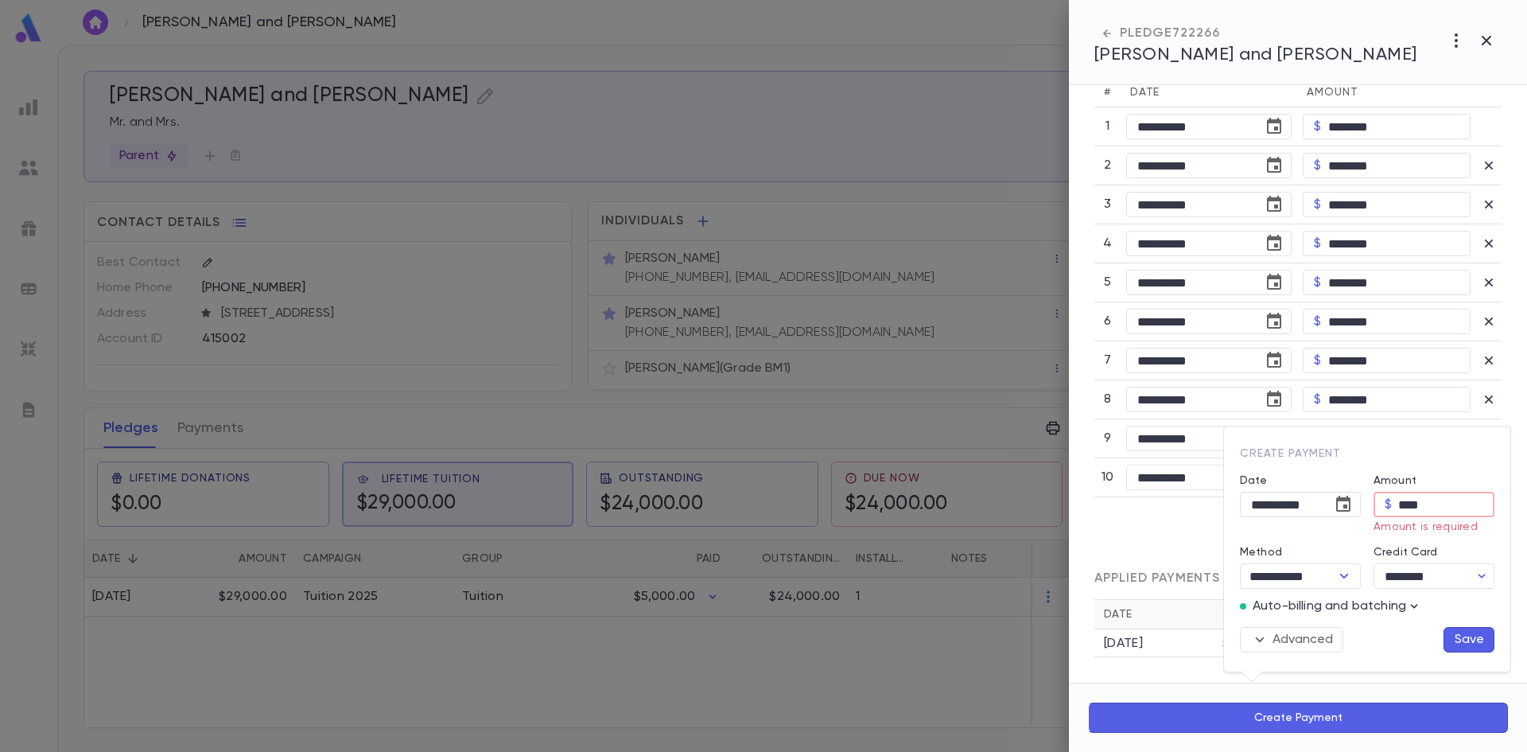
click at [1482, 644] on button "Save" at bounding box center [1469, 639] width 51 height 25
click at [1468, 644] on button "Save" at bounding box center [1469, 639] width 51 height 25
click at [1469, 647] on button "Save" at bounding box center [1469, 639] width 51 height 25
click at [1427, 573] on input "********" at bounding box center [1410, 576] width 73 height 25
click at [1297, 577] on div at bounding box center [763, 376] width 1527 height 752
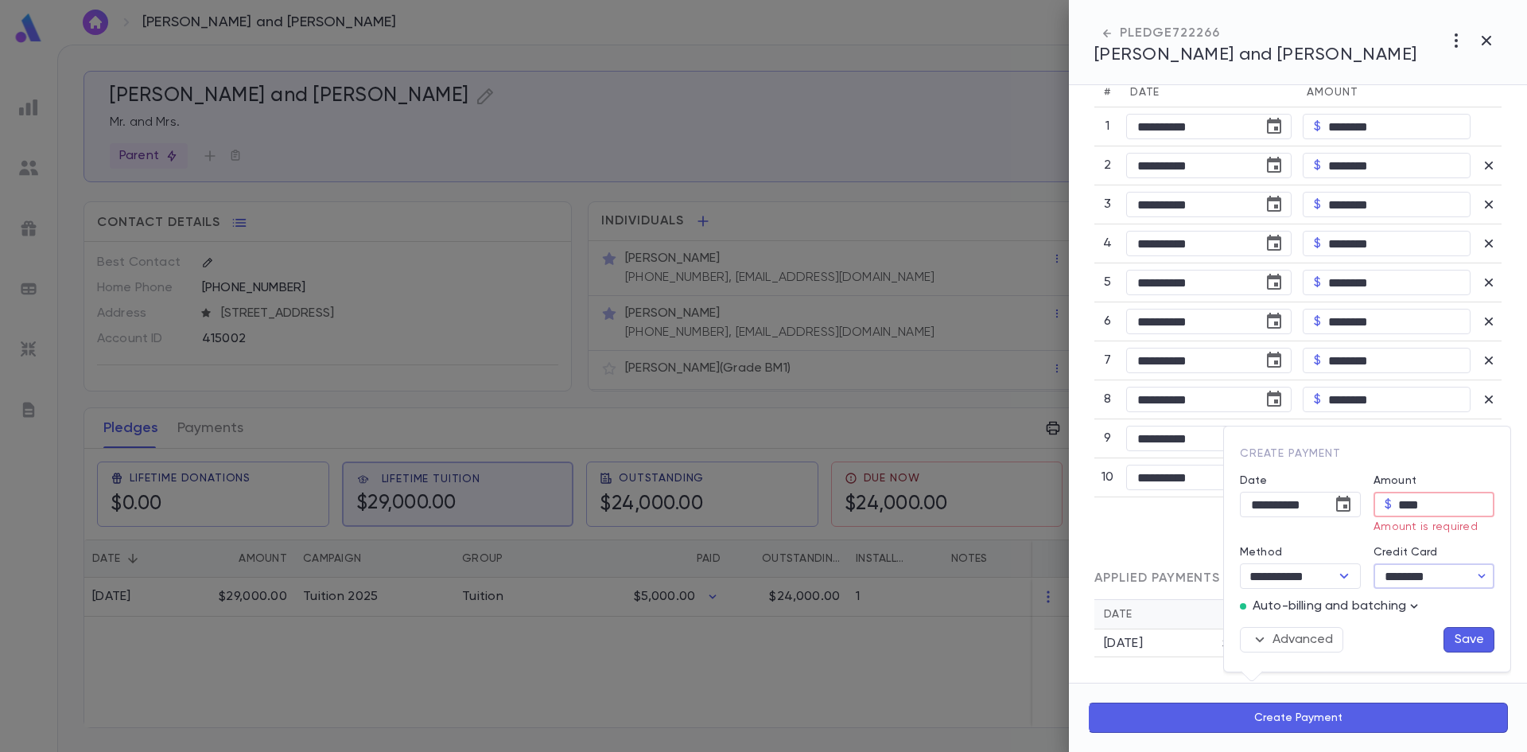
click at [1455, 633] on button "Save" at bounding box center [1469, 639] width 51 height 25
click at [1441, 510] on input "****" at bounding box center [1446, 504] width 96 height 25
click at [1350, 506] on icon "Choose date, selected date is Aug 31, 2025" at bounding box center [1343, 504] width 14 height 16
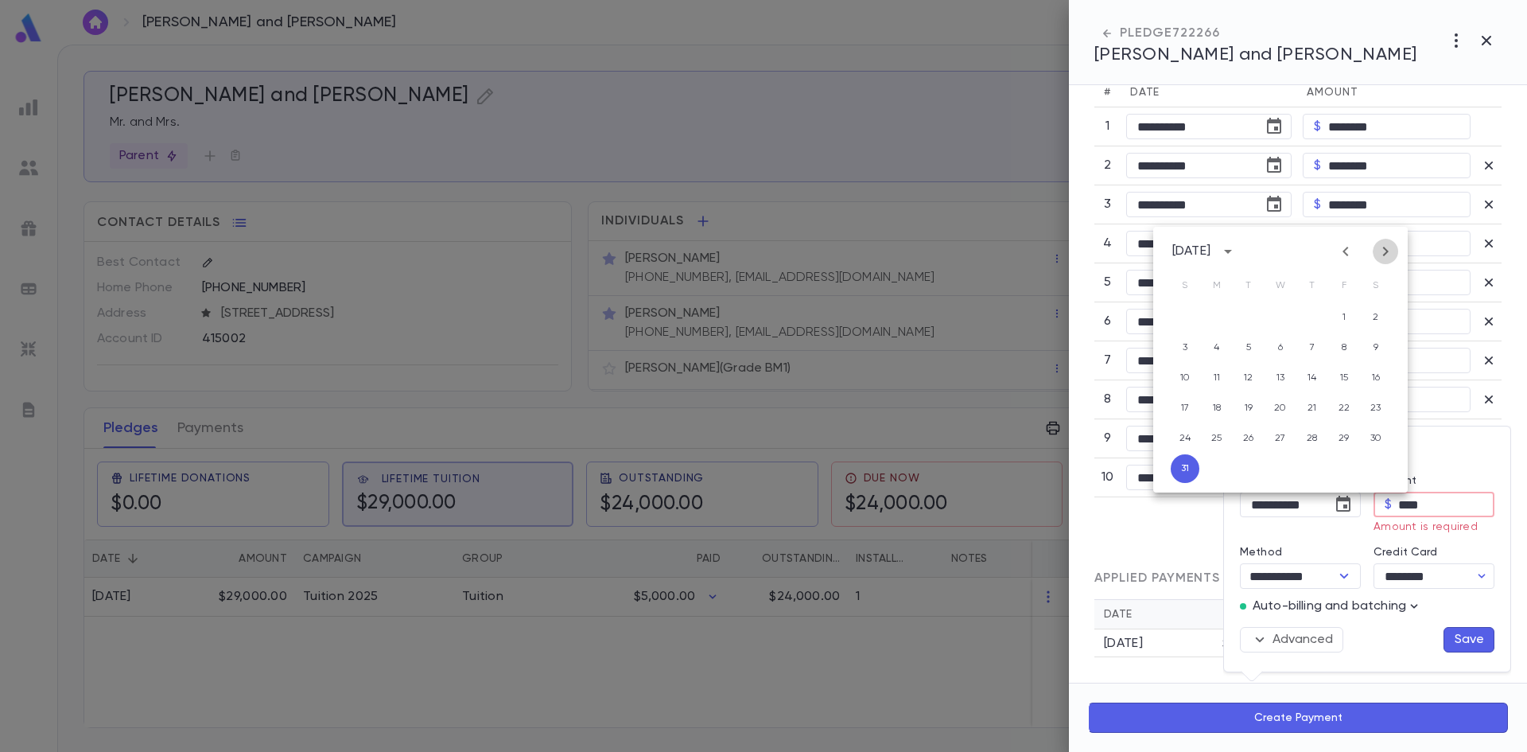
click at [1390, 250] on icon "Next month" at bounding box center [1385, 251] width 19 height 19
click at [1220, 313] on button "1" at bounding box center [1217, 317] width 29 height 29
type input "**********"
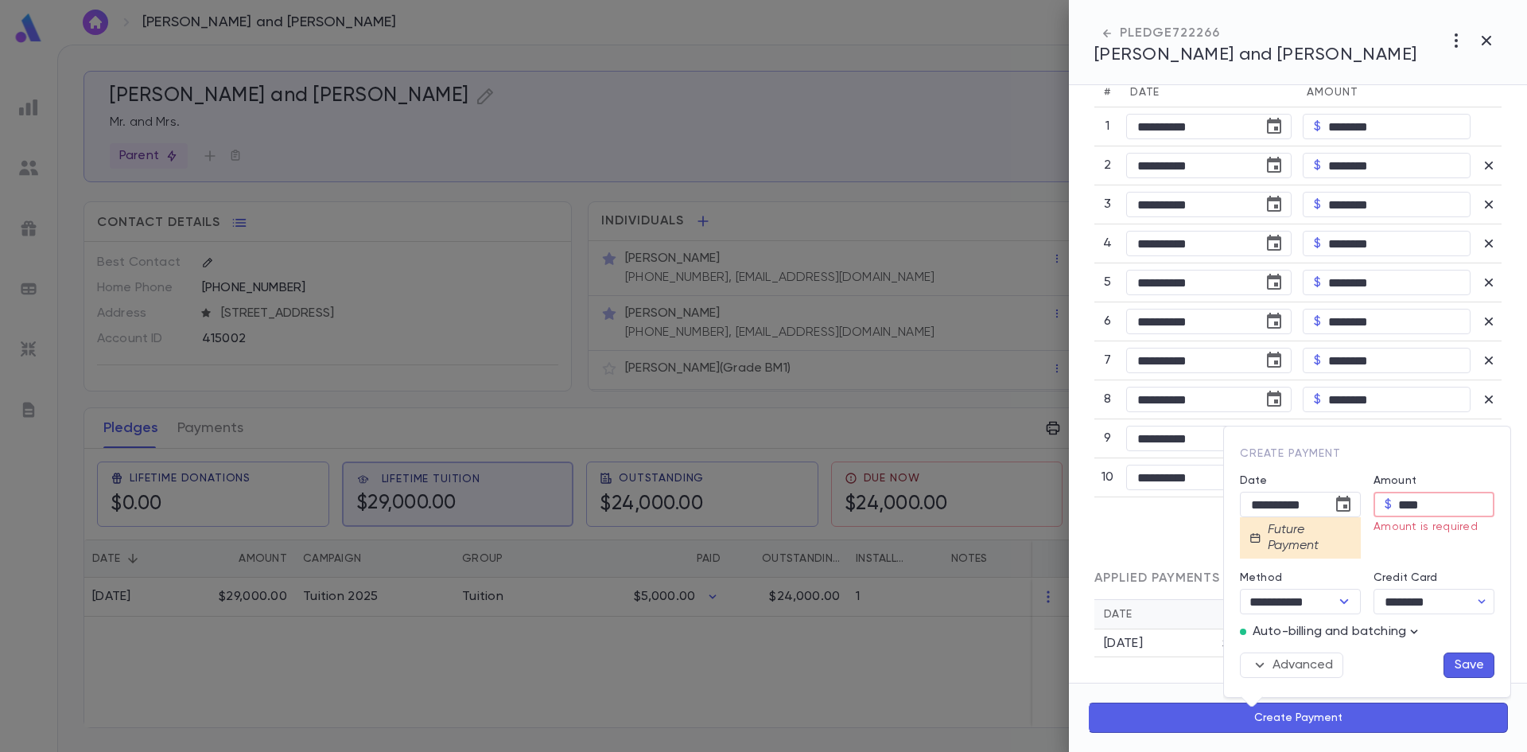
click at [1437, 502] on input "****" at bounding box center [1446, 504] width 96 height 25
type input "****"
type input "********"
click at [1458, 662] on button "Save" at bounding box center [1469, 664] width 51 height 25
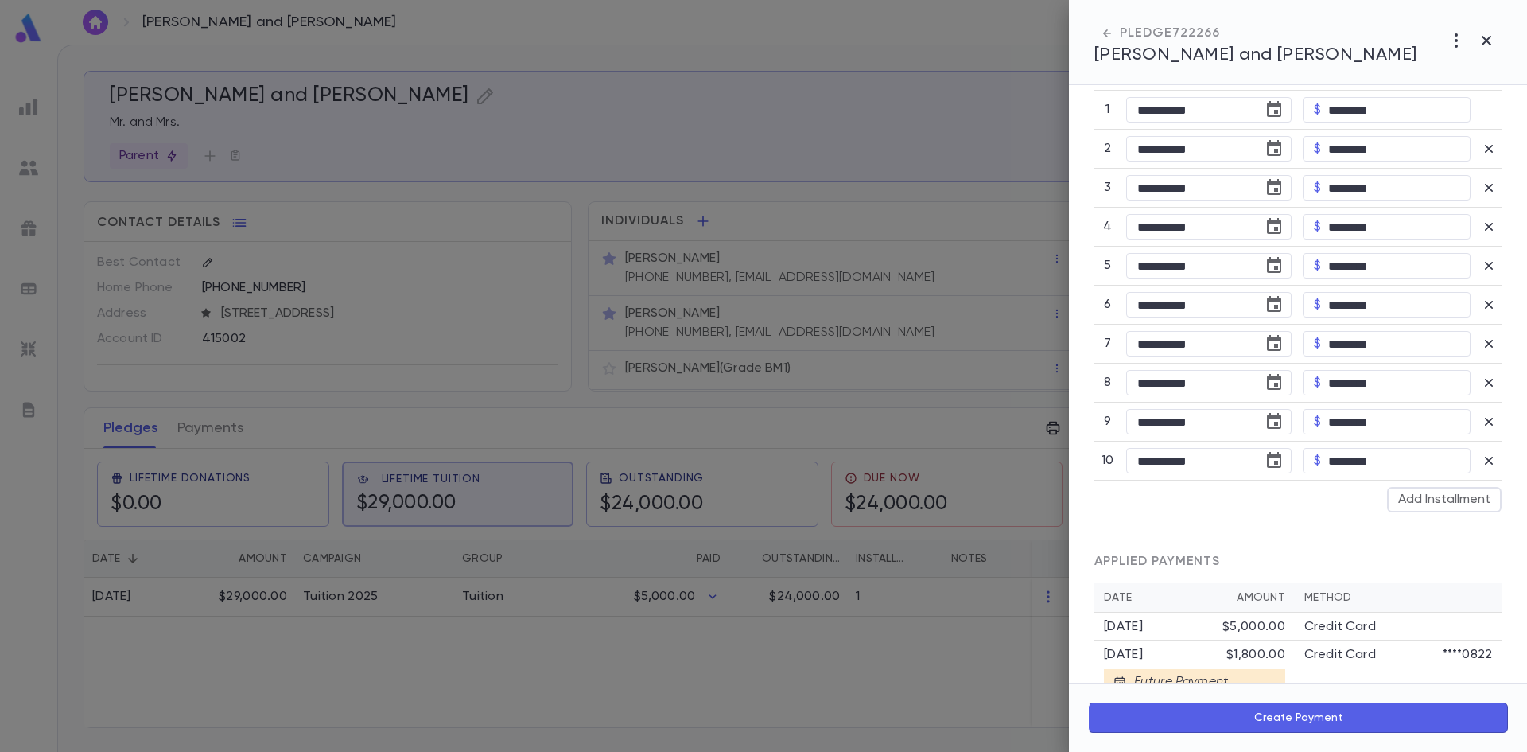
scroll to position [771, 0]
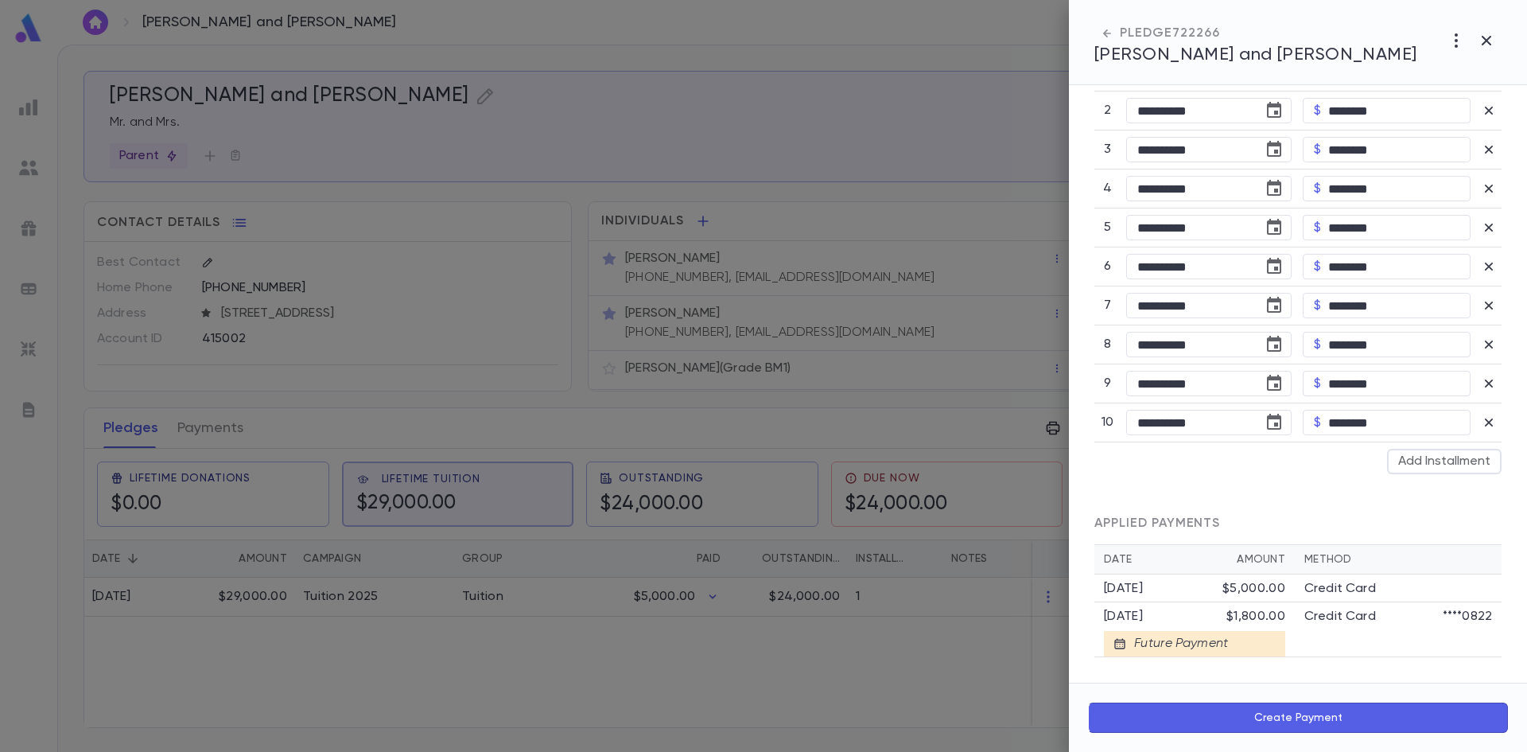
click at [1289, 717] on button "Create Payment" at bounding box center [1298, 717] width 420 height 30
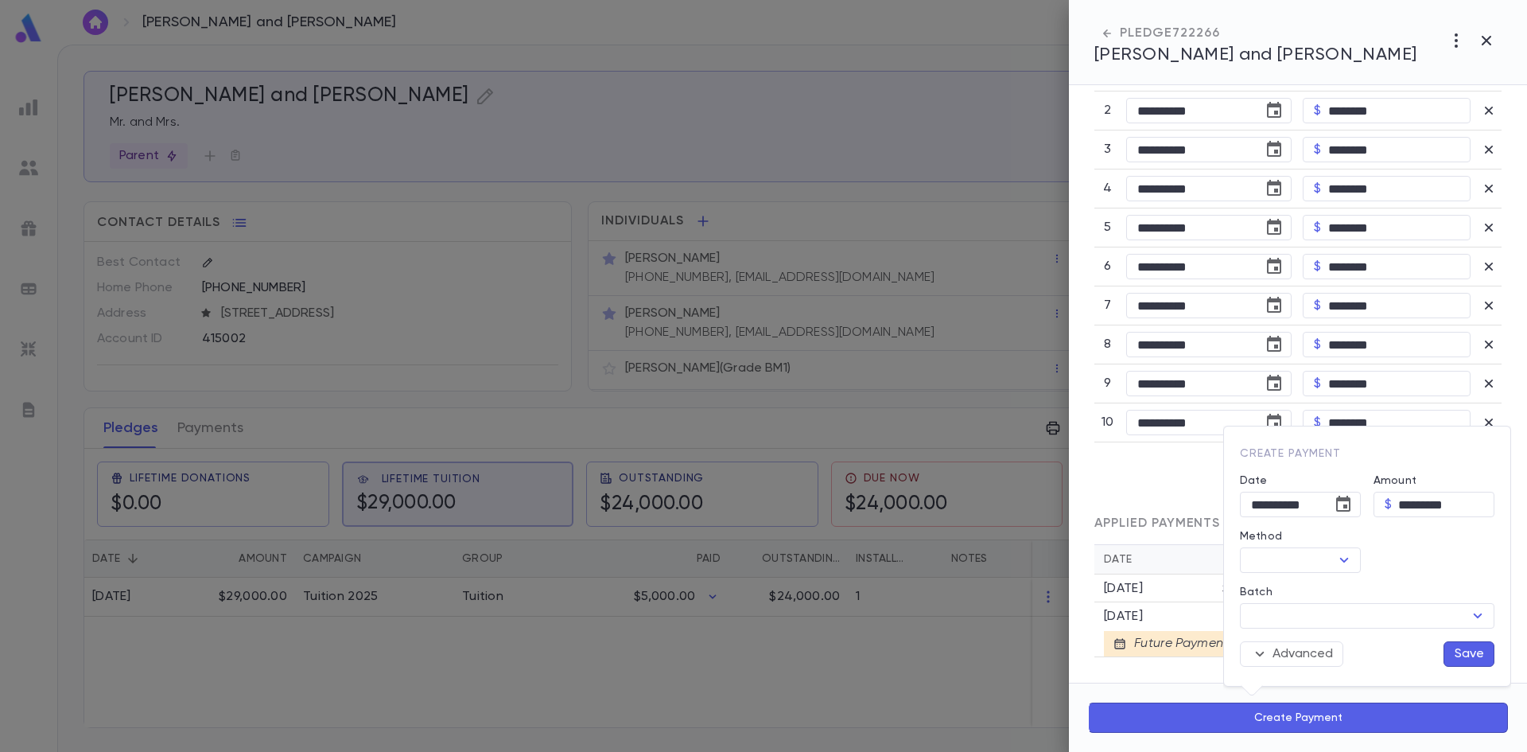
click at [1168, 469] on div at bounding box center [763, 376] width 1527 height 752
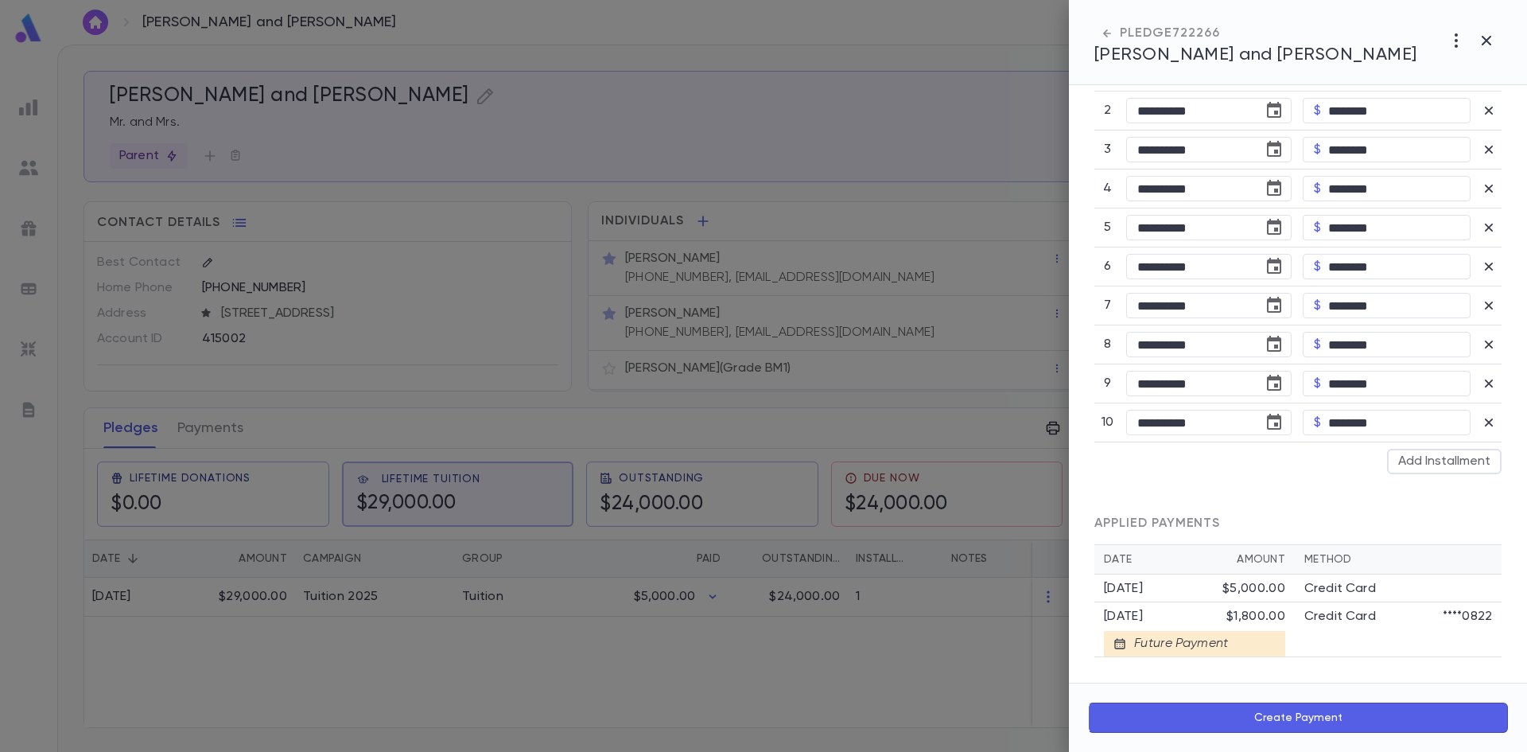
click at [1235, 648] on div "Future Payment" at bounding box center [1194, 643] width 181 height 25
click at [1234, 616] on div "$1,800.00" at bounding box center [1256, 617] width 59 height 16
click at [1278, 709] on button "Create Payment" at bounding box center [1298, 717] width 420 height 30
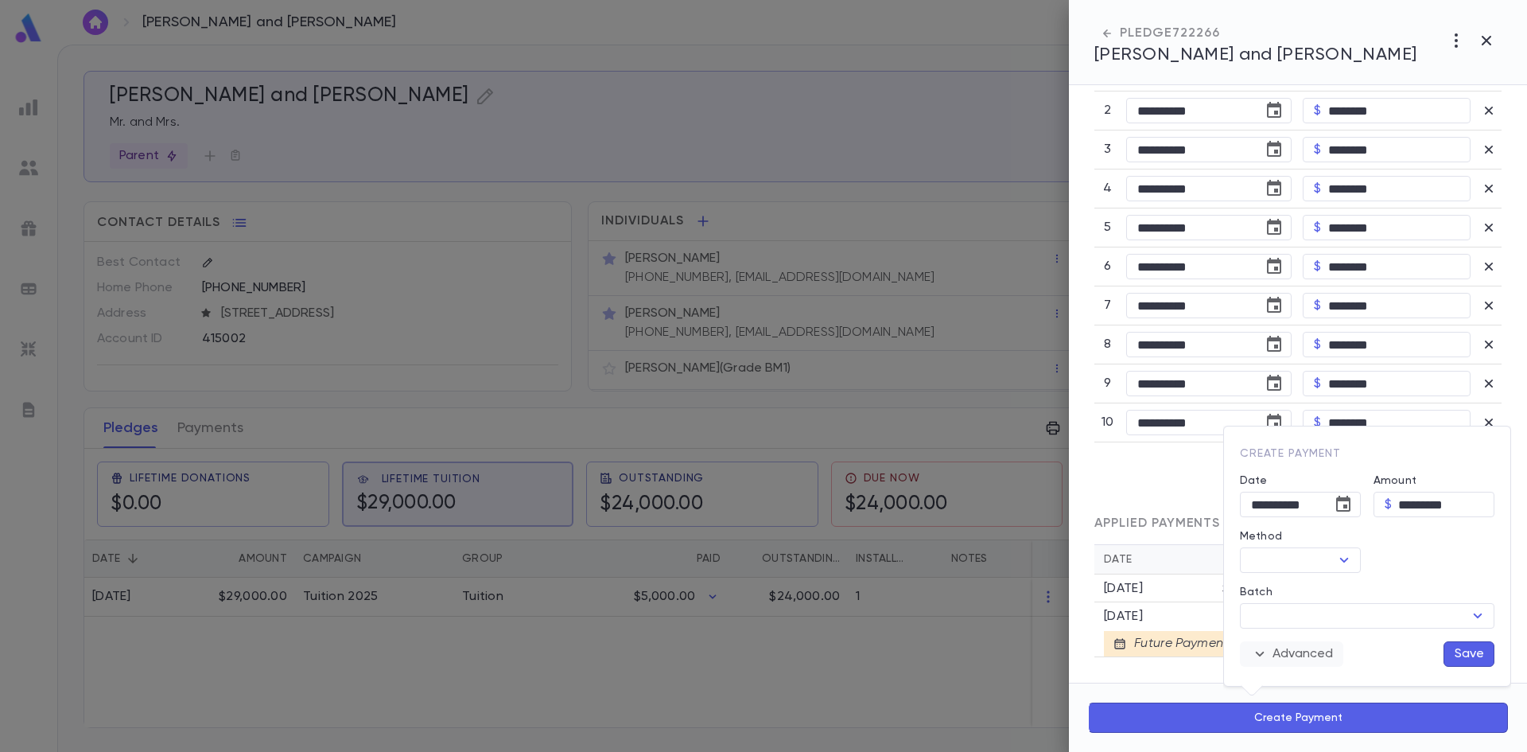
click at [1277, 655] on button "Advanced" at bounding box center [1291, 653] width 103 height 25
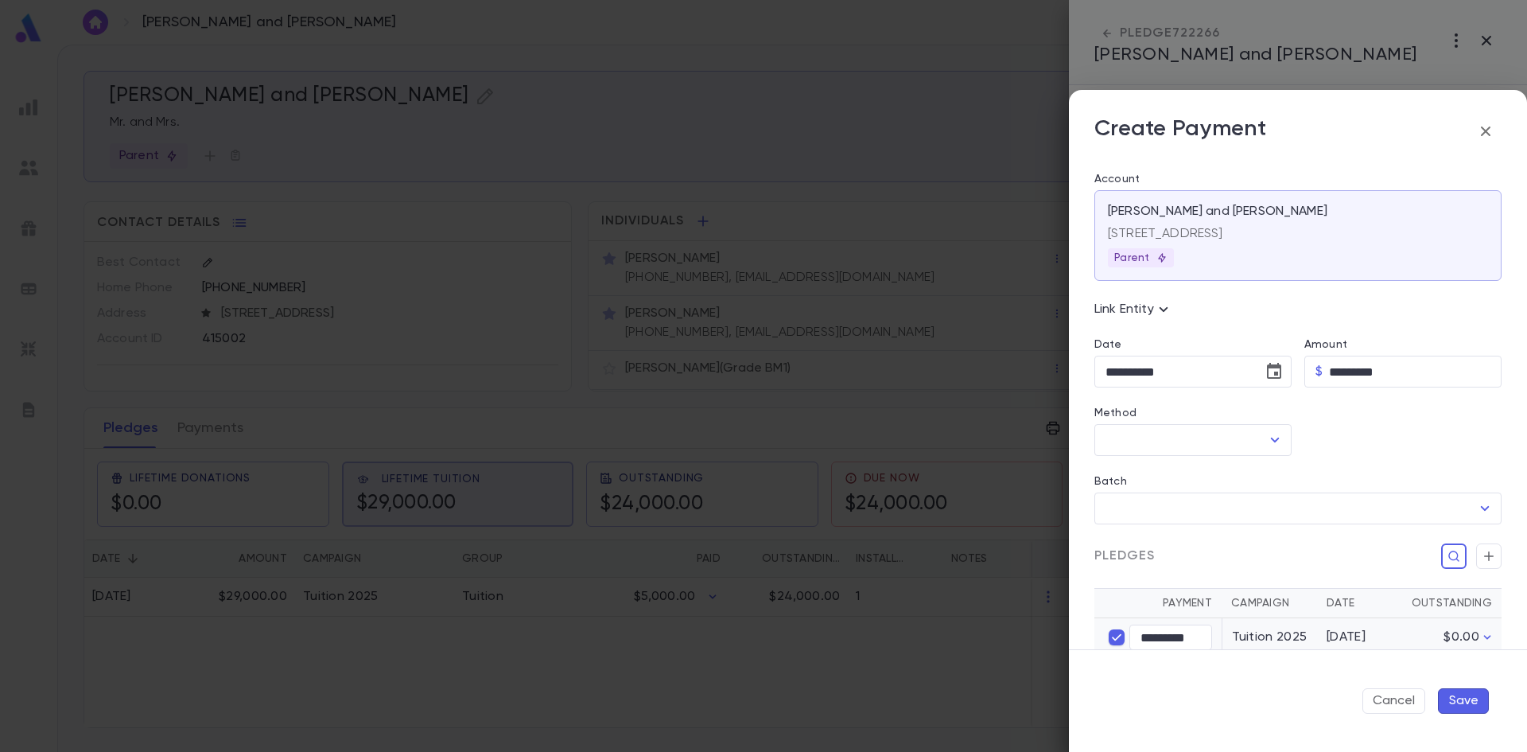
click at [1486, 136] on icon "button" at bounding box center [1485, 131] width 19 height 19
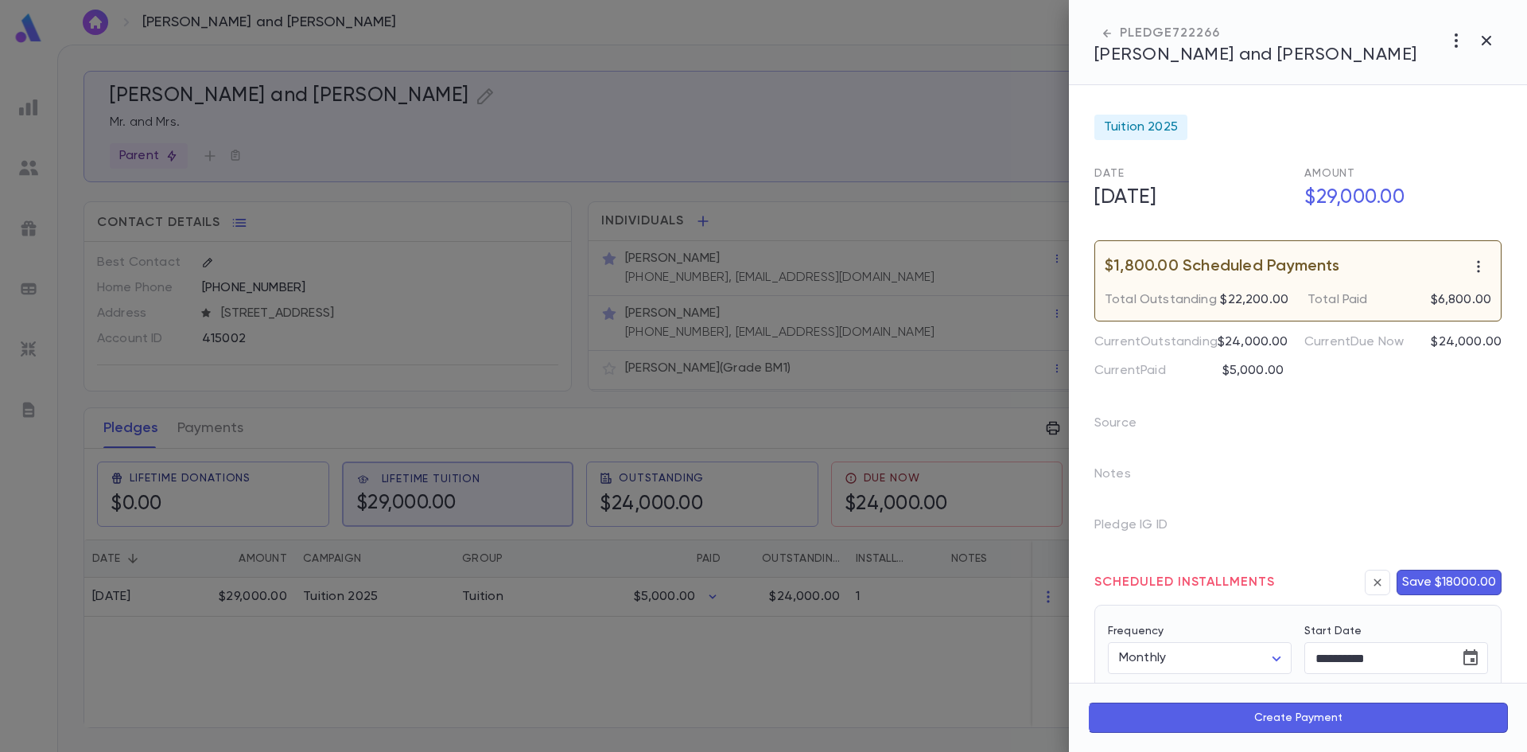
scroll to position [0, 0]
click at [1471, 264] on icon "button" at bounding box center [1479, 269] width 16 height 16
click at [1251, 276] on div at bounding box center [763, 376] width 1527 height 752
click at [1232, 301] on p "$22,200.00" at bounding box center [1254, 302] width 68 height 16
click at [1476, 272] on icon "button" at bounding box center [1479, 269] width 16 height 16
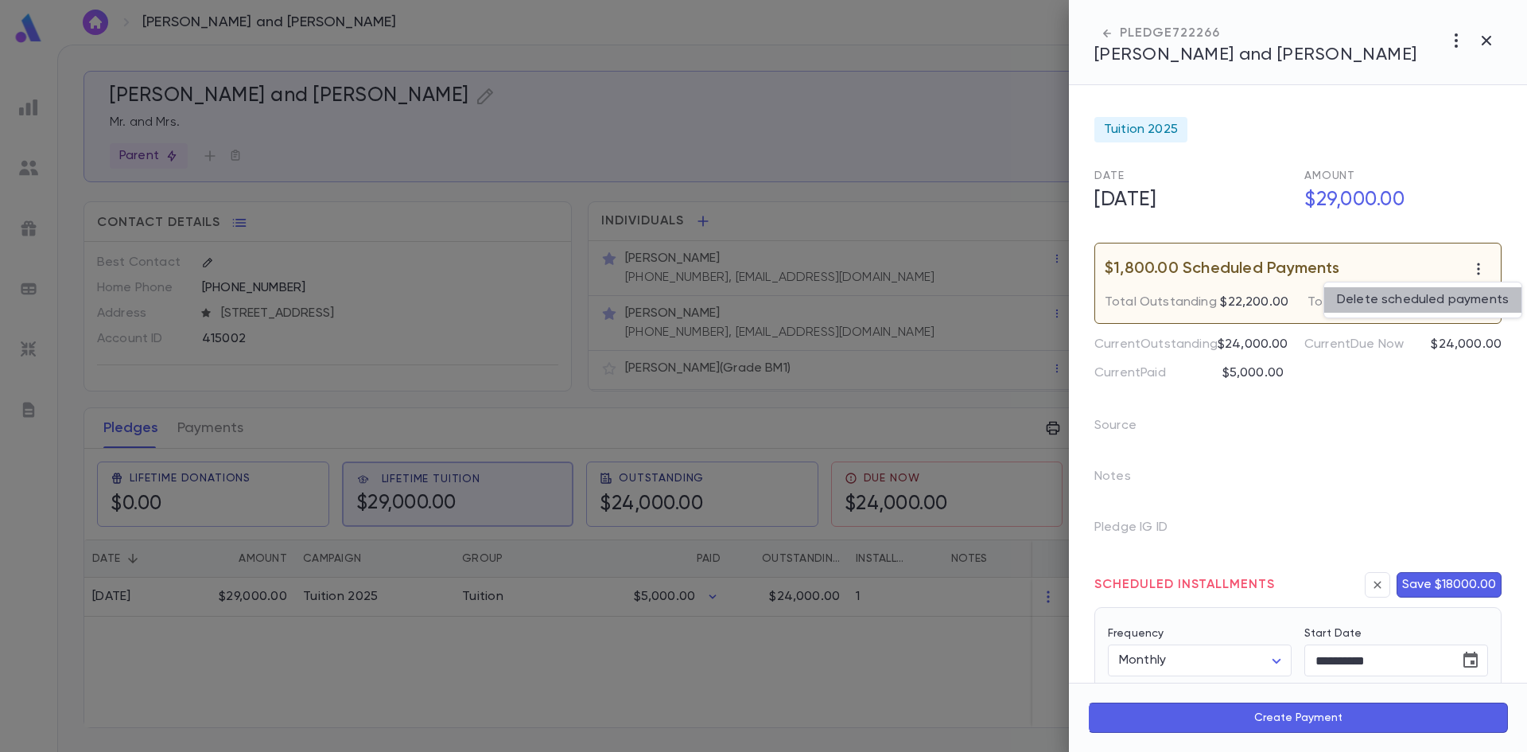
click at [1427, 303] on li "Delete scheduled payments" at bounding box center [1422, 299] width 197 height 25
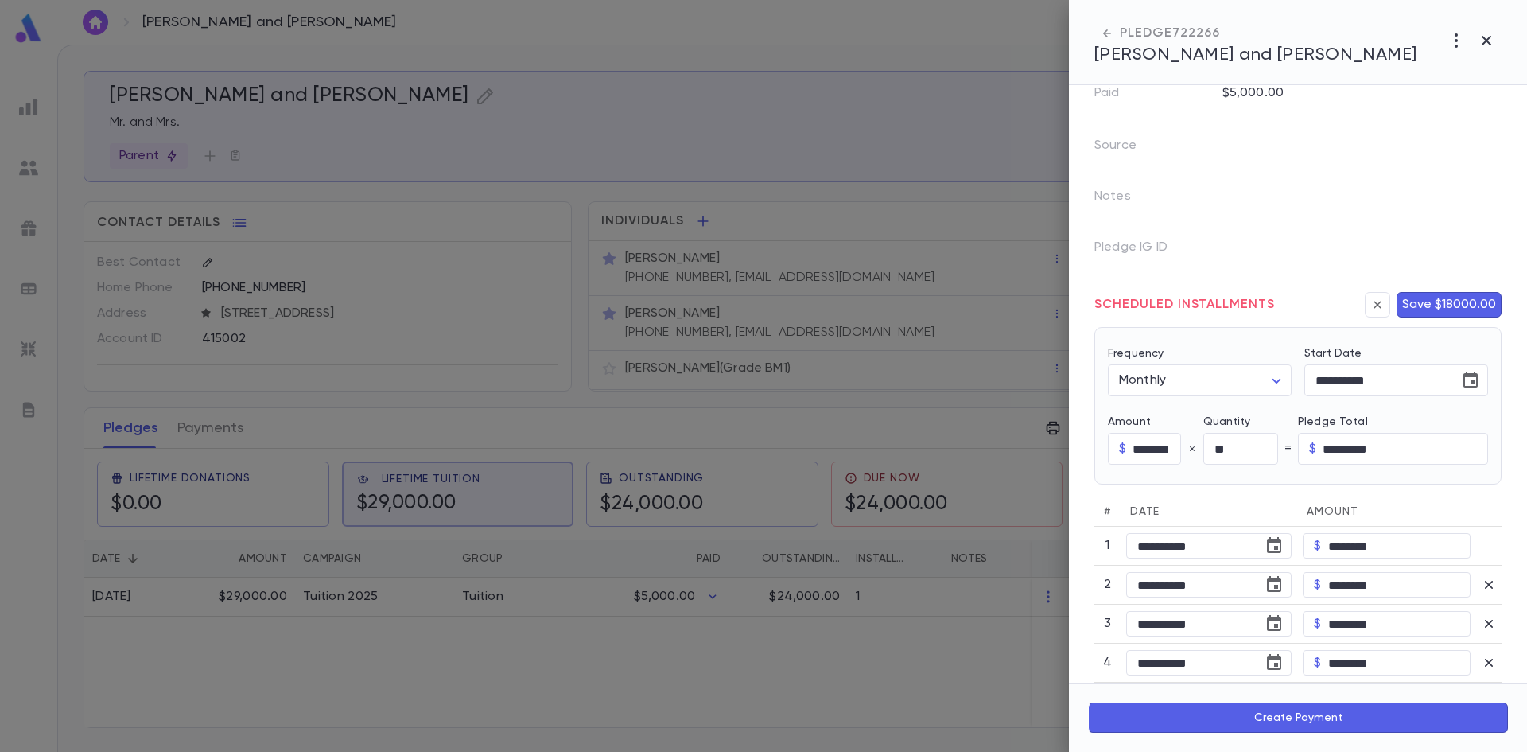
scroll to position [129, 0]
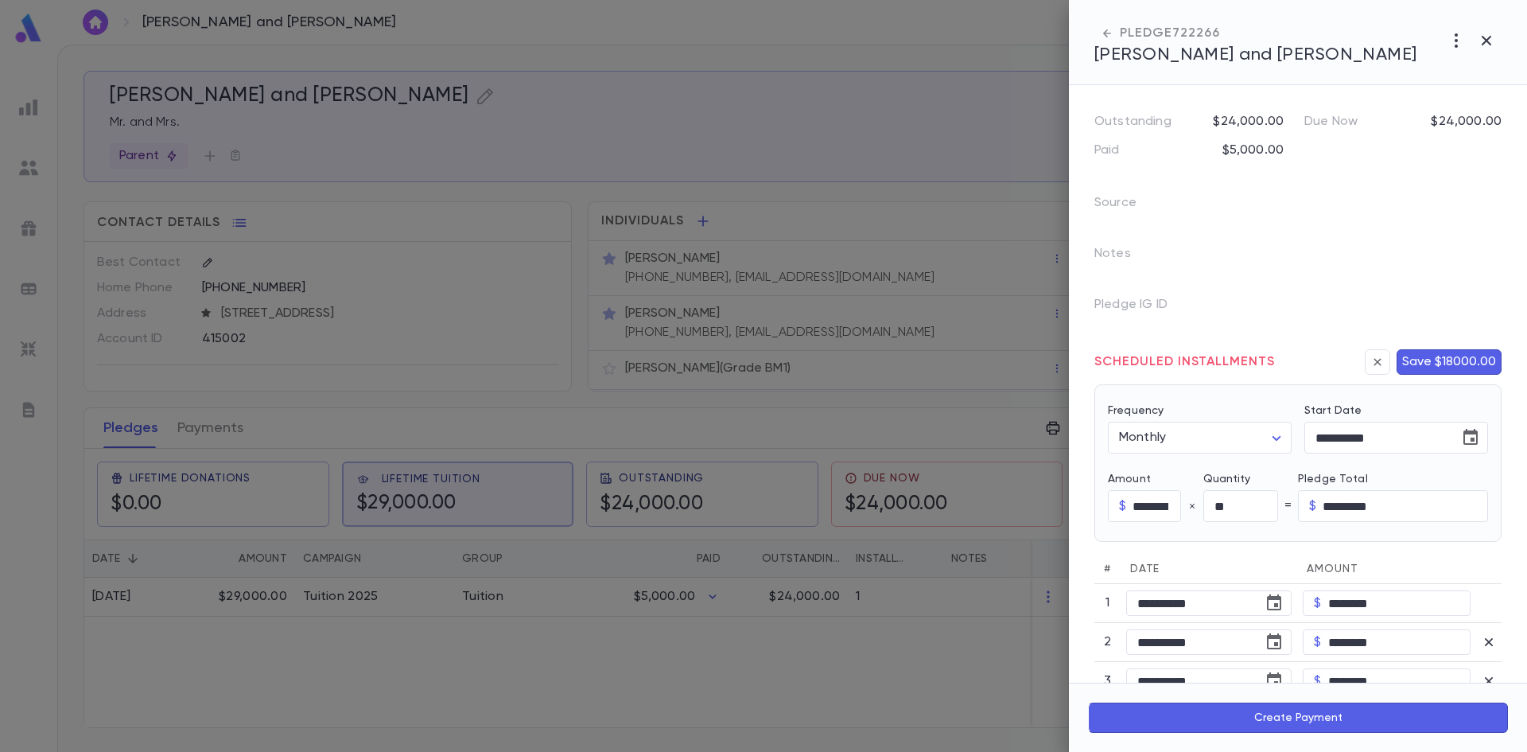
click at [1420, 367] on button "Save $18000.00" at bounding box center [1449, 361] width 105 height 25
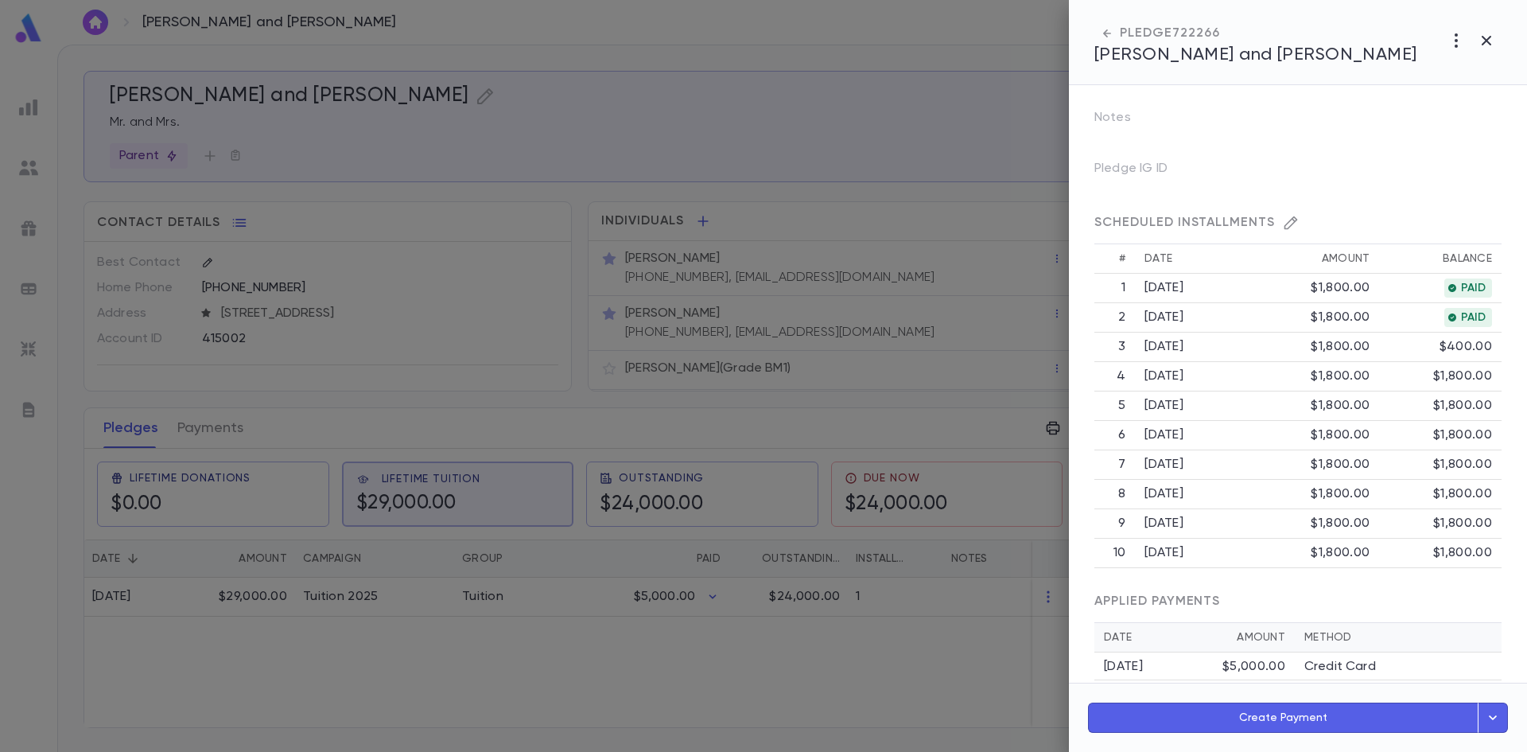
scroll to position [342, 0]
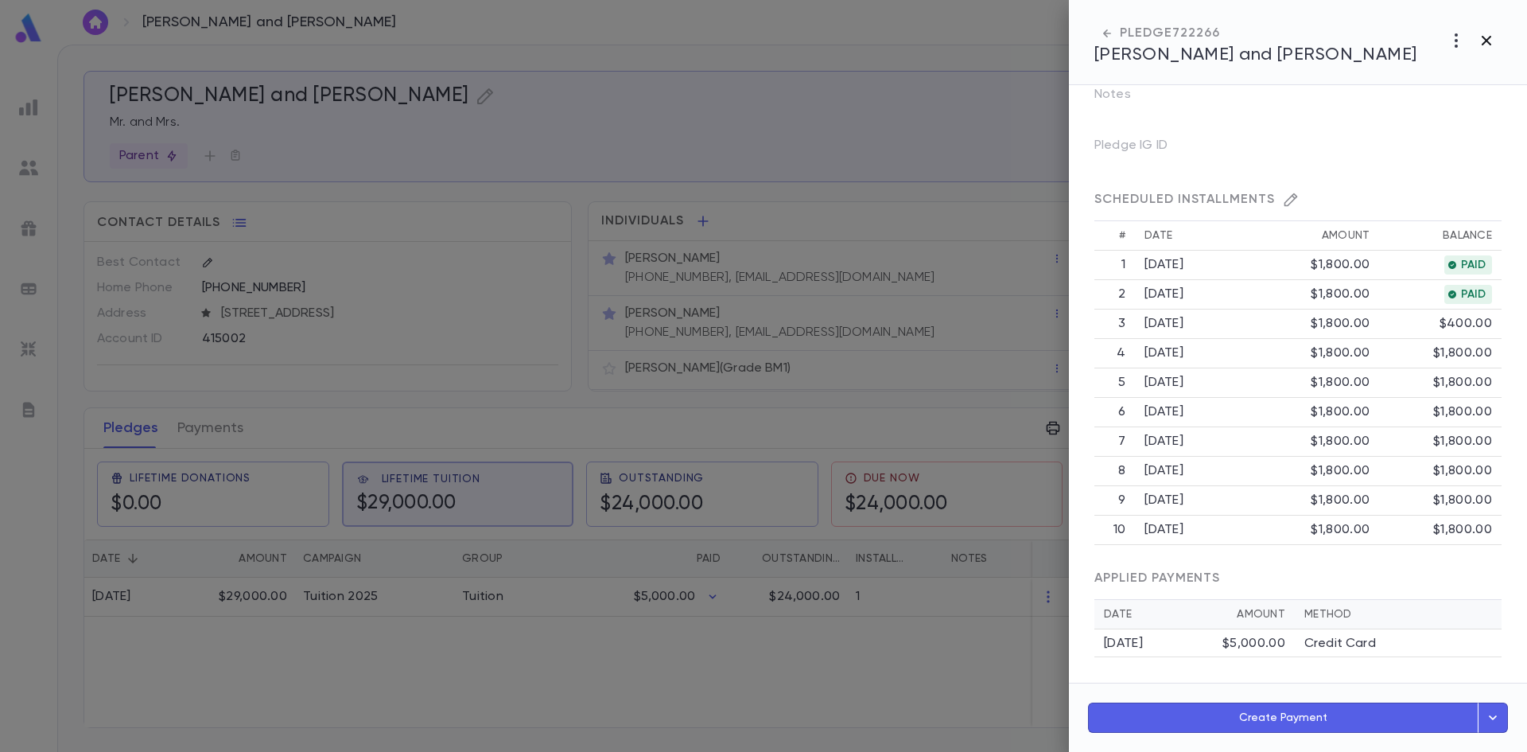
click at [1481, 39] on icon "button" at bounding box center [1486, 40] width 19 height 19
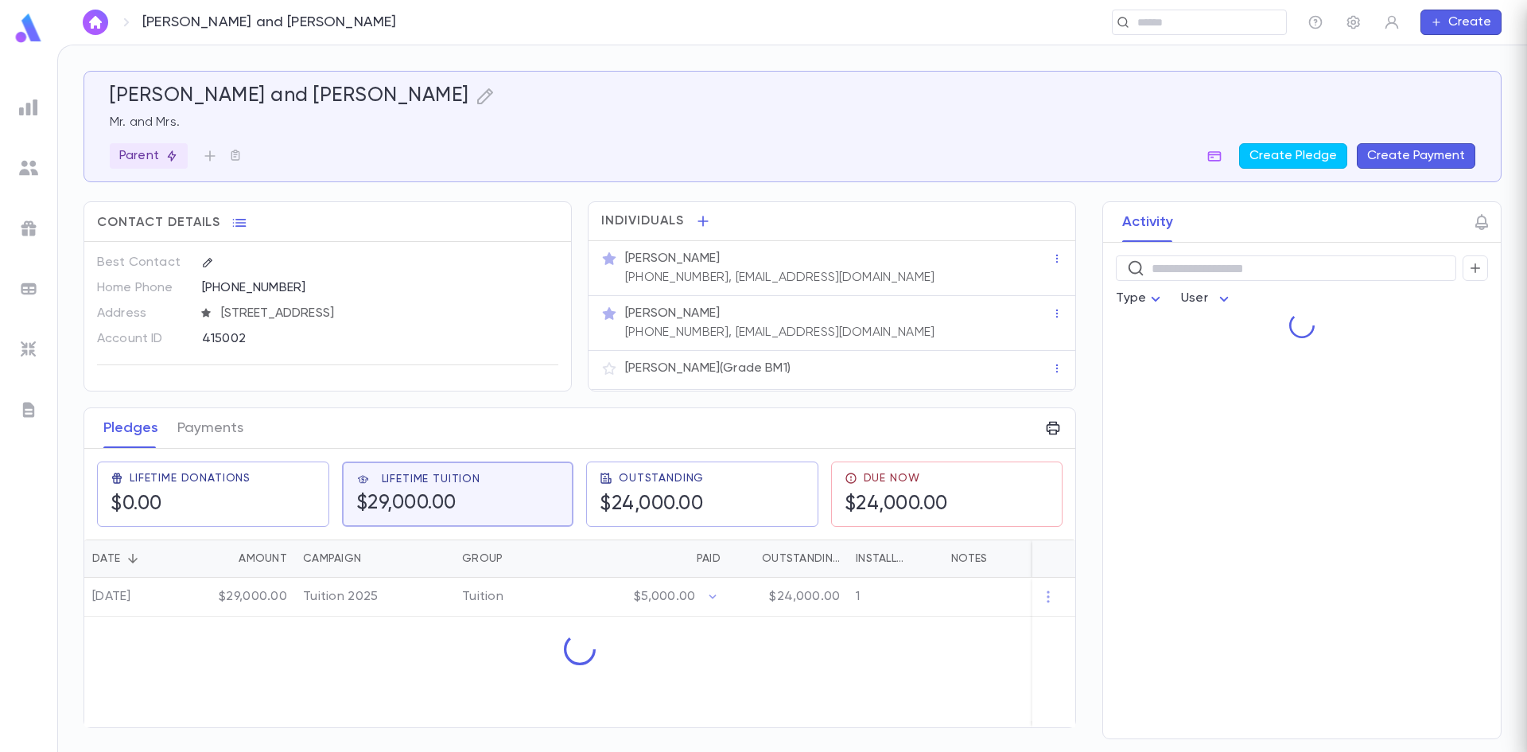
scroll to position [0, 0]
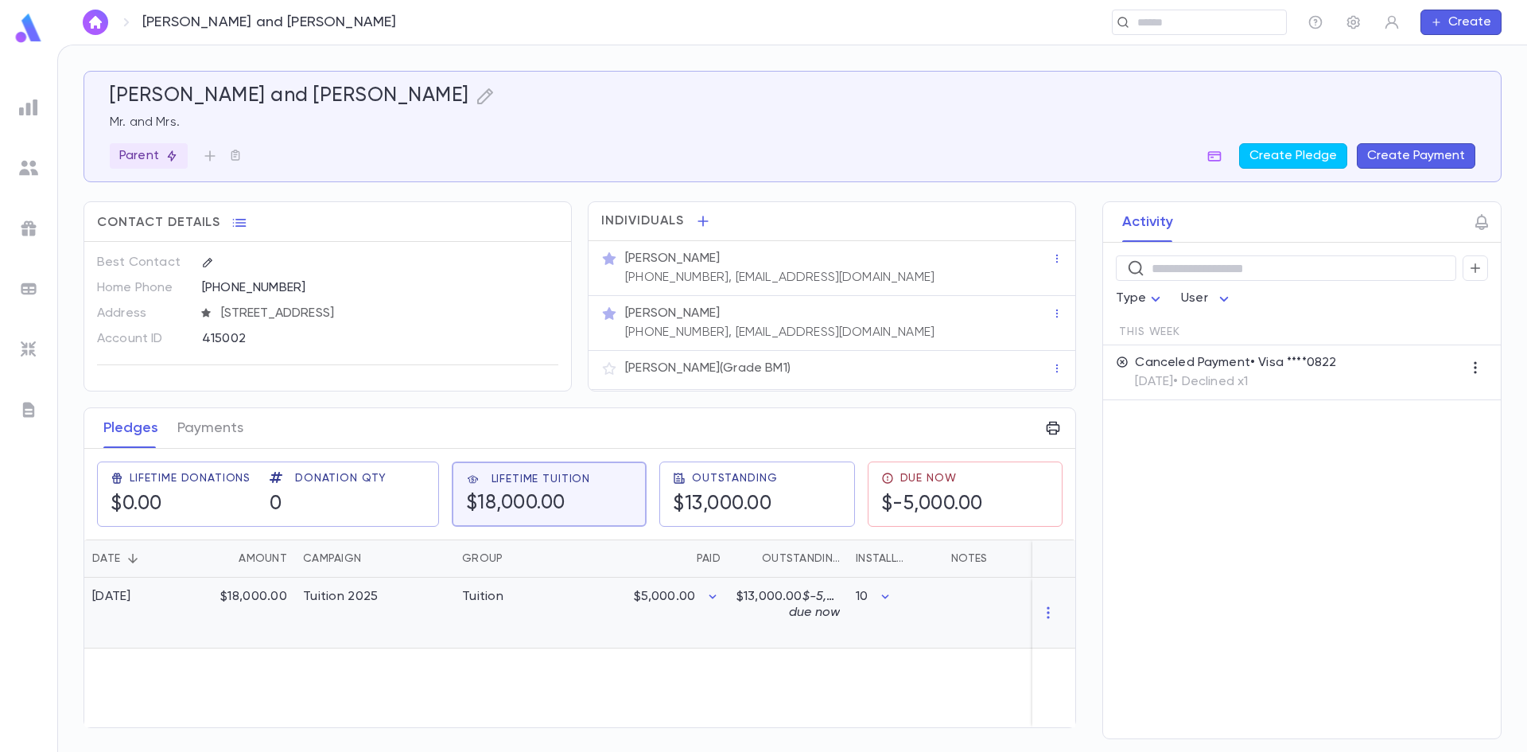
click at [874, 598] on div "10" at bounding box center [874, 597] width 37 height 16
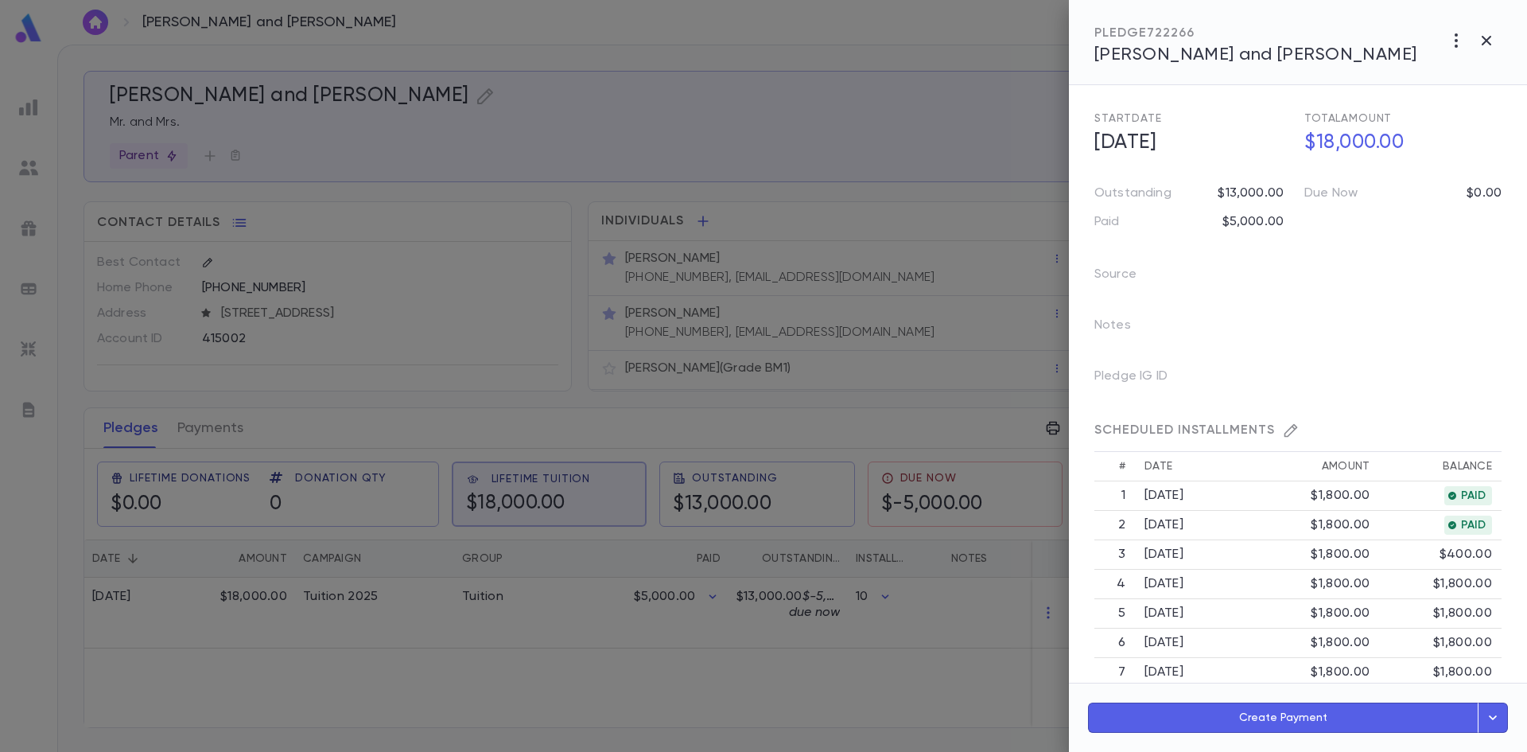
scroll to position [103, 0]
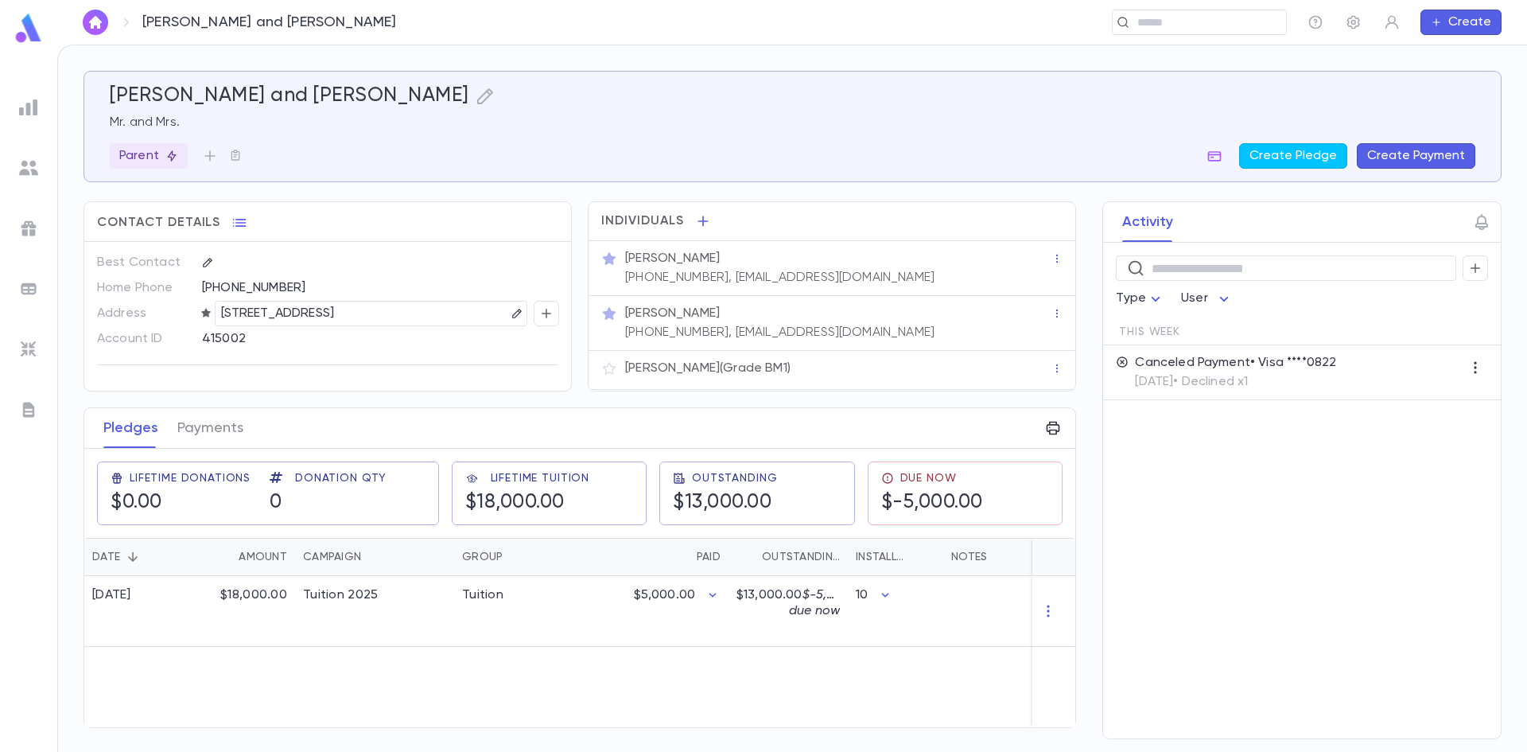
click at [1347, 383] on div "Canceled Payment • Visa ****0822 [DATE] • Declined x1" at bounding box center [1302, 372] width 398 height 55
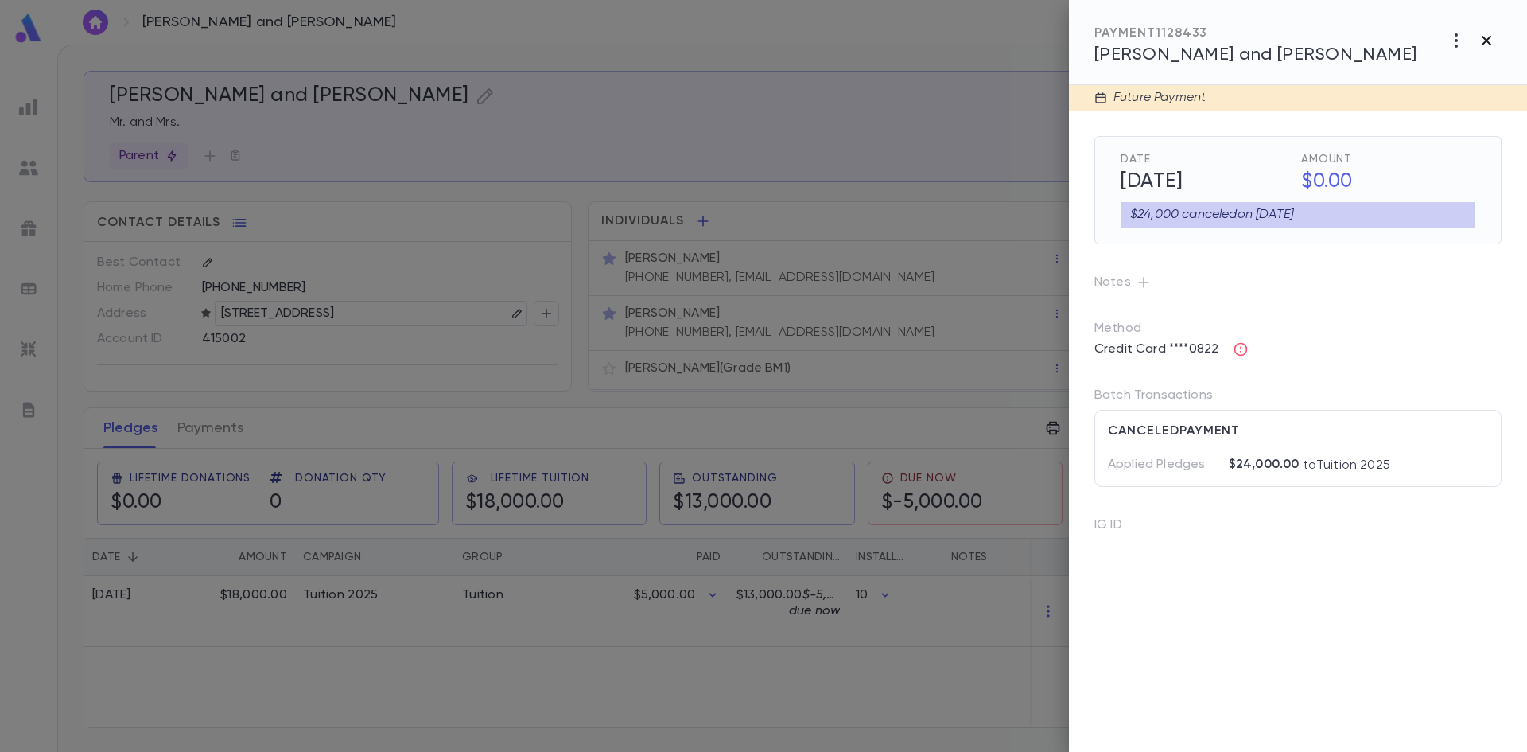
click at [1478, 33] on icon "button" at bounding box center [1486, 40] width 19 height 19
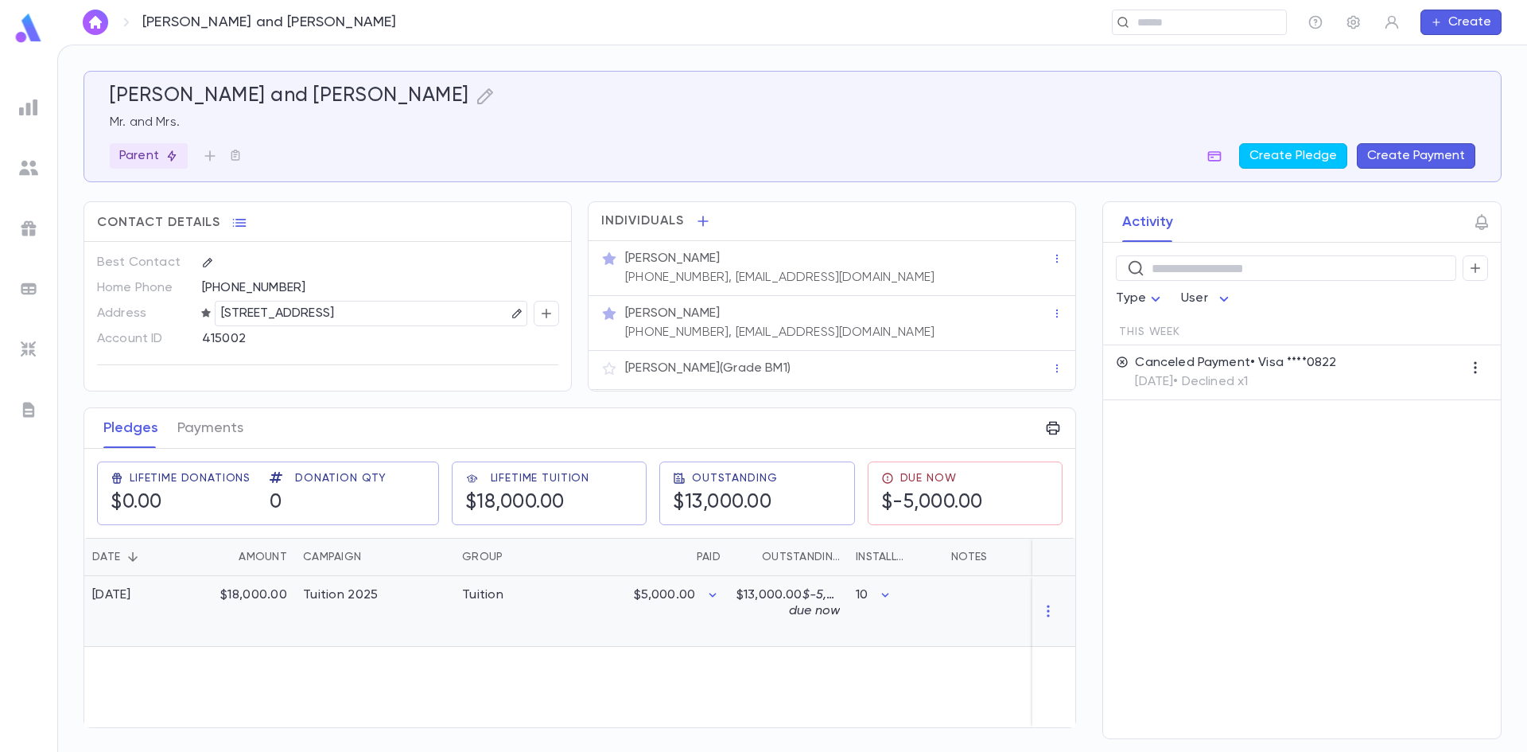
click at [117, 612] on div "9/1/2025" at bounding box center [137, 611] width 107 height 71
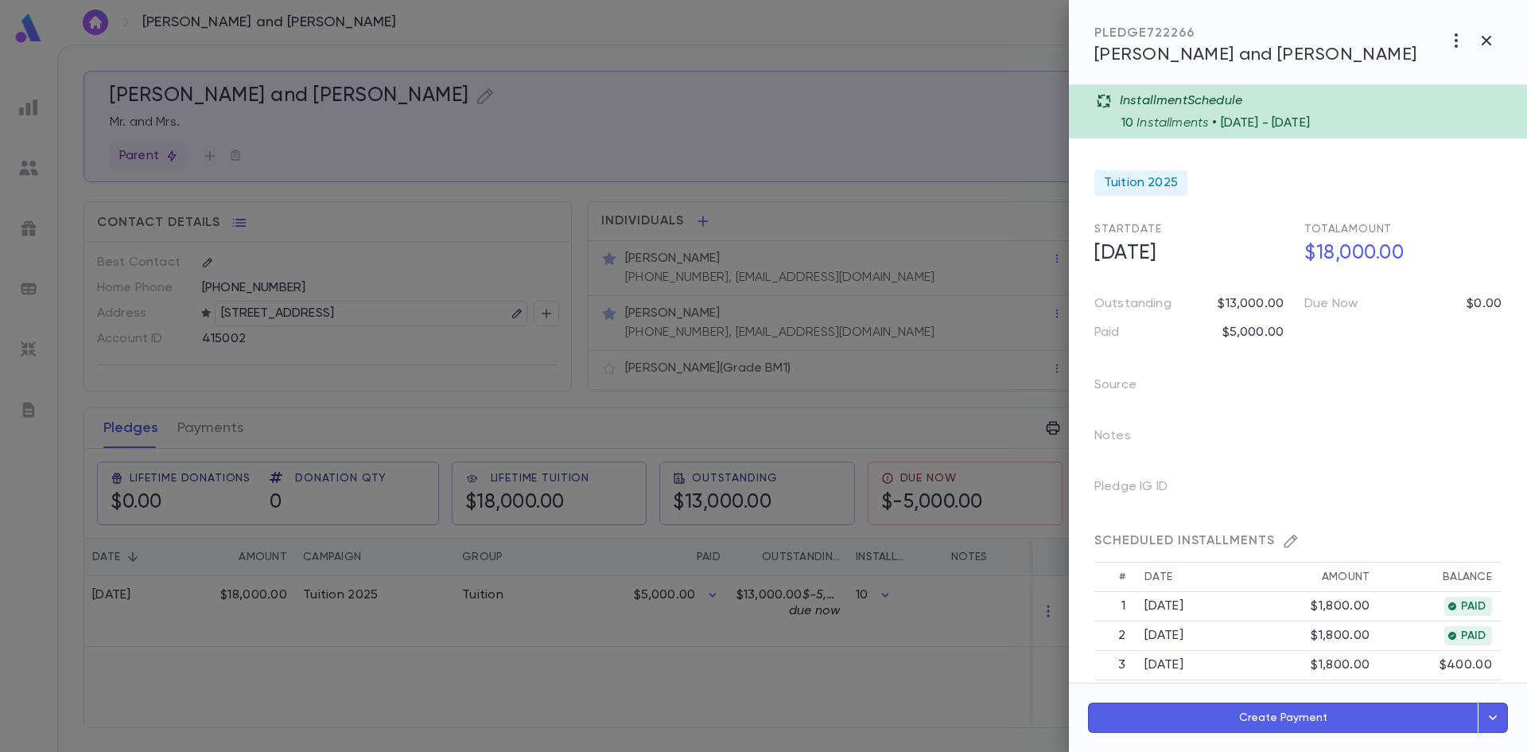
click at [1447, 612] on div "PAID" at bounding box center [1469, 606] width 48 height 19
click at [1458, 610] on span "PAID" at bounding box center [1473, 606] width 37 height 13
click at [1147, 610] on td "9/1/2025" at bounding box center [1196, 606] width 122 height 29
click at [1106, 607] on th "1" at bounding box center [1115, 606] width 41 height 29
click at [1157, 113] on div "10 Installments • 9/1/2025 - 6/1/2026" at bounding box center [1320, 120] width 396 height 22
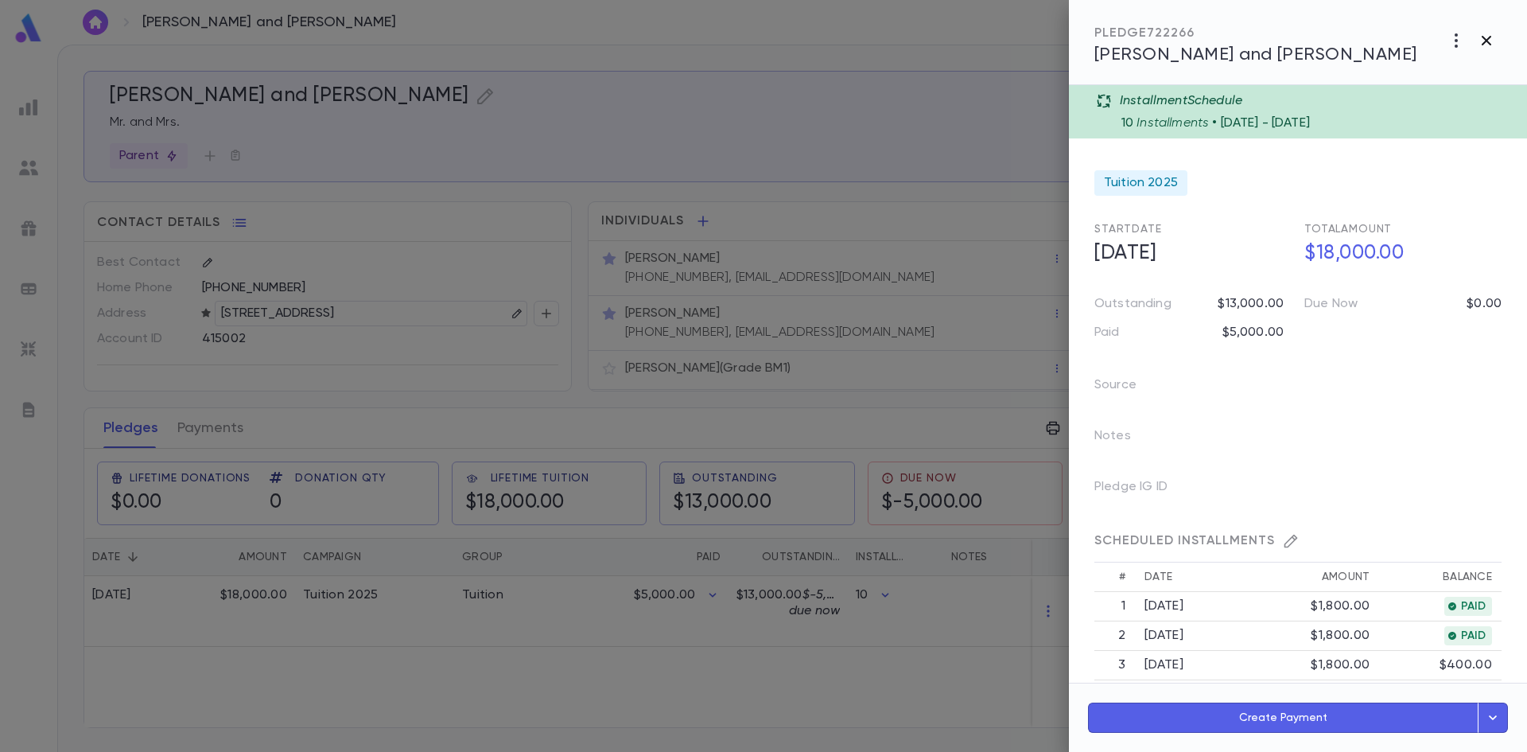
click at [1493, 47] on icon "button" at bounding box center [1486, 40] width 19 height 19
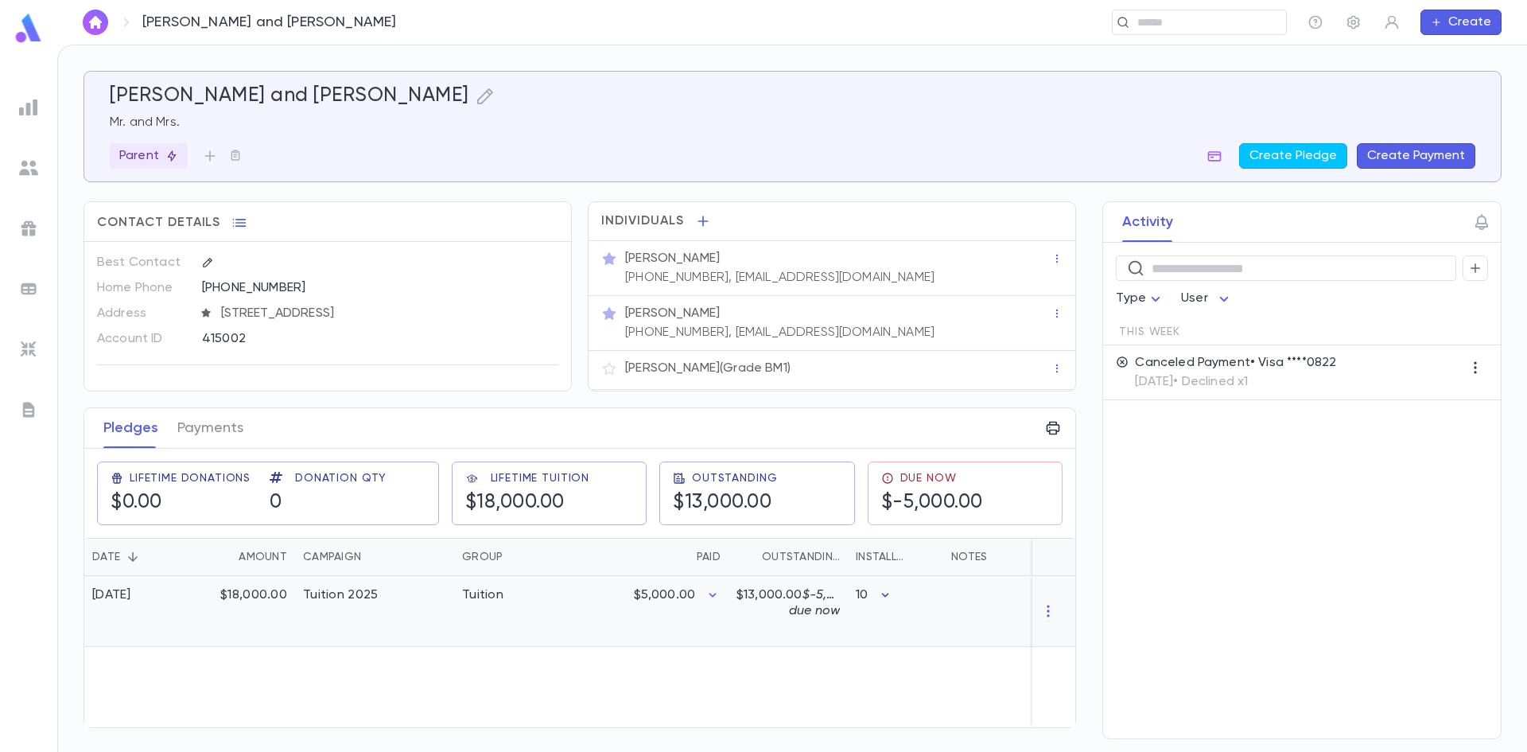
click at [881, 596] on icon "button" at bounding box center [885, 595] width 16 height 16
click at [216, 413] on div at bounding box center [763, 376] width 1527 height 752
click at [212, 429] on button "Payments" at bounding box center [210, 428] width 66 height 40
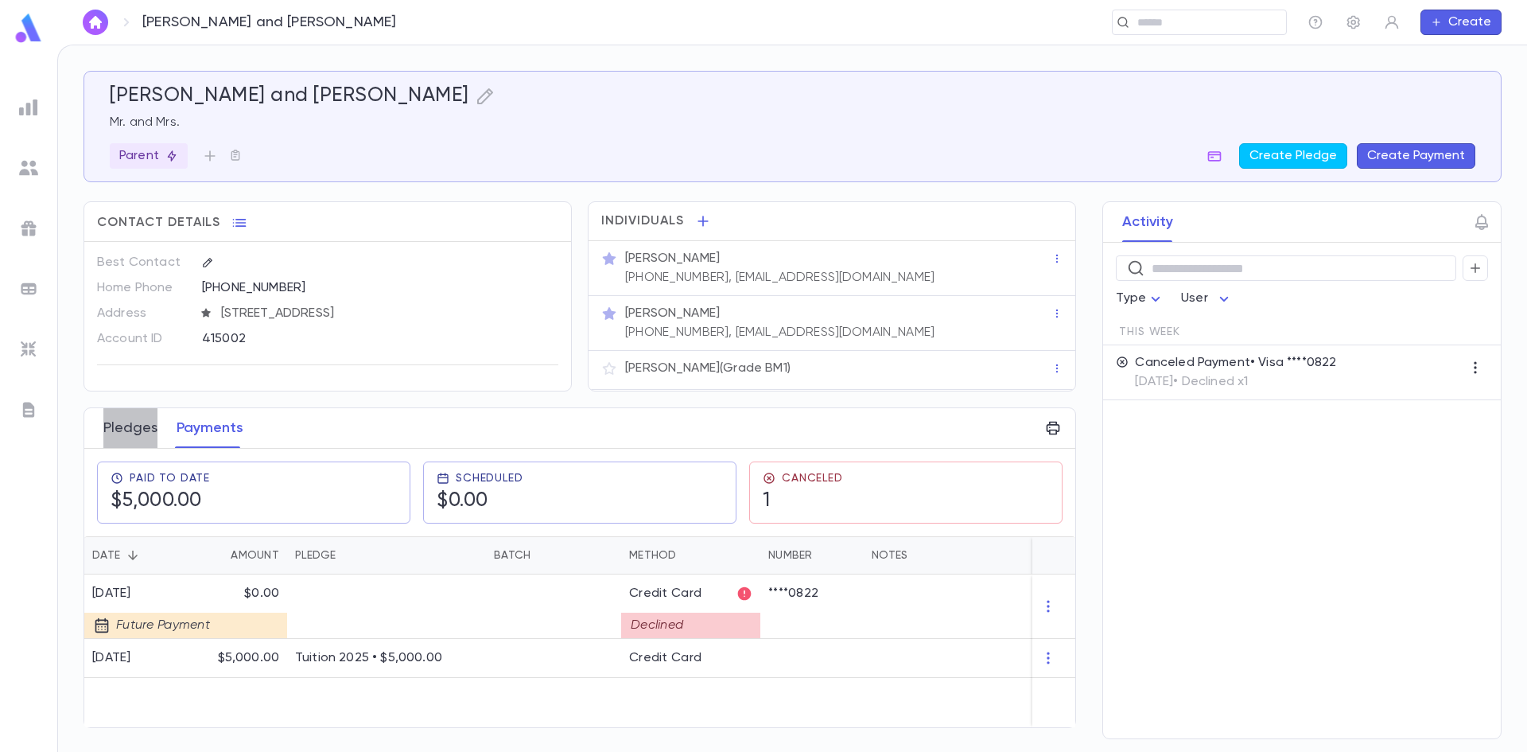
click at [131, 430] on button "Pledges" at bounding box center [130, 428] width 54 height 40
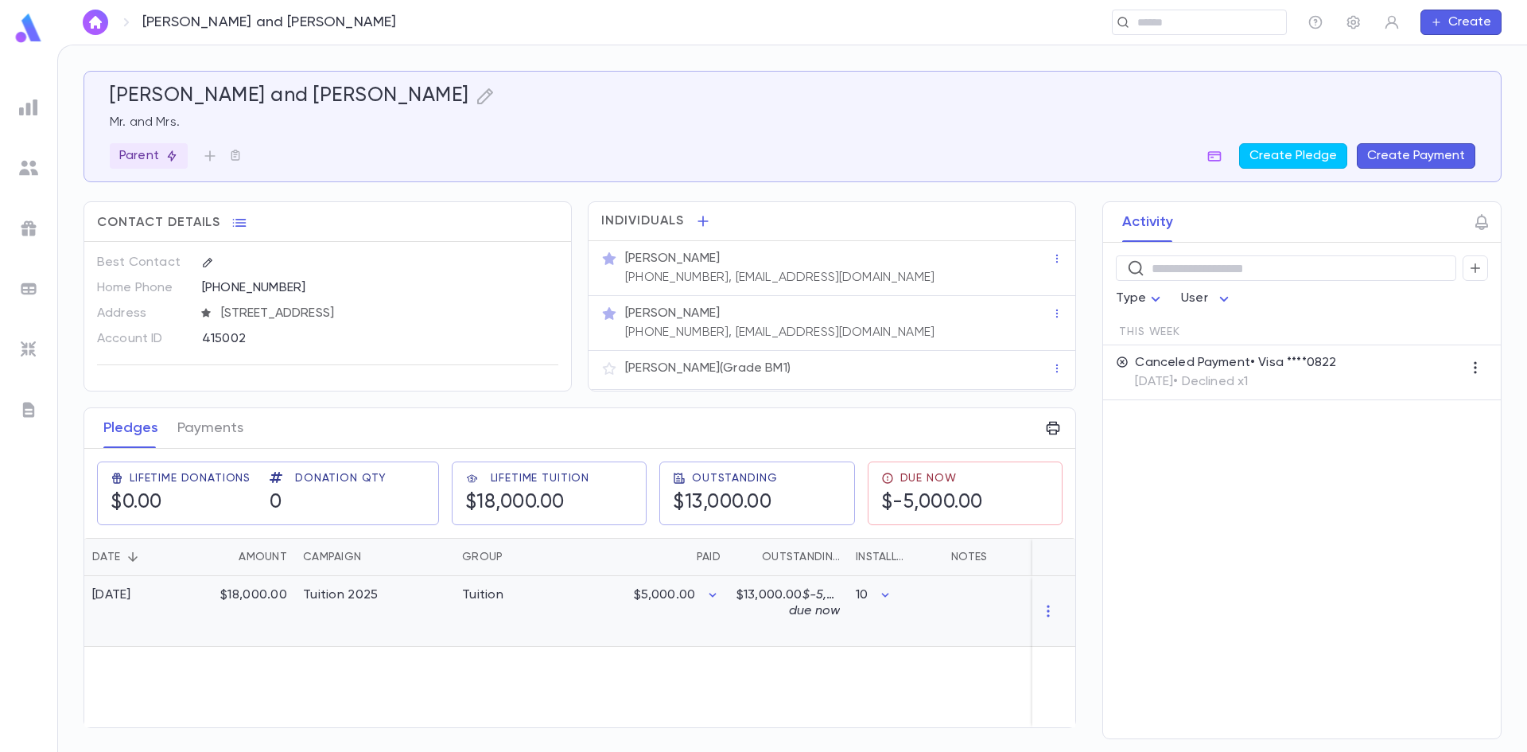
click at [173, 593] on div "9/1/2025" at bounding box center [137, 611] width 107 height 71
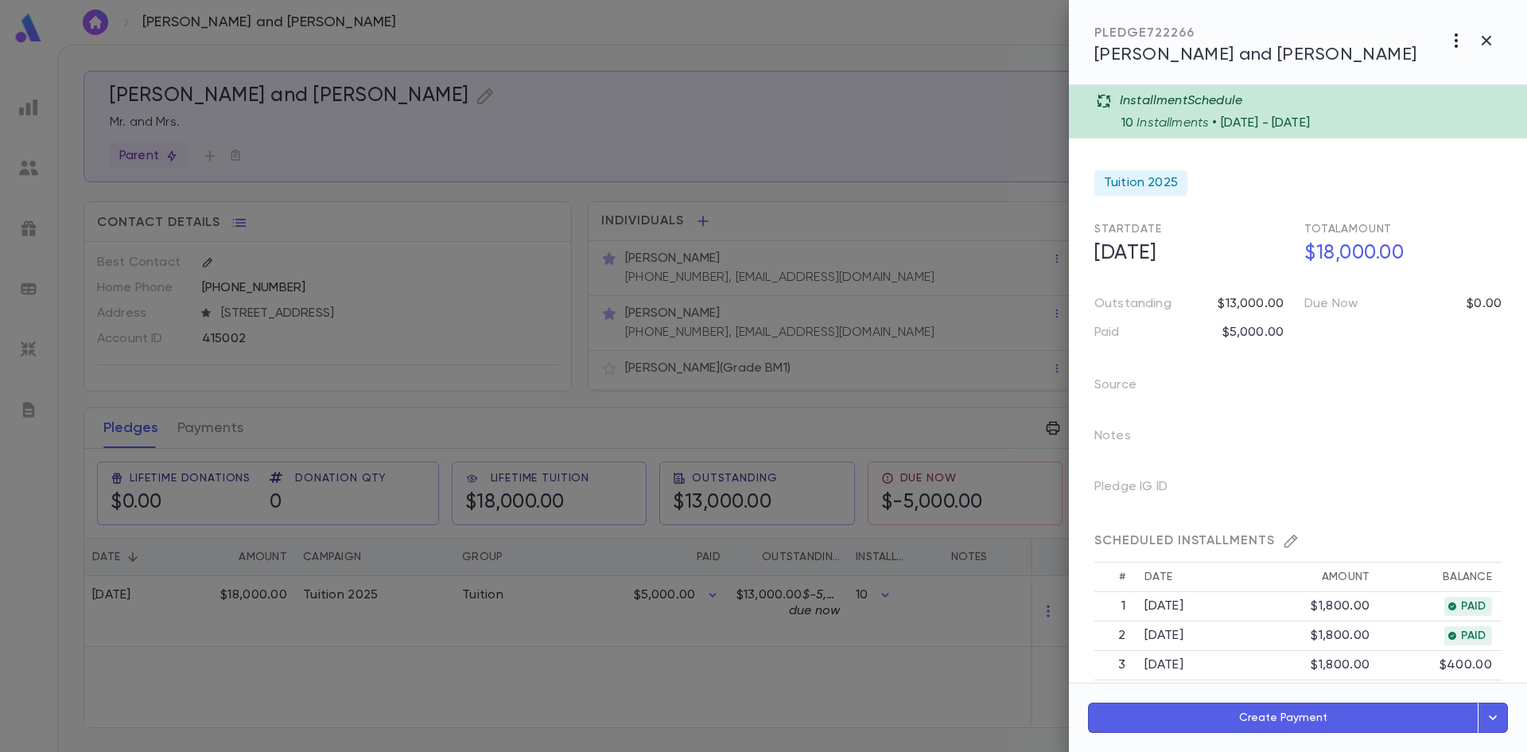
click at [1452, 35] on icon "button" at bounding box center [1456, 40] width 19 height 19
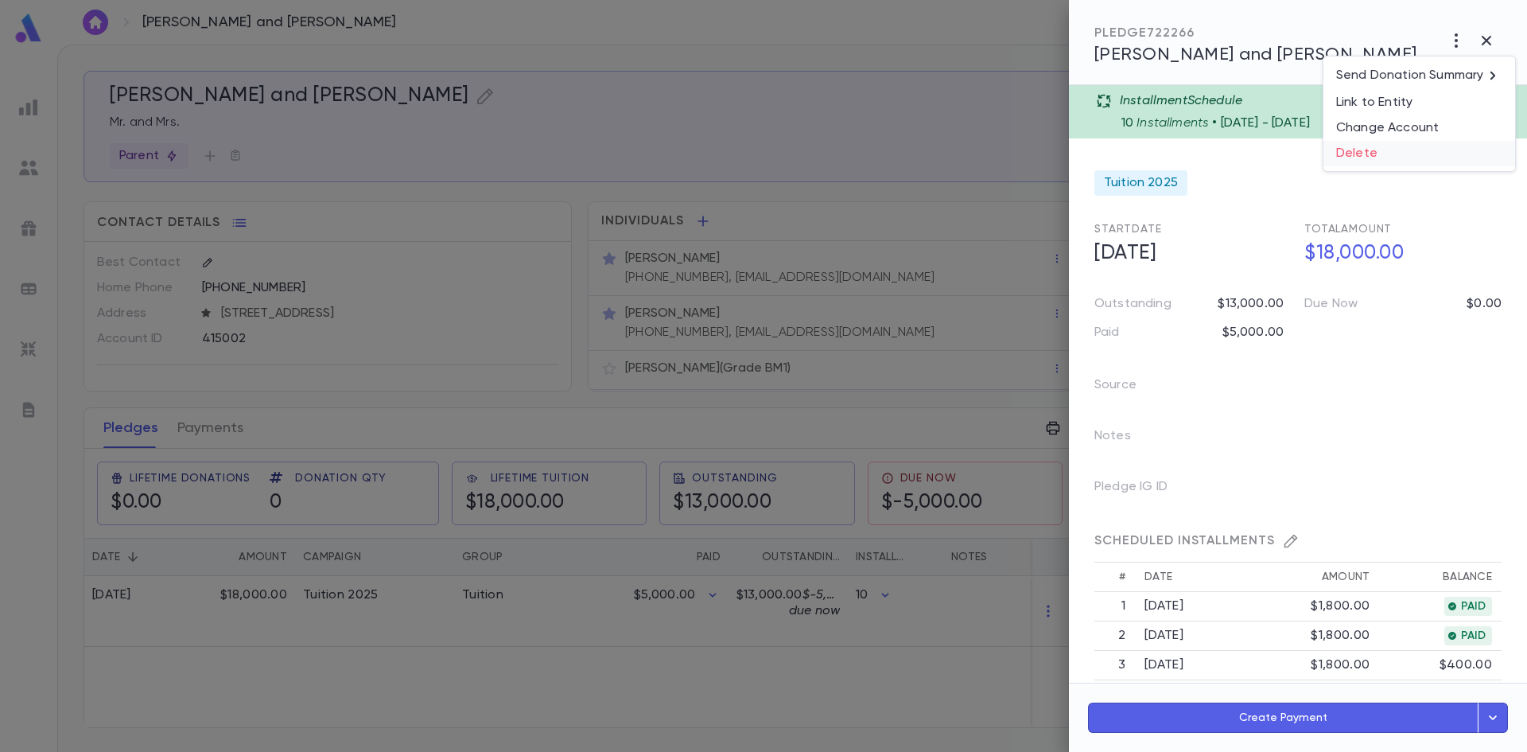
click at [1379, 153] on li "Delete" at bounding box center [1420, 153] width 192 height 25
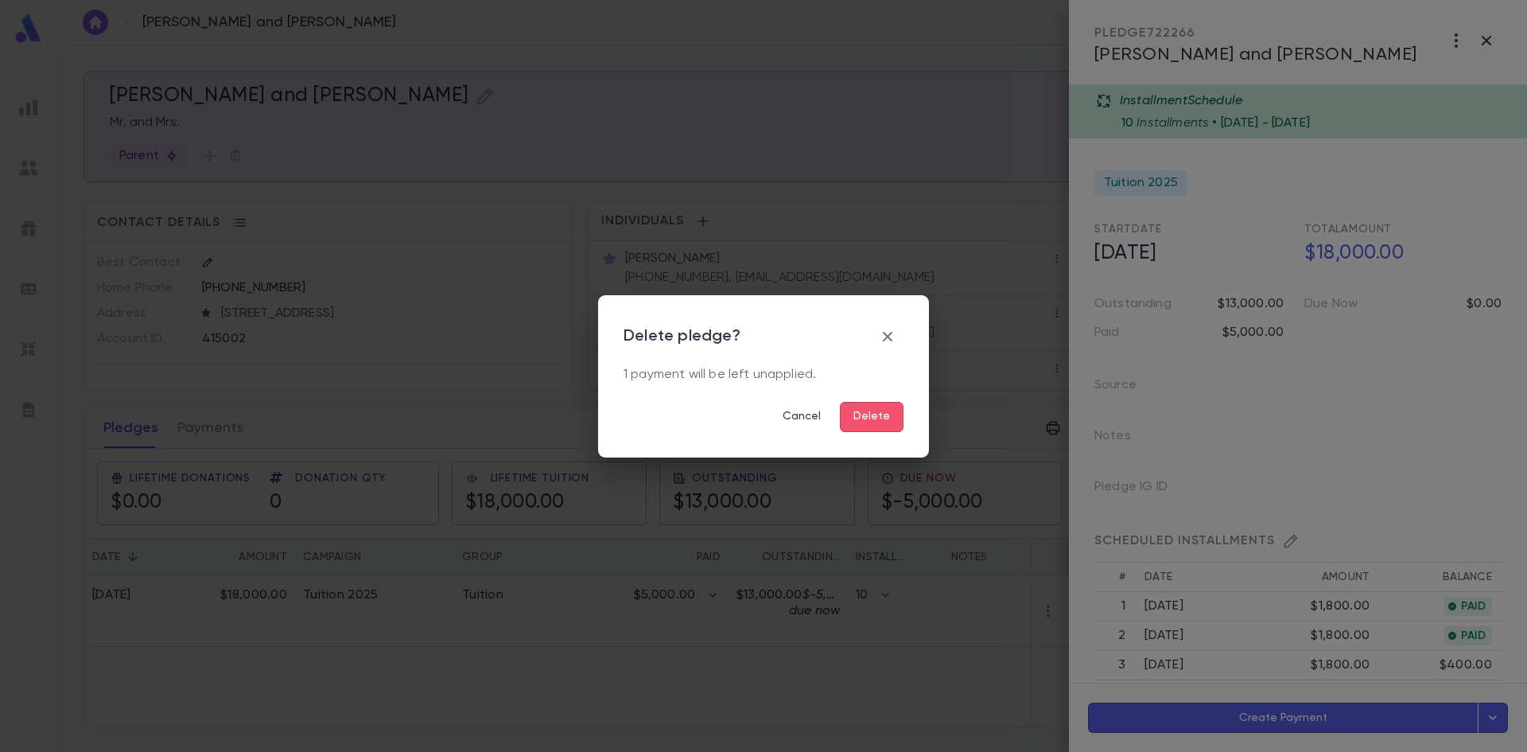
click at [847, 418] on button "Delete" at bounding box center [872, 417] width 64 height 30
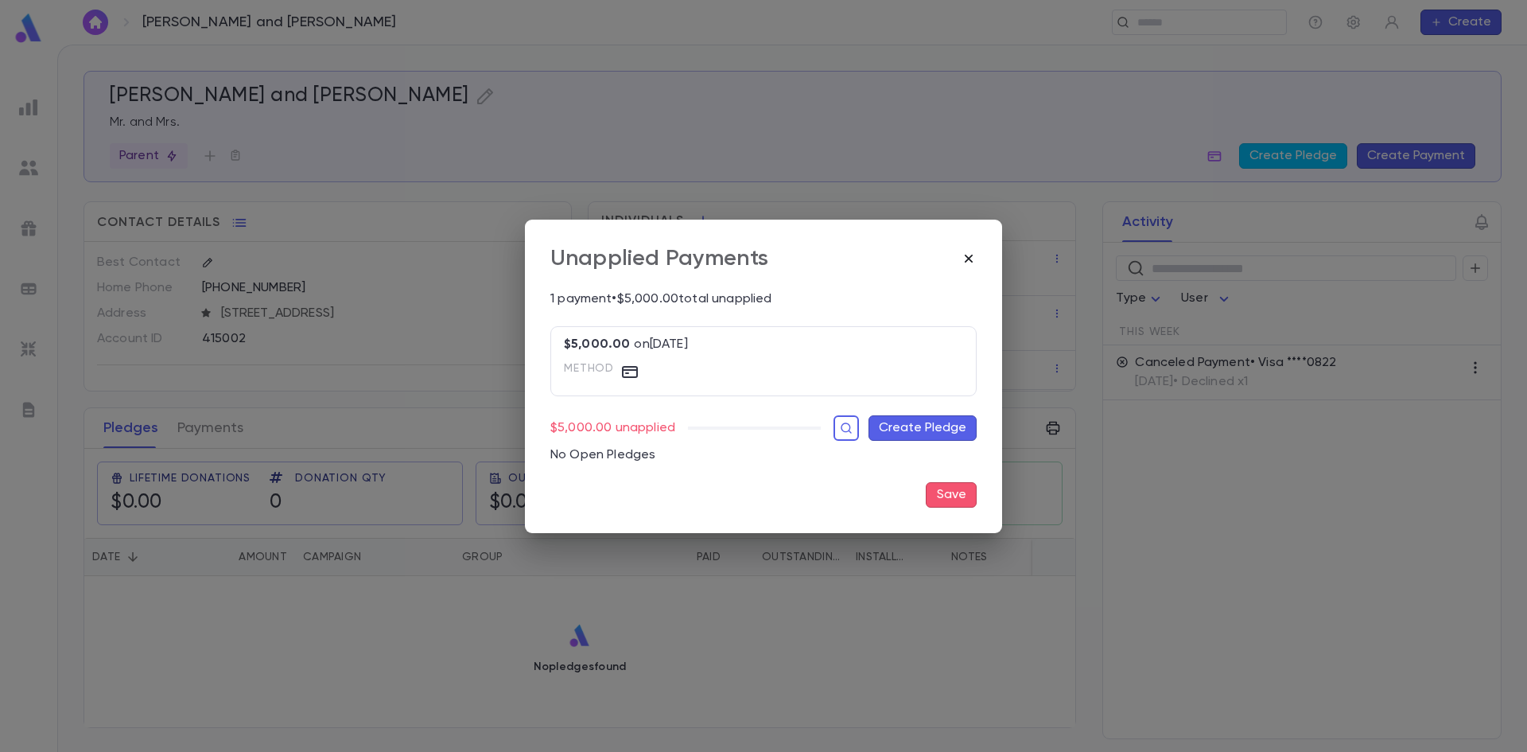
click at [966, 255] on icon "button" at bounding box center [969, 259] width 16 height 16
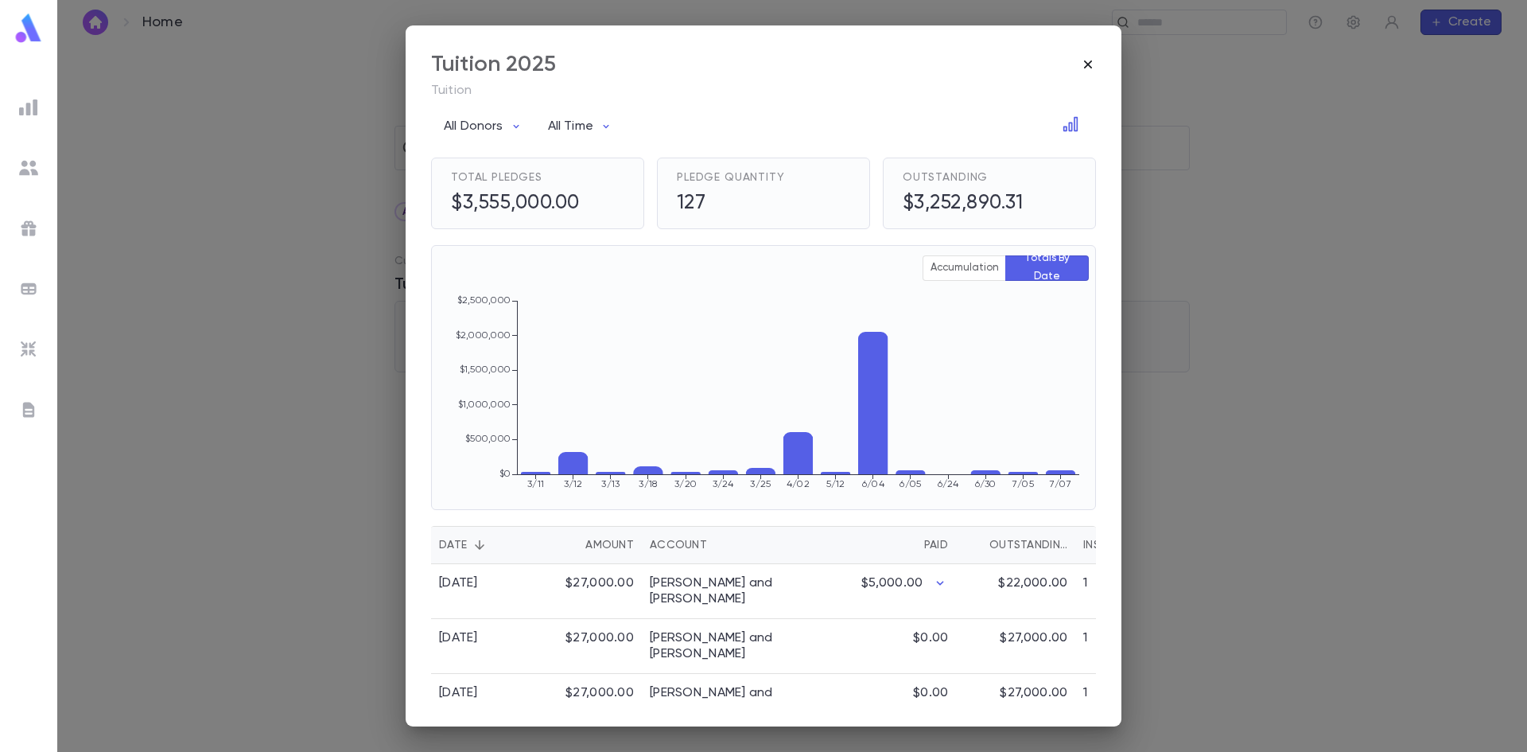
click at [1093, 64] on icon "button" at bounding box center [1088, 64] width 16 height 16
